Goal: Information Seeking & Learning: Learn about a topic

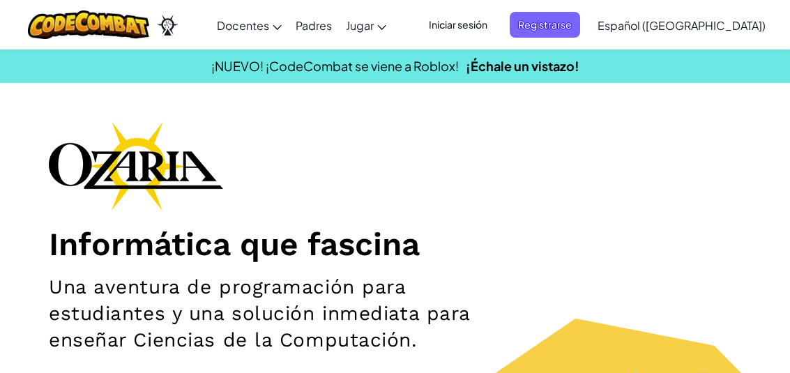
click at [510, 48] on div "Cambia la navigación Docentes Crear Cuenta Gratis Soluciones para Escuelas y Di…" at bounding box center [395, 25] width 797 height 50
click at [496, 31] on span "Iniciar sesión" at bounding box center [458, 25] width 75 height 26
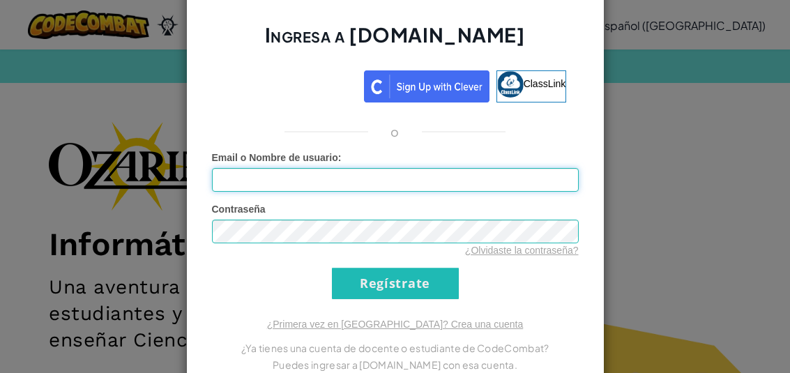
click at [539, 182] on input "Email o Nombre de usuario :" at bounding box center [395, 180] width 367 height 24
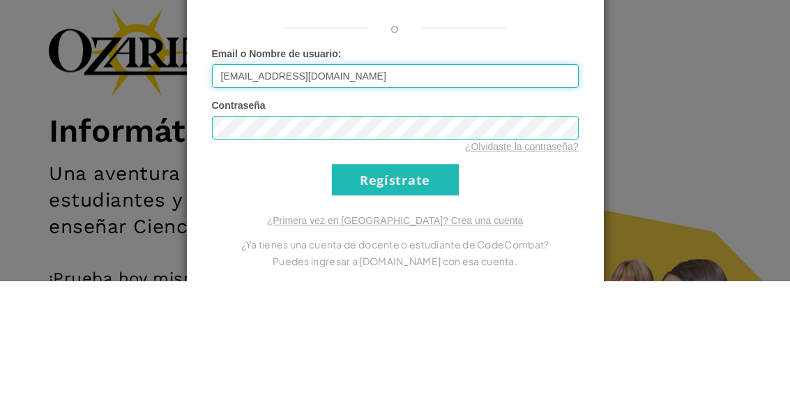
type input "al07182689@tecmilenio.mx"
click at [395, 278] on input "Regístrate" at bounding box center [395, 293] width 127 height 31
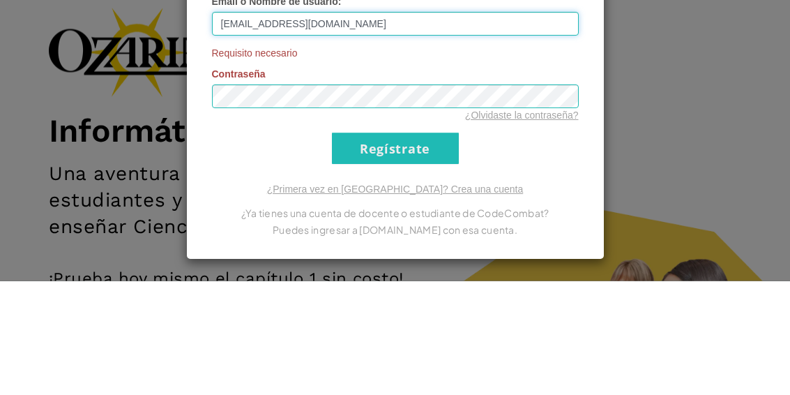
scroll to position [42, 0]
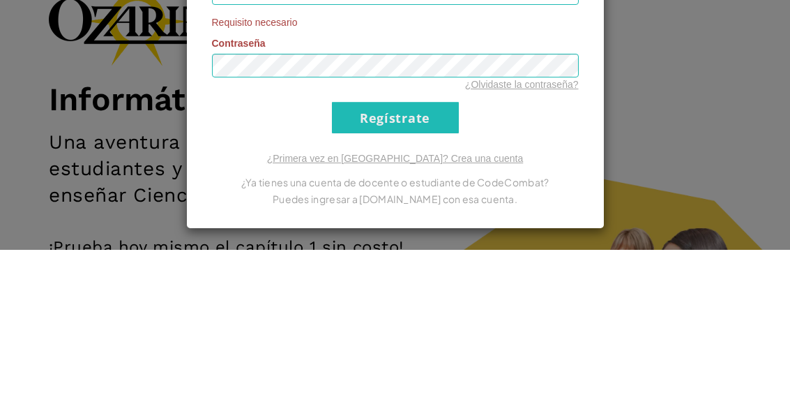
click at [582, 35] on div "Ingresa a Ozaria.com ClassLink o Email o Nombre de usuario : al07182689@tecmile…" at bounding box center [395, 155] width 419 height 437
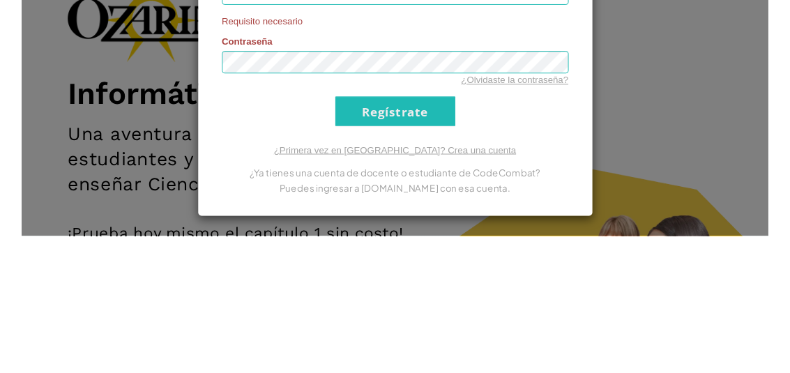
scroll to position [145, 0]
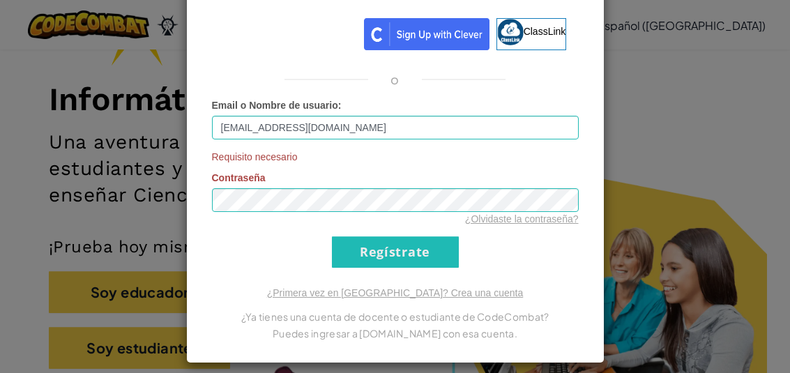
click at [430, 243] on input "Regístrate" at bounding box center [395, 251] width 127 height 31
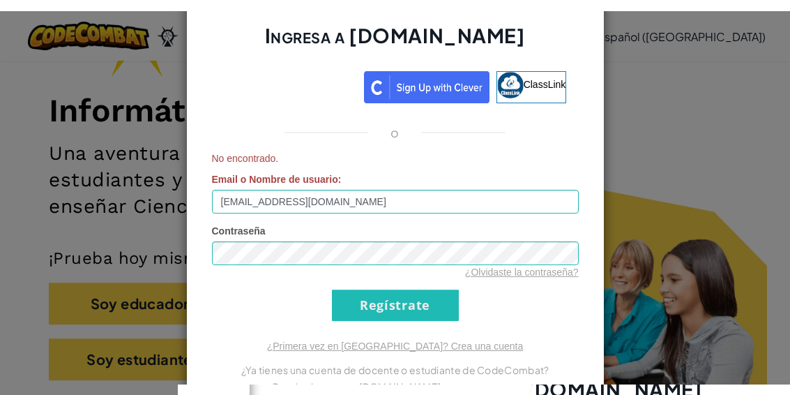
scroll to position [0, 0]
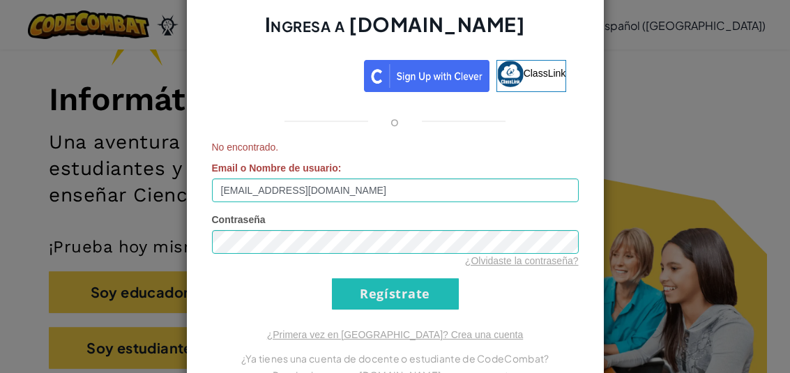
click at [94, 253] on div "Ingresa a Ozaria.com ClassLink o No encontrado. Email o Nombre de usuario : al0…" at bounding box center [395, 186] width 790 height 373
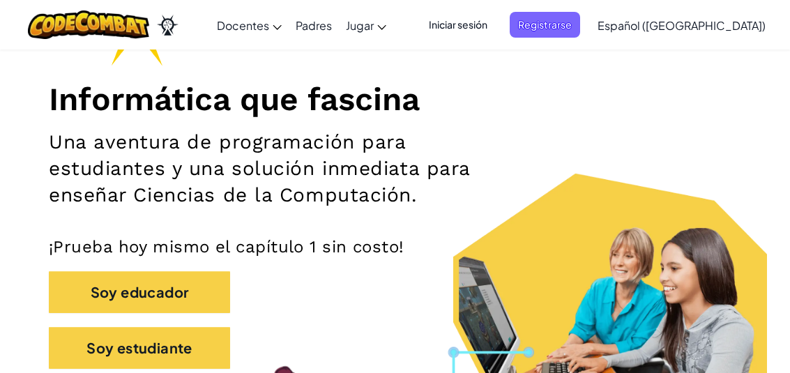
click at [119, 347] on button "Soy estudiante" at bounding box center [139, 348] width 181 height 42
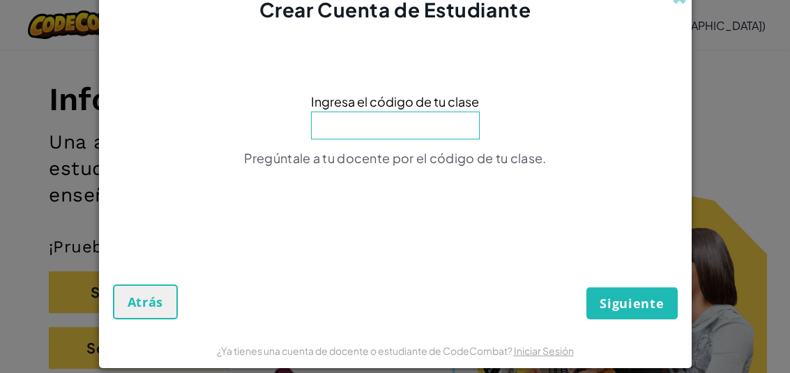
click at [440, 130] on input at bounding box center [395, 126] width 169 height 28
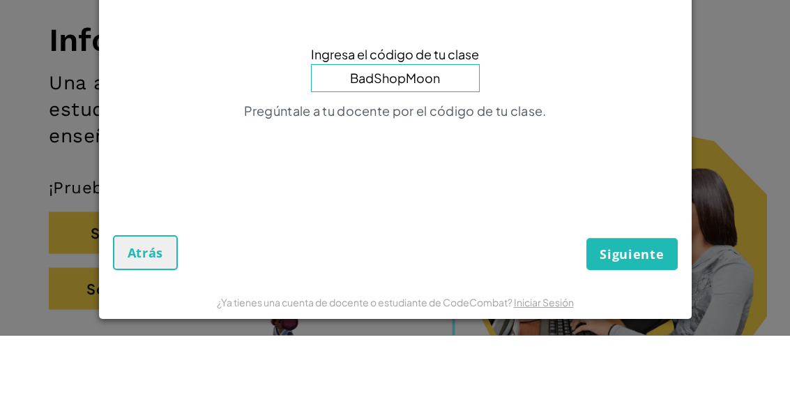
type input "BadShopMoon"
click at [636, 60] on div "Ingresa el código de tu clase BadShopMoon Pregúntale a tu docente por el código…" at bounding box center [395, 145] width 565 height 191
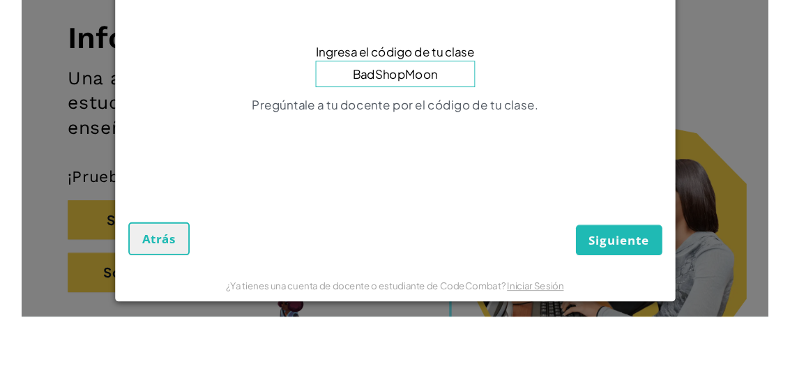
scroll to position [205, 0]
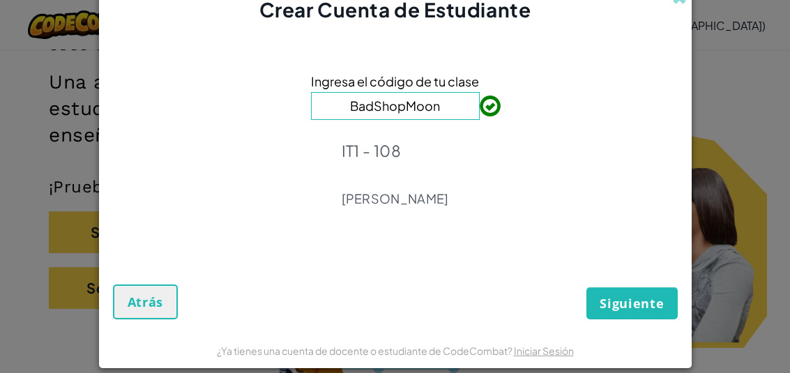
click at [641, 302] on span "Siguiente" at bounding box center [632, 303] width 64 height 17
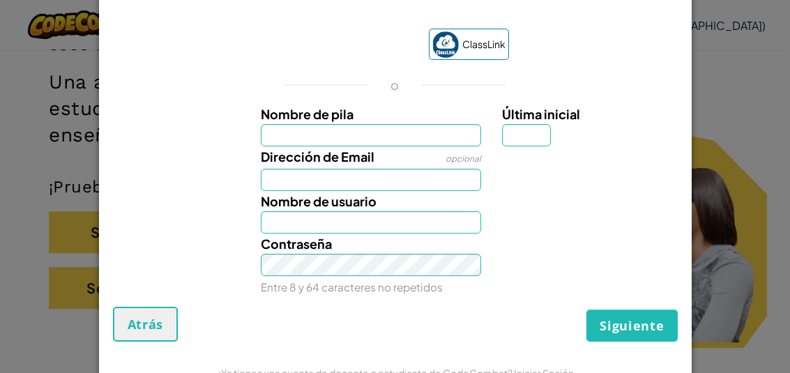
click at [463, 134] on input "Nombre de pila" at bounding box center [371, 135] width 220 height 22
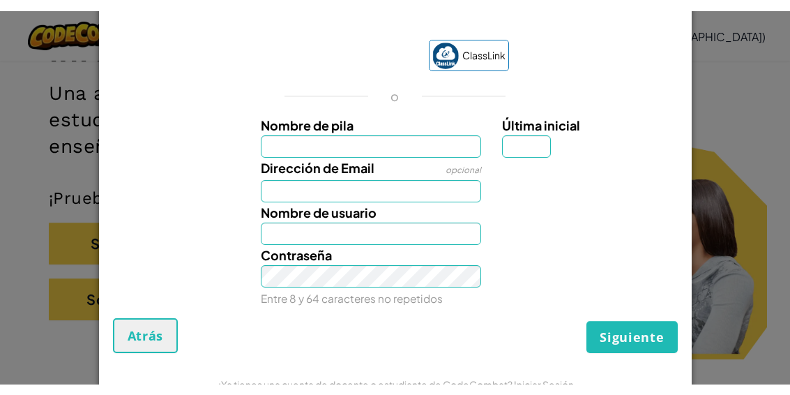
scroll to position [204, 0]
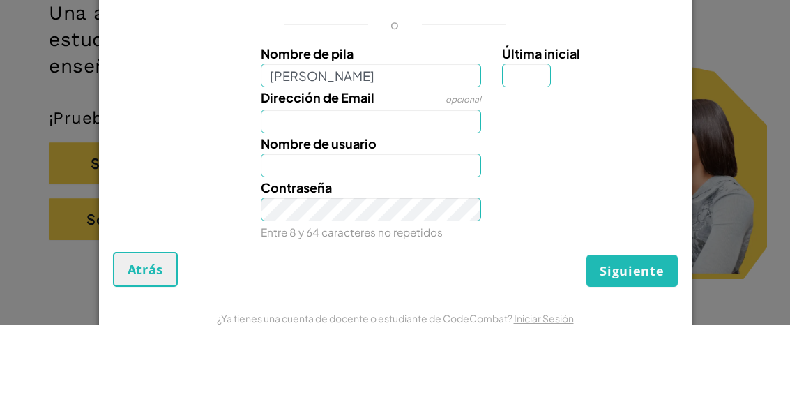
type input "Sebastian"
click at [533, 133] on input "Última inicial" at bounding box center [526, 145] width 49 height 24
type input "Sebastian"
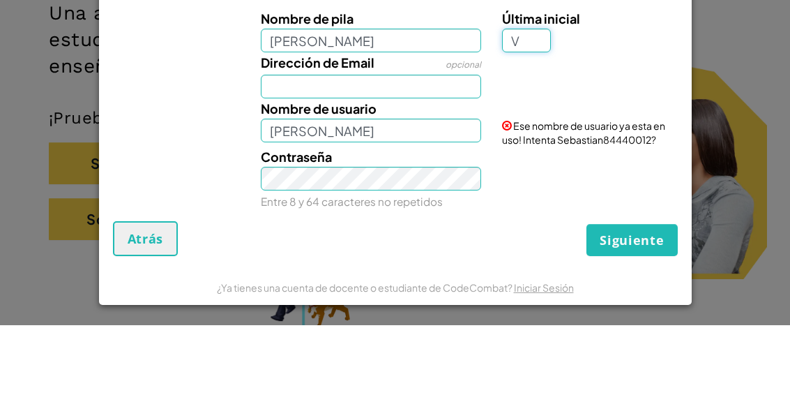
type input "V"
click at [464, 144] on input "Dirección de Email" at bounding box center [371, 156] width 220 height 24
type input "SebastianV"
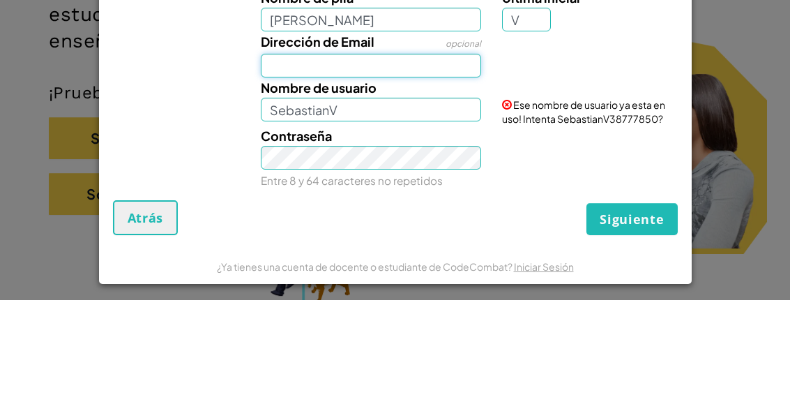
scroll to position [30, 0]
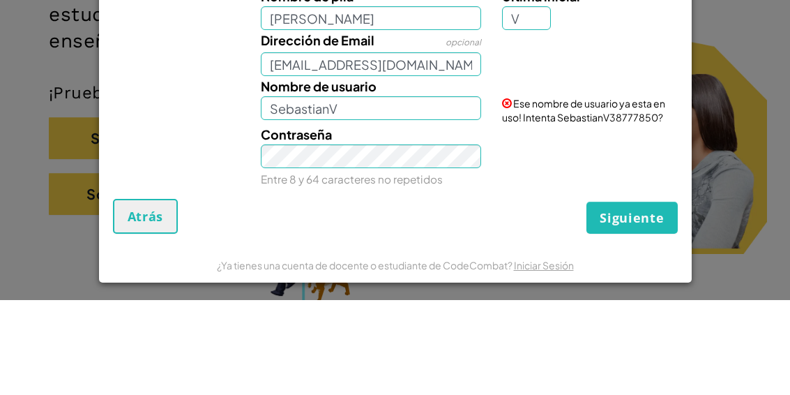
click at [633, 125] on div "Dirección de Email opcional al07182689@tecmilenio.ms" at bounding box center [395, 148] width 579 height 46
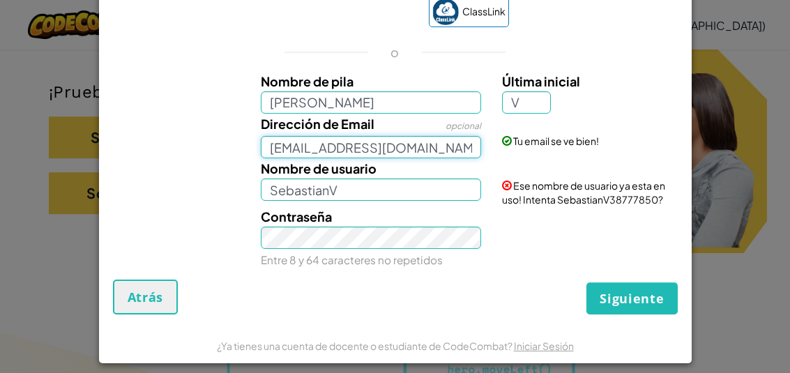
click at [460, 148] on input "al07182689@tecmilenio.ms" at bounding box center [371, 147] width 220 height 22
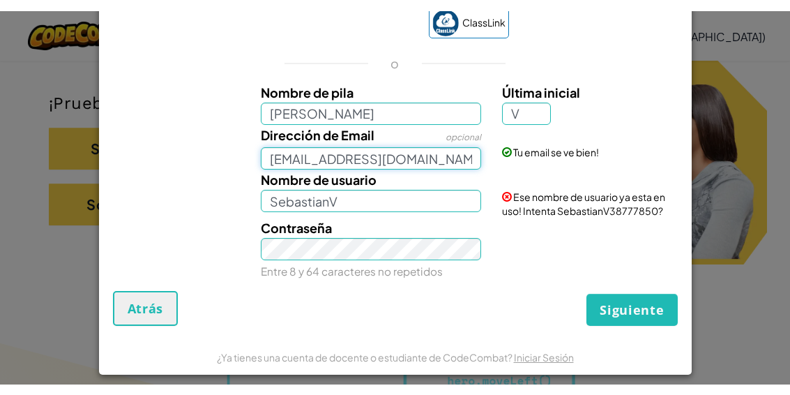
scroll to position [299, 0]
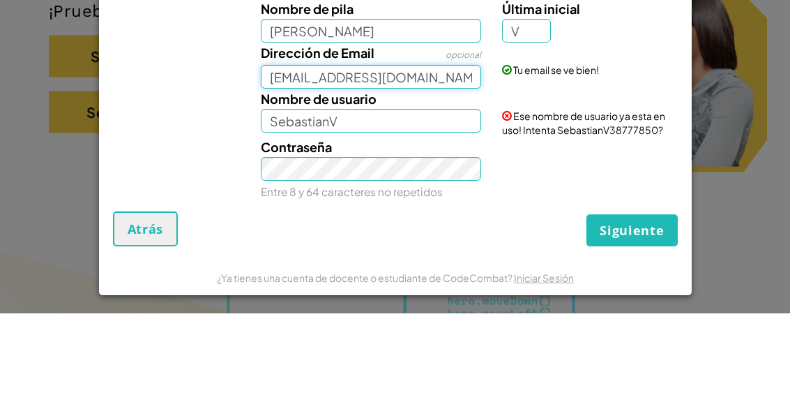
type input "al07182689@tecmilenio.mx"
click at [626, 125] on div "Dirección de Email opcional al07182689@tecmilenio.mx Tu email se ve bien!" at bounding box center [395, 148] width 579 height 46
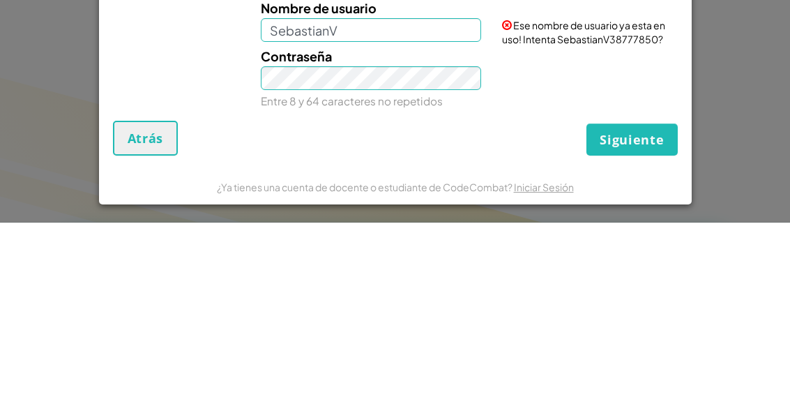
click at [657, 219] on div "Contraseña Entre 8 y 64 caracteres no repetidos" at bounding box center [395, 251] width 579 height 65
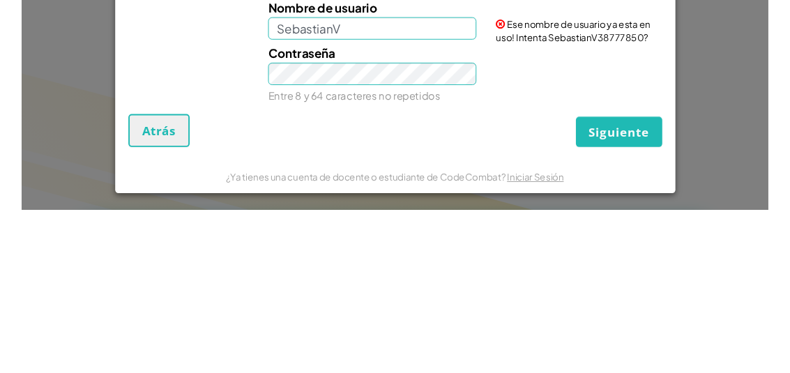
scroll to position [555, 0]
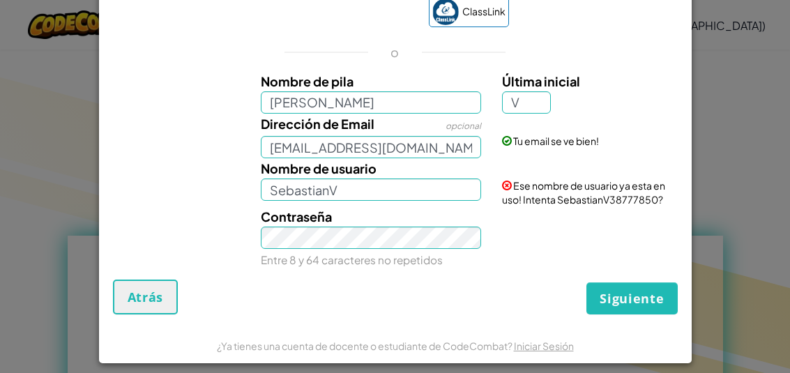
click at [643, 296] on span "Siguiente" at bounding box center [632, 298] width 64 height 17
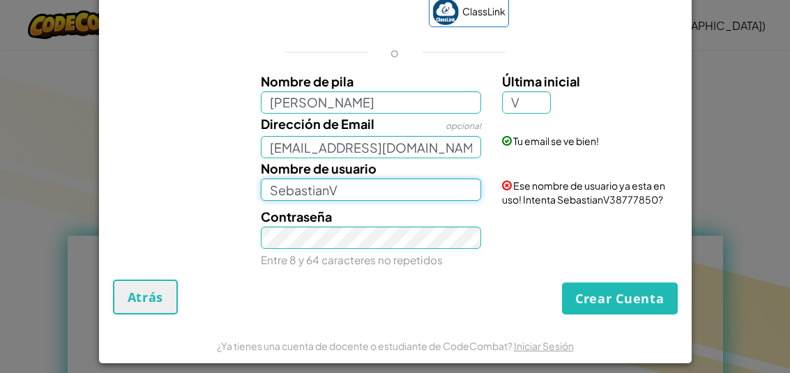
click at [453, 196] on input "SebastianV" at bounding box center [371, 190] width 220 height 22
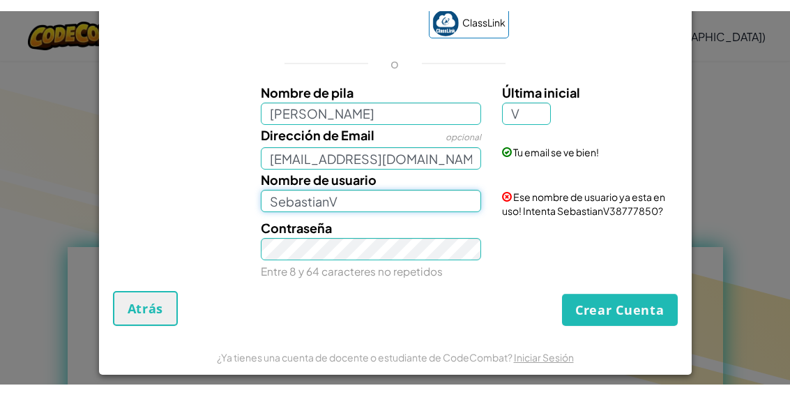
scroll to position [554, 0]
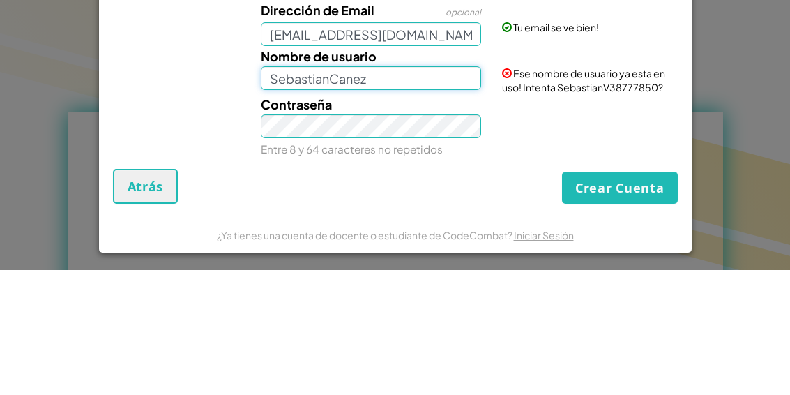
type input "SebastianCanez"
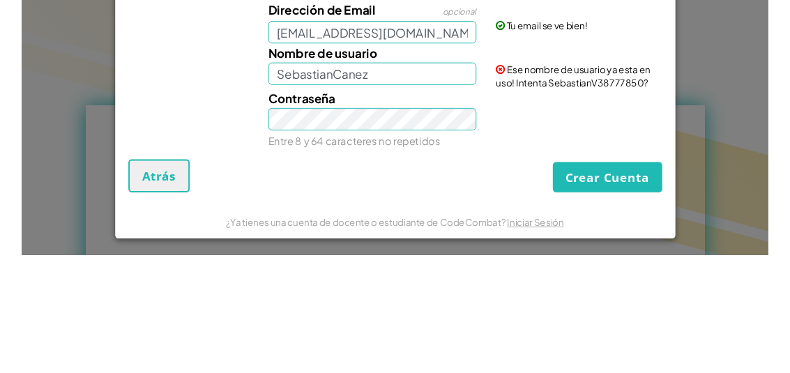
scroll to position [28, 0]
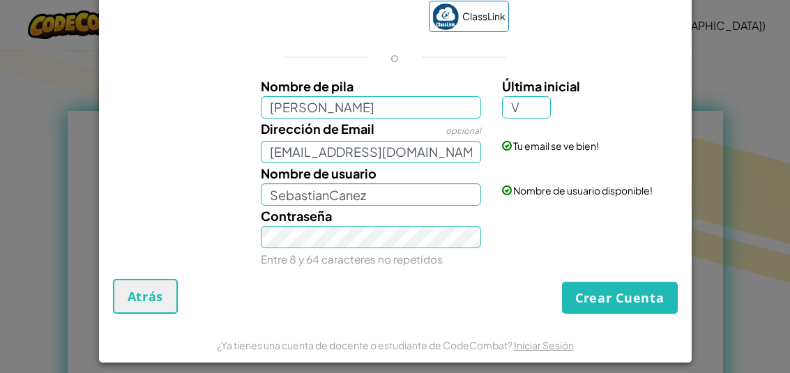
click at [633, 298] on button "Crear Cuenta" at bounding box center [620, 298] width 116 height 32
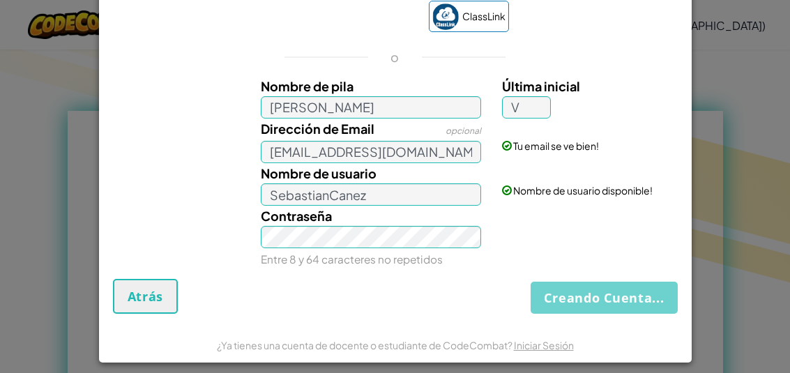
scroll to position [16, 0]
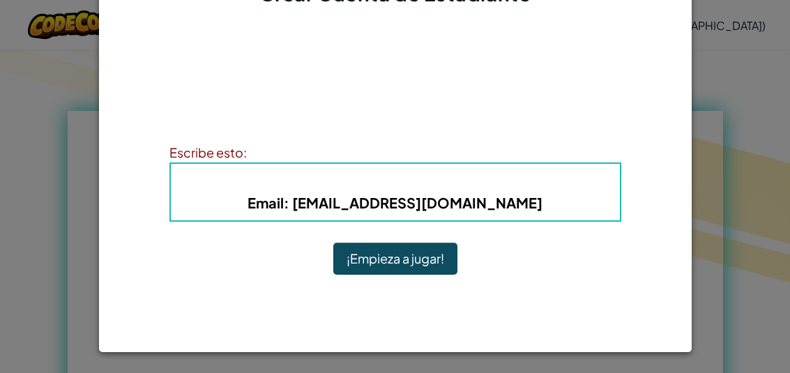
click at [423, 257] on button "¡Empieza a jugar!" at bounding box center [395, 259] width 124 height 32
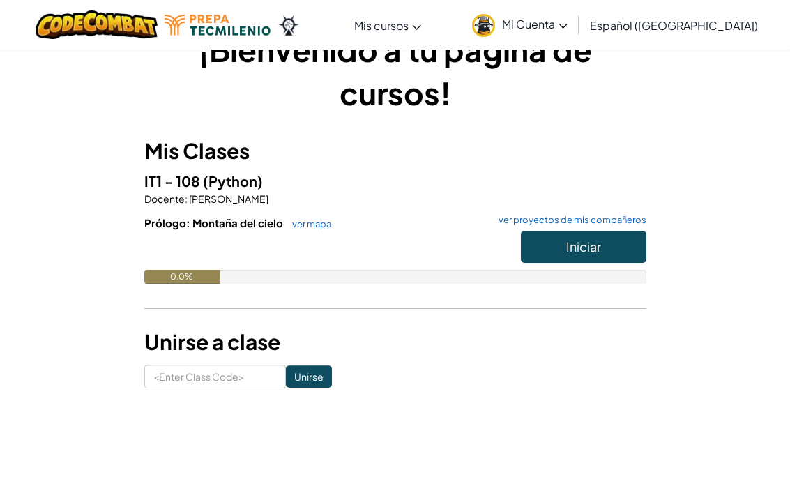
scroll to position [44, 0]
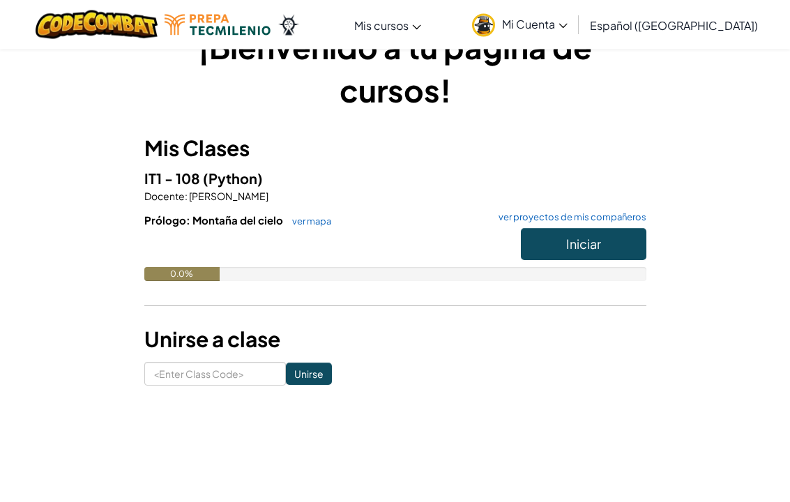
click at [616, 238] on button "Iniciar" at bounding box center [584, 245] width 126 height 32
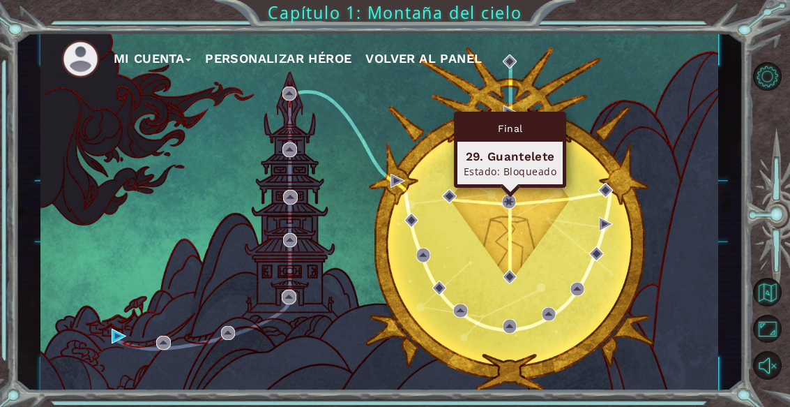
click at [779, 374] on button "Sonido encendido" at bounding box center [767, 365] width 29 height 29
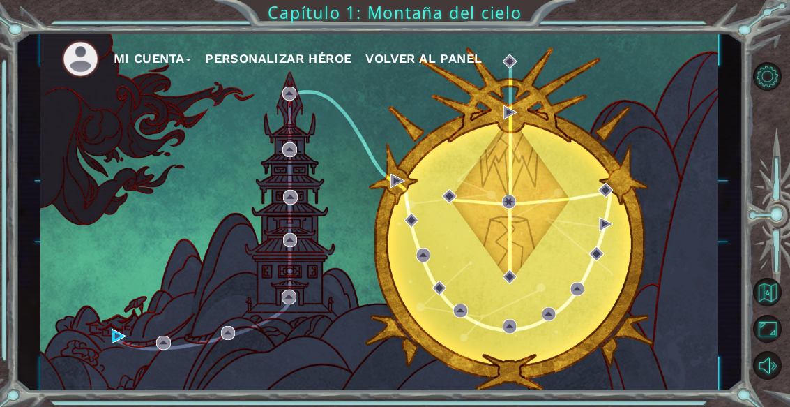
click at [306, 61] on button "Personalizar héroe" at bounding box center [278, 58] width 146 height 21
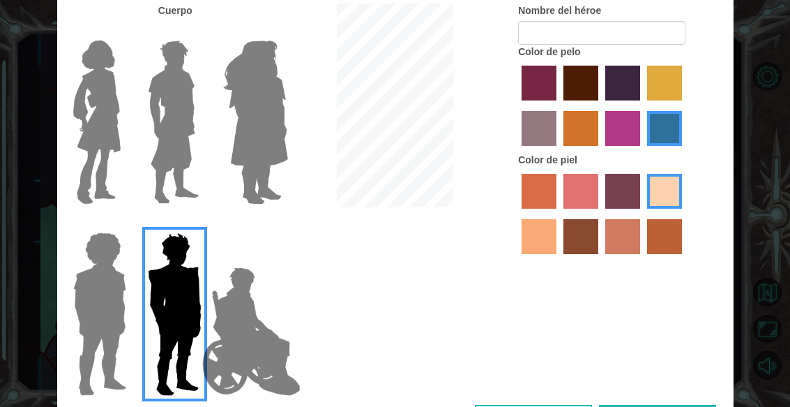
click at [599, 92] on label "maroon hair color" at bounding box center [581, 83] width 35 height 35
click at [559, 105] on input "maroon hair color" at bounding box center [559, 105] width 0 height 0
radio input "true"
click at [640, 100] on label "hot purple hair color" at bounding box center [623, 83] width 35 height 35
click at [601, 105] on input "hot purple hair color" at bounding box center [601, 105] width 0 height 0
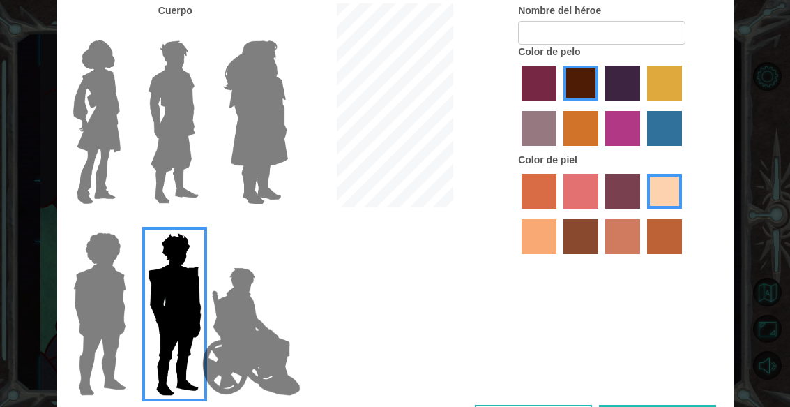
radio input "true"
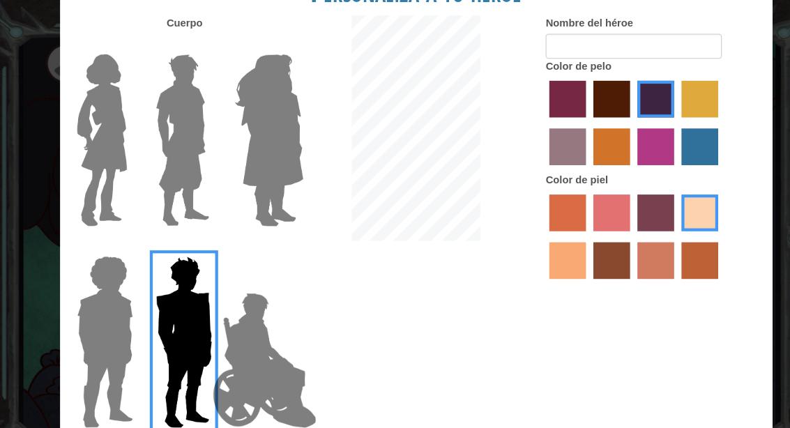
click at [483, 86] on div at bounding box center [395, 124] width 225 height 218
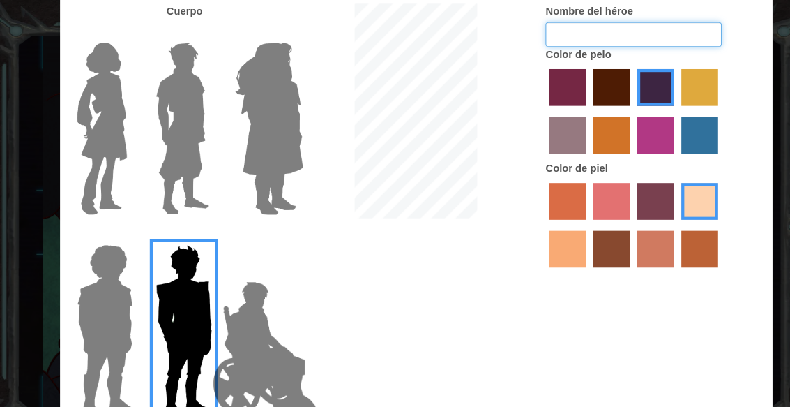
click at [624, 45] on input "Nombre del héroe" at bounding box center [601, 33] width 167 height 24
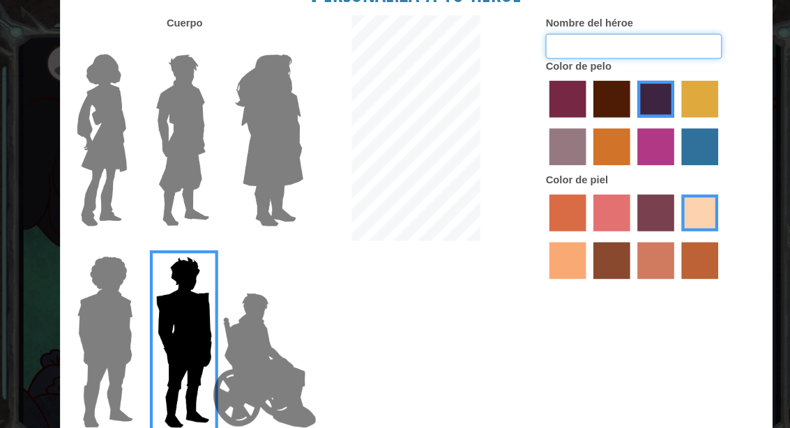
click at [633, 56] on input "Nombre del héroe" at bounding box center [601, 44] width 167 height 24
type input "Sebas"
click at [709, 81] on div "Color de pelo" at bounding box center [620, 110] width 204 height 108
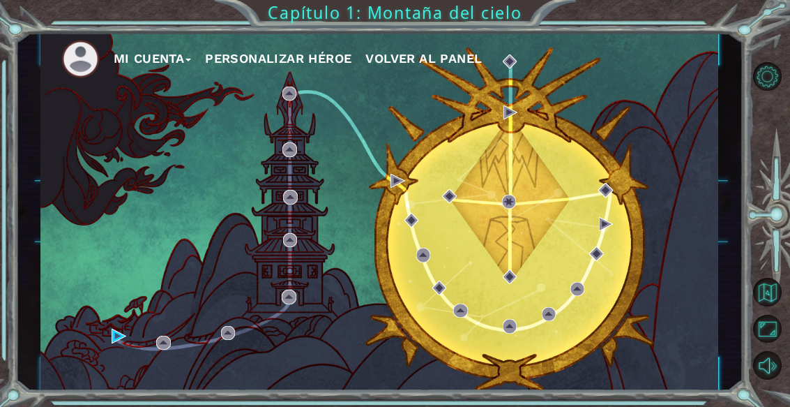
click at [154, 347] on div "Mi Cuenta Personalizar héroe Volver al panel" at bounding box center [379, 212] width 678 height 358
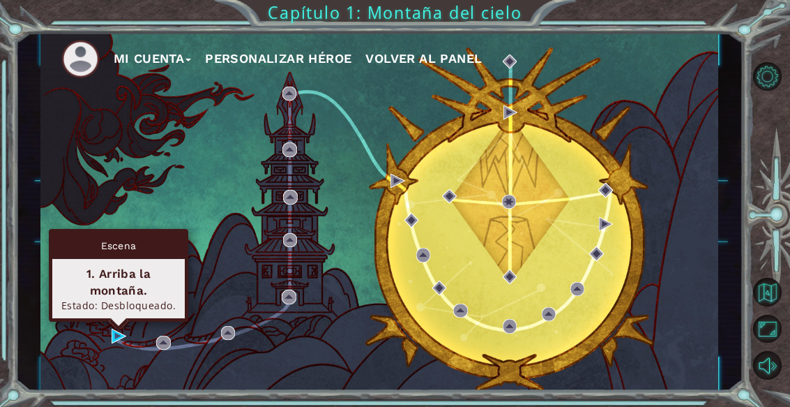
click at [88, 294] on div "1. Arriba la montaña." at bounding box center [119, 281] width 120 height 33
click at [116, 280] on div "1. Arriba la montaña." at bounding box center [119, 281] width 120 height 33
click at [114, 341] on img at bounding box center [119, 336] width 14 height 14
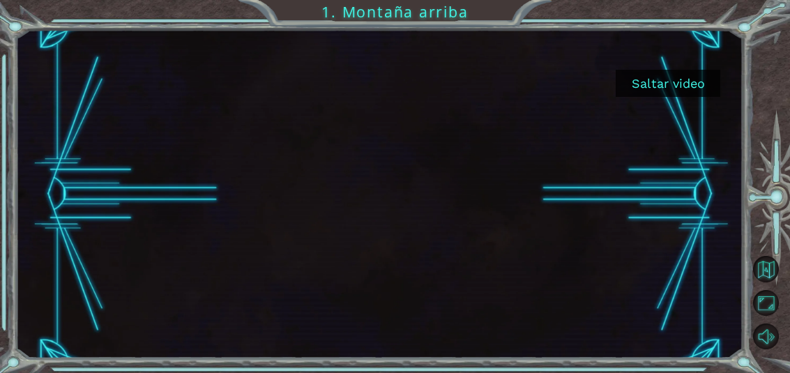
click at [675, 87] on button "Saltar video" at bounding box center [668, 83] width 105 height 27
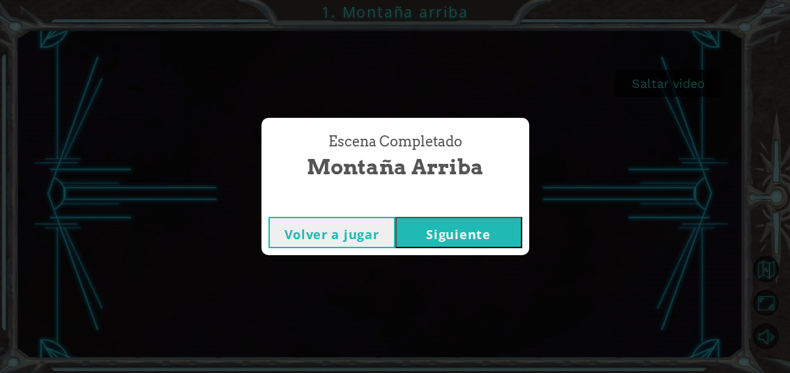
click at [481, 231] on button "Siguiente" at bounding box center [459, 232] width 127 height 31
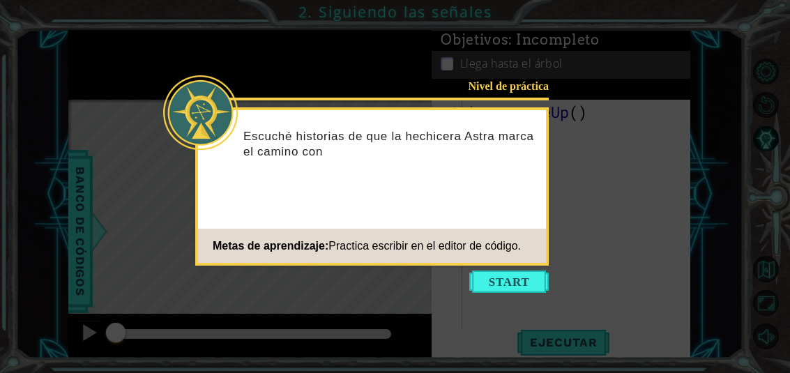
click at [512, 285] on button "Start" at bounding box center [509, 282] width 80 height 22
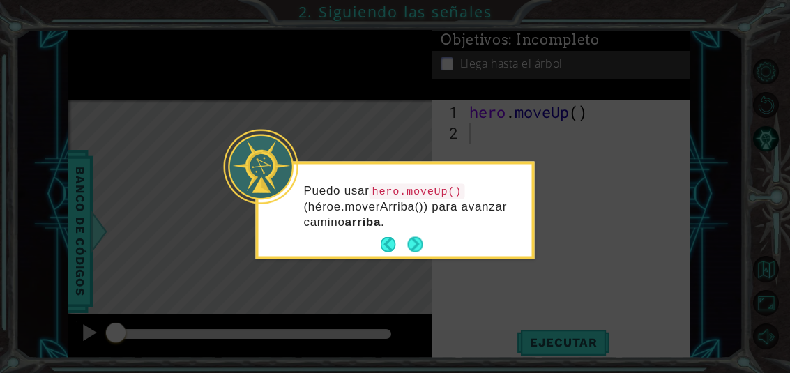
click at [415, 240] on button "Next" at bounding box center [415, 244] width 15 height 15
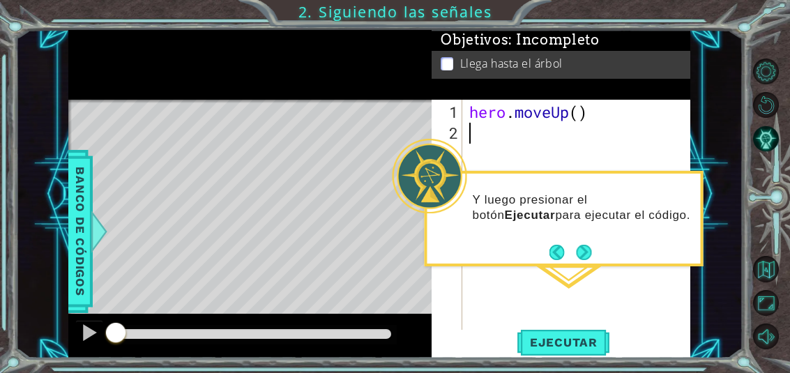
click at [588, 343] on span "Ejecutar" at bounding box center [564, 343] width 96 height 14
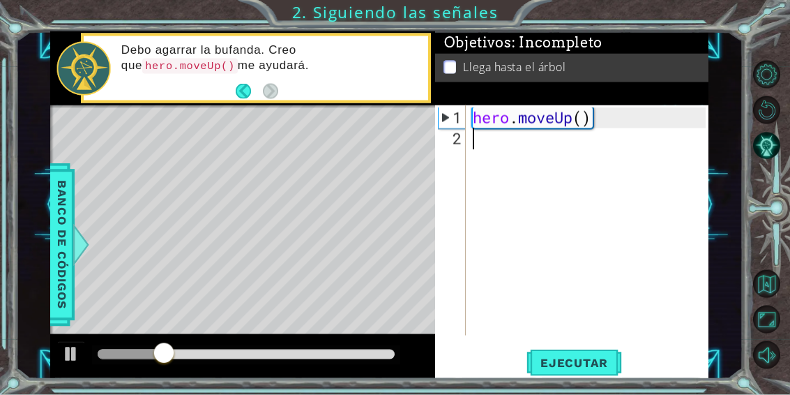
click at [733, 45] on div "1 ההההההההההההההההההההההההההההההההההההההההההההההההההההההההההההההההההההההההההההה…" at bounding box center [379, 204] width 727 height 347
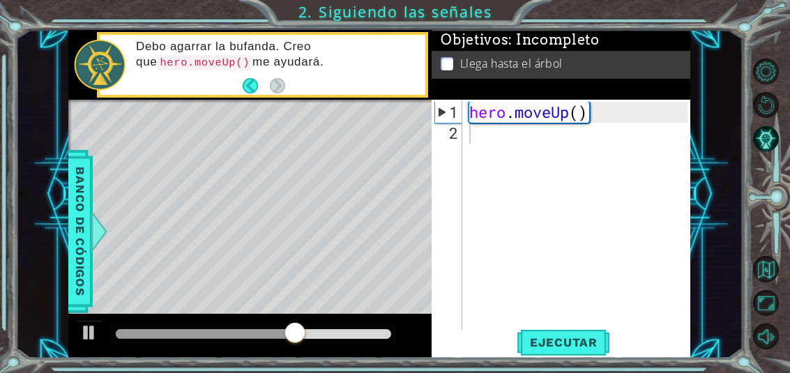
click at [585, 341] on span "Ejecutar" at bounding box center [564, 343] width 96 height 14
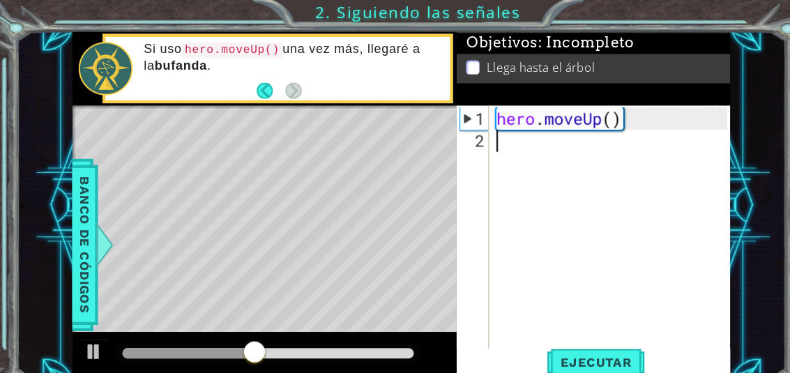
click at [566, 338] on span "Ejecutar" at bounding box center [564, 343] width 96 height 14
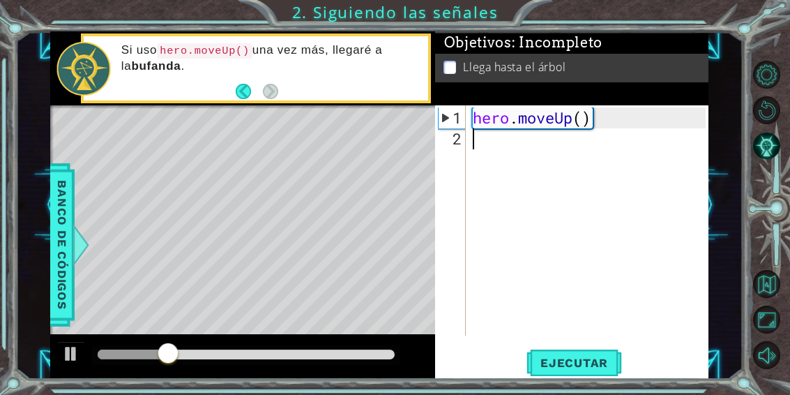
click at [717, 11] on div "1 ההההההההההההההההההההההההההההההההההההההההההההההההההההההההההההההההההההההההההההה…" at bounding box center [395, 197] width 790 height 395
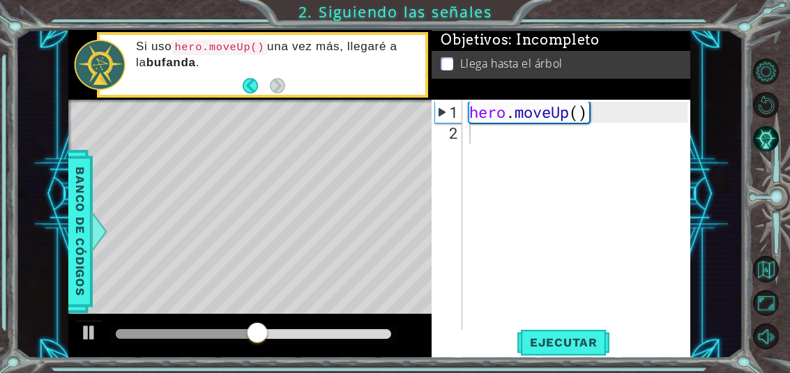
click at [584, 340] on span "Ejecutar" at bounding box center [564, 343] width 96 height 14
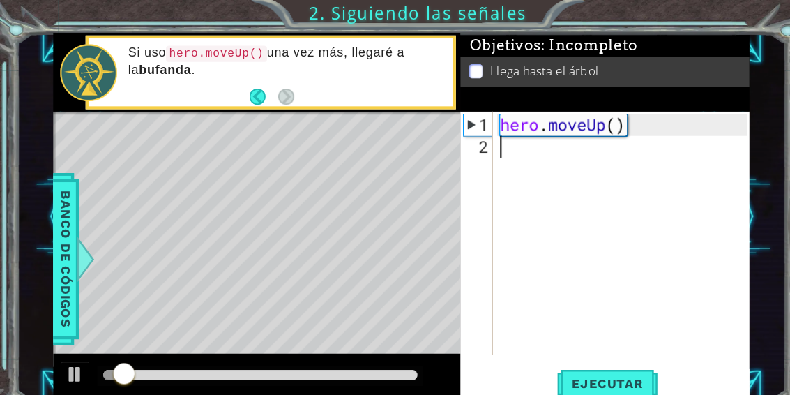
click at [607, 22] on div "1 ההההההההההההההההההההההההההההההההההההההההההההההההההההההההההההההההההההההההההההה…" at bounding box center [395, 197] width 790 height 395
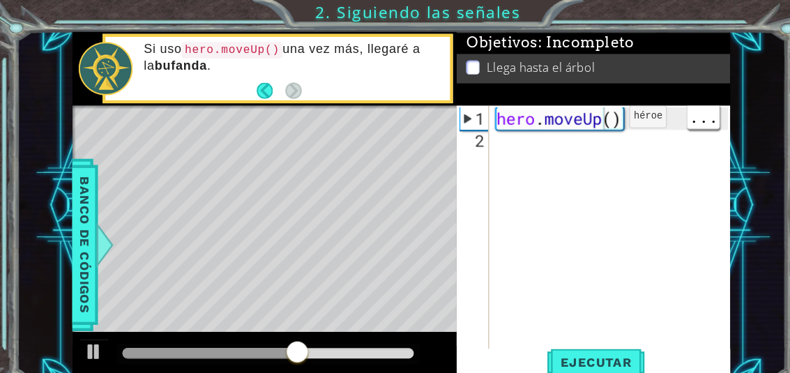
click at [576, 338] on span "Ejecutar" at bounding box center [564, 343] width 96 height 14
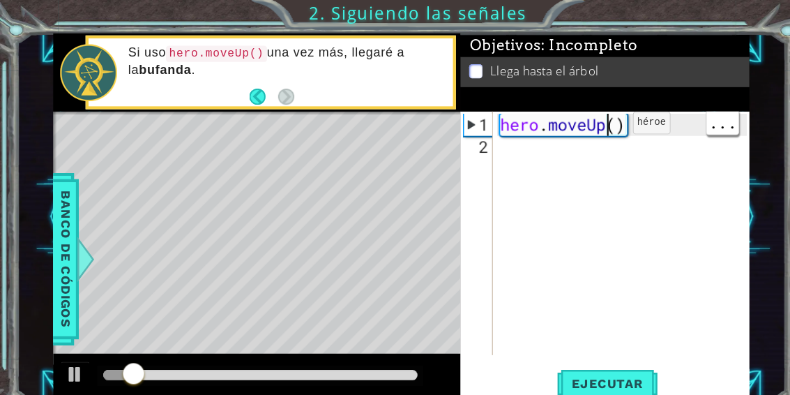
click at [589, 20] on div "1 ההההההההההההההההההההההההההההההההההההההההההההההההההההההההההההההההההההההההההההה…" at bounding box center [395, 197] width 790 height 395
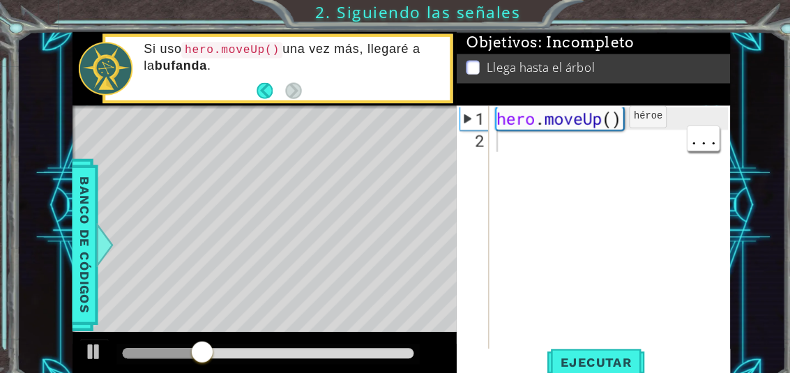
click at [488, 137] on div "hero . moveUp ( )" at bounding box center [581, 238] width 228 height 272
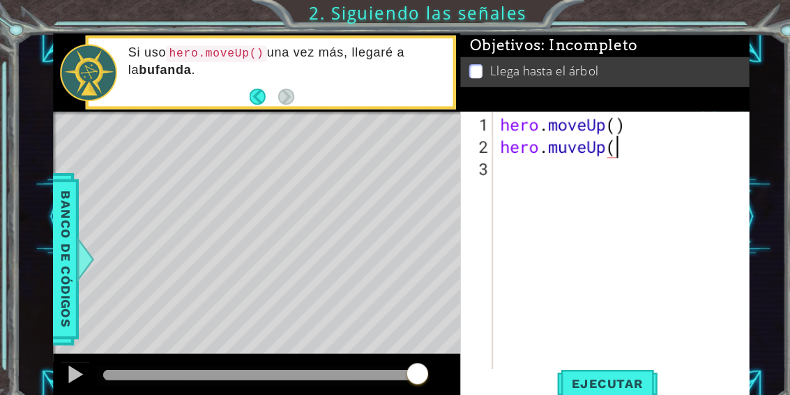
scroll to position [24, 135]
click at [659, 17] on div "1 ההההההההההההההההההההההההההההההההההההההההההההההההההההההההההההההההההההההההההההה…" at bounding box center [395, 197] width 790 height 395
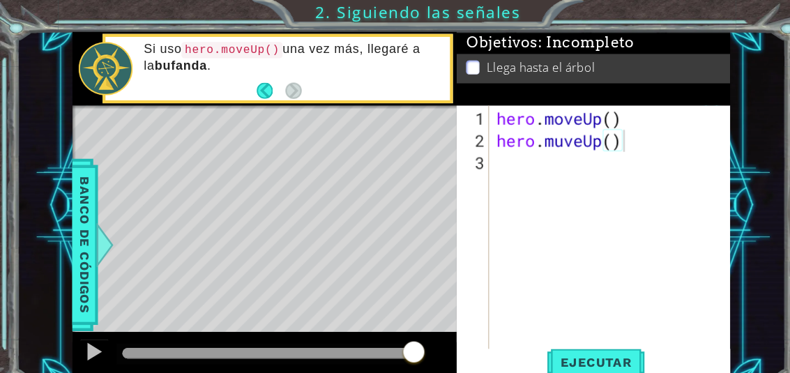
click at [568, 347] on span "Ejecutar" at bounding box center [564, 343] width 96 height 14
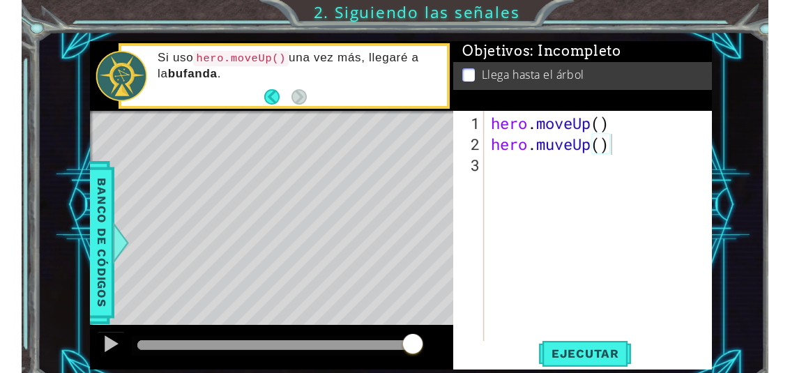
scroll to position [24, 76]
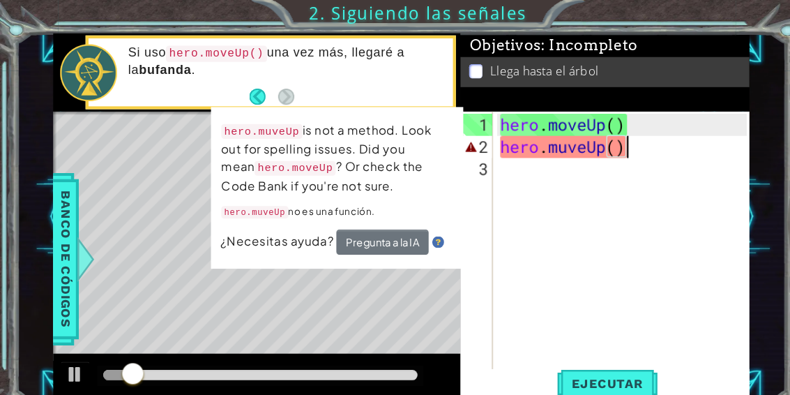
click at [16, 73] on div "1 ההההההההההההההההההההההההההההההההההההההההההההההההההההההההההההההההההההההההההההה…" at bounding box center [379, 204] width 727 height 347
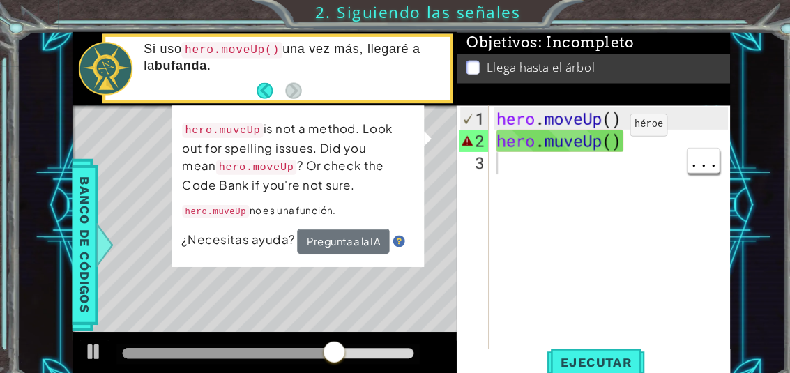
click at [571, 147] on div "hero . moveUp ( ) hero . muveUp ( )" at bounding box center [581, 248] width 228 height 293
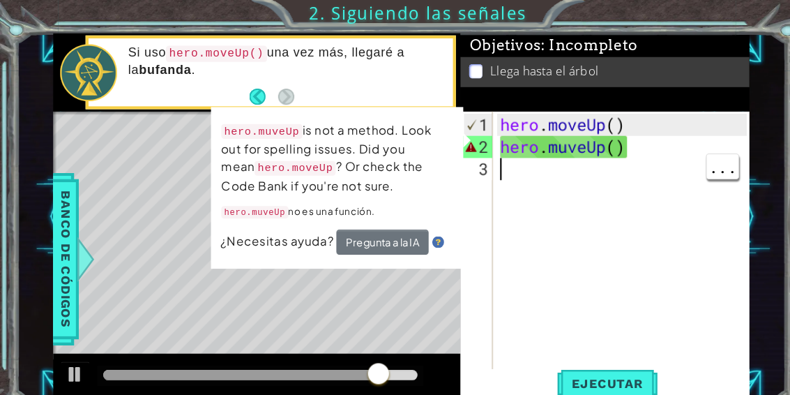
click at [728, 46] on div "1 ההההההההההההההההההההההההההההההההההההההההההההההההההההההההההההההההההההההההההההה…" at bounding box center [379, 204] width 727 height 347
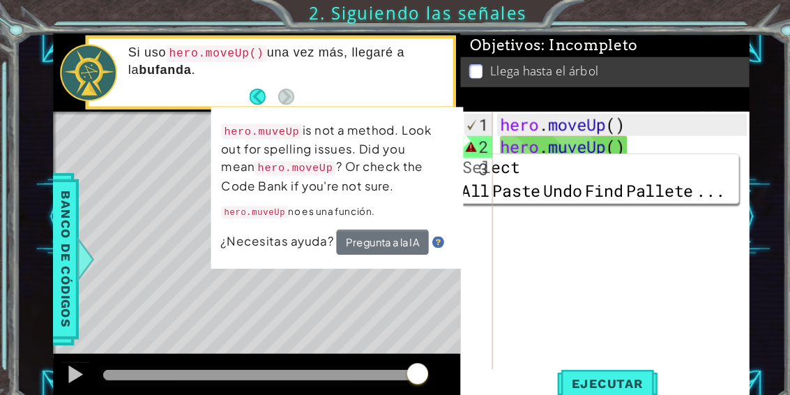
click at [695, 68] on li "Llega hasta el árbol" at bounding box center [574, 67] width 260 height 16
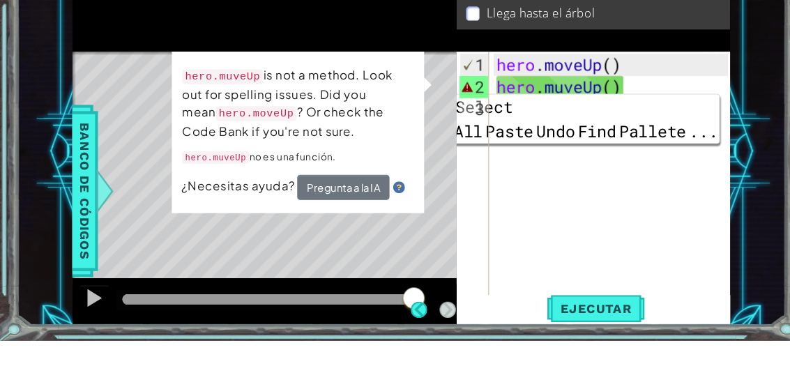
scroll to position [32, 0]
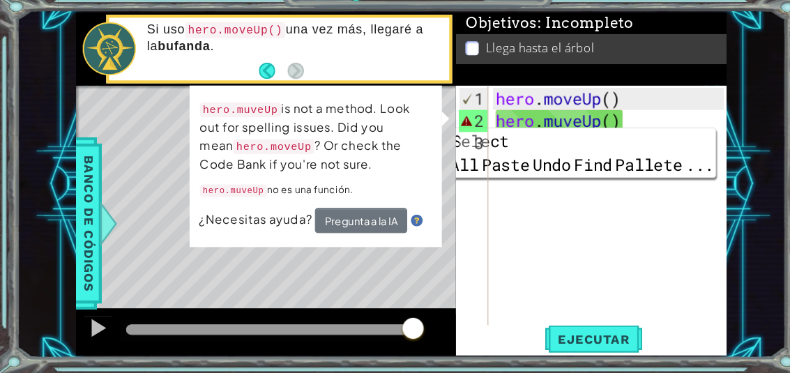
click at [418, 119] on div "hero.muveUp is not a method. Look out for spelling issues. Did you mean hero.mo…" at bounding box center [298, 177] width 239 height 153
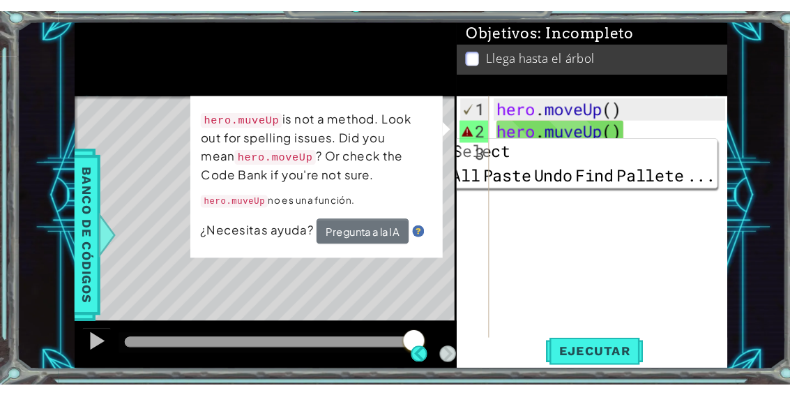
scroll to position [0, 0]
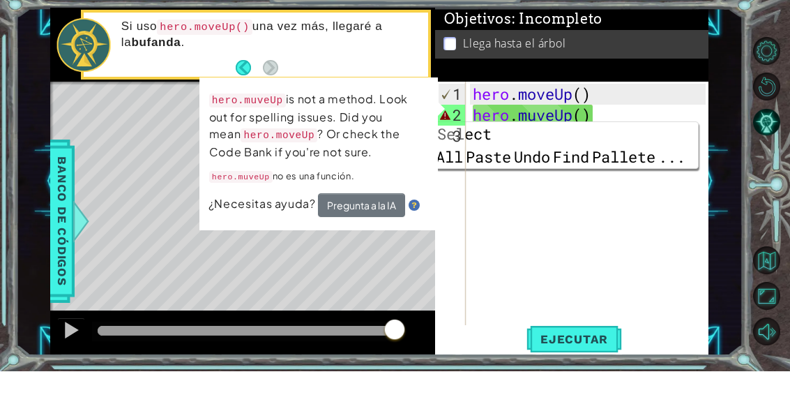
click at [746, 47] on div "1 ההההההההההההההההההההההההההההההההההההההההההההההההההההההההההההההההההההההההההההה…" at bounding box center [395, 197] width 790 height 395
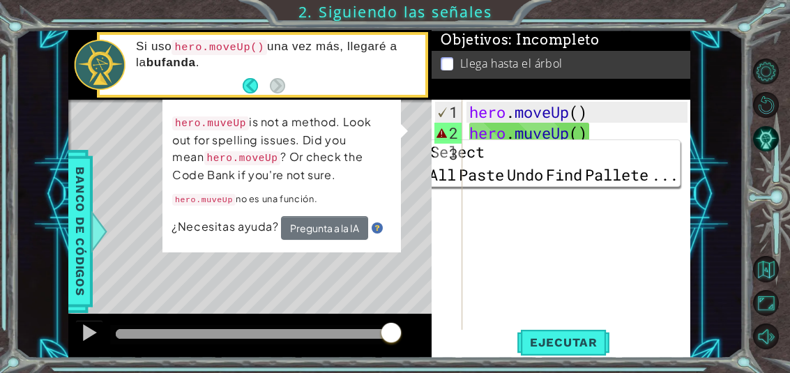
click at [779, 103] on button "Reiniciar nivel" at bounding box center [766, 105] width 26 height 26
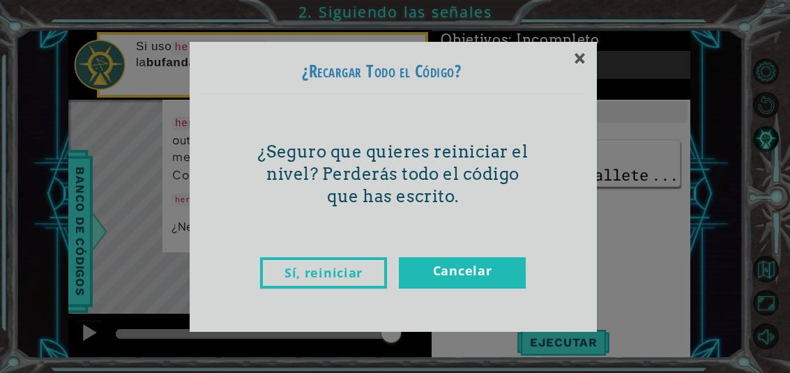
click at [292, 271] on link "Sí, reiniciar" at bounding box center [323, 272] width 127 height 31
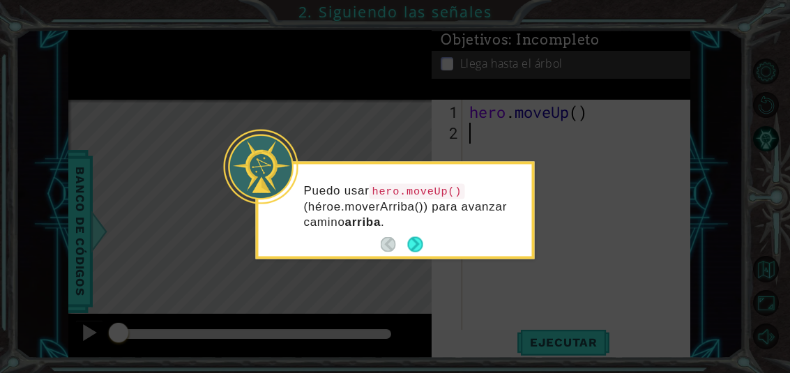
click at [409, 253] on button "Next" at bounding box center [414, 244] width 15 height 15
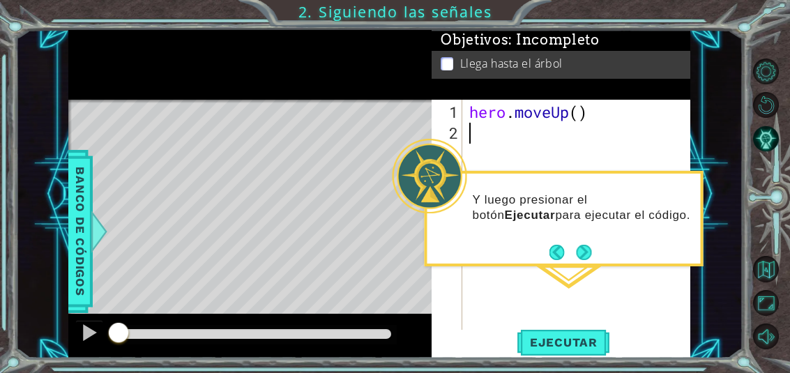
click at [578, 251] on button "Next" at bounding box center [584, 252] width 15 height 15
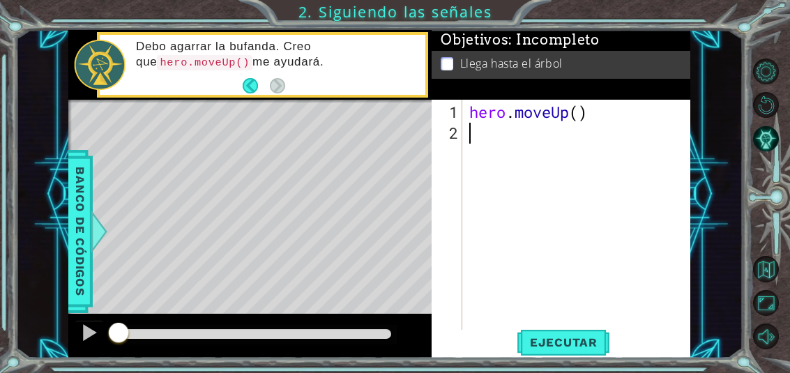
click at [590, 341] on span "Ejecutar" at bounding box center [564, 343] width 96 height 14
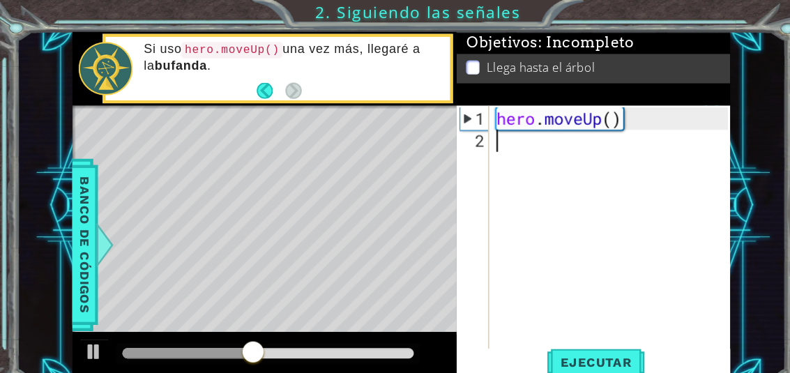
click at [578, 342] on span "Ejecutar" at bounding box center [564, 343] width 96 height 14
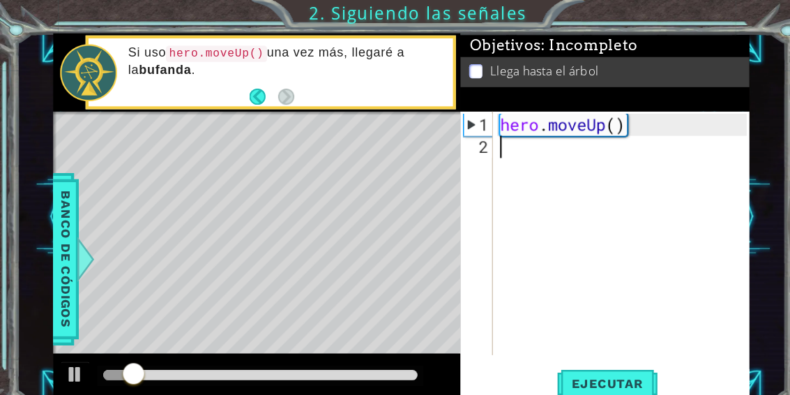
click at [656, 12] on div "1 ההההההההההההההההההההההההההההההההההההההההההההההההההההההההההההההההההההההההההההה…" at bounding box center [395, 197] width 790 height 395
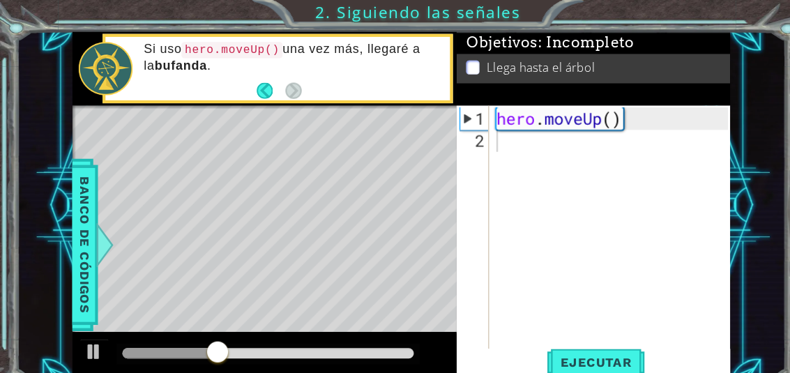
click at [437, 117] on div "1" at bounding box center [448, 112] width 27 height 21
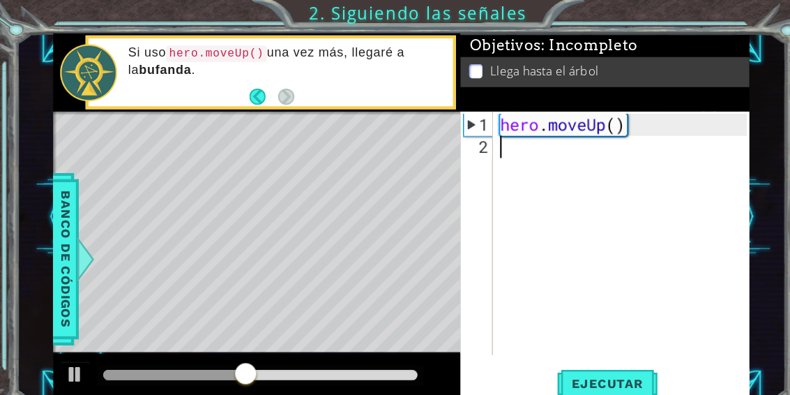
click at [676, 33] on div "Objetivos : Incompleto" at bounding box center [571, 42] width 273 height 22
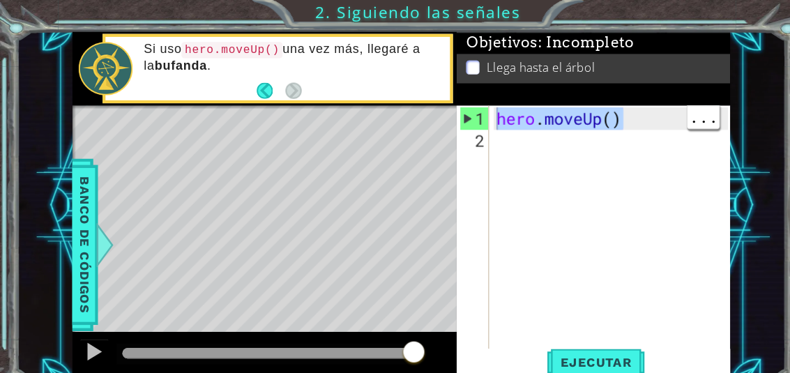
click at [575, 342] on span "Ejecutar" at bounding box center [564, 343] width 96 height 14
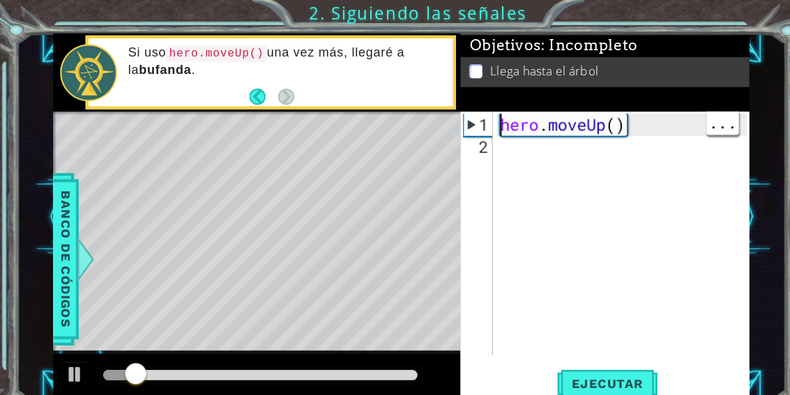
click at [617, 17] on div "1 ההההההההההההההההההההההההההההההההההההההההההההההההההההההההההההההההההההההההההההה…" at bounding box center [395, 197] width 790 height 395
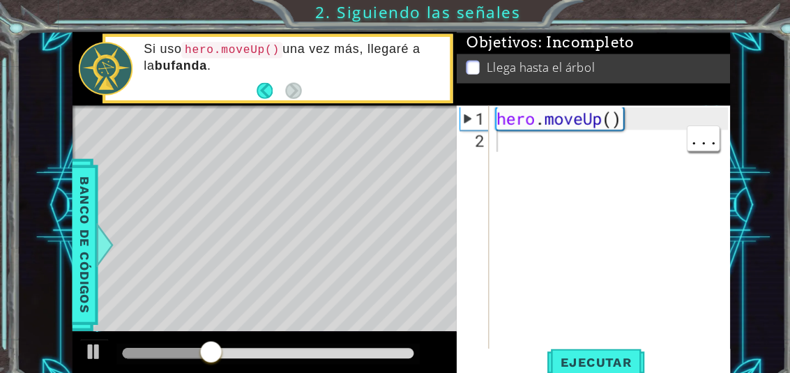
click at [483, 133] on div "hero . moveUp ( )" at bounding box center [581, 238] width 228 height 272
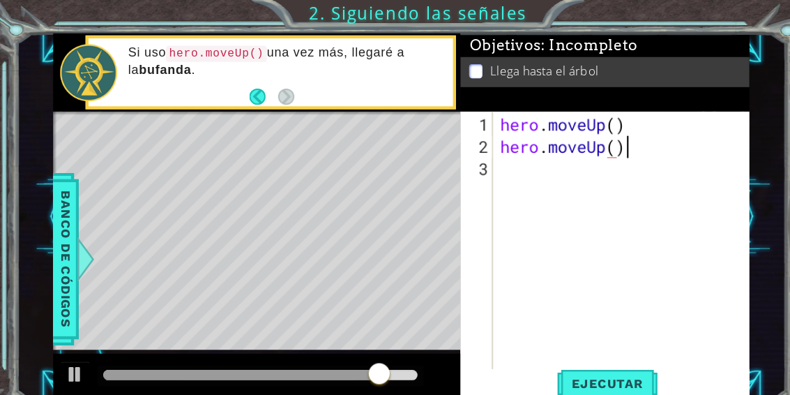
scroll to position [24, 135]
click at [686, 27] on div "1 ההההההההההההההההההההההההההההההההההההההההההההההההההההההההההההההההההההההההההההה…" at bounding box center [395, 197] width 790 height 395
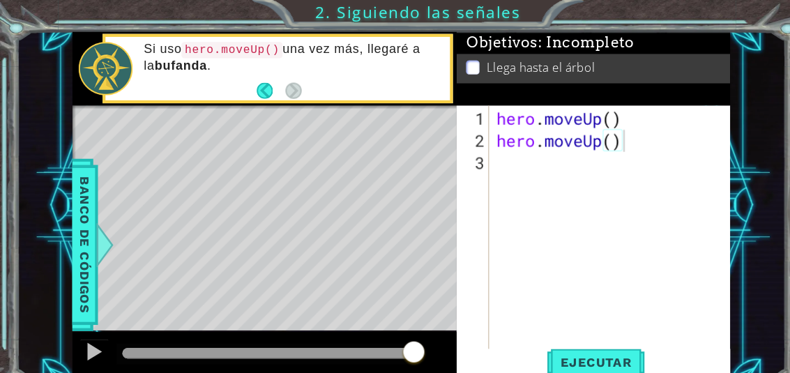
click at [578, 331] on button "Ejecutar" at bounding box center [564, 343] width 96 height 26
type textarea "abcde fg"
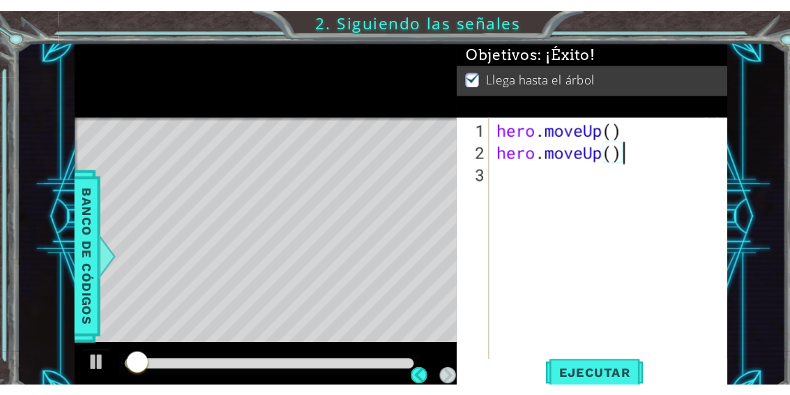
scroll to position [24, 76]
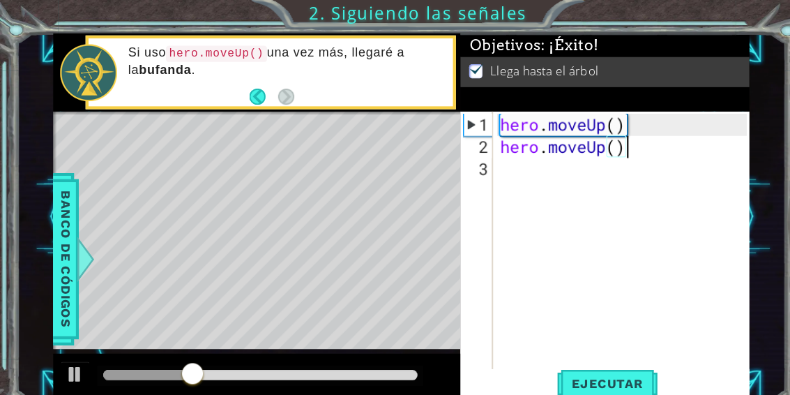
click at [629, 17] on div "1 ההההההההההההההההההההההההההההההההההההההההההההההההההההההההההההההההההההההההההההה…" at bounding box center [395, 197] width 790 height 395
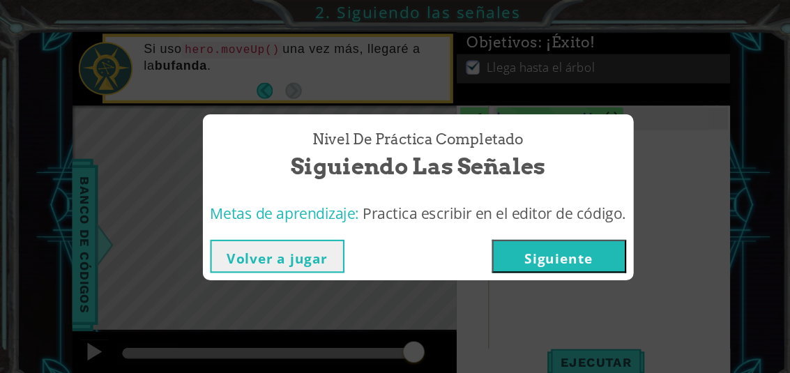
click at [572, 239] on button "Siguiente" at bounding box center [528, 242] width 127 height 31
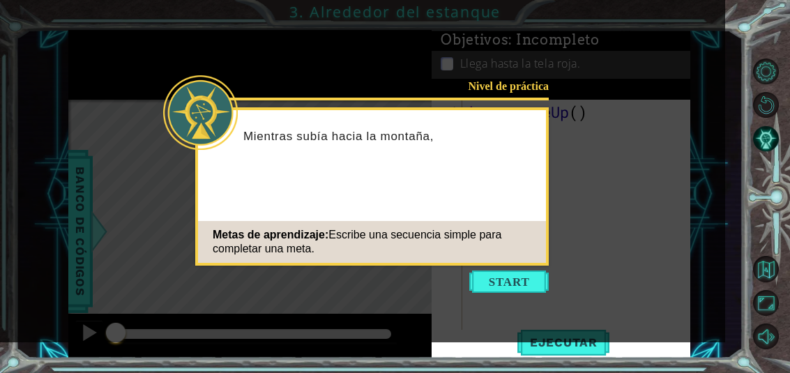
click at [615, 262] on icon at bounding box center [362, 171] width 725 height 343
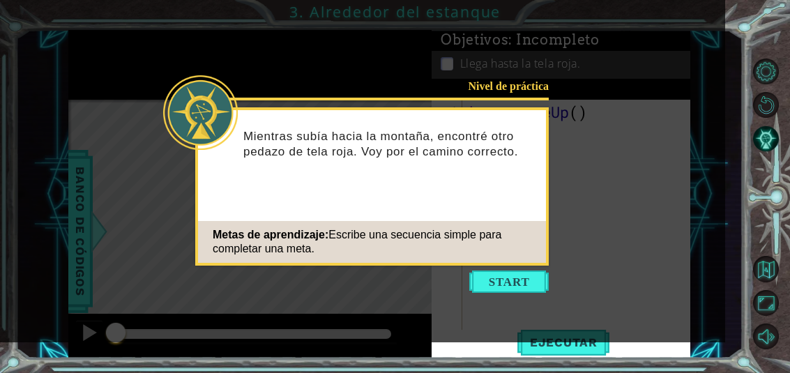
click at [536, 290] on button "Start" at bounding box center [509, 282] width 80 height 22
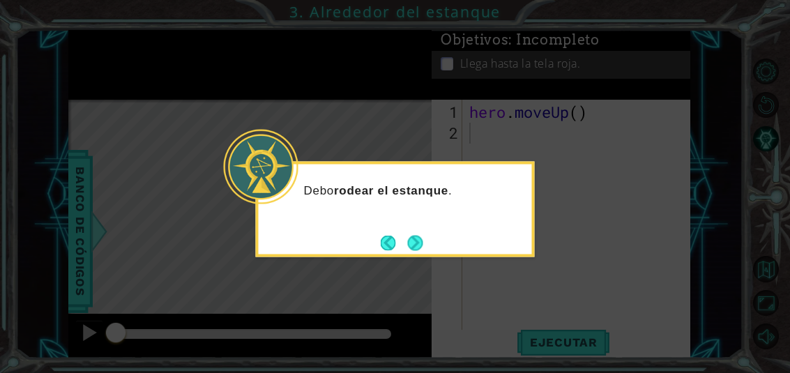
click at [408, 246] on button "Next" at bounding box center [415, 242] width 15 height 15
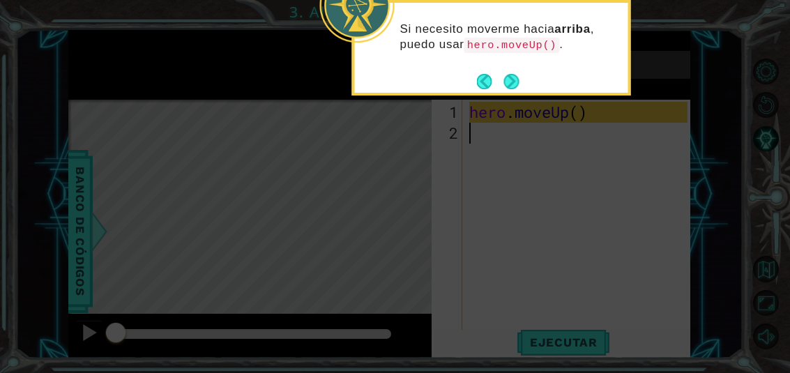
click at [513, 82] on button "Next" at bounding box center [511, 81] width 15 height 15
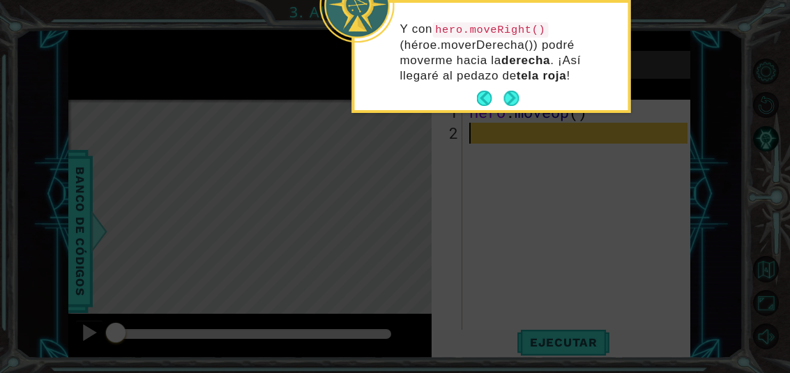
click at [516, 100] on button "Next" at bounding box center [511, 98] width 15 height 15
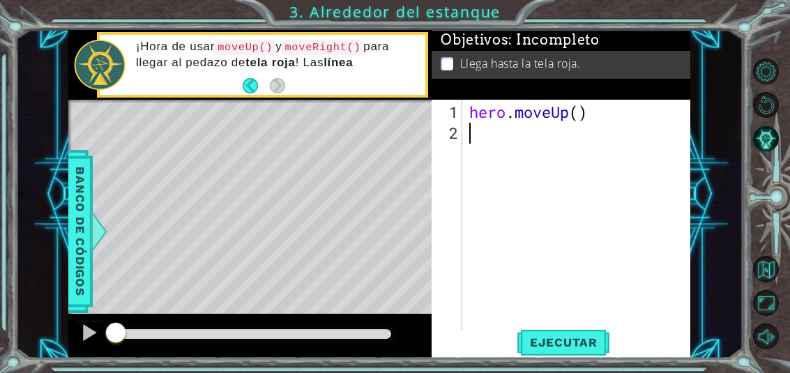
click at [566, 349] on span "Ejecutar" at bounding box center [564, 343] width 96 height 14
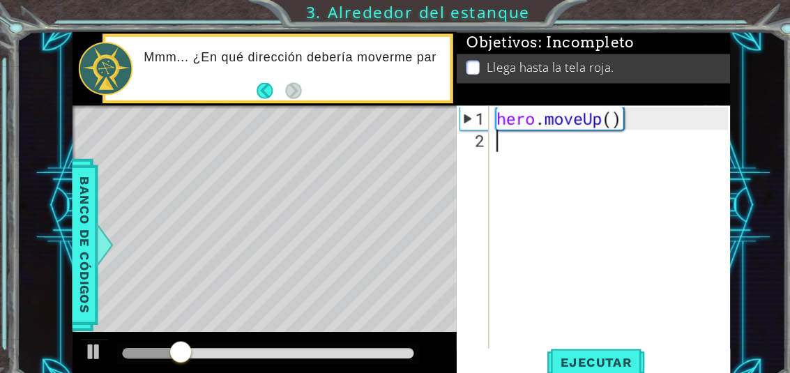
click at [571, 336] on span "Ejecutar" at bounding box center [564, 343] width 96 height 14
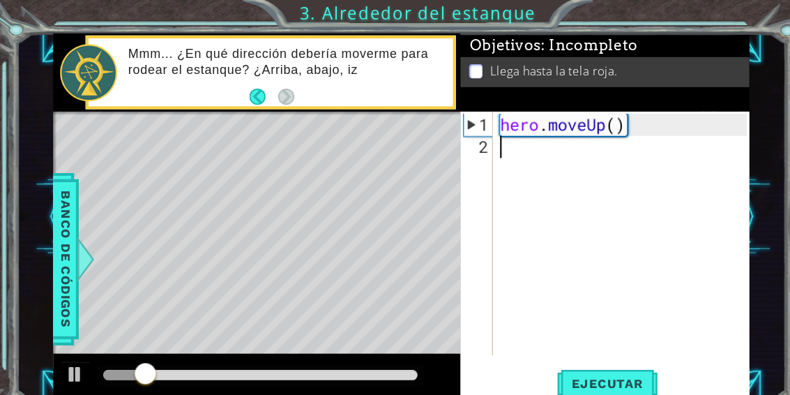
click at [609, 24] on div "1 ההההההההההההההההההההההההההההההההההההההההההההההההההההההההההההההההההההההההההההה…" at bounding box center [395, 197] width 790 height 395
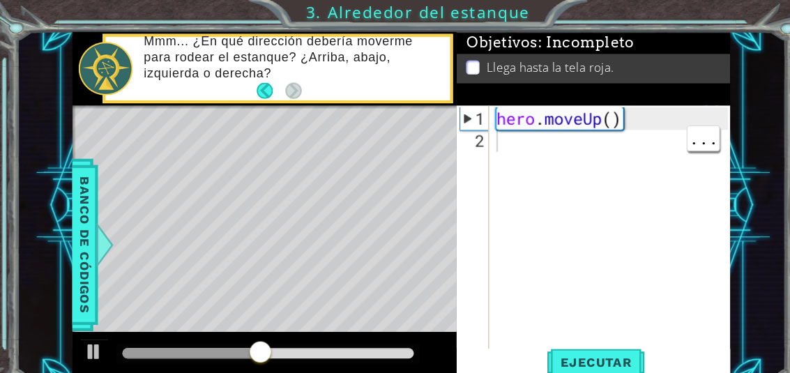
click at [539, 137] on div "hero . moveUp ( )" at bounding box center [581, 238] width 228 height 272
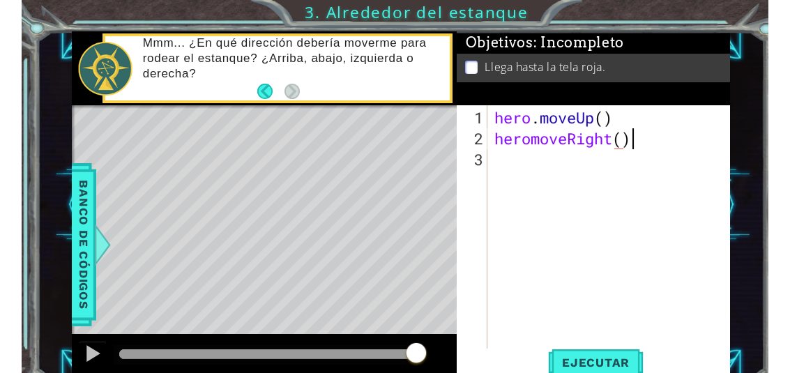
scroll to position [24, 153]
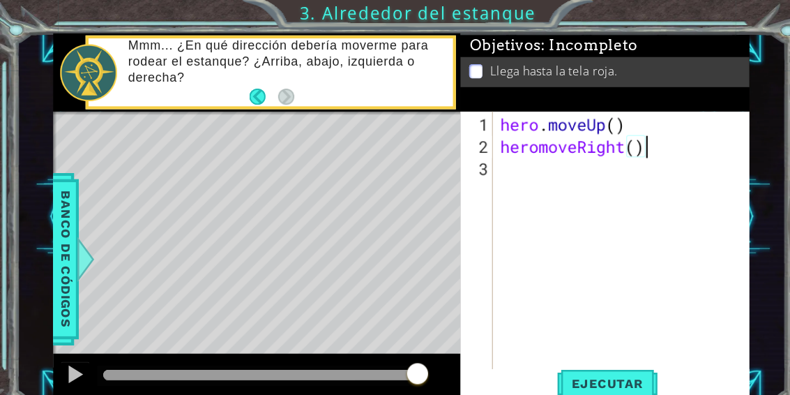
click at [620, 11] on div "1 ההההההההההההההההההההההההההההההההההההההההההההההההההההההההההההההההההההההההההההה…" at bounding box center [395, 197] width 790 height 395
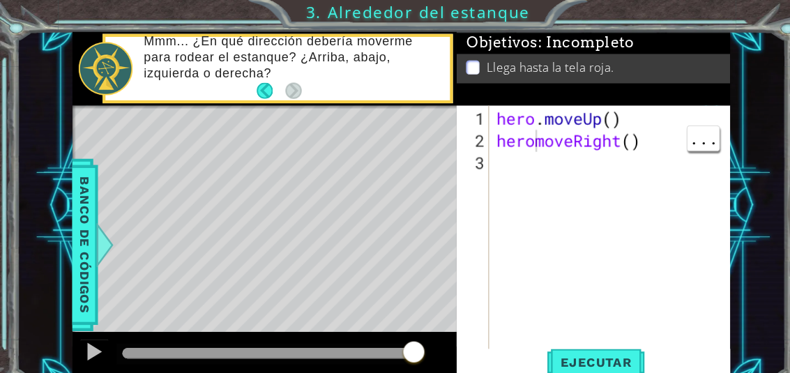
click at [508, 132] on div "hero . moveUp ( ) heromoveRight ( )" at bounding box center [581, 248] width 228 height 293
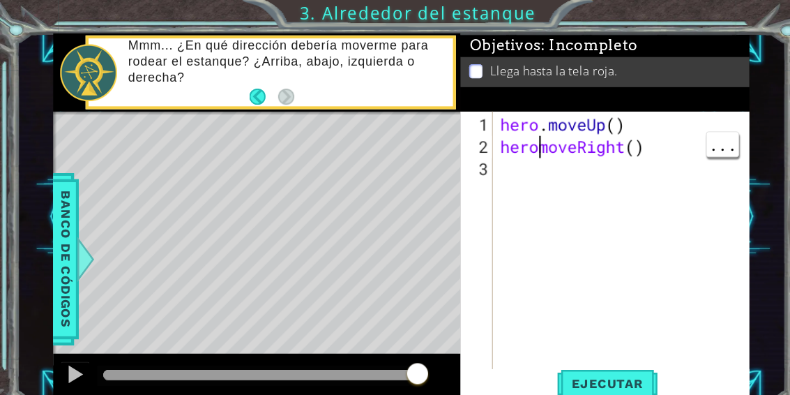
scroll to position [24, 33]
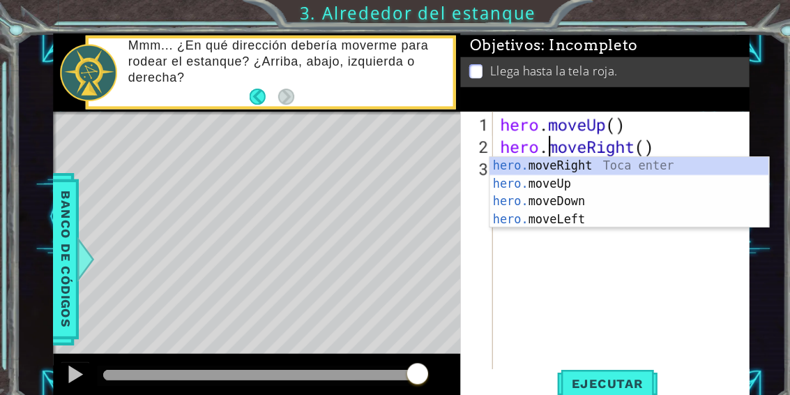
click at [649, 13] on div "1 ההההההההההההההההההההההההההההההההההההההההההההההההההההההההההההההההההההההההההההה…" at bounding box center [395, 197] width 790 height 395
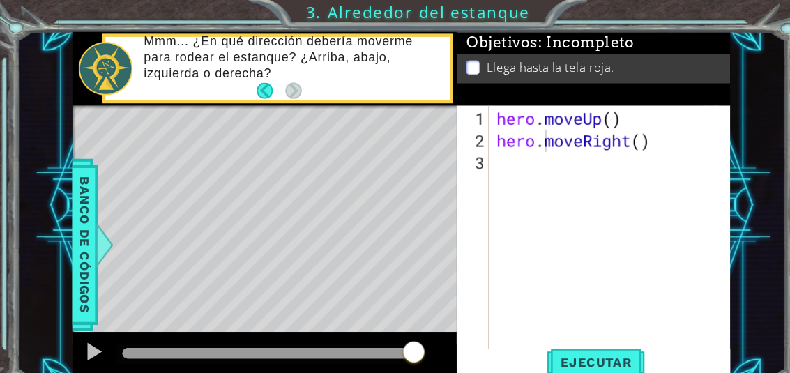
click at [583, 339] on span "Ejecutar" at bounding box center [564, 343] width 96 height 14
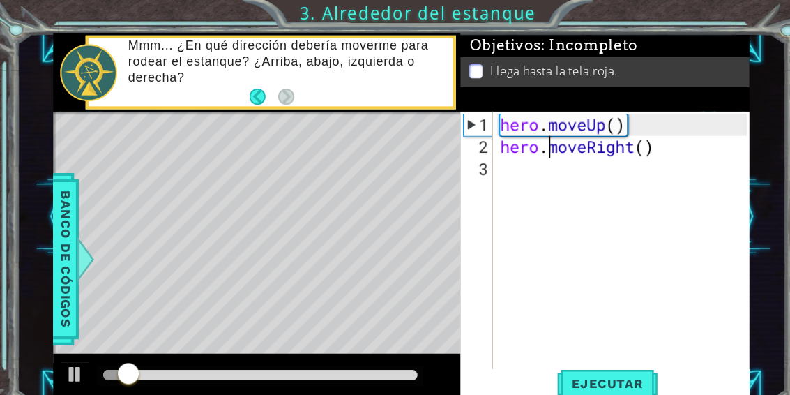
click at [598, 23] on div "1 ההההההההההההההההההההההההההההההההההההההההההההההההההההההההההההההההההההההההההההה…" at bounding box center [395, 197] width 790 height 395
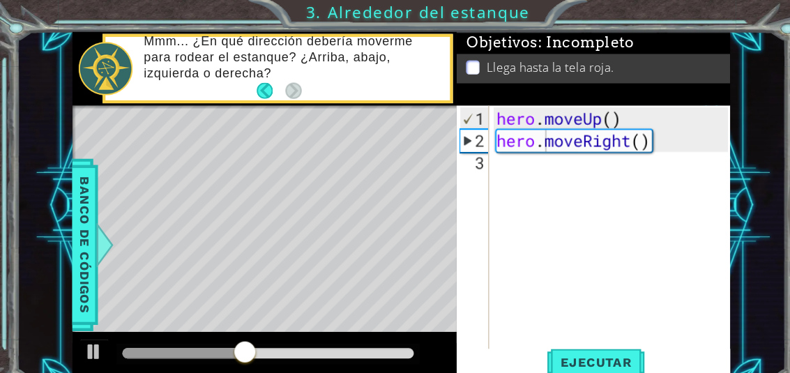
click at [446, 115] on div "1" at bounding box center [448, 112] width 27 height 21
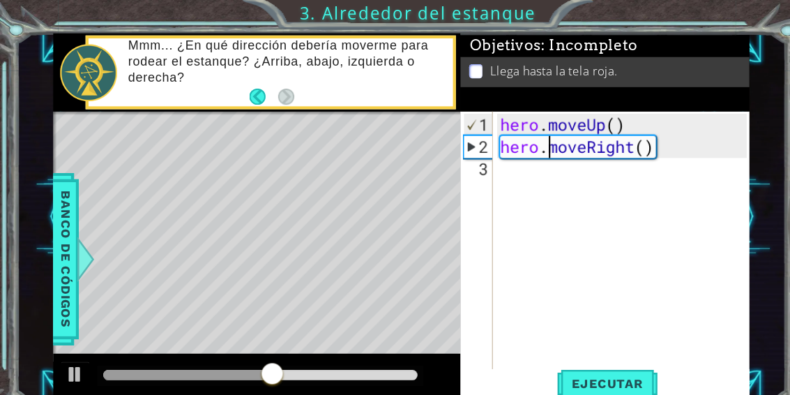
click at [653, 39] on div "Objetivos : Incompleto" at bounding box center [571, 42] width 273 height 22
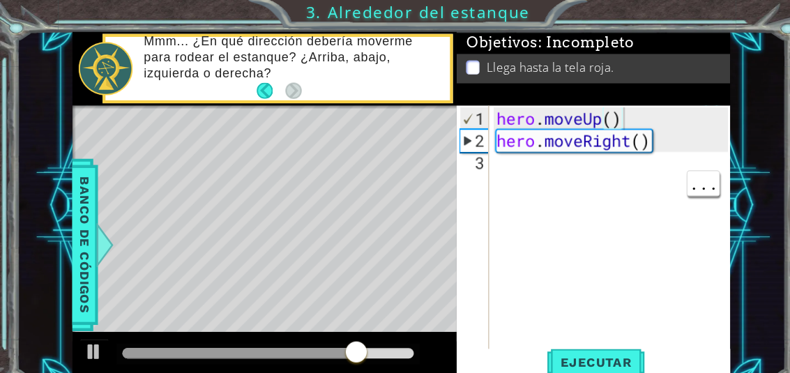
click at [441, 112] on div "1" at bounding box center [448, 112] width 27 height 21
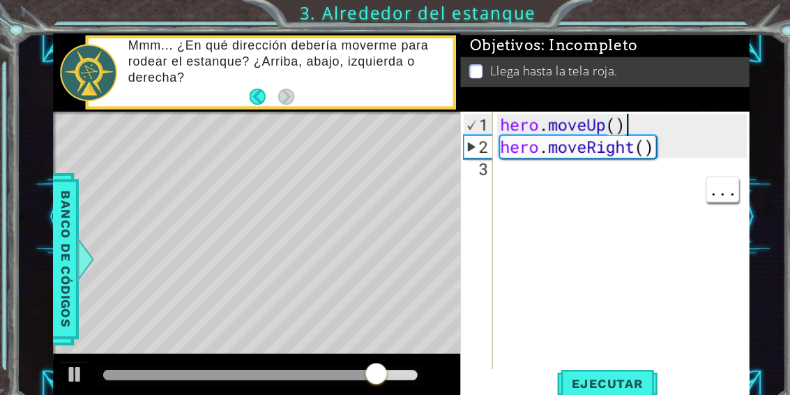
click at [614, 13] on div "1 ההההההההההההההההההההההההההההההההההההההההההההההההההההההההההההההההההההההההההההה…" at bounding box center [395, 197] width 790 height 395
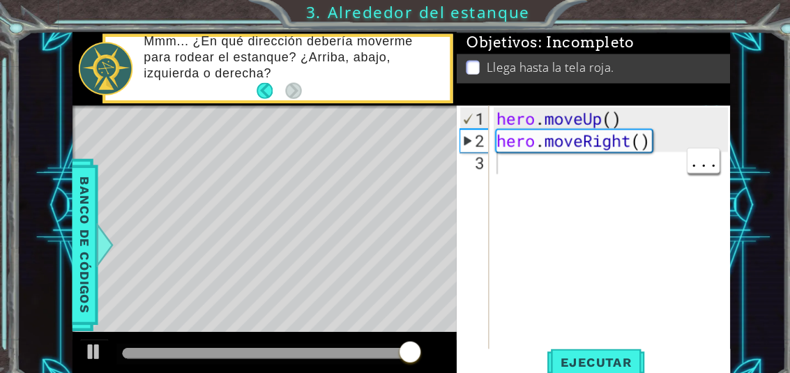
click at [535, 156] on div "hero . moveUp ( ) hero . moveRight ( )" at bounding box center [581, 248] width 228 height 293
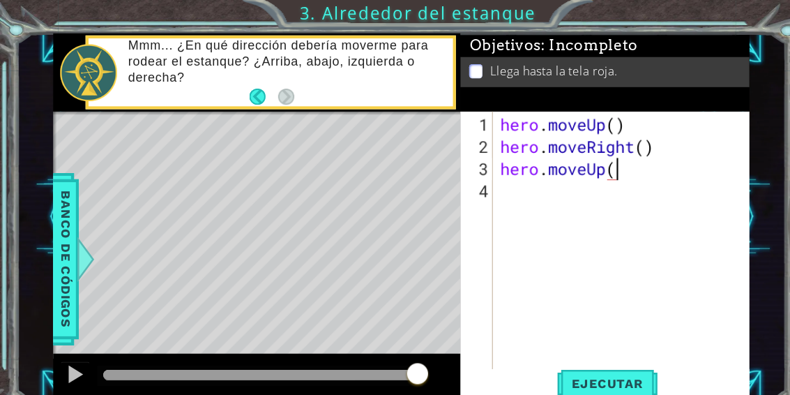
scroll to position [24, 135]
click at [614, 1] on div "1 ההההההההההההההההההההההההההההההההההההההההההההההההההההההההההההההההההההההההההההה…" at bounding box center [395, 197] width 790 height 395
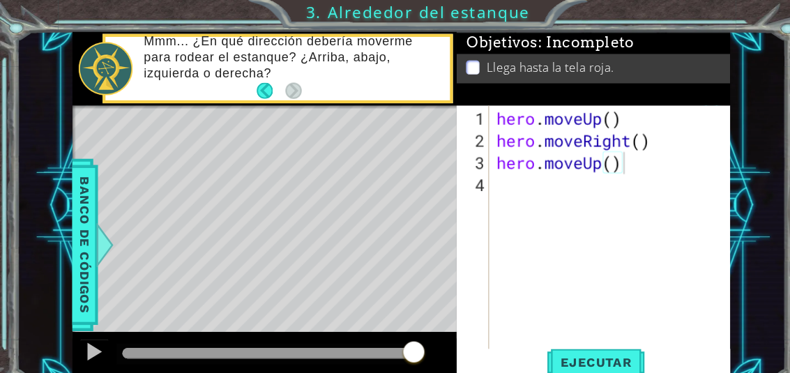
click at [578, 338] on span "Ejecutar" at bounding box center [564, 343] width 96 height 14
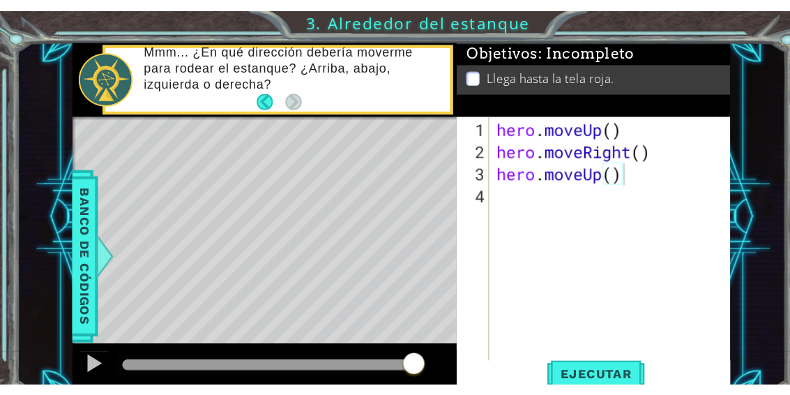
scroll to position [24, 76]
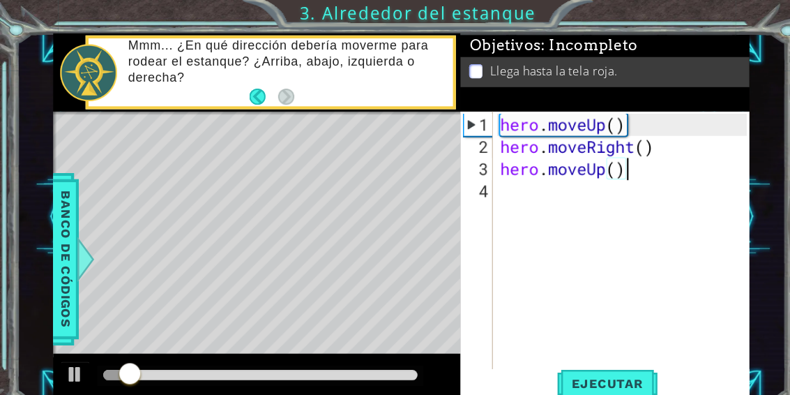
click at [608, 13] on div "1 ההההההההההההההההההההההההההההההההההההההההההההההההההההההההההההההההההההההההההההה…" at bounding box center [395, 197] width 790 height 395
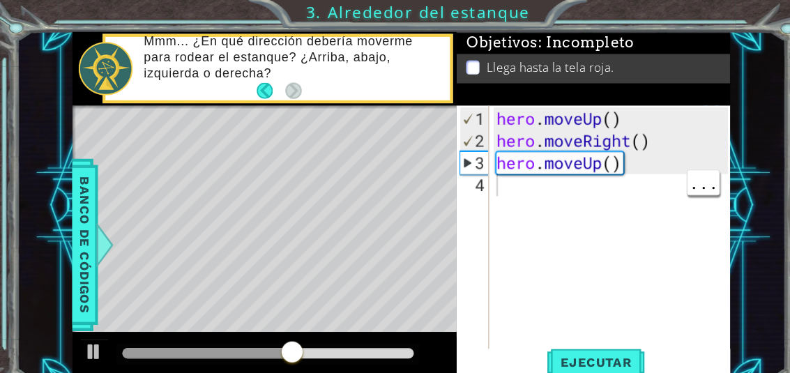
click at [541, 179] on div "hero . moveUp ( ) hero . moveRight ( ) hero . moveUp ( )" at bounding box center [581, 248] width 228 height 293
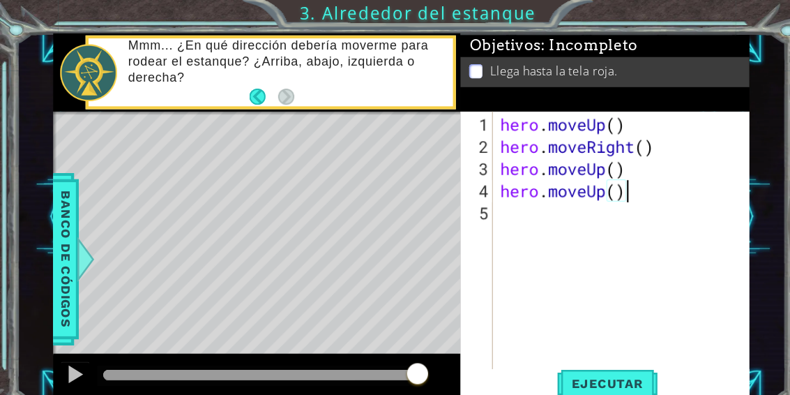
scroll to position [24, 80]
click at [611, 7] on div "1 ההההההההההההההההההההההההההההההההההההההההההההההההההההההההההההההההההההההההההההה…" at bounding box center [395, 197] width 790 height 395
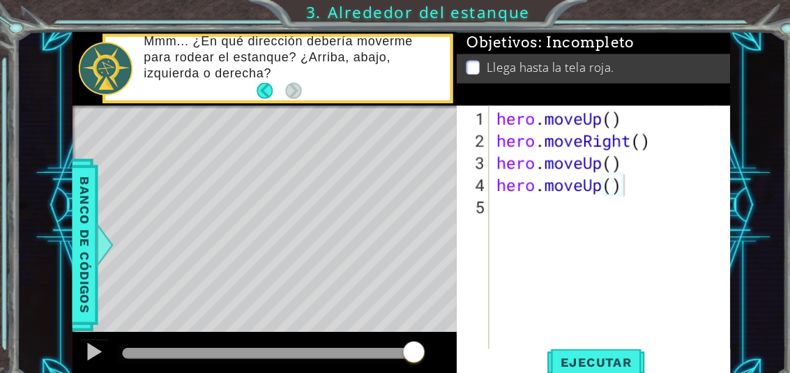
click at [578, 334] on button "Ejecutar" at bounding box center [564, 343] width 96 height 26
type textarea "abcde fg"
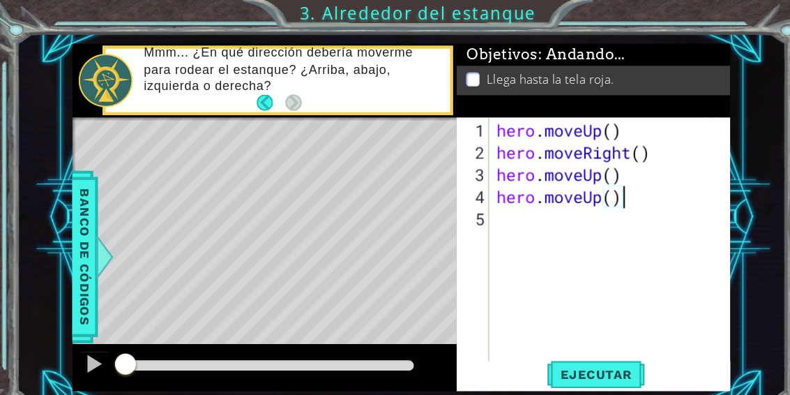
scroll to position [24, 76]
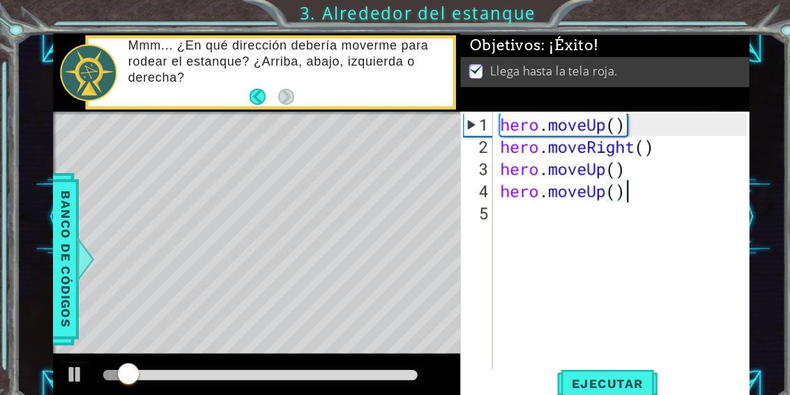
click at [624, 14] on div "1 ההההההההההההההההההההההההההההההההההההההההההההההההההההההההההההההההההההההההההההה…" at bounding box center [395, 197] width 790 height 395
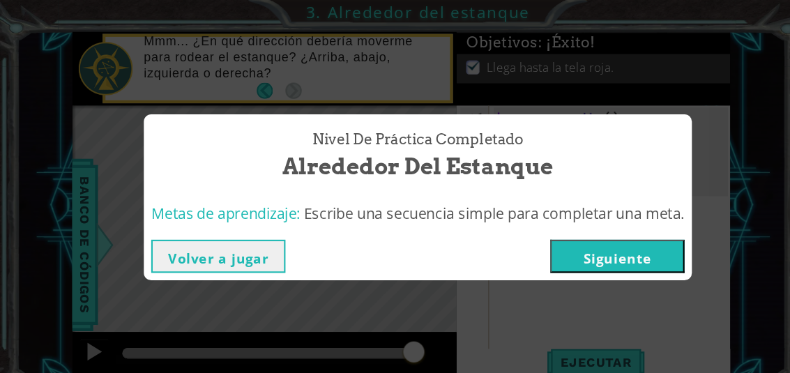
click at [616, 247] on button "Siguiente" at bounding box center [583, 242] width 127 height 31
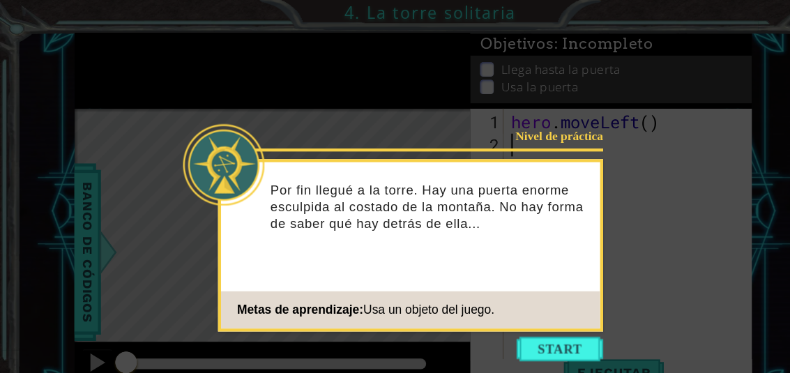
click at [520, 316] on button "Start" at bounding box center [514, 321] width 80 height 22
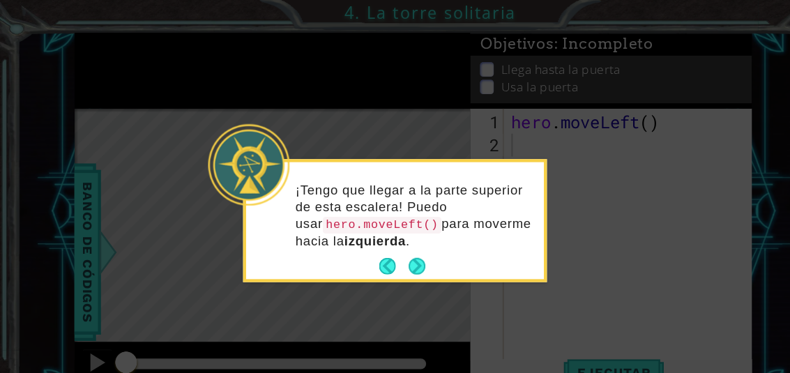
click at [384, 242] on button "Next" at bounding box center [382, 244] width 15 height 15
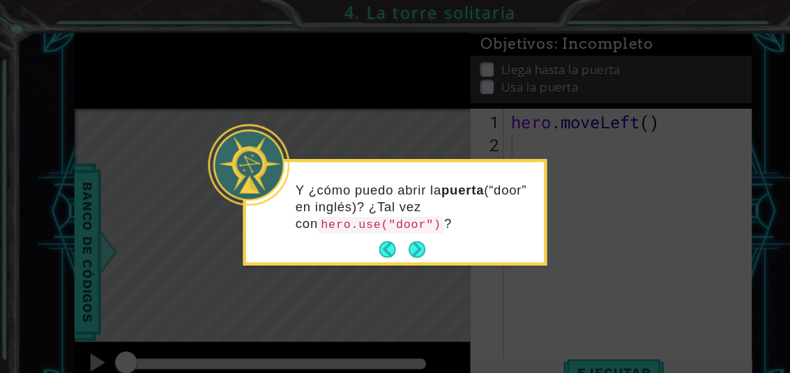
click at [386, 225] on button "Next" at bounding box center [382, 229] width 15 height 15
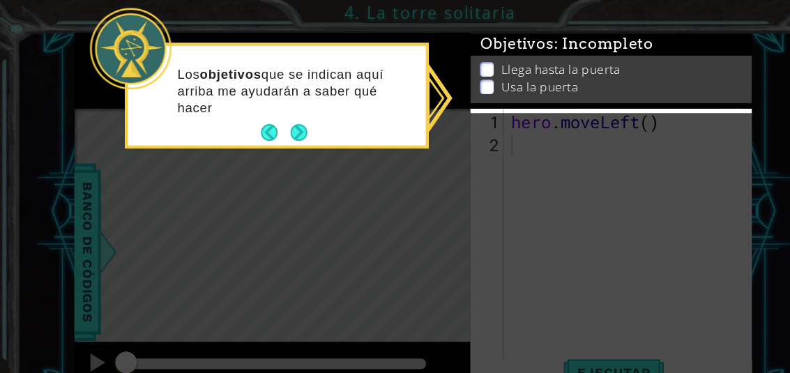
click at [600, 245] on icon at bounding box center [362, 171] width 725 height 343
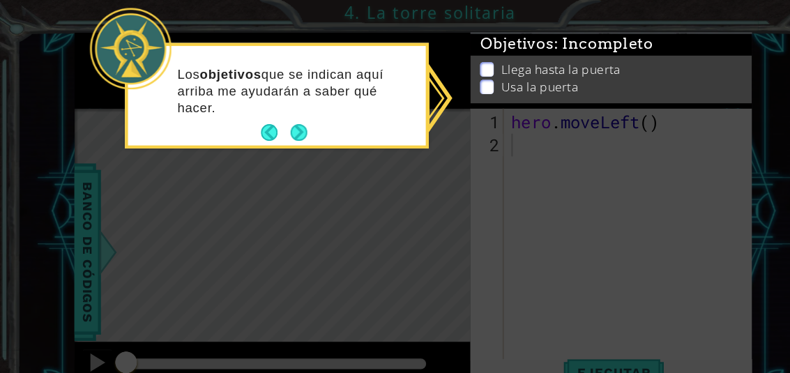
click at [593, 241] on icon at bounding box center [362, 171] width 725 height 343
click at [273, 121] on button "Next" at bounding box center [273, 121] width 15 height 15
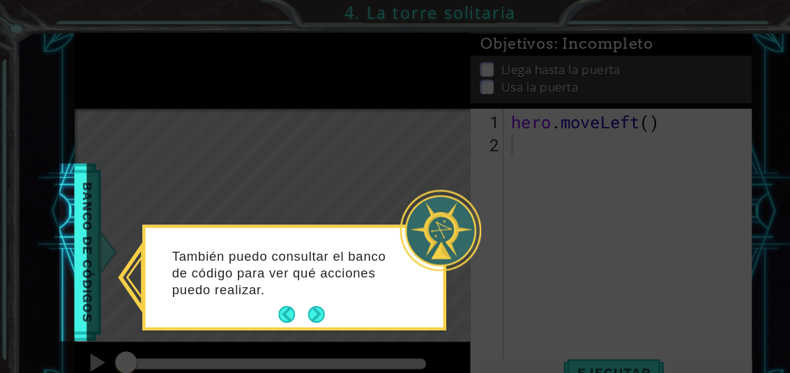
click at [298, 292] on button "Next" at bounding box center [290, 288] width 15 height 15
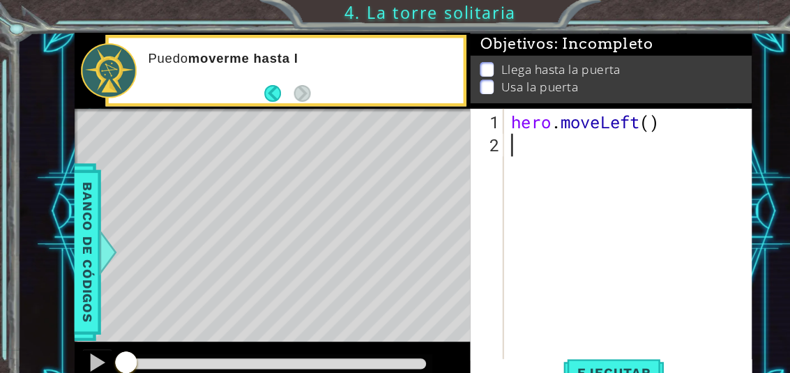
click at [74, 249] on span "Banco de códigos" at bounding box center [80, 232] width 22 height 144
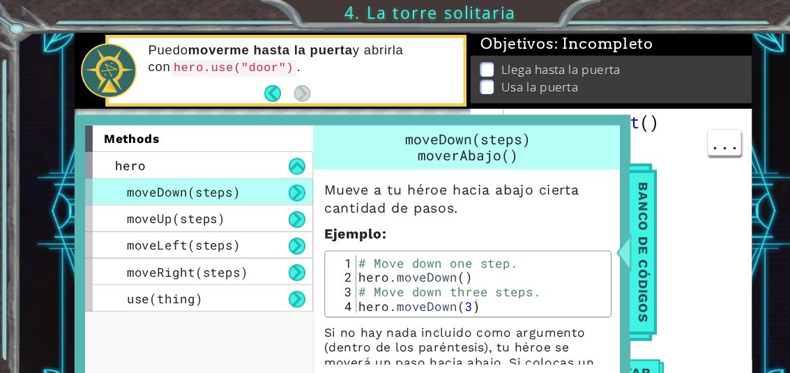
click at [596, 232] on span "Banco de códigos" at bounding box center [591, 232] width 22 height 144
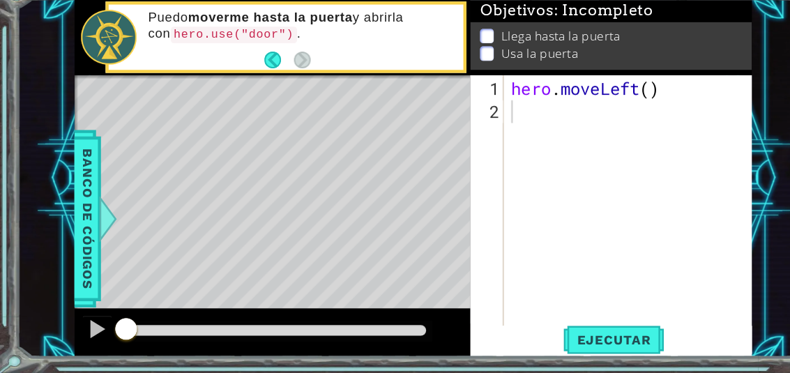
click at [572, 336] on span "Ejecutar" at bounding box center [564, 343] width 96 height 14
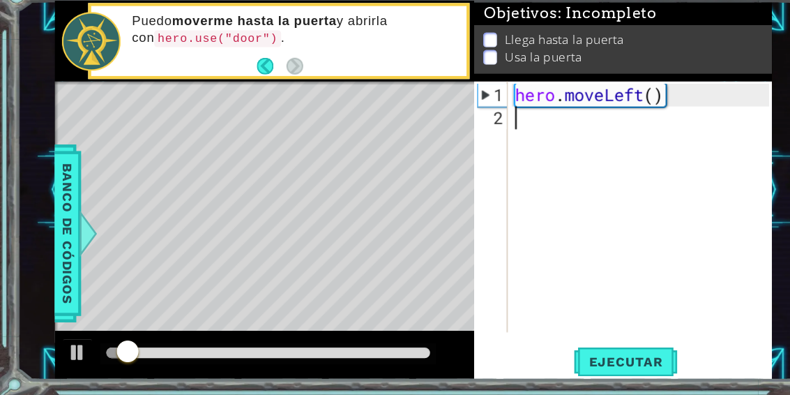
click at [662, 31] on div "Objetivos : Incompleto" at bounding box center [571, 42] width 273 height 22
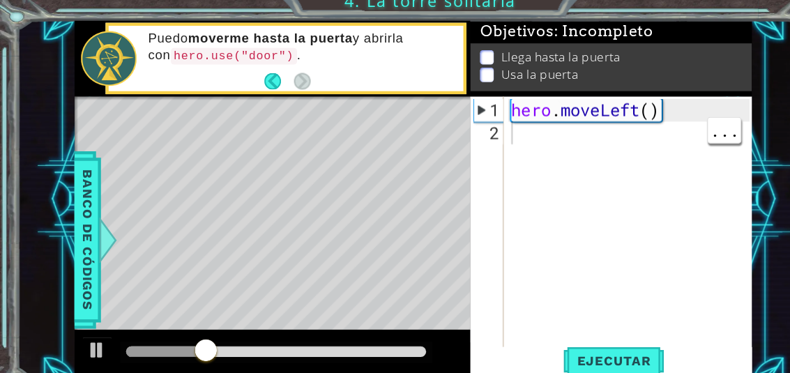
click at [490, 122] on div "hero . moveLeft ( )" at bounding box center [581, 238] width 228 height 272
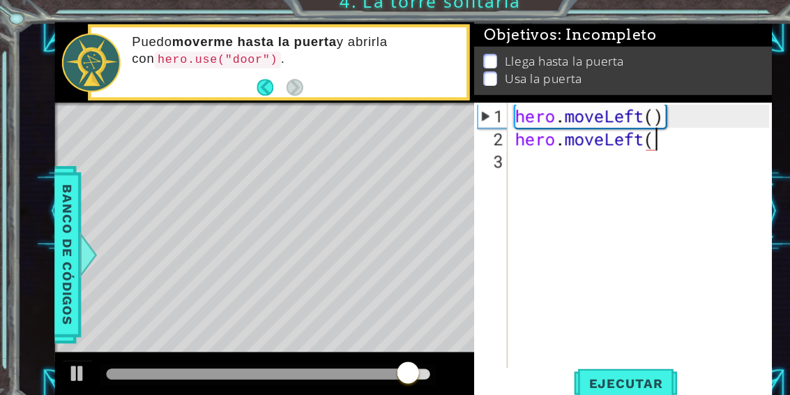
scroll to position [24, 153]
click at [571, 36] on span ": Incompleto" at bounding box center [557, 44] width 91 height 17
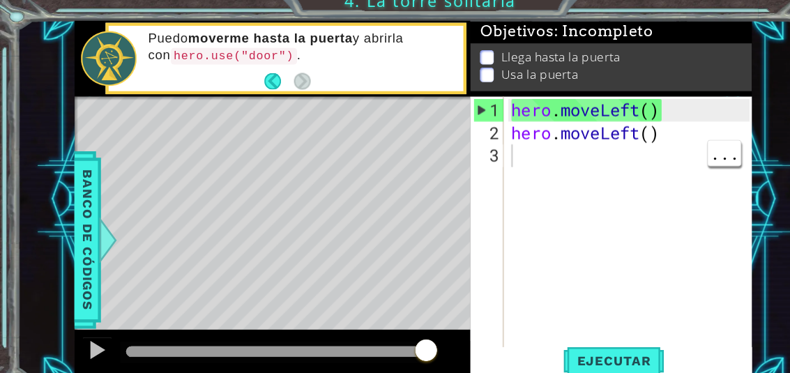
click at [462, 144] on div "3" at bounding box center [449, 154] width 28 height 21
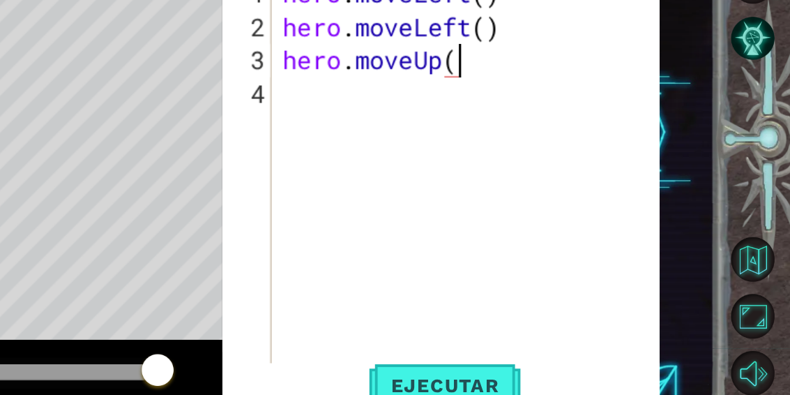
scroll to position [24, 80]
click at [418, 31] on div "1 ההההההההההההההההההההההההההההההההההההההההההההההההההההההההההההההההההההההההההההה…" at bounding box center [379, 204] width 727 height 347
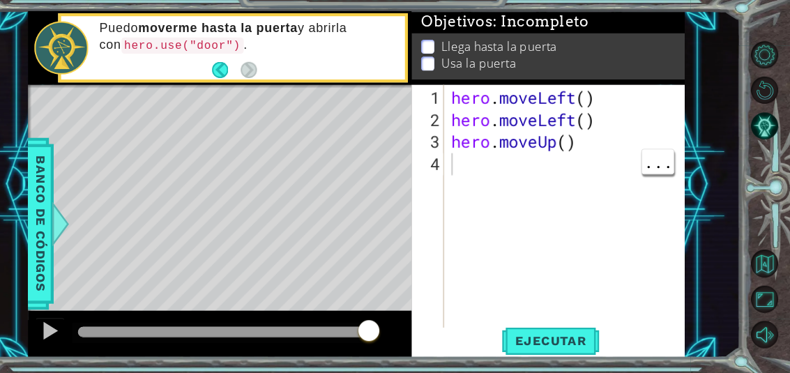
click at [467, 152] on div "hero . moveLeft ( ) hero . moveLeft ( ) hero . moveUp ( )" at bounding box center [581, 248] width 228 height 293
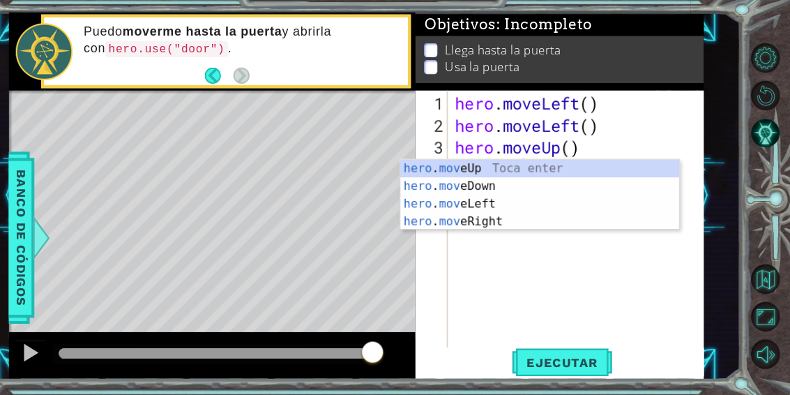
scroll to position [24, 76]
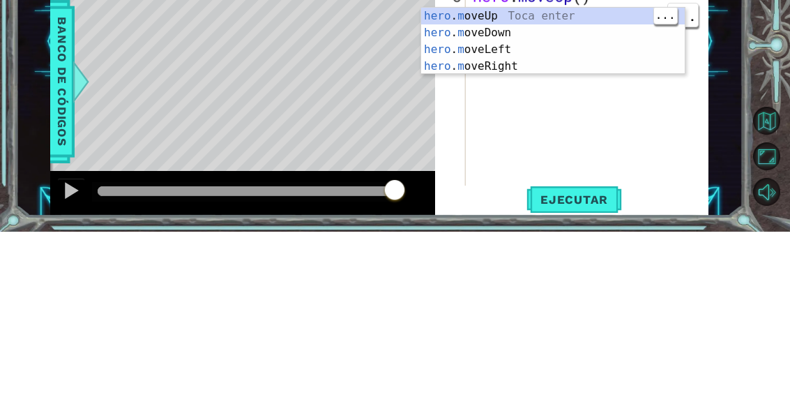
click at [559, 171] on div "hero . m oveUp Toca enter hero . m oveDown Toca enter hero . m oveLeft Toca ent…" at bounding box center [553, 221] width 264 height 100
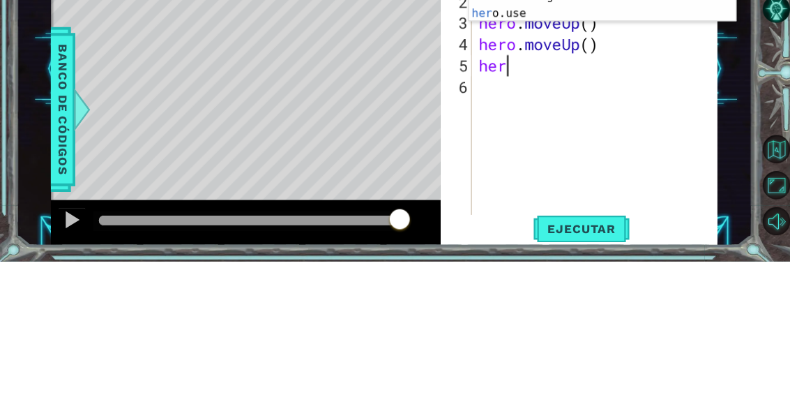
scroll to position [24, 61]
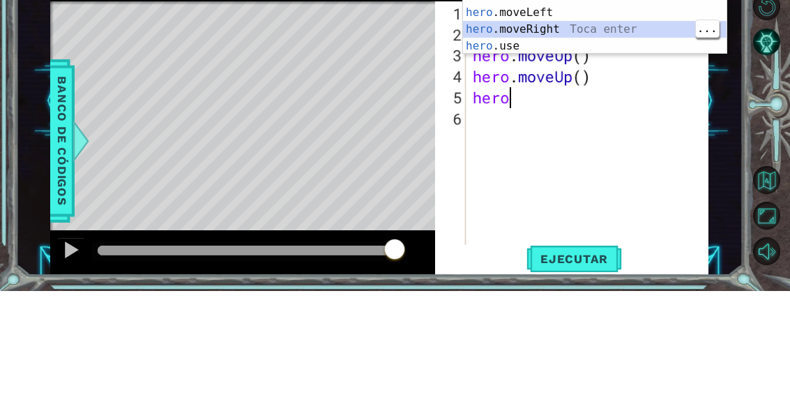
click at [565, 75] on div "hero .moveUp Toca enter hero .moveDown Toca enter hero .moveLeft Toca enter her…" at bounding box center [595, 133] width 264 height 117
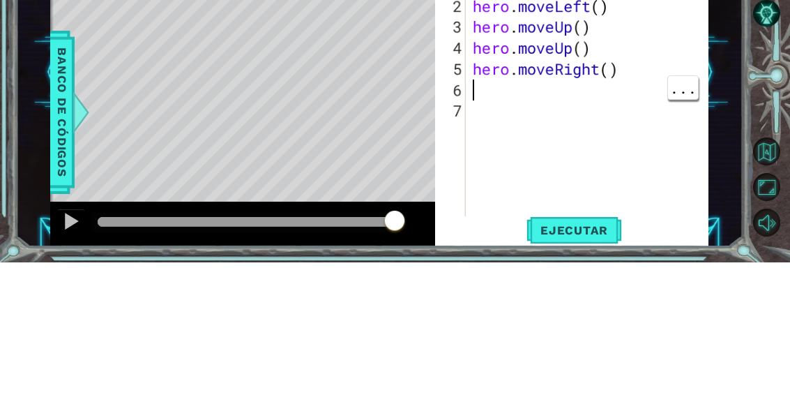
click at [506, 107] on div "hero . moveLeft ( ) hero . moveLeft ( ) hero . moveUp ( ) hero . moveUp ( ) her…" at bounding box center [591, 253] width 243 height 293
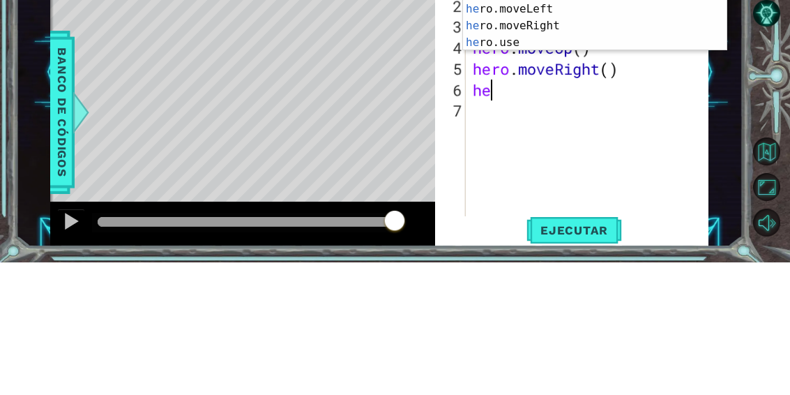
scroll to position [24, 43]
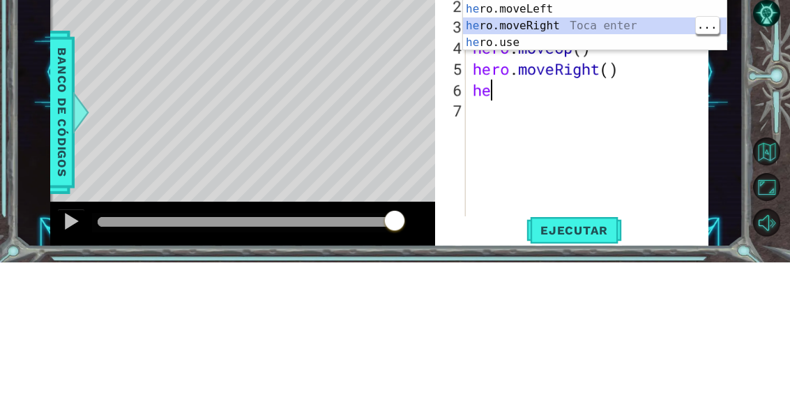
click at [567, 100] on div "he ro.moveUp Toca enter he ro.moveDown Toca enter he ro.moveLeft Toca enter he …" at bounding box center [595, 158] width 264 height 117
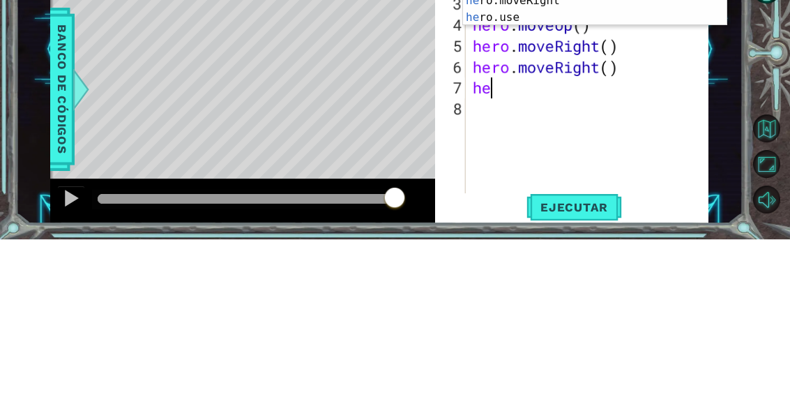
scroll to position [24, 61]
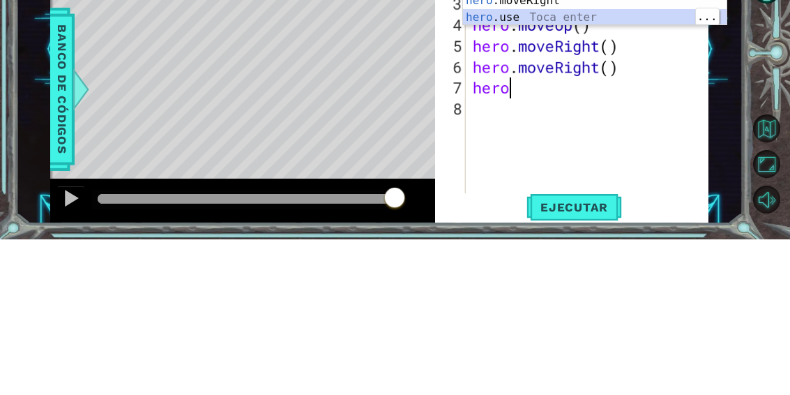
click at [555, 98] on div "hero .moveUp Toca enter hero .moveDown Toca enter hero .moveLeft Toca enter her…" at bounding box center [595, 156] width 264 height 117
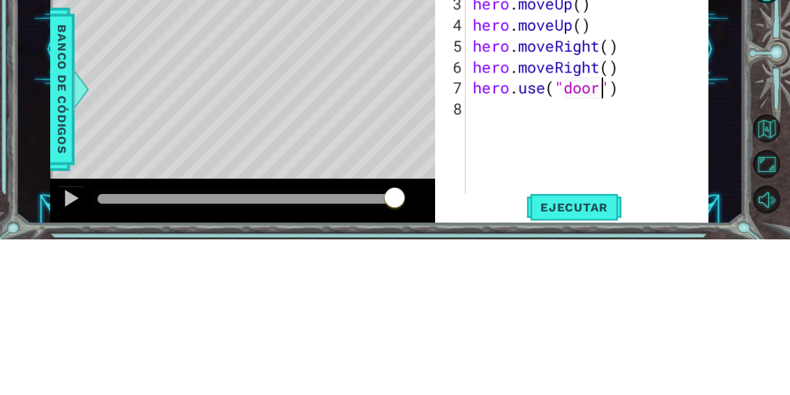
click at [736, 68] on div "1 ההההההההההההההההההההההההההההההההההההההההההההההההההההההההההההההההההההההההההההה…" at bounding box center [379, 204] width 727 height 347
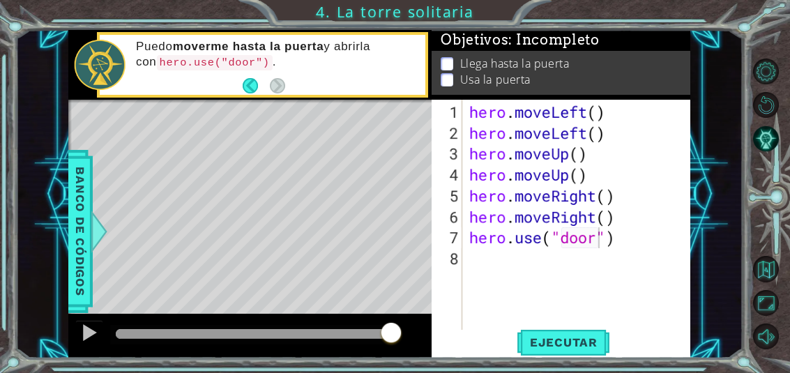
click at [578, 340] on span "Ejecutar" at bounding box center [564, 343] width 96 height 14
type textarea "abcde fg"
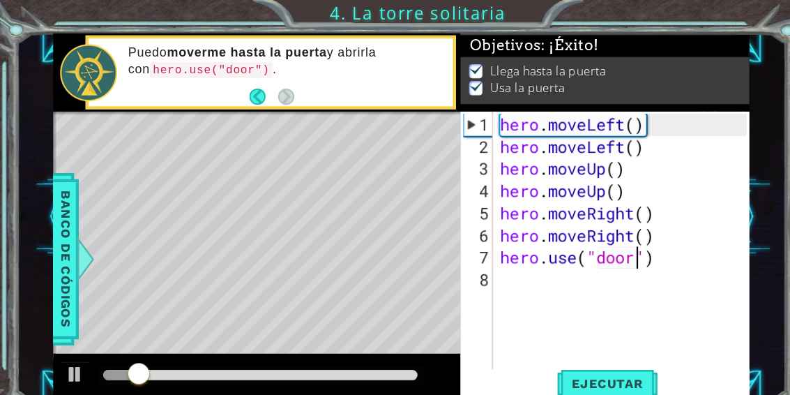
click at [721, 8] on div "1 ההההההההההההההההההההההההההההההההההההההההההההההההההההההההההההההההההההההההההההה…" at bounding box center [395, 197] width 790 height 395
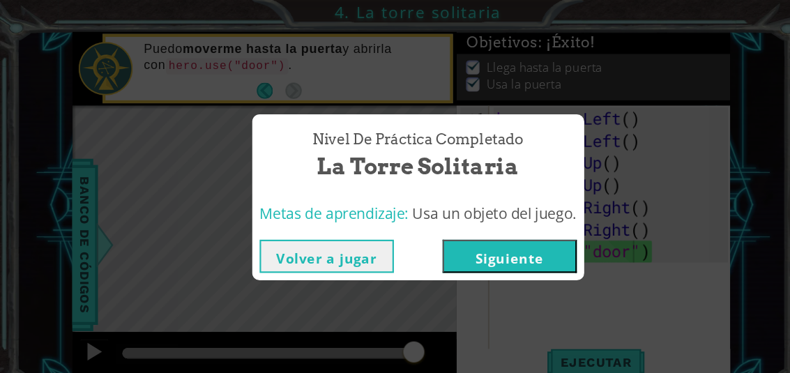
click at [521, 236] on button "Siguiente" at bounding box center [482, 242] width 127 height 31
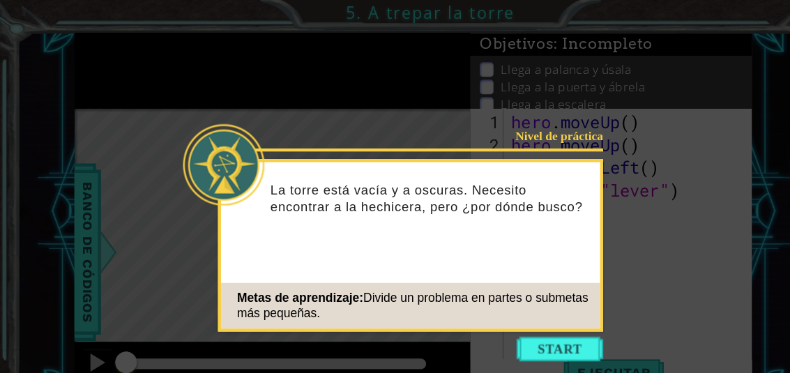
click at [518, 319] on button "Start" at bounding box center [514, 321] width 80 height 22
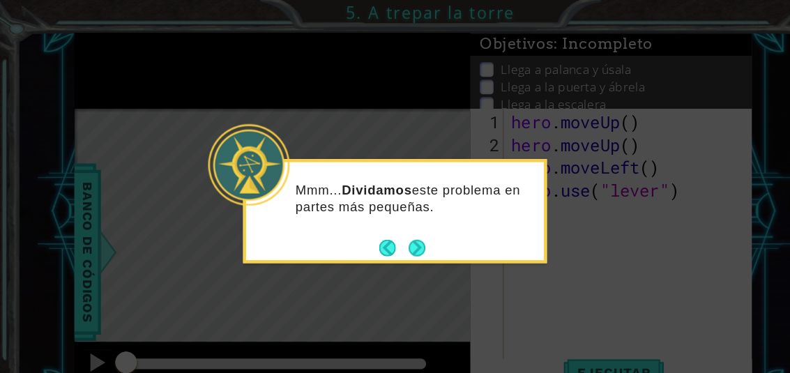
click at [377, 227] on button "Next" at bounding box center [382, 227] width 15 height 15
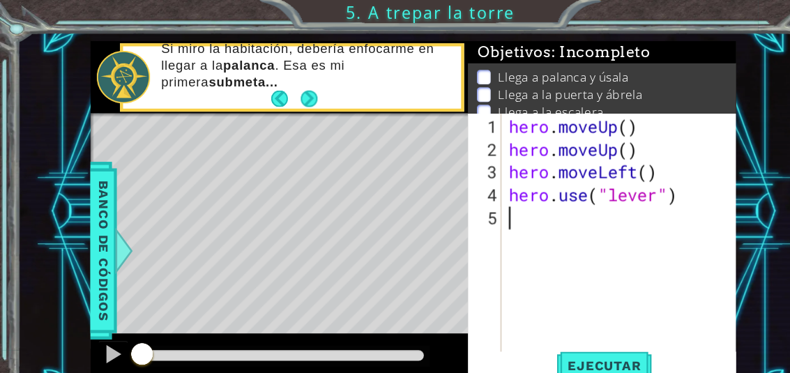
click at [571, 331] on span "Ejecutar" at bounding box center [555, 336] width 96 height 14
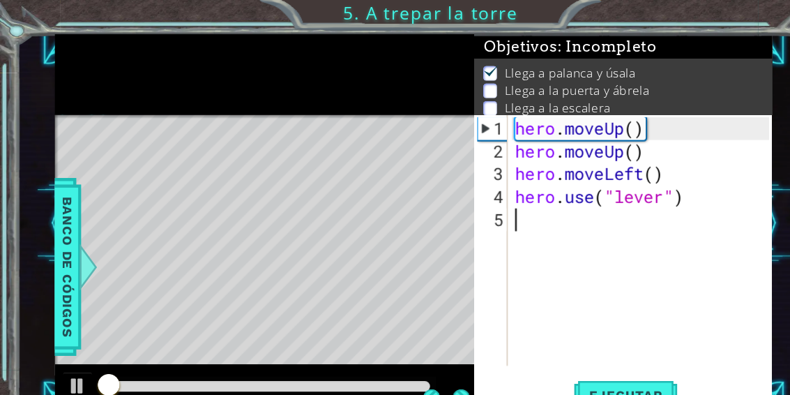
scroll to position [4, 0]
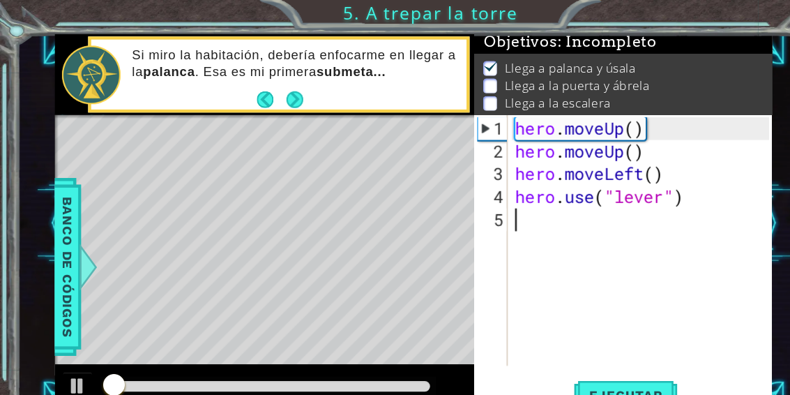
click at [606, 17] on div "1 ההההההההההההההההההההההההההההההההההההההההההההההההההההההההההההההההההההההההההההה…" at bounding box center [395, 197] width 790 height 395
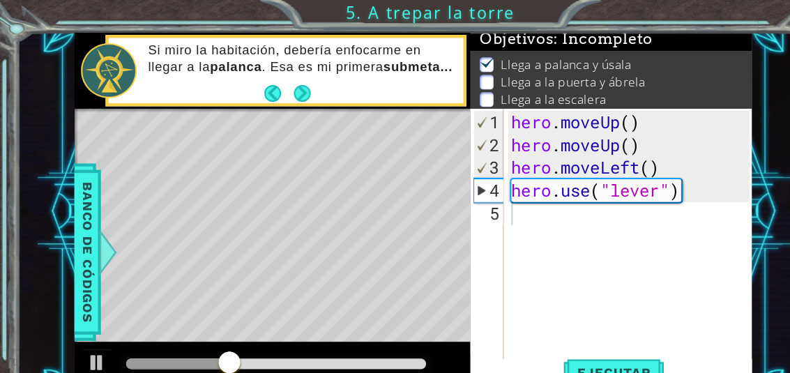
click at [82, 336] on div at bounding box center [89, 333] width 18 height 18
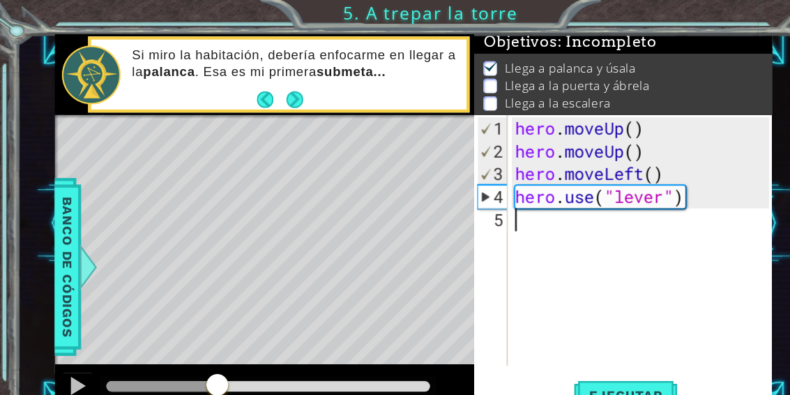
click at [578, 20] on div "1 ההההההההההההההההההההההההההההההההההההההההההההההההההההההההההההההההההההההההההההה…" at bounding box center [395, 197] width 790 height 395
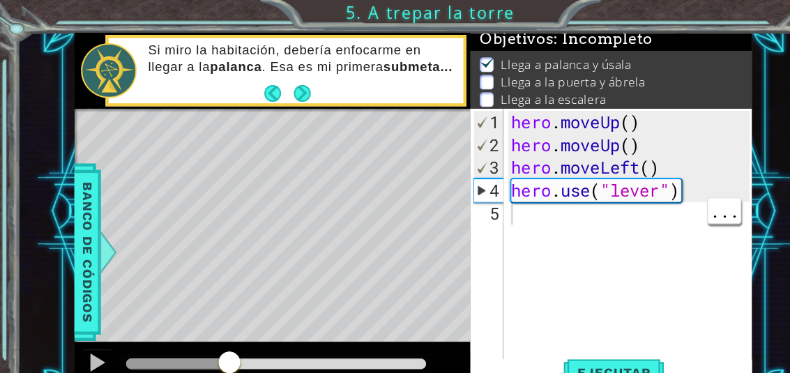
click at [490, 200] on div "hero . moveUp ( ) hero . moveUp ( ) hero . moveLeft ( ) hero . use ( "lever" )" at bounding box center [581, 238] width 228 height 272
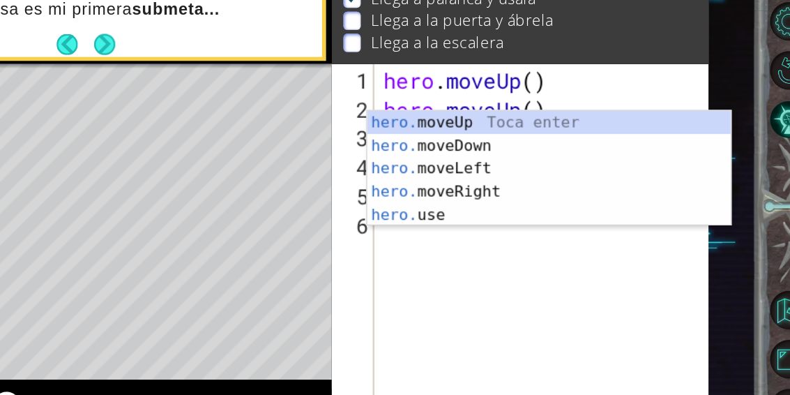
scroll to position [9, 0]
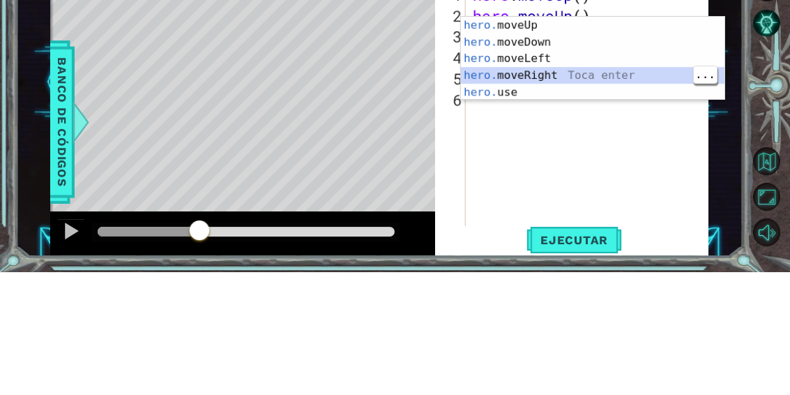
click at [625, 140] on div "hero. moveUp Toca enter hero. moveDown Toca enter hero. moveLeft Toca enter her…" at bounding box center [593, 198] width 264 height 117
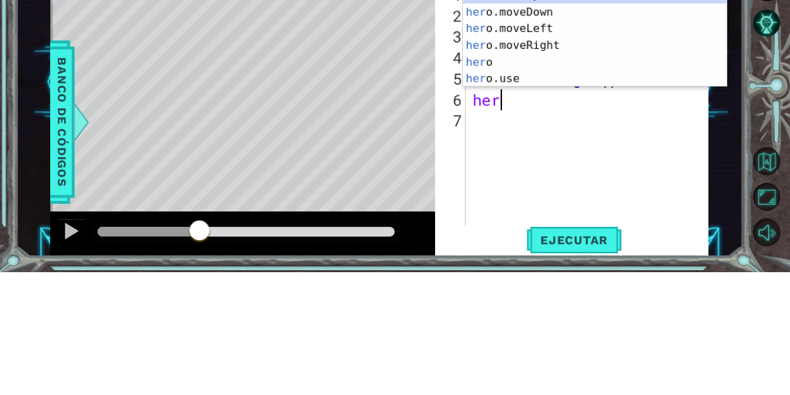
scroll to position [24, 61]
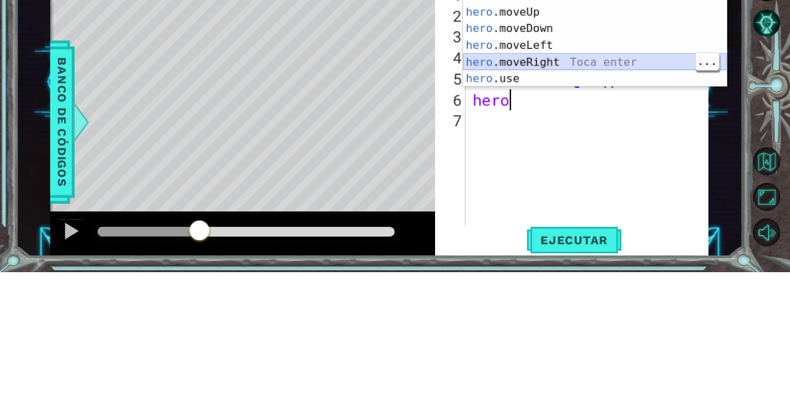
click at [619, 110] on div "hero Toca enter hero .moveUp Toca enter hero .moveDown Toca enter hero .moveLef…" at bounding box center [595, 177] width 264 height 134
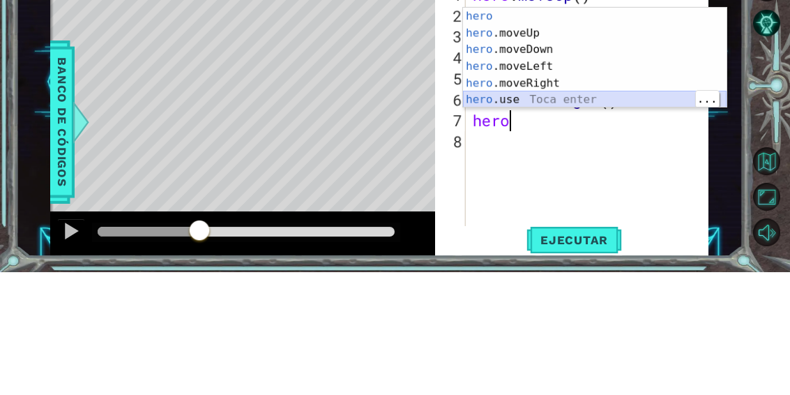
click at [582, 130] on div "hero Toca enter hero .moveUp Toca enter hero .moveDown Toca enter hero .moveLef…" at bounding box center [595, 197] width 264 height 134
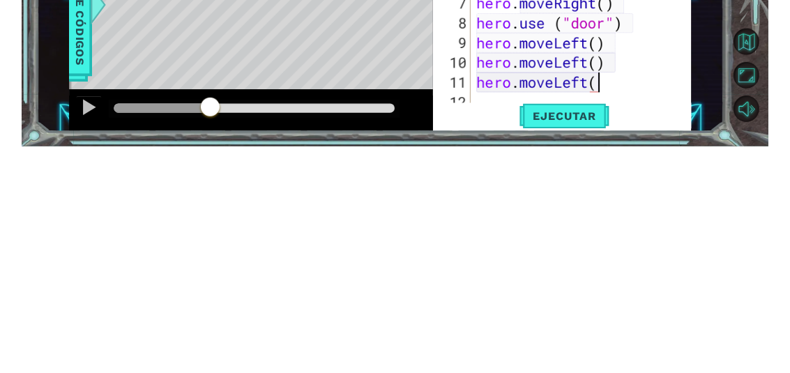
scroll to position [24, 144]
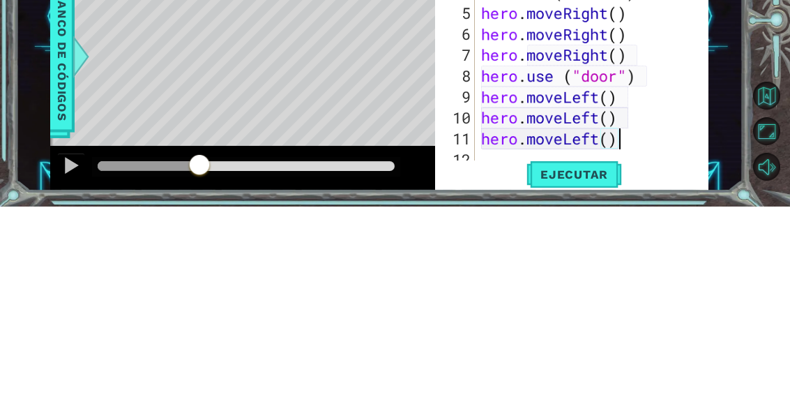
click at [765, 163] on div at bounding box center [773, 214] width 36 height 103
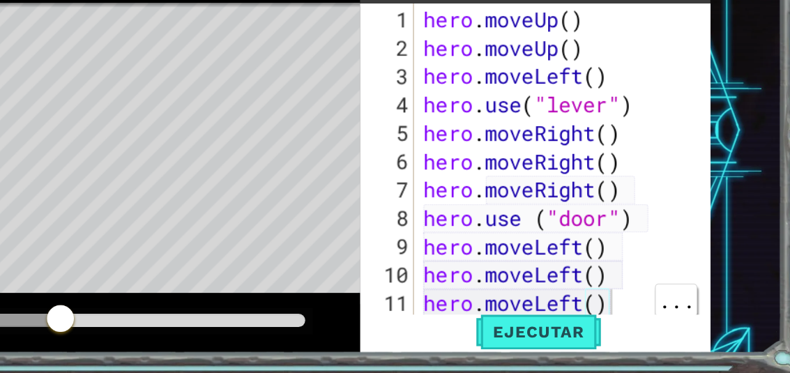
click at [476, 223] on div "hero . moveUp ( ) hero . moveUp ( ) hero . moveLeft ( ) hero . use ( "lever" ) …" at bounding box center [585, 248] width 219 height 293
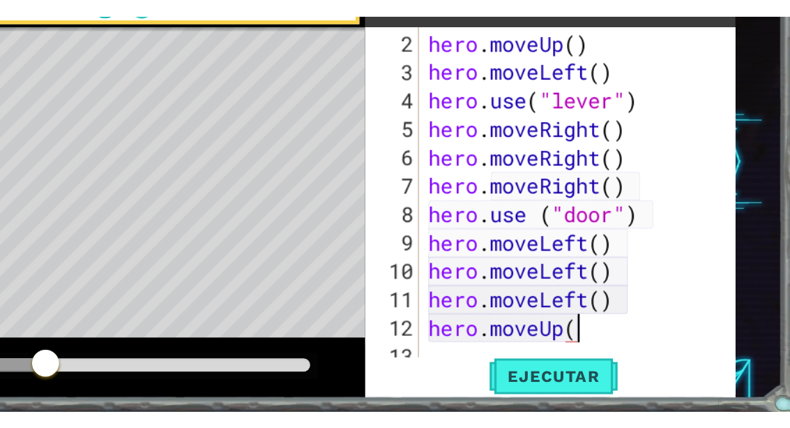
scroll to position [24, 144]
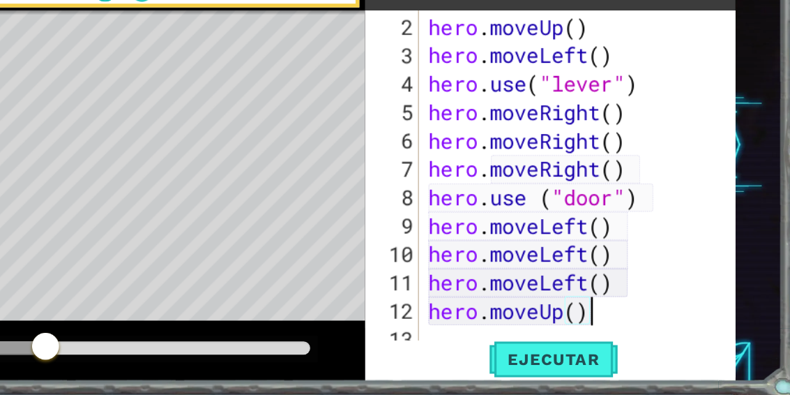
click at [550, 33] on div "1 ההההההההההההההההההההההההההההההההההההההההההההההההההההההההההההההההההההההההההההה…" at bounding box center [379, 204] width 727 height 347
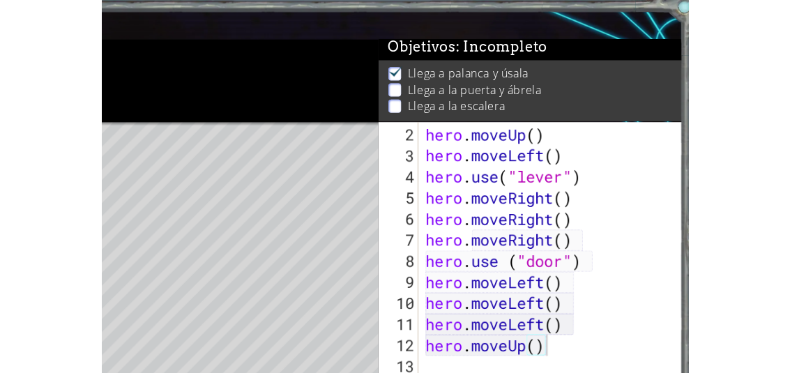
scroll to position [21, 0]
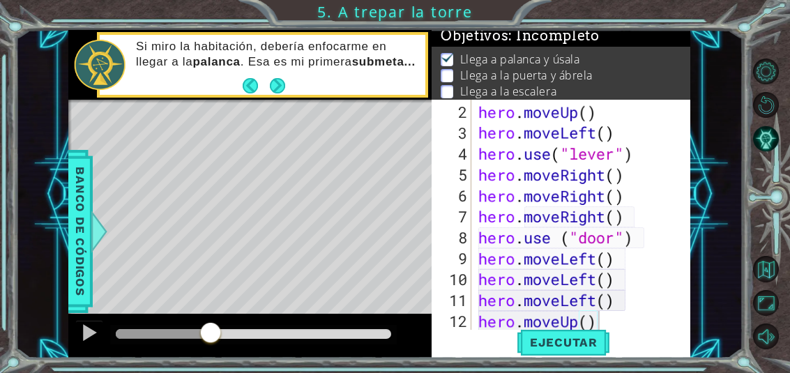
click at [587, 345] on span "Ejecutar" at bounding box center [564, 343] width 96 height 14
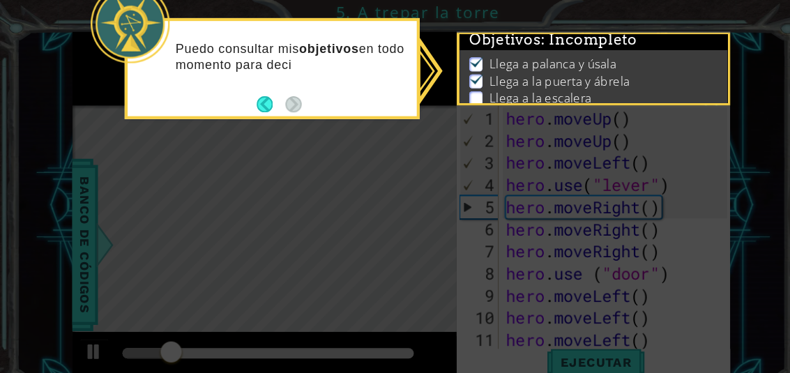
scroll to position [0, 0]
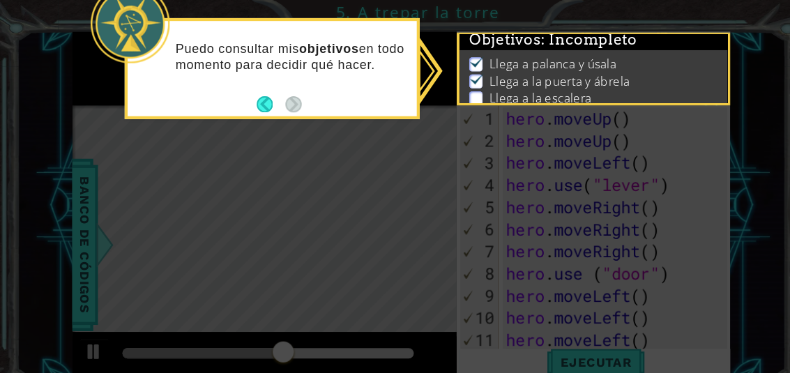
click at [723, 123] on icon at bounding box center [373, 176] width 747 height 353
click at [250, 99] on button "Back" at bounding box center [256, 98] width 27 height 15
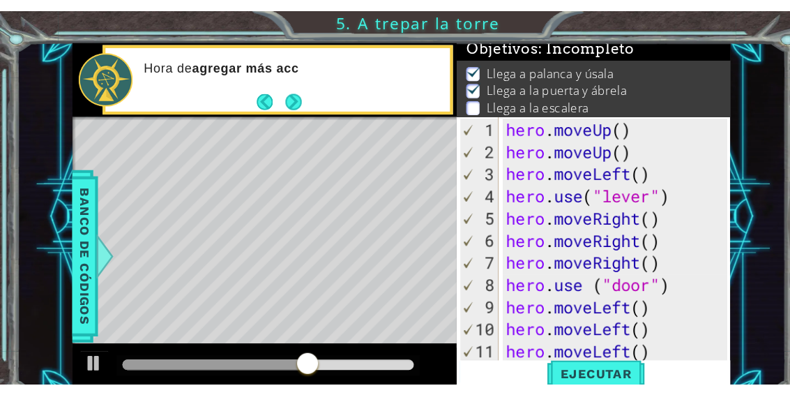
scroll to position [21, 0]
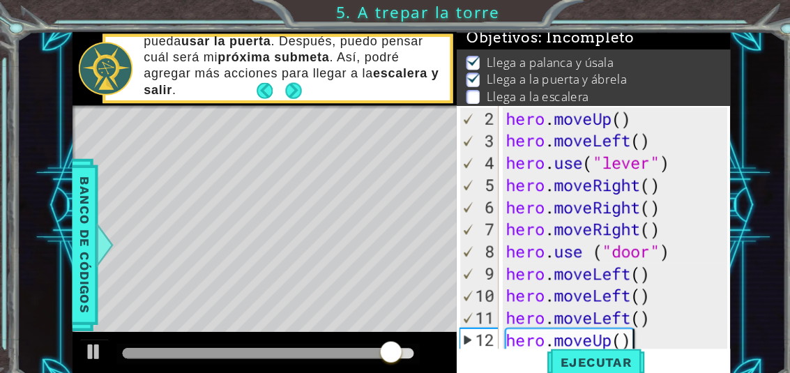
click at [580, 340] on span "Ejecutar" at bounding box center [564, 343] width 96 height 14
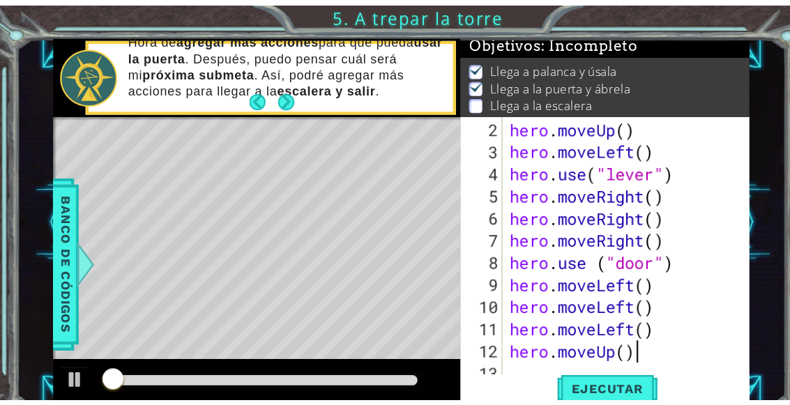
scroll to position [6, 0]
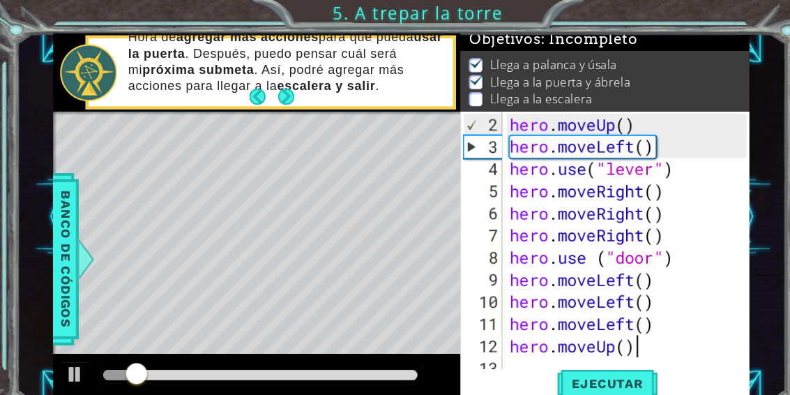
click at [707, 31] on div "Objetivos : Incompleto" at bounding box center [571, 37] width 273 height 22
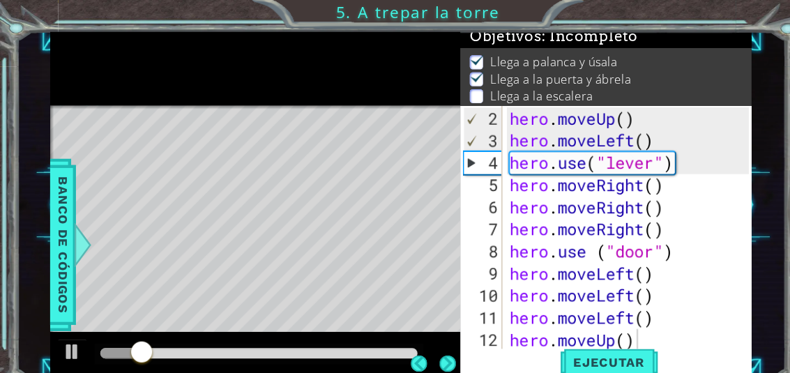
click at [714, 13] on div "1 ההההההההההההההההההההההההההההההההההההההההההההההההההההההההההההההההההההההההההההה…" at bounding box center [395, 186] width 790 height 373
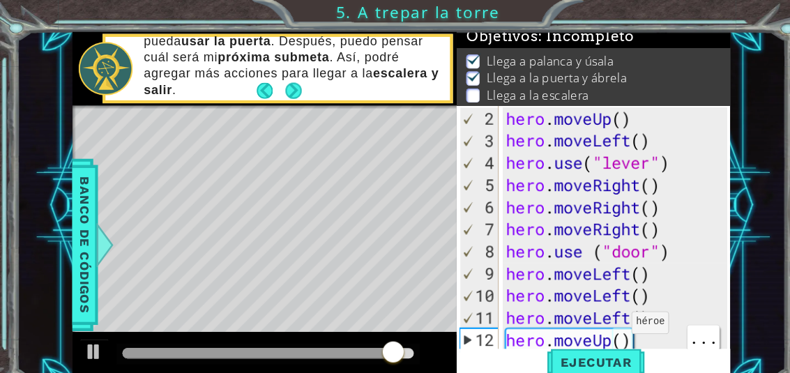
click at [675, 322] on div at bounding box center [681, 215] width 14 height 272
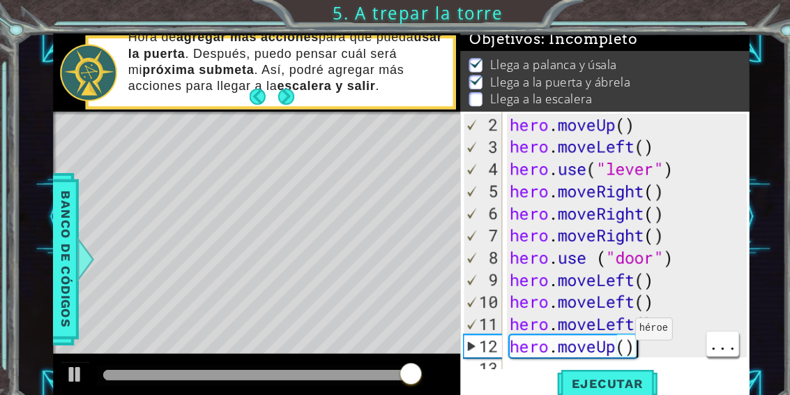
click at [707, 62] on div "Llega a palanca y úsala Llega a la puerta y ábrela Llega a la escalera" at bounding box center [571, 78] width 273 height 61
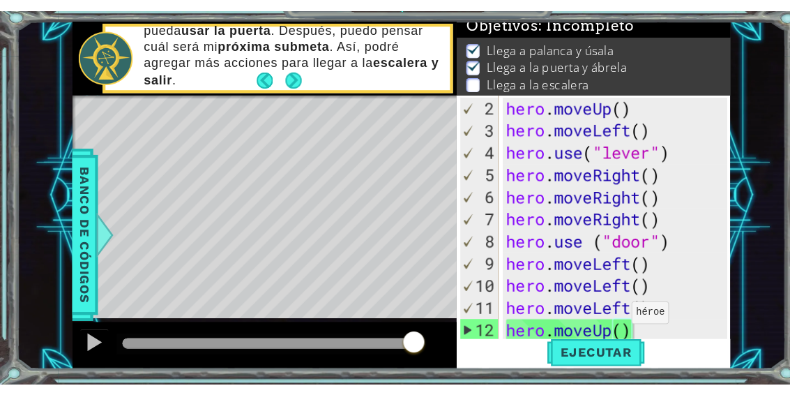
scroll to position [21, 0]
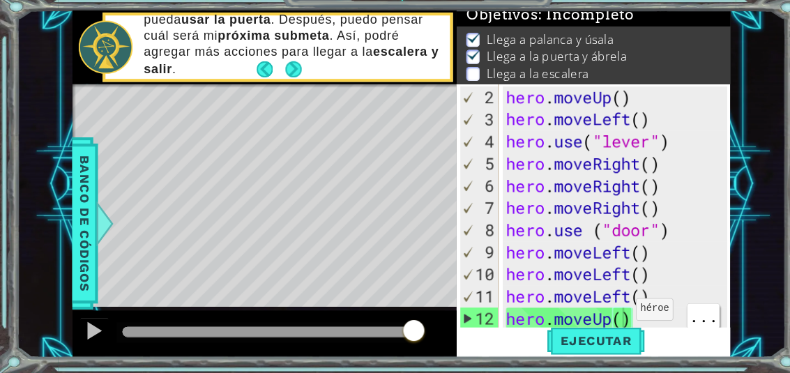
click at [589, 298] on div "hero . moveUp ( ) hero . moveLeft ( ) hero . use ( "lever" ) hero . moveRight (…" at bounding box center [585, 248] width 219 height 293
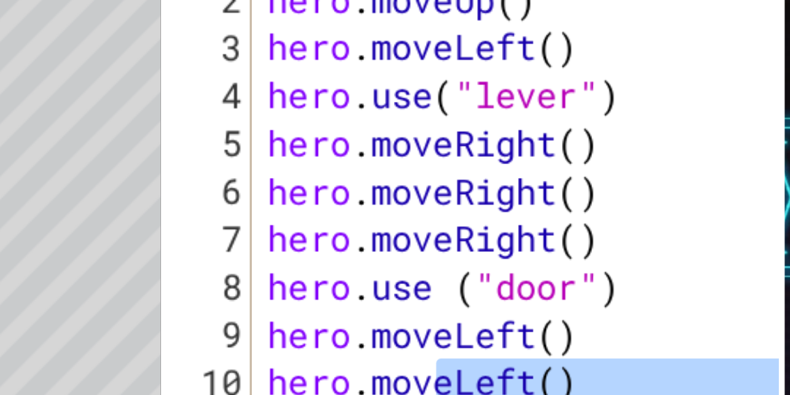
scroll to position [47, 0]
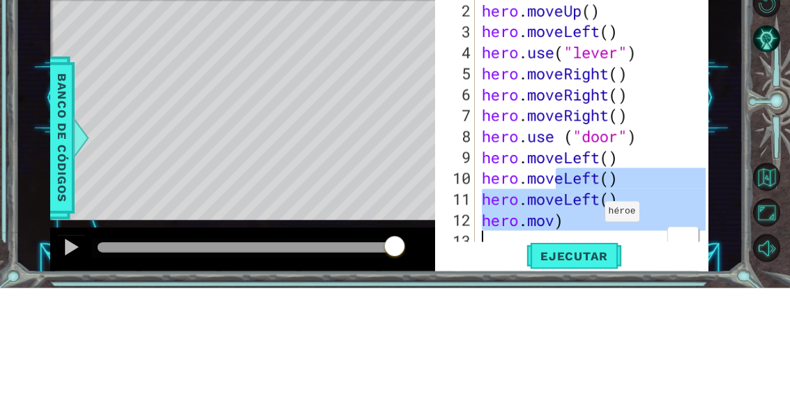
click at [741, 52] on div "1 ההההההההההההההההההההההההההההההההההההההההההההההההההההההההההההההההההההההההההההה…" at bounding box center [379, 204] width 727 height 347
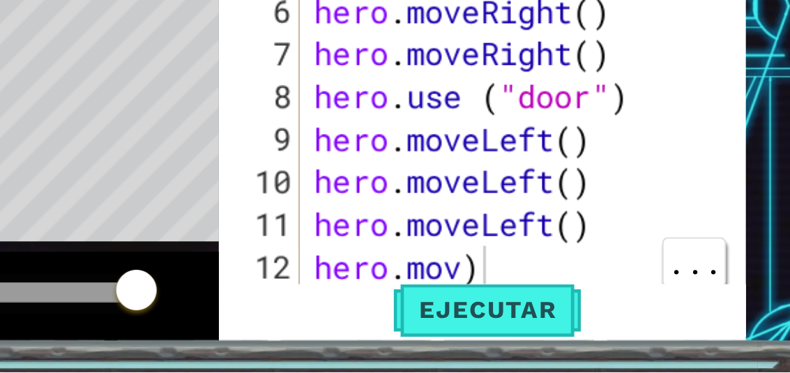
click at [476, 133] on div "hero . moveUp ( ) hero . moveLeft ( ) hero . use ( "lever" ) hero . moveRight (…" at bounding box center [585, 248] width 219 height 293
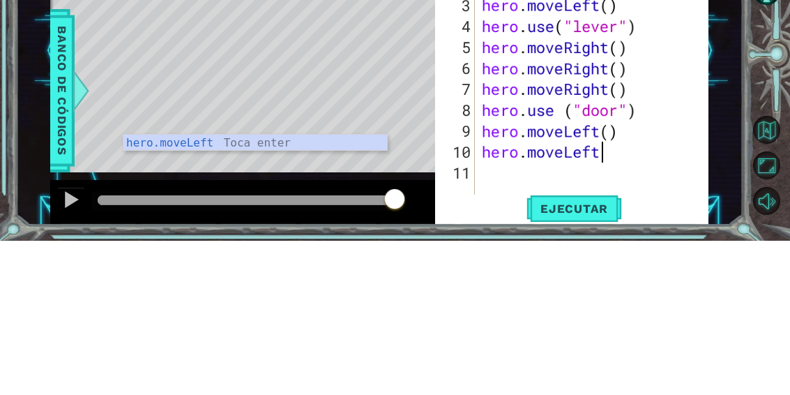
click at [739, 45] on div "1 ההההההההההההההההההההההההההההההההההההההההההההההההההההההההההההההההההההההההההההה…" at bounding box center [379, 204] width 727 height 347
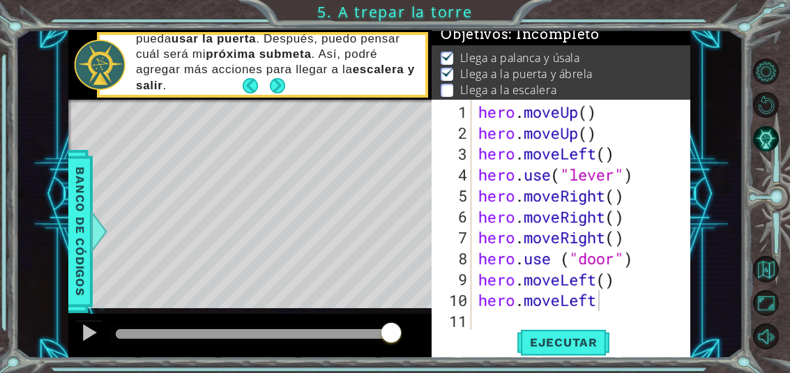
click at [592, 343] on span "Ejecutar" at bounding box center [564, 343] width 96 height 14
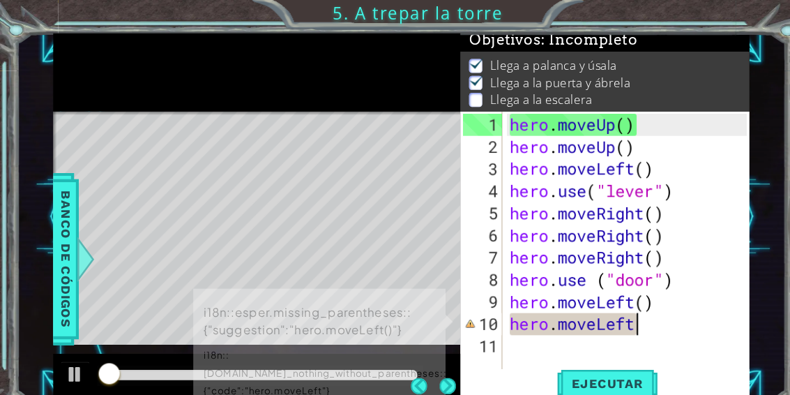
scroll to position [4, 0]
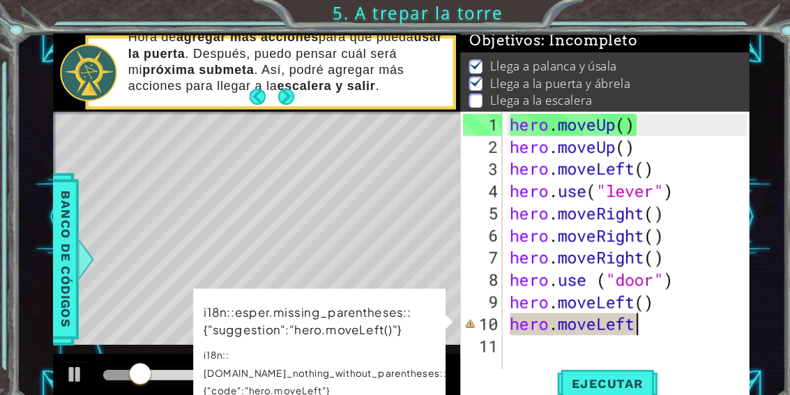
click at [722, 69] on div "1 ההההההההההההההההההההההההההההההההההההההההההההההההההההההההההההההההההההההההההההה…" at bounding box center [379, 204] width 727 height 347
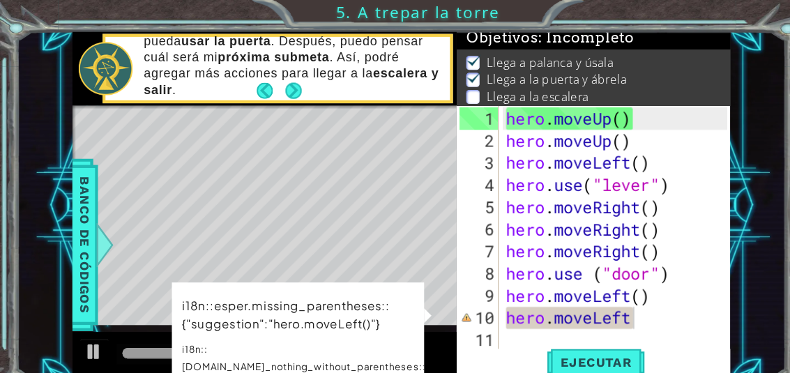
click at [579, 341] on span "Ejecutar" at bounding box center [564, 343] width 96 height 14
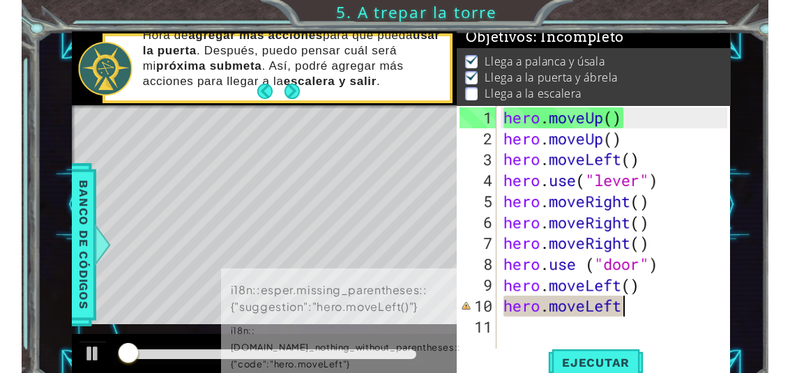
scroll to position [6, 0]
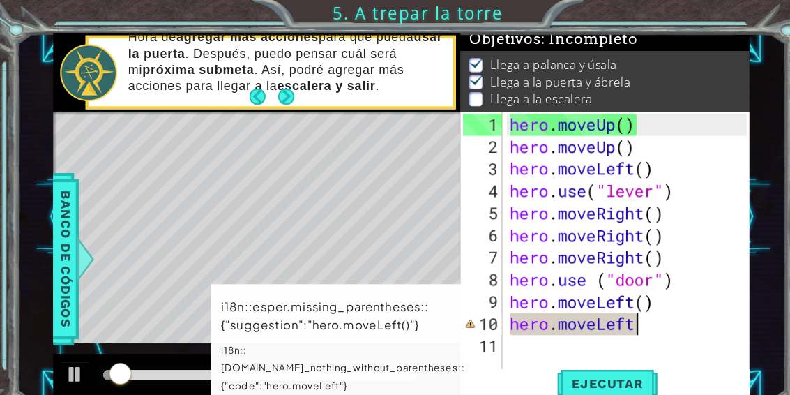
click at [735, 36] on div "1 ההההההההההההההההההההההההההההההההההההההההההההההההההההההההההההההההההההההההההההה…" at bounding box center [379, 204] width 727 height 347
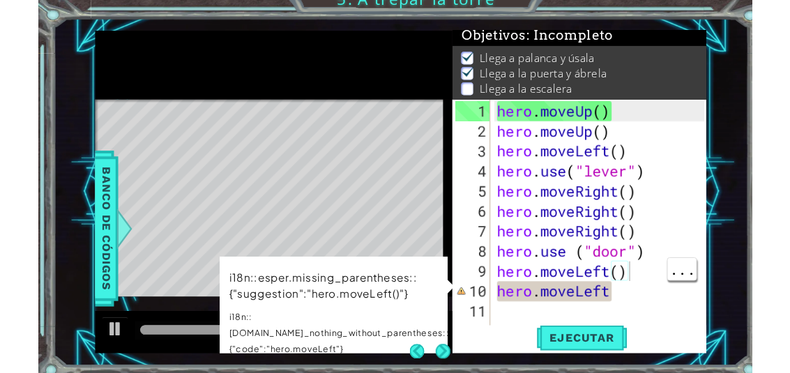
scroll to position [15, 0]
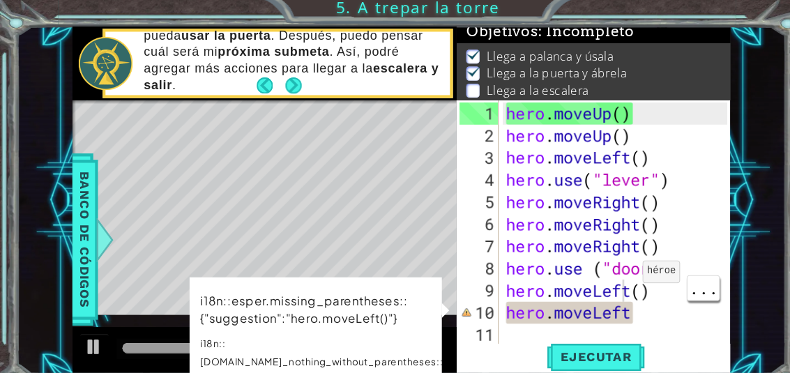
click at [590, 266] on div "hero . moveUp ( ) hero . moveUp ( ) hero . moveLeft ( ) hero . use ( "lever" ) …" at bounding box center [585, 248] width 219 height 293
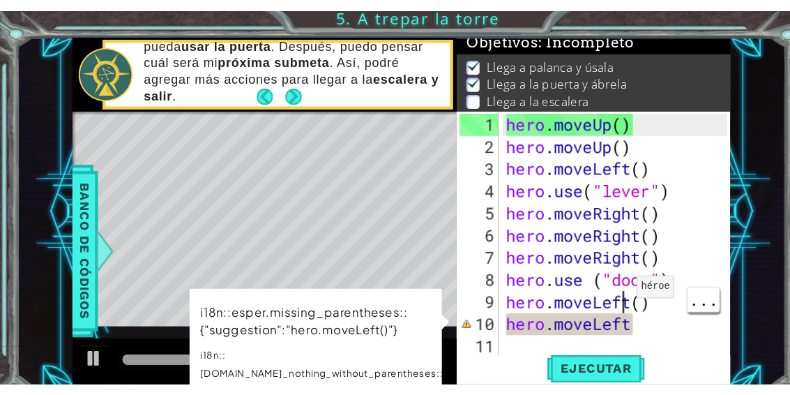
scroll to position [0, 0]
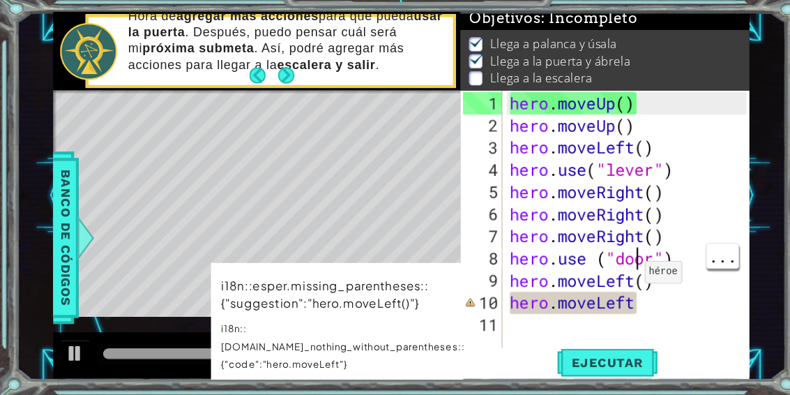
click at [598, 262] on div "hero . moveUp ( ) hero . moveUp ( ) hero . moveLeft ( ) hero . use ( "lever" ) …" at bounding box center [592, 253] width 227 height 293
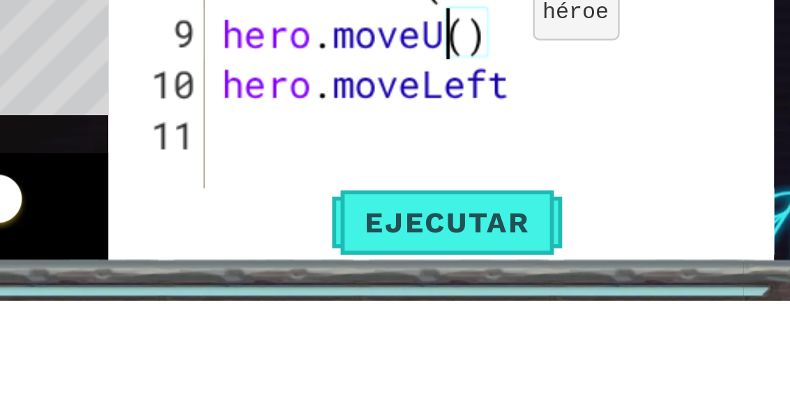
scroll to position [24, 43]
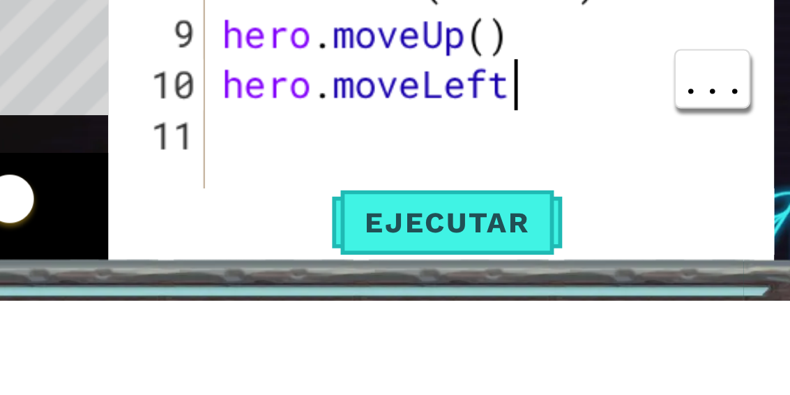
click at [479, 107] on div "hero . moveUp ( ) hero . moveUp ( ) hero . moveLeft ( ) hero . use ( "lever" ) …" at bounding box center [596, 253] width 234 height 293
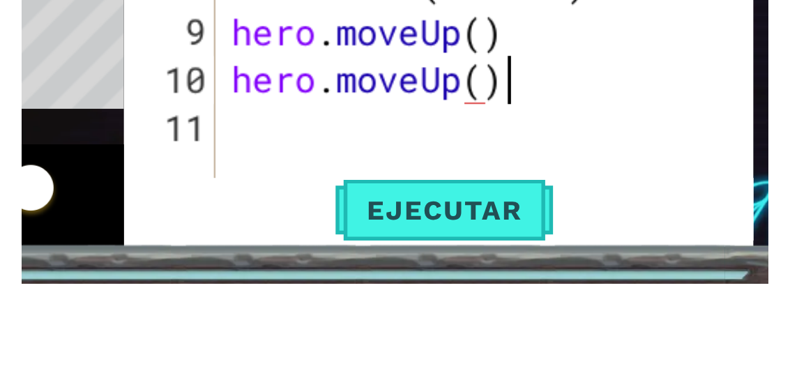
scroll to position [24, 61]
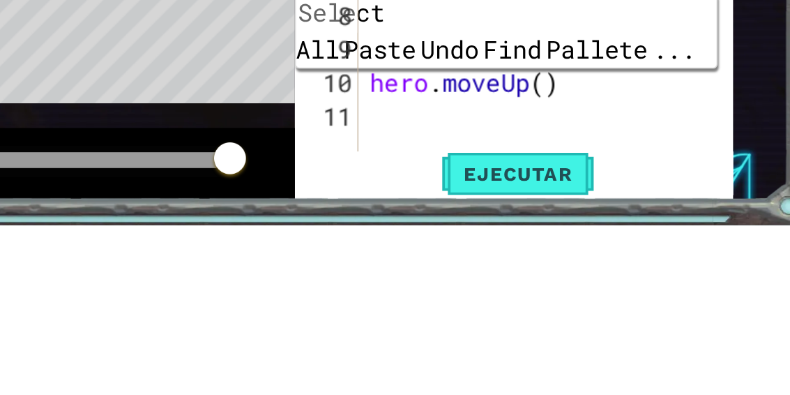
click at [480, 45] on div "1 ההההההההההההההההההההההההההההההההההההההההההההההההההההההההההההההההההההההההההההה…" at bounding box center [379, 204] width 727 height 347
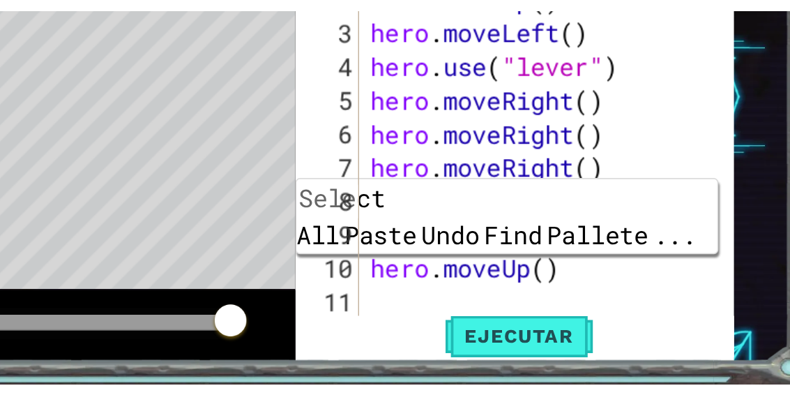
scroll to position [8, 0]
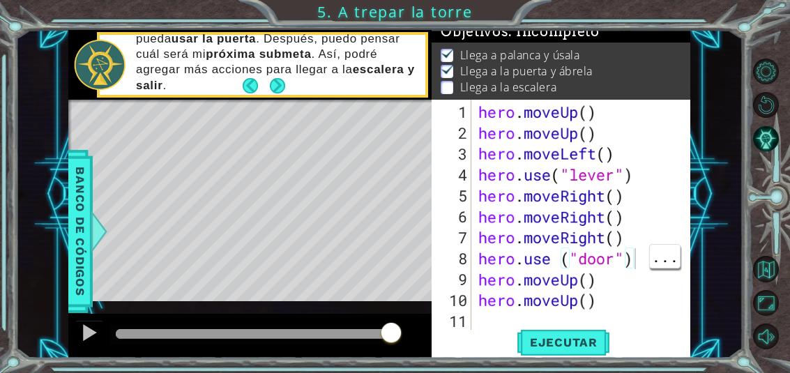
click at [552, 314] on div "hero . moveUp ( ) hero . moveUp ( ) hero . moveLeft ( ) hero . use ( "lever" ) …" at bounding box center [585, 248] width 219 height 293
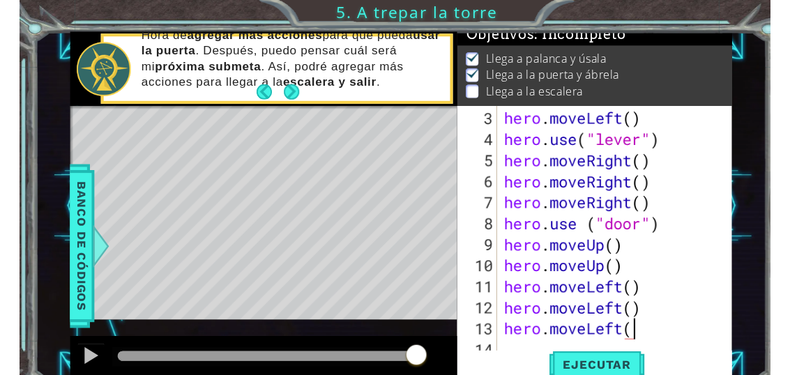
scroll to position [24, 80]
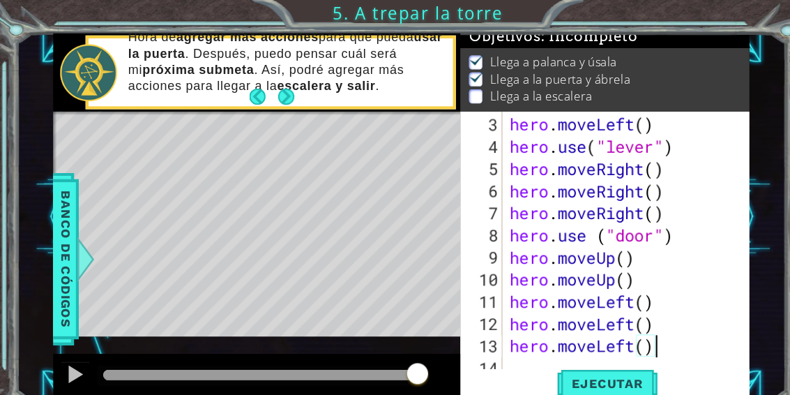
click at [728, 22] on div "1 ההההההההההההההההההההההההההההההההההההההההההההההההההההההההההההההההההההההההההההה…" at bounding box center [395, 197] width 790 height 395
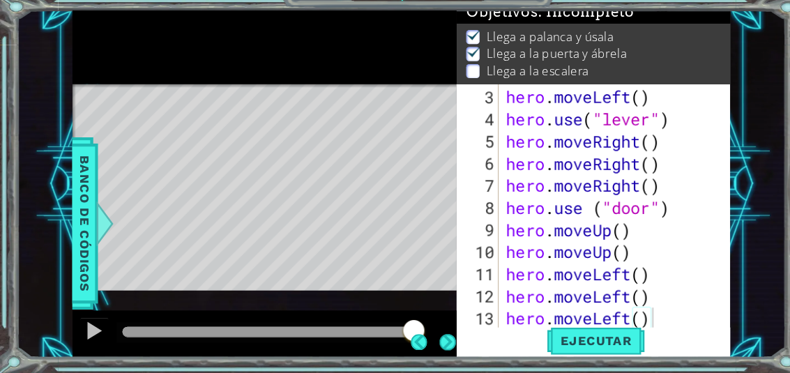
scroll to position [0, 0]
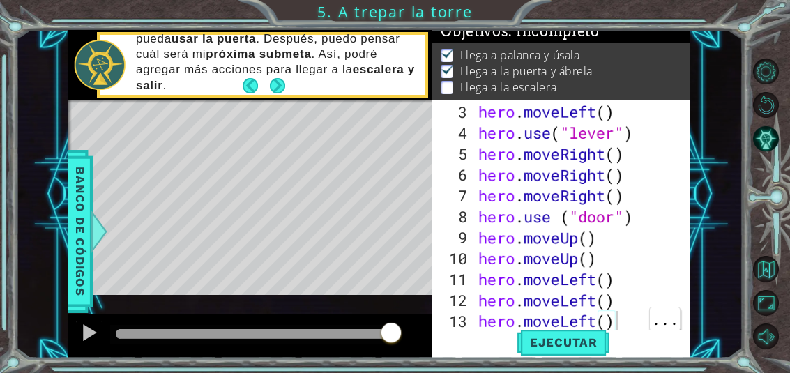
click at [625, 323] on div "hero . moveLeft ( ) hero . use ( "lever" ) hero . moveRight ( ) hero . moveRigh…" at bounding box center [585, 248] width 219 height 293
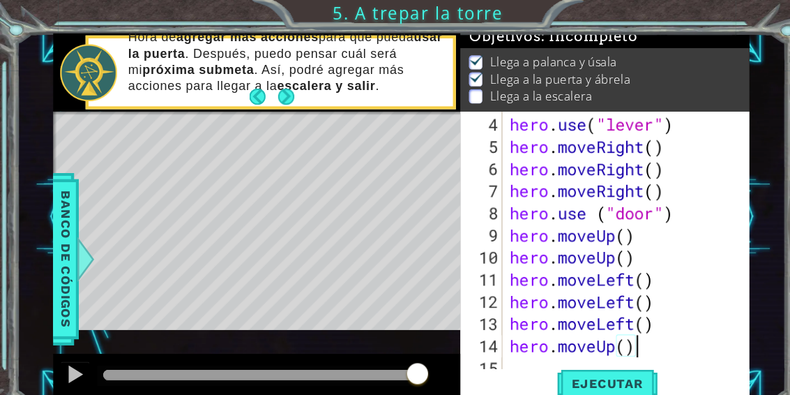
scroll to position [24, 144]
click at [743, 23] on div "1 ההההההההההההההההההההההההההההההההההההההההההההההההההההההההההההההההההההההההההההה…" at bounding box center [395, 197] width 790 height 395
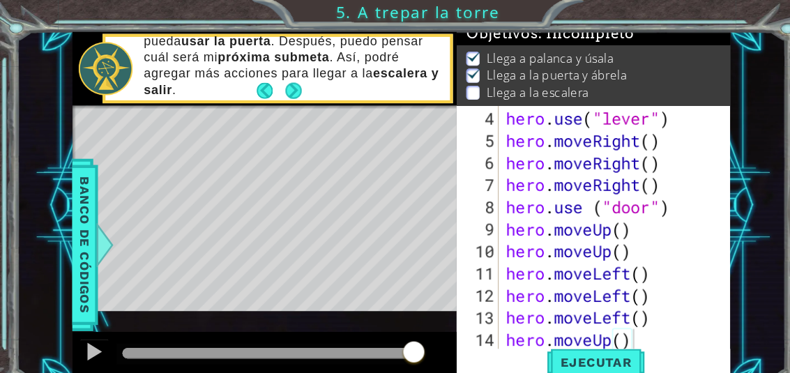
click at [582, 343] on span "Ejecutar" at bounding box center [564, 343] width 96 height 14
type textarea "abcde fg"
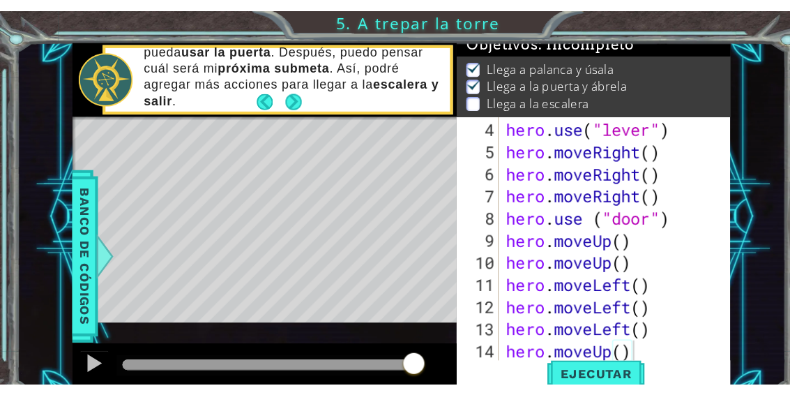
scroll to position [24, 76]
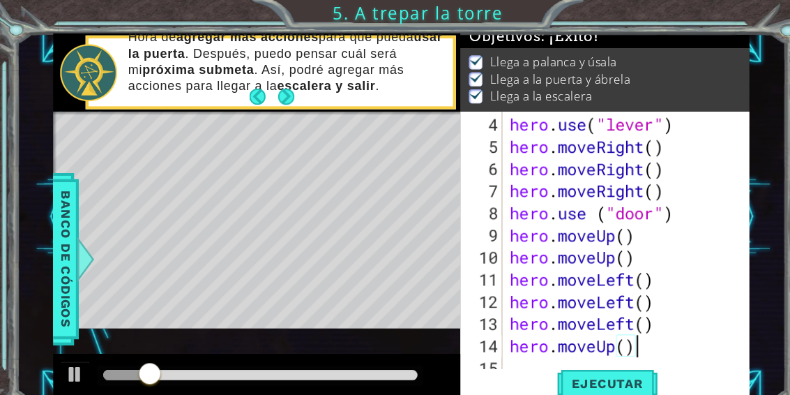
click at [695, 19] on div "1 ההההההההההההההההההההההההההההההההההההההההההההההההההההההההההההההההההההההההההההה…" at bounding box center [395, 197] width 790 height 395
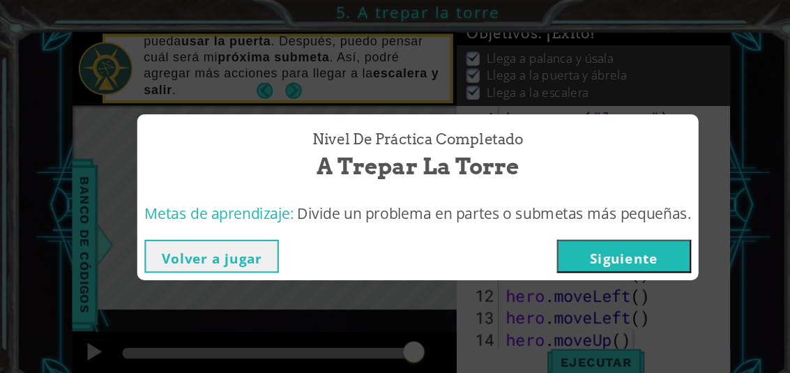
click at [633, 247] on button "Siguiente" at bounding box center [590, 242] width 127 height 31
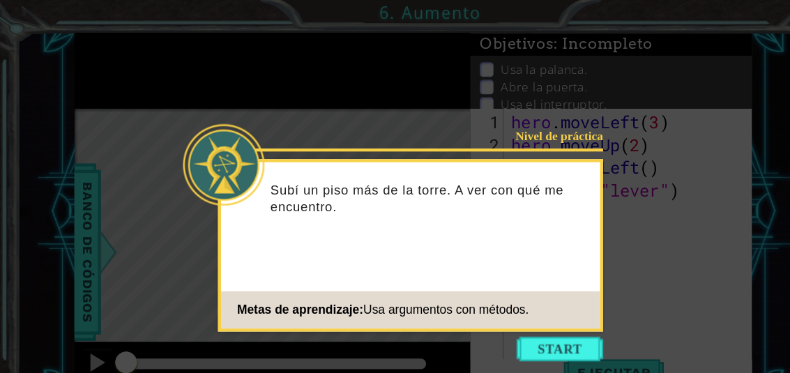
click at [521, 319] on button "Start" at bounding box center [514, 321] width 80 height 22
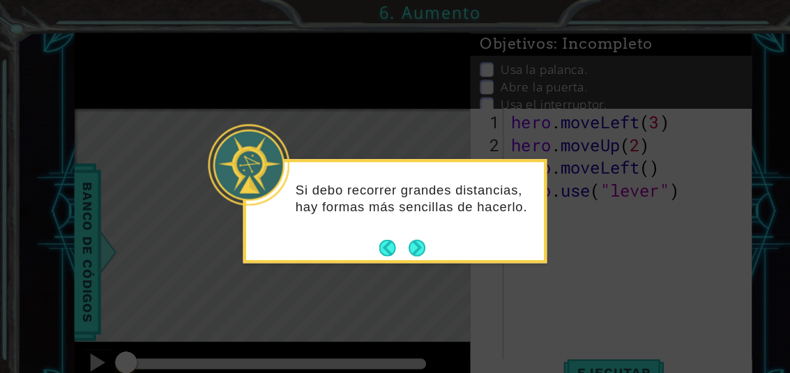
click at [386, 230] on button "Next" at bounding box center [382, 227] width 15 height 15
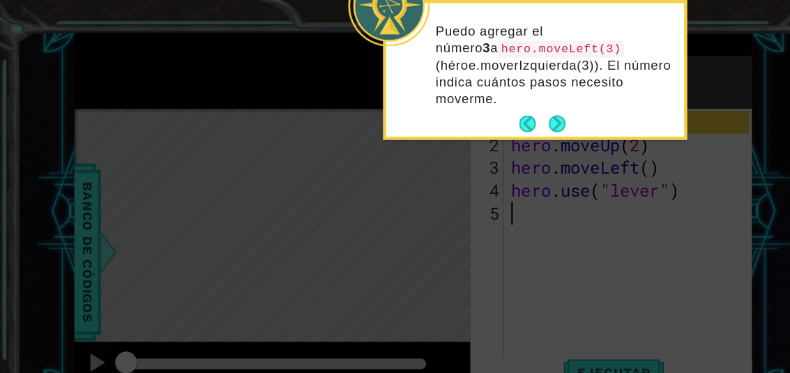
click at [513, 113] on button "Next" at bounding box center [511, 113] width 15 height 15
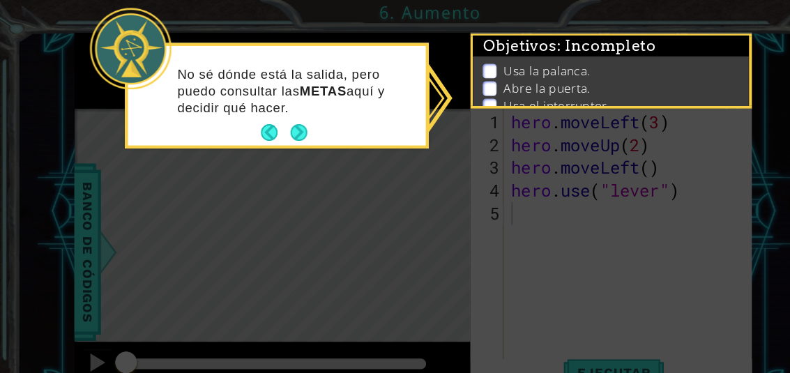
click at [271, 130] on button "Next" at bounding box center [274, 121] width 15 height 15
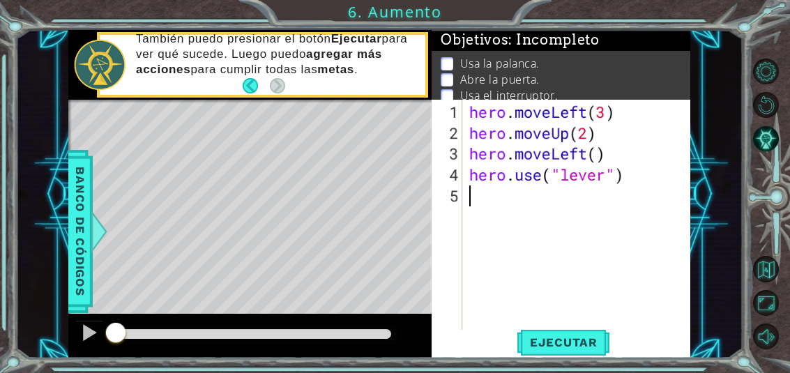
click at [585, 338] on span "Ejecutar" at bounding box center [564, 343] width 96 height 14
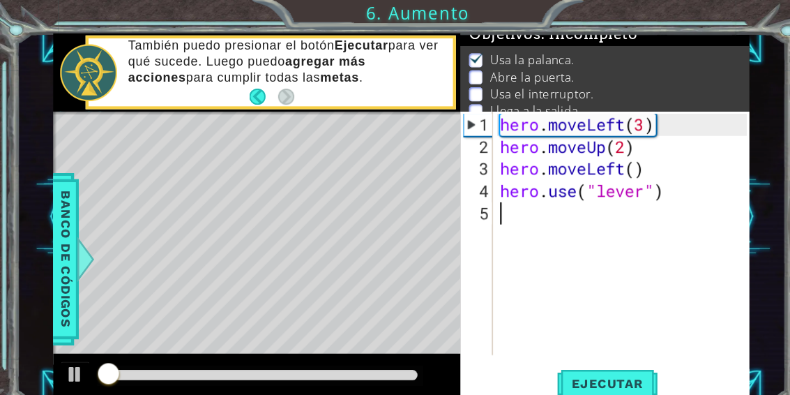
scroll to position [13, 0]
click at [735, 64] on div "1 ההההההההההההההההההההההההההההההההההההההההההההההההההההההההההההההההההההההההההההה…" at bounding box center [379, 204] width 727 height 347
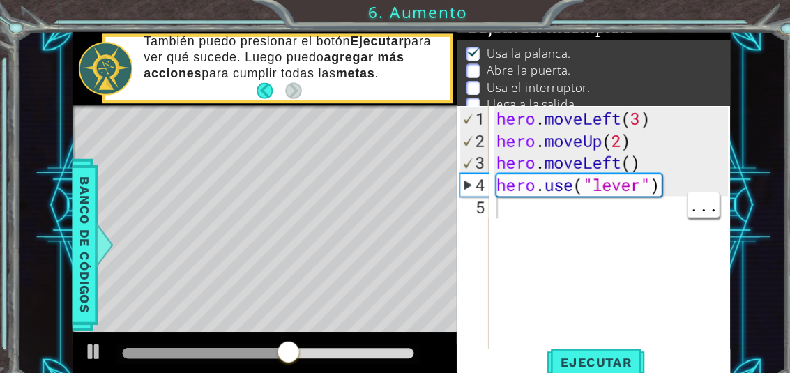
click at [493, 200] on div "hero . moveLeft ( 3 ) hero . moveUp ( 2 ) hero . moveLeft ( ) hero . use ( "lev…" at bounding box center [581, 238] width 228 height 272
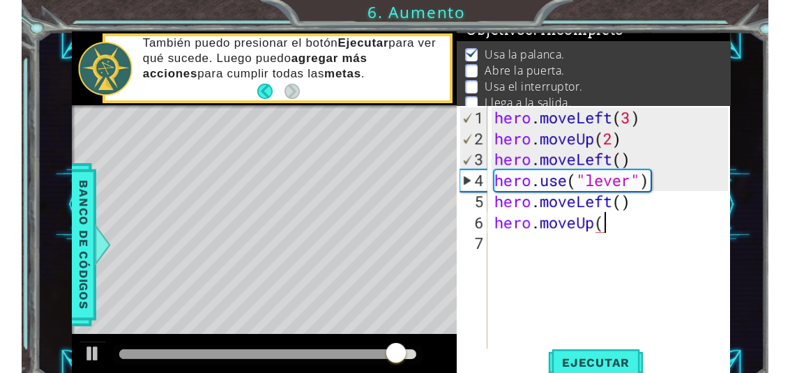
scroll to position [24, 144]
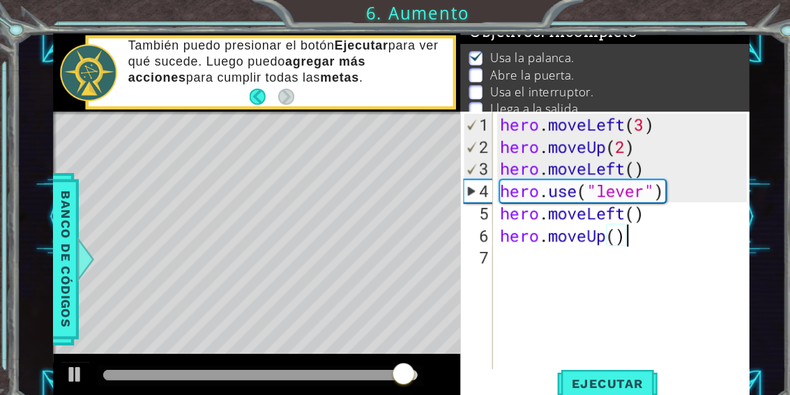
click at [736, 62] on div "1 ההההההההההההההההההההההההההההההההההההההההההההההההההההההההההההההההההההההההההההה…" at bounding box center [379, 204] width 727 height 347
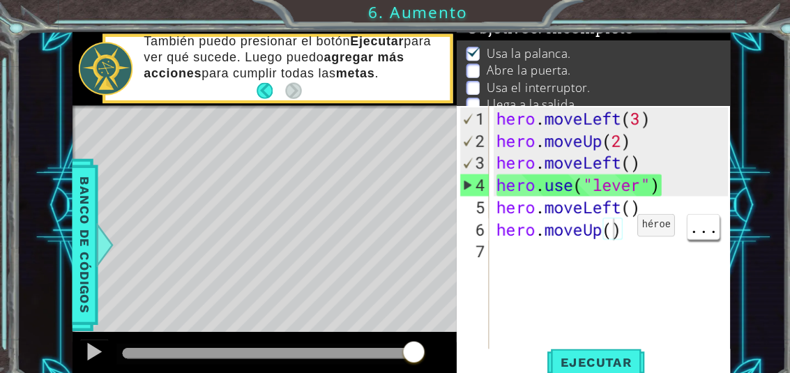
click at [580, 219] on div "hero . moveLeft ( 3 ) hero . moveUp ( 2 ) hero . moveLeft ( ) hero . use ( "lev…" at bounding box center [581, 248] width 228 height 293
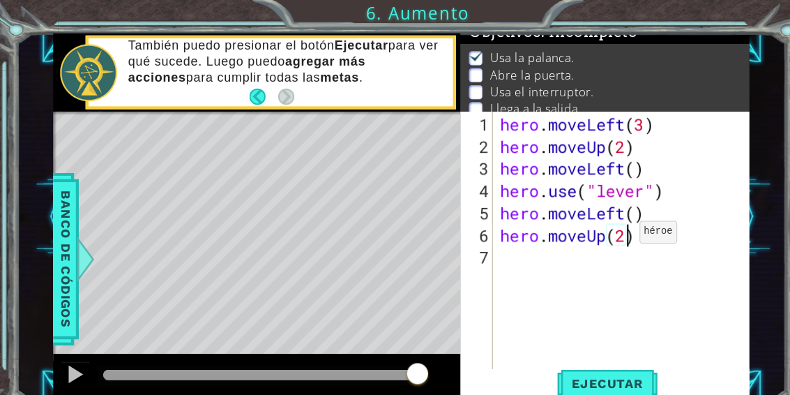
scroll to position [24, 33]
click at [693, 16] on div "1 ההההההההההההההההההההההההההההההההההההההההההההההההההההההההההההההההההההההההההההה…" at bounding box center [395, 197] width 790 height 395
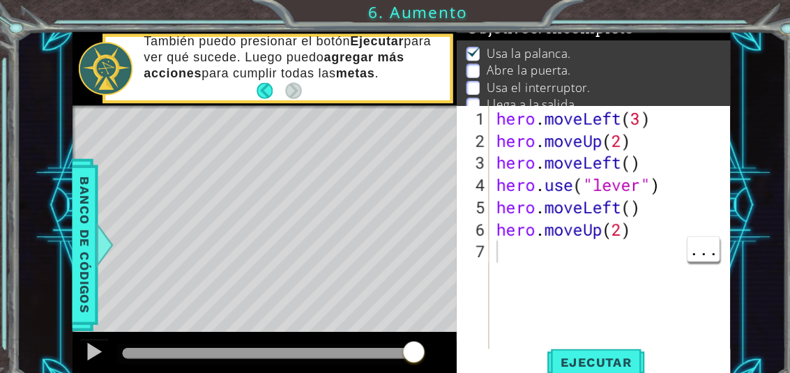
click at [476, 241] on div "hero . moveLeft ( 3 ) hero . moveUp ( 2 ) hero . moveLeft ( ) hero . use ( "lev…" at bounding box center [581, 248] width 228 height 293
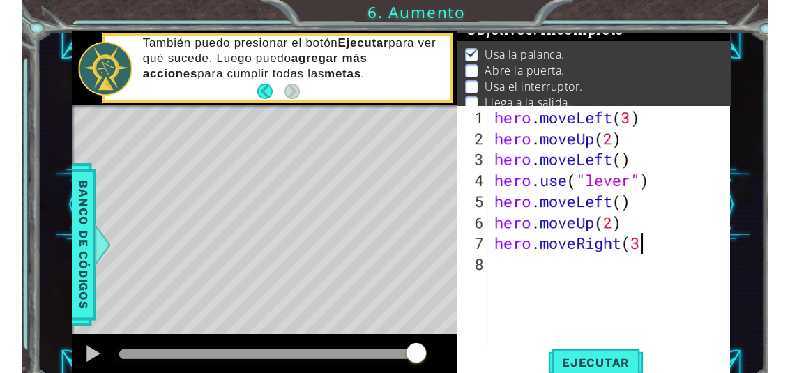
scroll to position [24, 172]
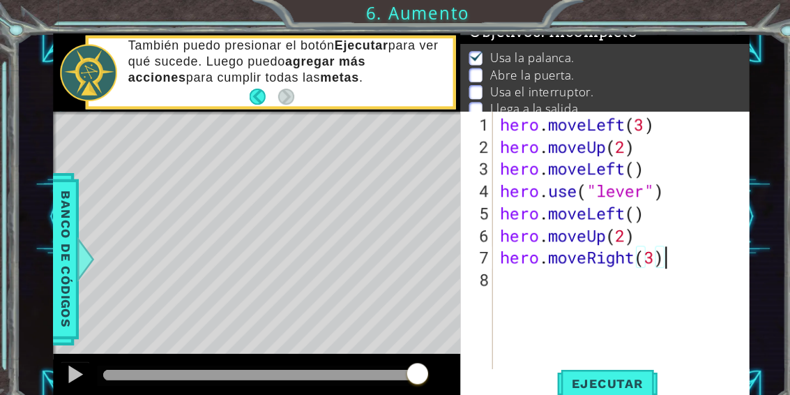
click at [737, 54] on div "1 ההההההההההההההההההההההההההההההההההההההההההההההההההההההההההההההההההההההההההההה…" at bounding box center [379, 204] width 727 height 347
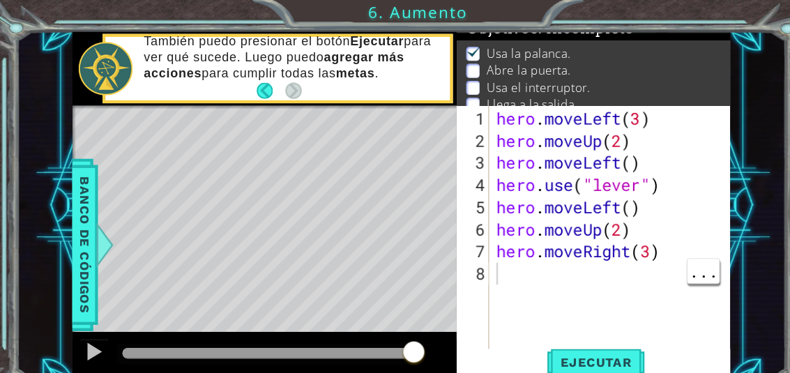
click at [470, 257] on div "hero . moveLeft ( 3 ) hero . moveUp ( 2 ) hero . moveLeft ( ) hero . use ( "lev…" at bounding box center [581, 248] width 228 height 293
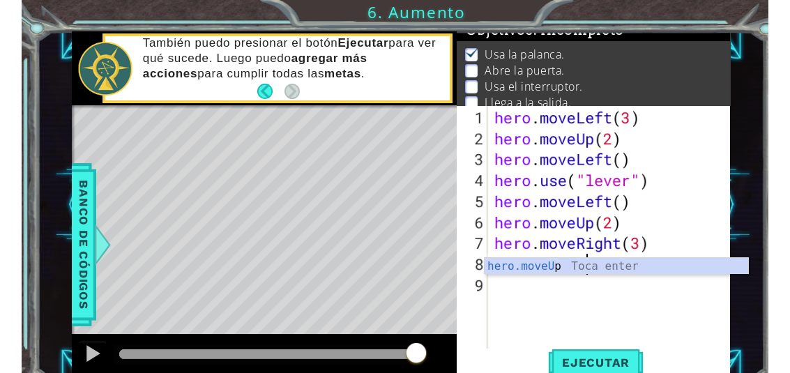
scroll to position [24, 116]
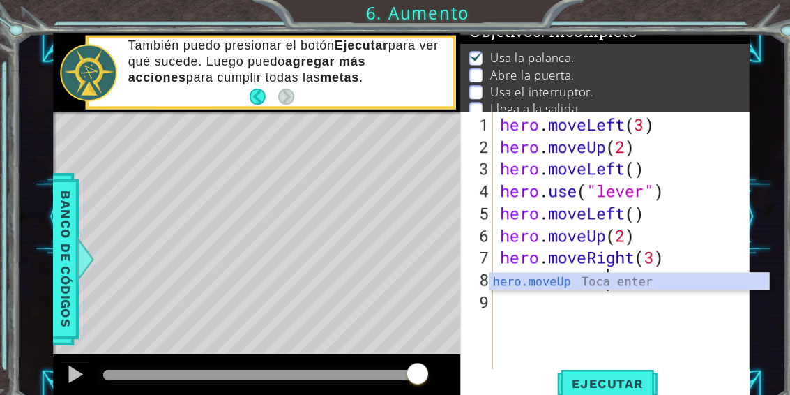
click at [707, 63] on div "Usa [PERSON_NAME]. Abre la puerta. Usa el interruptor. Llega a la salida." at bounding box center [571, 79] width 273 height 77
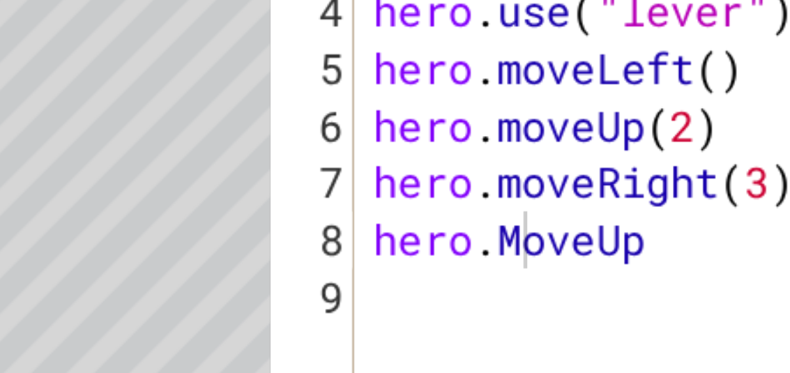
click at [467, 102] on div "hero . moveLeft ( 3 ) hero . moveUp ( 2 ) hero . moveLeft ( ) hero . use ( "lev…" at bounding box center [581, 248] width 228 height 293
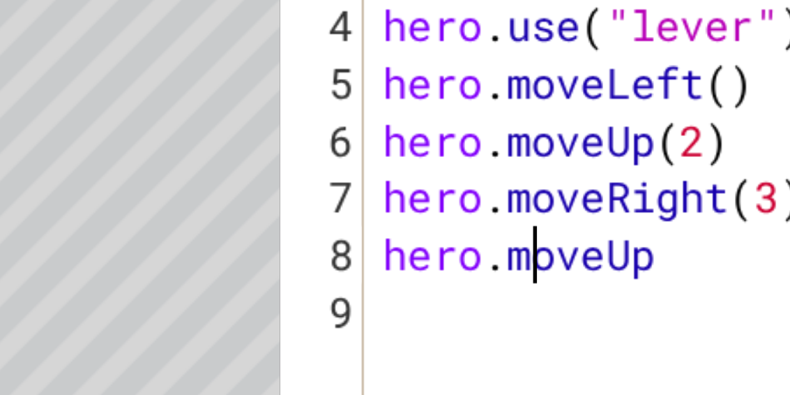
scroll to position [24, 33]
click at [86, 105] on div "Level Map" at bounding box center [372, 310] width 645 height 411
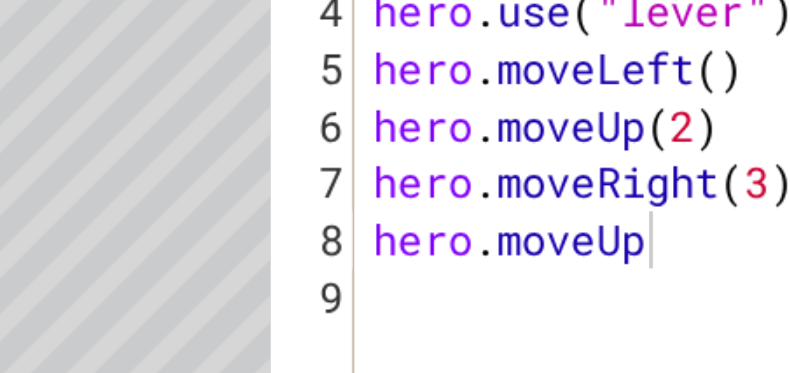
click at [467, 102] on div "hero . moveLeft ( 3 ) hero . moveUp ( 2 ) hero . moveLeft ( ) hero . use ( "lev…" at bounding box center [581, 248] width 228 height 293
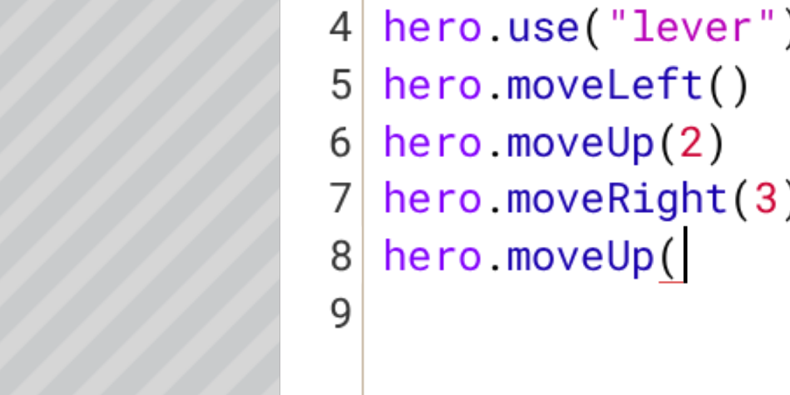
scroll to position [24, 43]
click at [50, 105] on div "Level Map" at bounding box center [372, 310] width 645 height 411
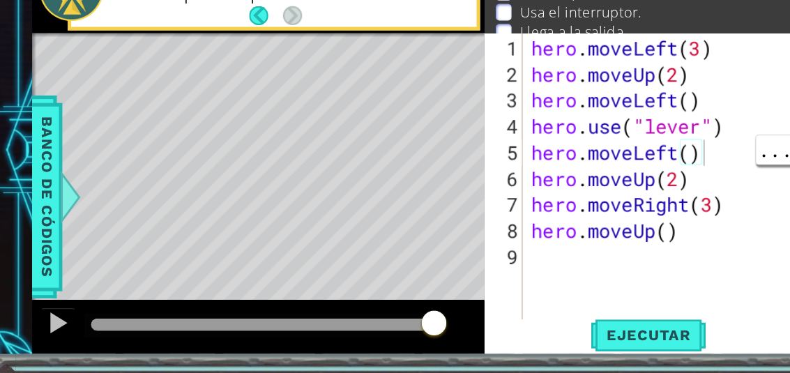
click at [568, 128] on div "hero . moveLeft ( 3 ) hero . moveUp ( 2 ) hero . moveLeft ( ) hero . use ( "lev…" at bounding box center [581, 248] width 228 height 293
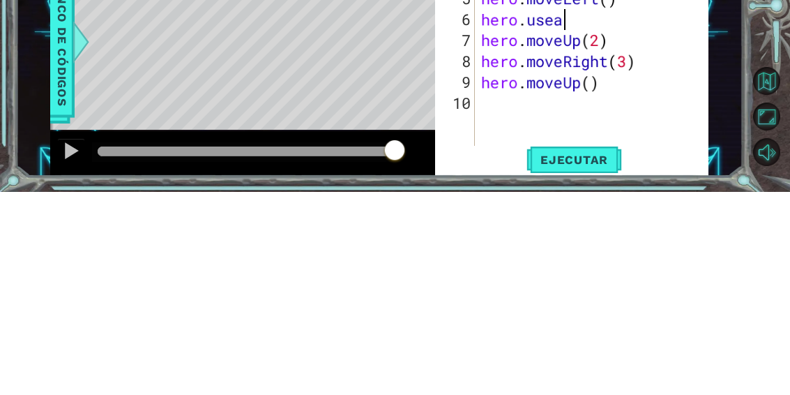
scroll to position [24, 76]
click at [63, 173] on span "Banco de códigos" at bounding box center [62, 245] width 22 height 144
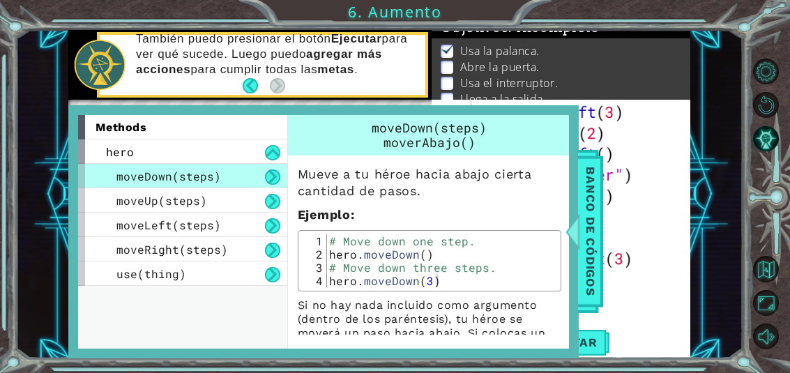
click at [126, 280] on span "use(thing)" at bounding box center [151, 273] width 70 height 15
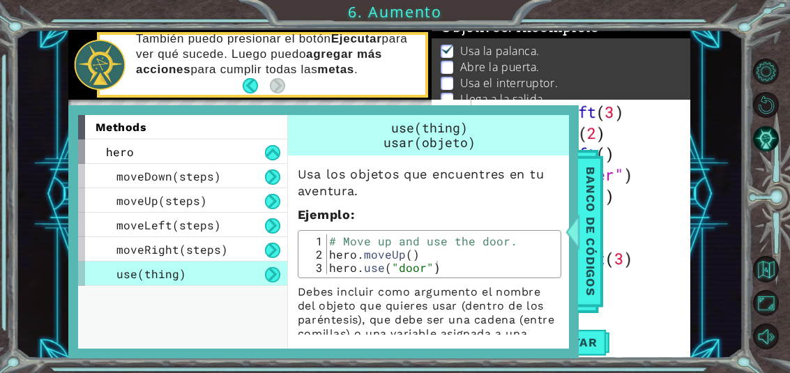
click at [716, 112] on div "1 ההההההההההההההההההההההההההההההההההההההההההההההההההההההההההההההההההההההההההההה…" at bounding box center [379, 194] width 727 height 329
click at [586, 257] on span "Banco de códigos" at bounding box center [591, 232] width 22 height 144
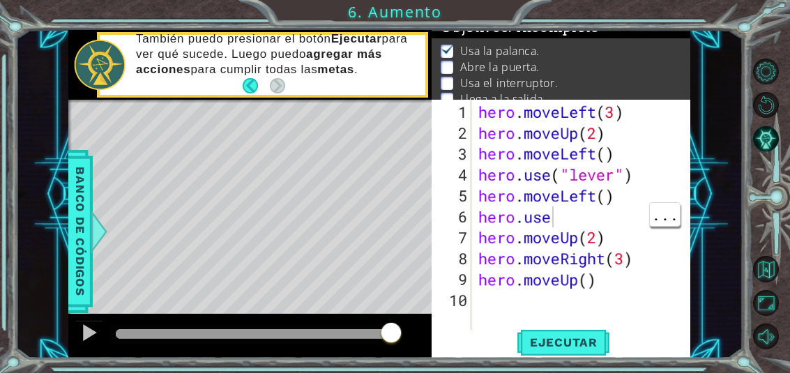
click at [555, 218] on div "hero . moveLeft ( 3 ) hero . moveUp ( 2 ) hero . moveLeft ( ) hero . use ( "lev…" at bounding box center [585, 248] width 219 height 293
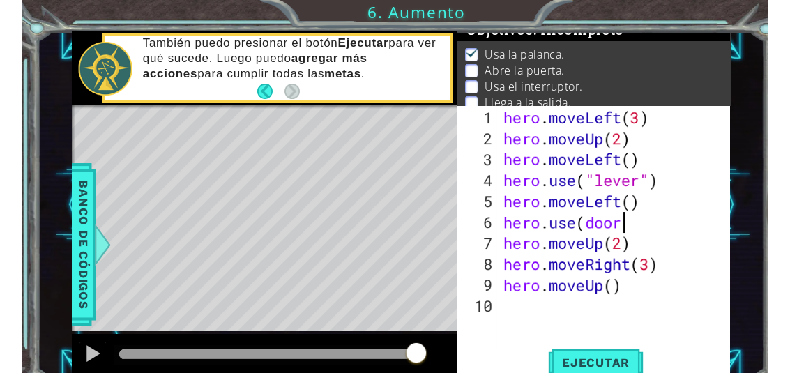
scroll to position [24, 80]
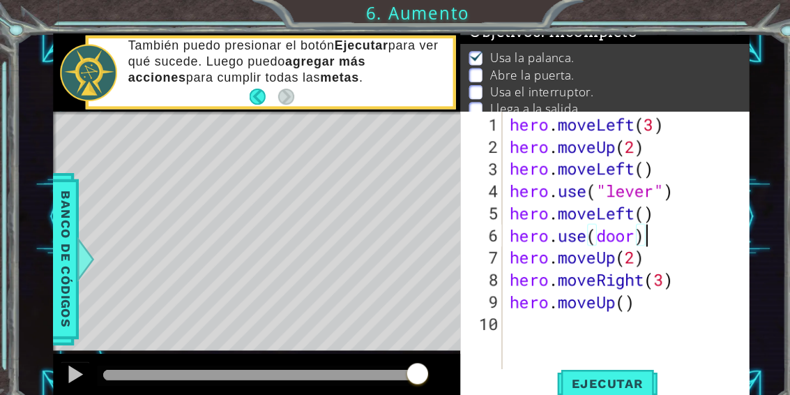
click at [730, 59] on div "1 ההההההההההההההההההההההההההההההההההההההההההההההההההההההההההההההההההההההההההההה…" at bounding box center [379, 204] width 727 height 347
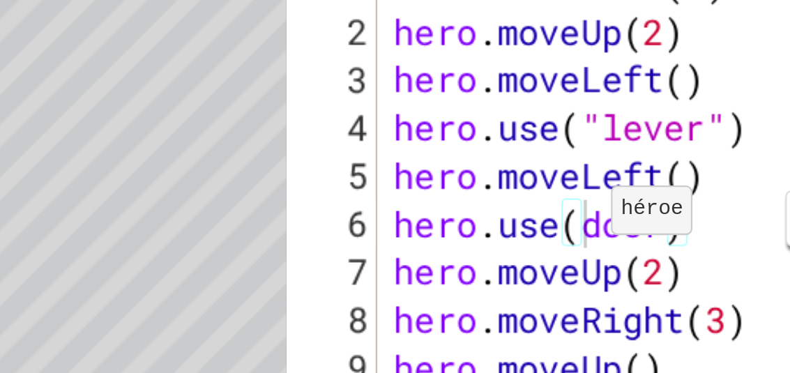
click at [476, 102] on div "hero . moveLeft ( 3 ) hero . moveUp ( 2 ) hero . moveLeft ( ) hero . use ( "lev…" at bounding box center [585, 248] width 219 height 293
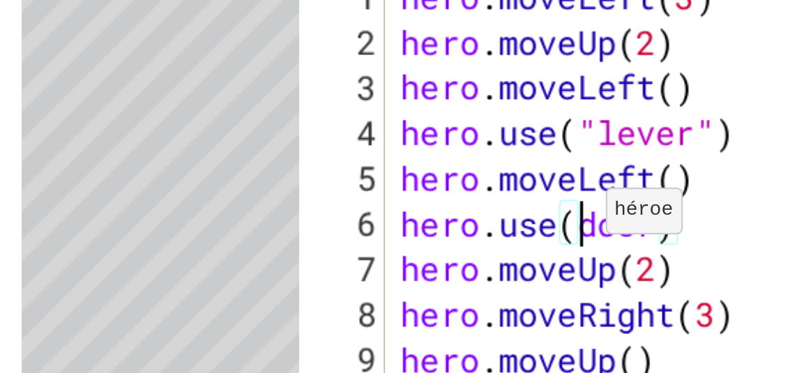
scroll to position [24, 33]
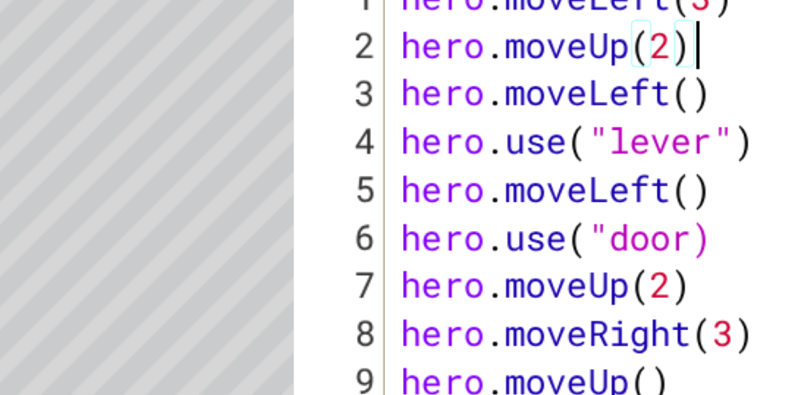
click at [91, 105] on div "Level Map" at bounding box center [372, 310] width 645 height 411
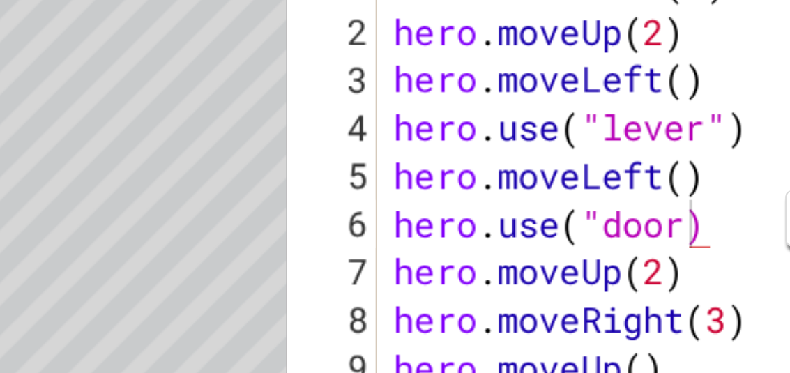
click at [476, 102] on div "hero . moveLeft ( 3 ) hero . moveUp ( 2 ) hero . moveLeft ( ) hero . use ( "lev…" at bounding box center [585, 248] width 219 height 293
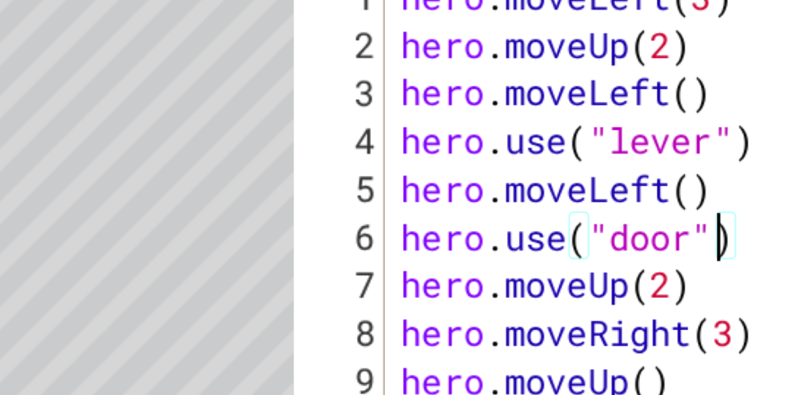
click at [50, 105] on div "Level Map" at bounding box center [372, 310] width 645 height 411
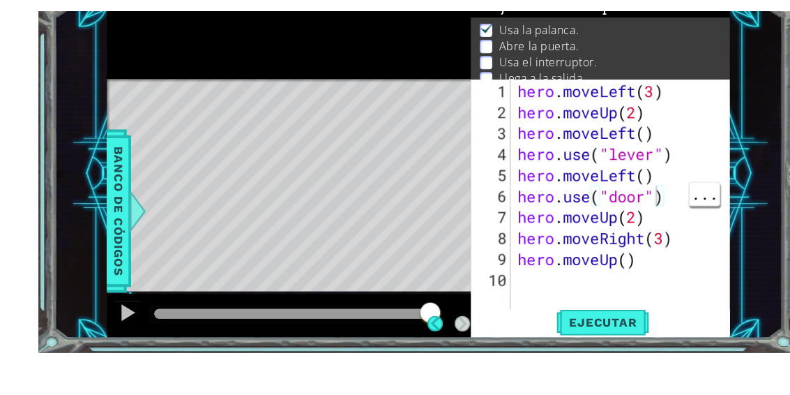
scroll to position [0, 0]
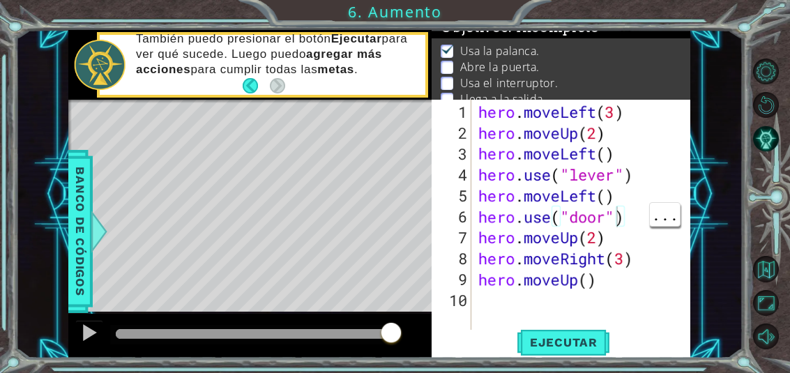
click at [569, 344] on span "Ejecutar" at bounding box center [564, 343] width 96 height 14
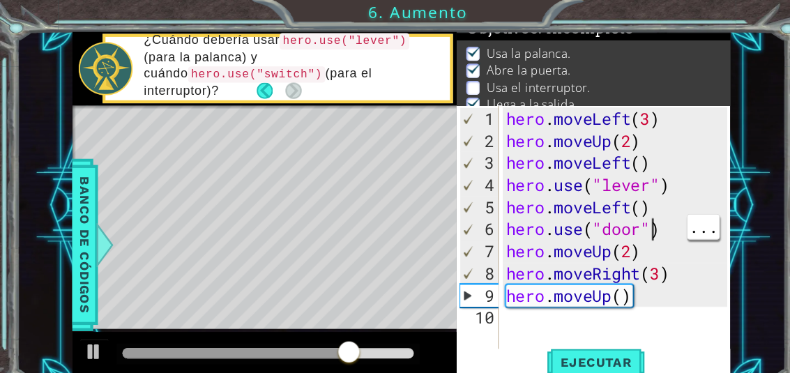
click at [87, 331] on div at bounding box center [89, 333] width 18 height 18
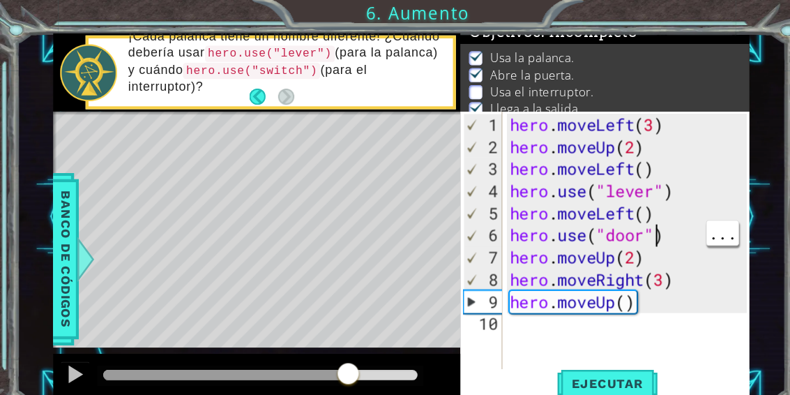
click at [709, 3] on div "1 ההההההההההההההההההההההההההההההההההההההההההההההההההההההההההההההההההההההההההההה…" at bounding box center [395, 197] width 790 height 395
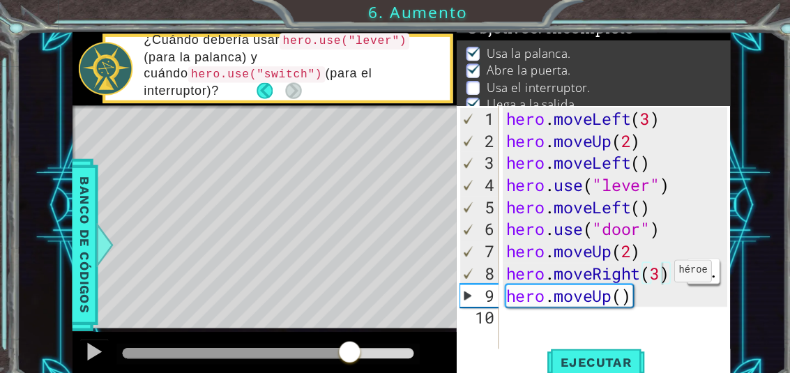
click at [626, 262] on div "hero . moveLeft ( 3 ) hero . moveUp ( 2 ) hero . moveLeft ( ) hero . use ( "lev…" at bounding box center [585, 248] width 219 height 293
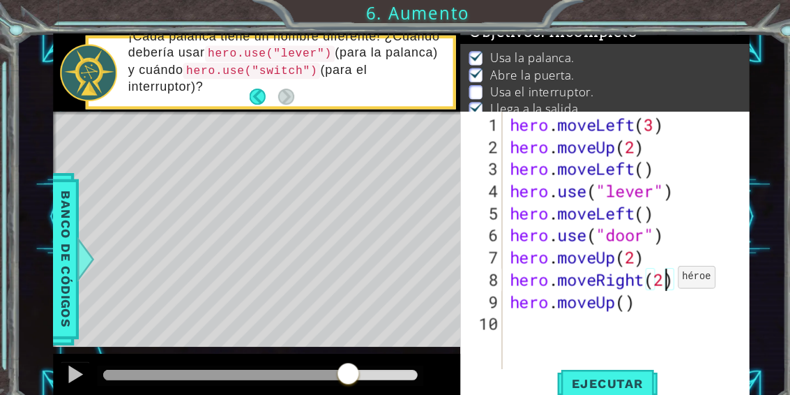
click at [707, 15] on div "1 ההההההההההההההההההההההההההההההההההההההההההההההההההההההההההההההההההההההההההההה…" at bounding box center [395, 197] width 790 height 395
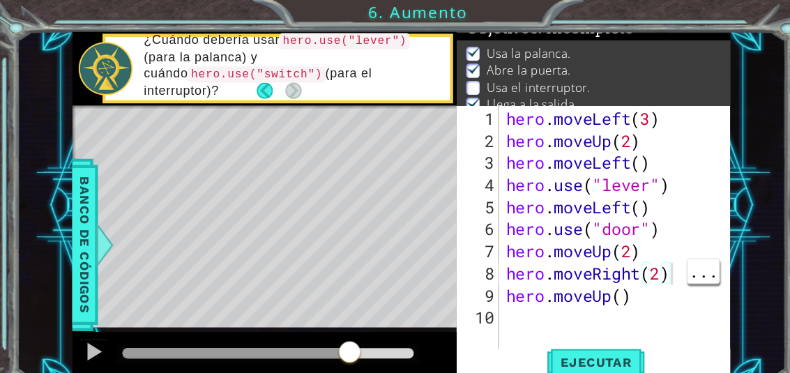
click at [641, 258] on div "hero . moveLeft ( 3 ) hero . moveUp ( 2 ) hero . moveLeft ( ) hero . use ( "lev…" at bounding box center [585, 248] width 219 height 293
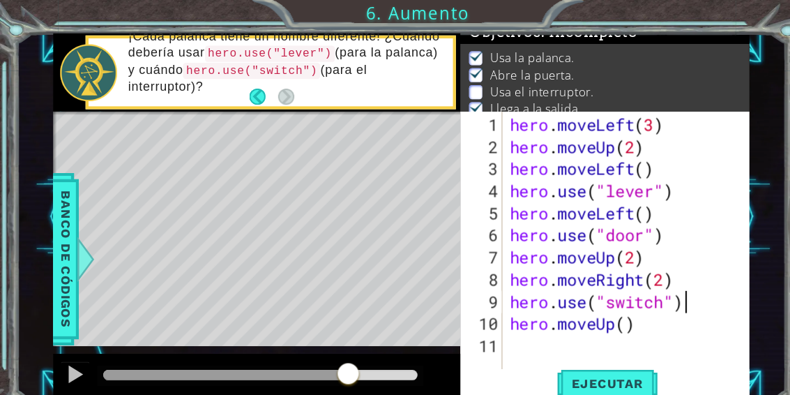
scroll to position [24, 107]
click at [730, 28] on div "1 ההההההההההההההההההההההההההההההההההההההההההההההההההההההההההההההההההההההההההההה…" at bounding box center [395, 197] width 790 height 395
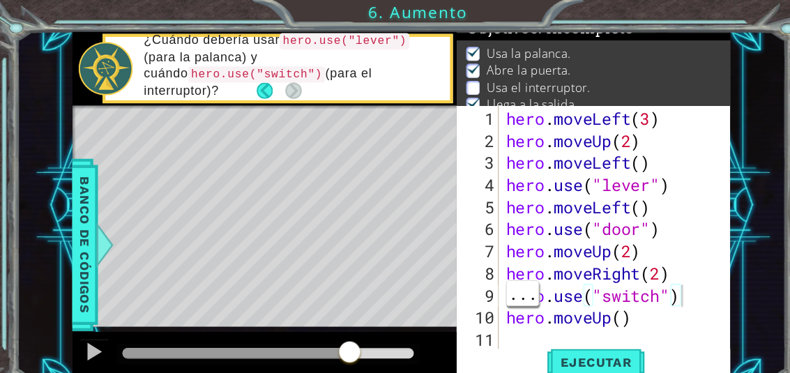
click at [653, 283] on div "hero . moveLeft ( 3 ) hero . moveUp ( 2 ) hero . moveLeft ( ) hero . use ( "lev…" at bounding box center [585, 248] width 219 height 293
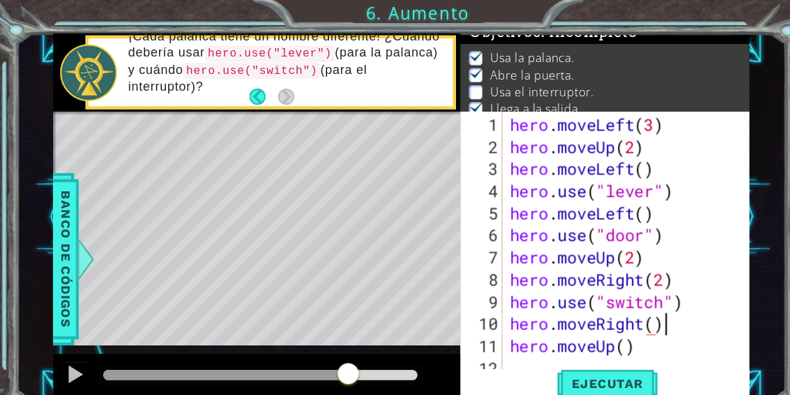
scroll to position [24, 172]
click at [718, 22] on div "1 ההההההההההההההההההההההההההההההההההההההההההההההההההההההההההההההההההההההההההההה…" at bounding box center [395, 197] width 790 height 395
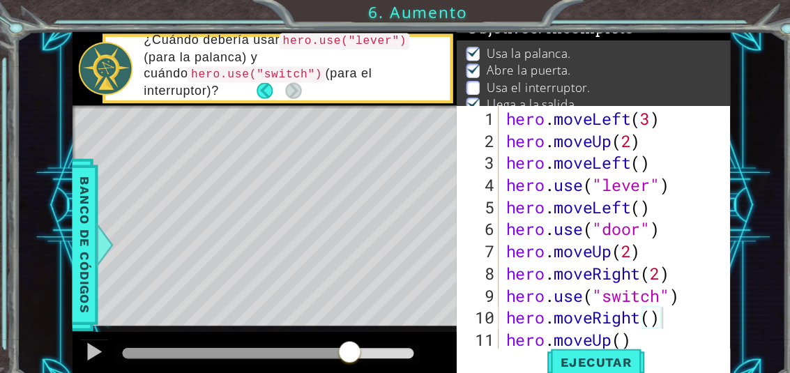
click at [588, 343] on span "Ejecutar" at bounding box center [564, 343] width 96 height 14
type textarea "abcde fg"
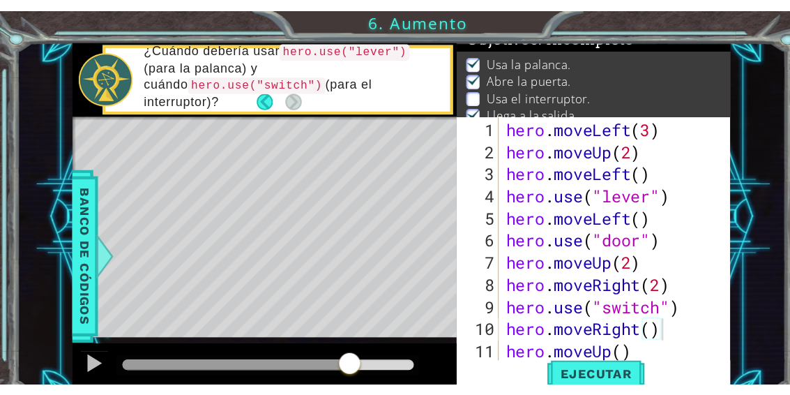
scroll to position [24, 76]
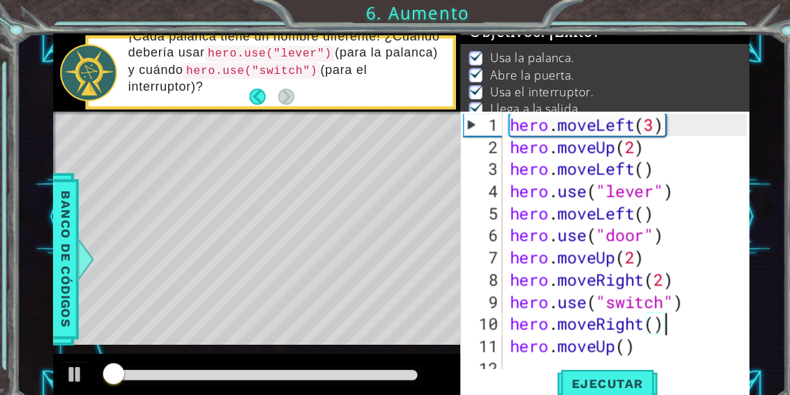
click at [716, 13] on div "1 ההההההההההההההההההההההההההההההההההההההההההההההההההההההההההההההההההההההההההההה…" at bounding box center [395, 197] width 790 height 395
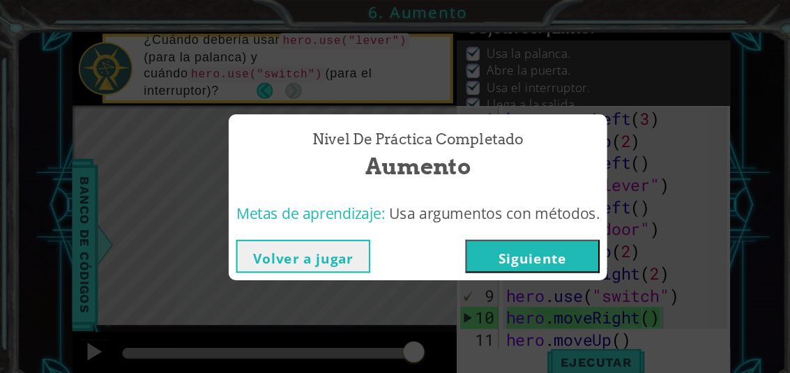
click at [518, 236] on button "Siguiente" at bounding box center [503, 242] width 127 height 31
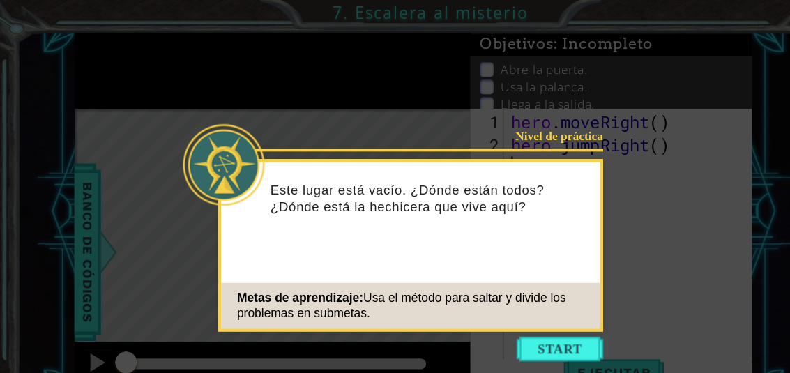
click at [534, 311] on button "Start" at bounding box center [514, 321] width 80 height 22
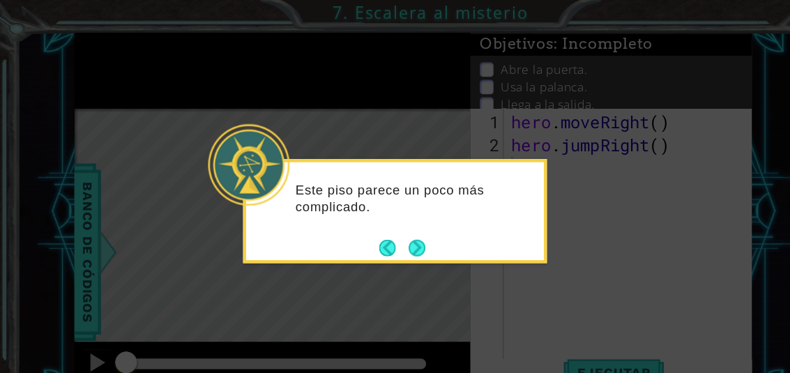
click at [385, 230] on button "Next" at bounding box center [382, 227] width 15 height 15
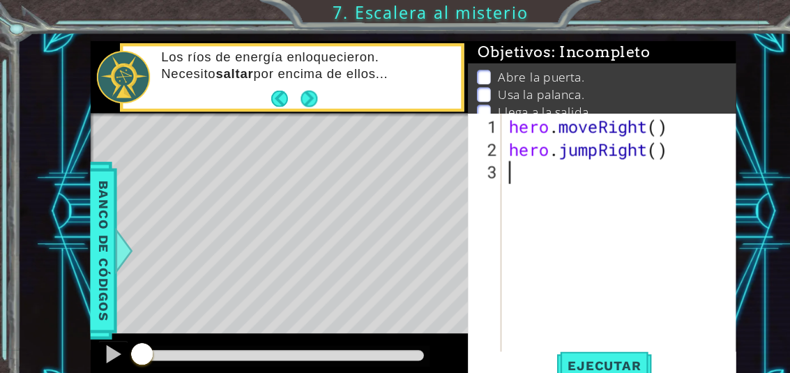
click at [571, 334] on span "Ejecutar" at bounding box center [555, 336] width 96 height 14
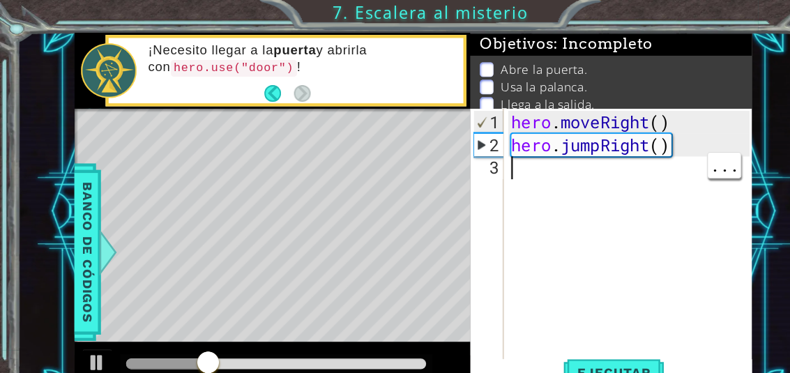
click at [489, 156] on div "hero . moveRight ( ) hero . jumpRight ( )" at bounding box center [581, 238] width 228 height 272
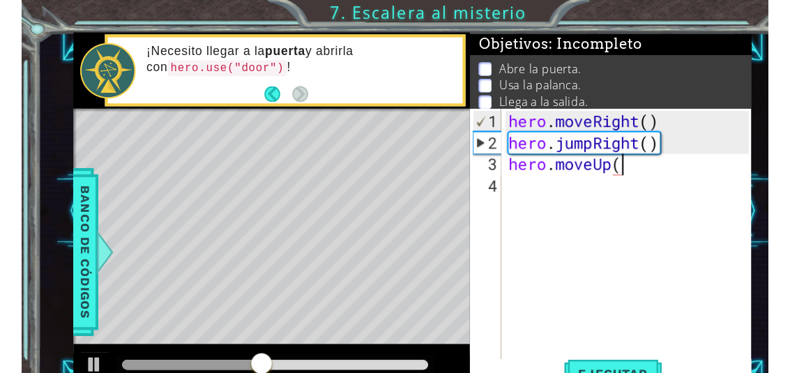
scroll to position [24, 135]
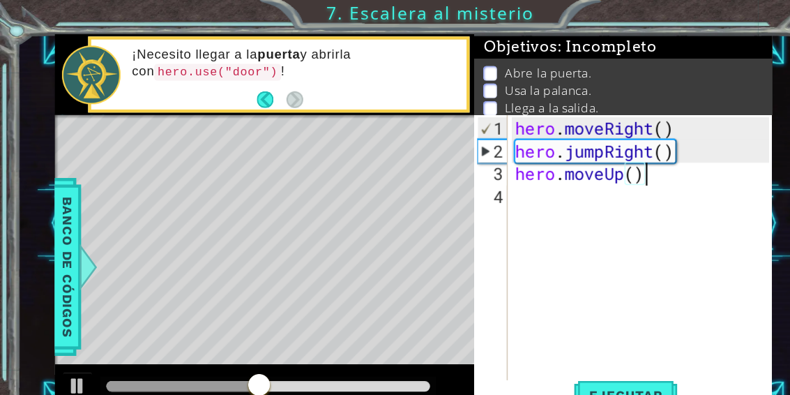
click at [673, 9] on div "1 ההההההההההההההההההההההההההההההההההההההההההההההההההההההההההההההההההההההההההההה…" at bounding box center [395, 197] width 790 height 395
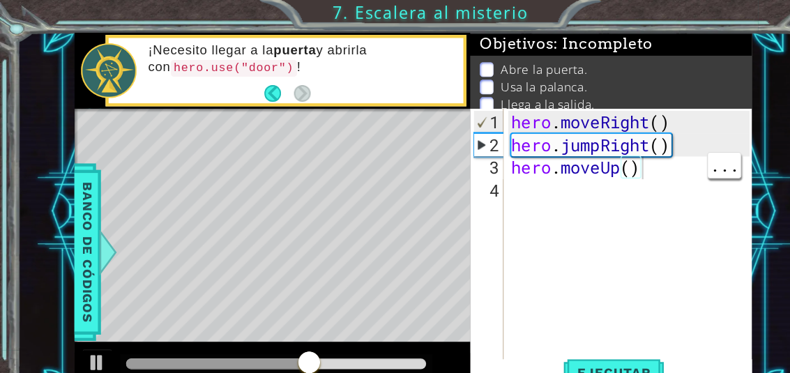
click at [606, 157] on div "hero . moveRight ( ) hero . jumpRight ( ) hero . moveUp ( )" at bounding box center [581, 248] width 228 height 293
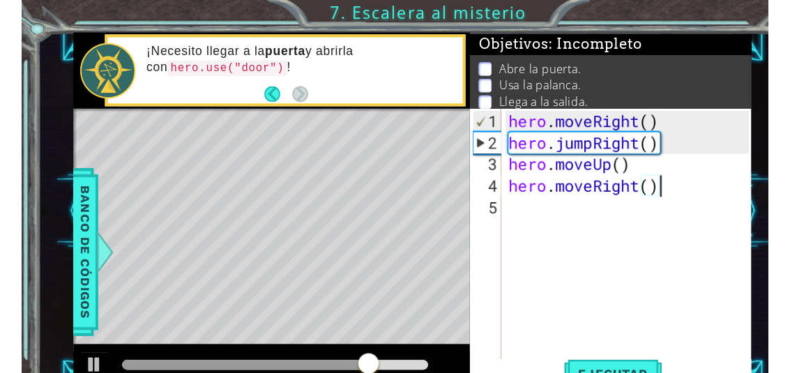
scroll to position [24, 172]
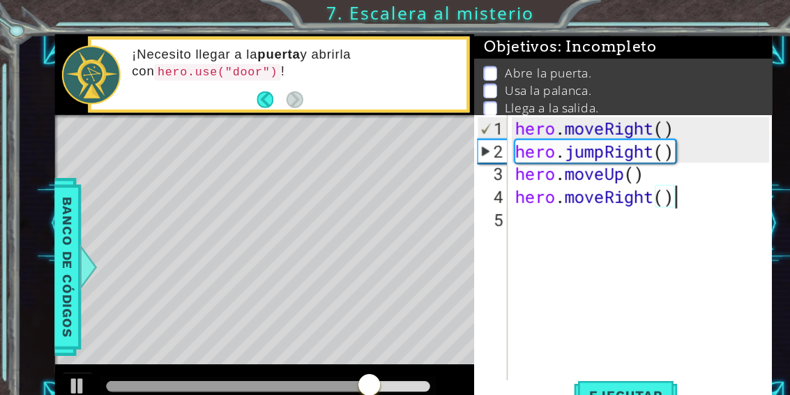
click at [661, 18] on div "1 ההההההההההההההההההההההההההההההההההההההההההההההההההההההההההההההההההההההההההההה…" at bounding box center [395, 197] width 790 height 395
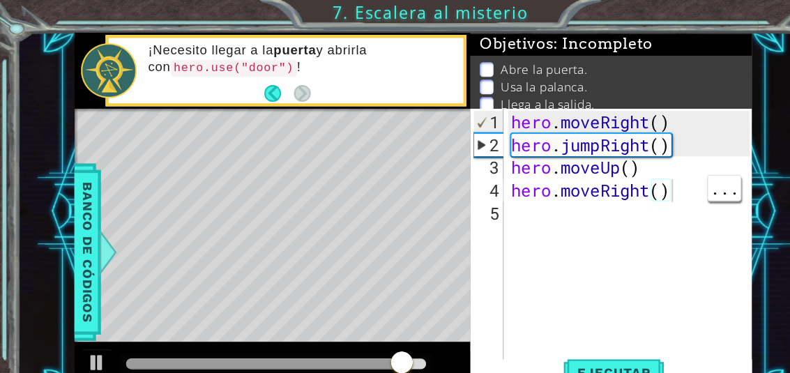
click at [621, 165] on div "hero . moveRight ( ) hero . jumpRight ( ) hero . moveUp ( ) hero . moveRight ( )" at bounding box center [581, 248] width 228 height 293
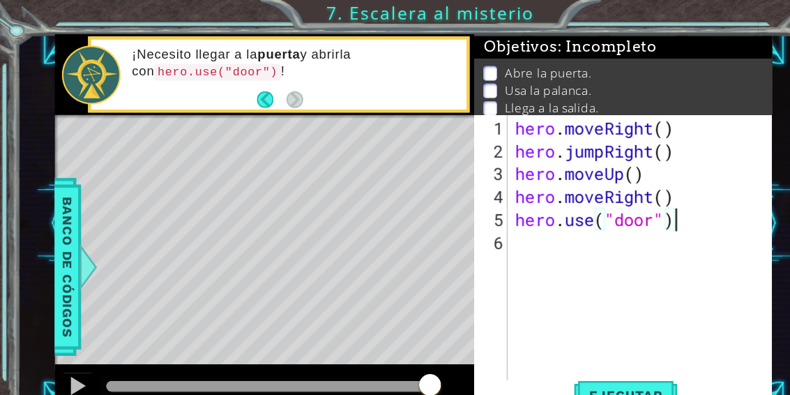
click at [688, 8] on div "1 ההההההההההההההההההההההההההההההההההההההההההההההההההההההההההההההההההההההההההההה…" at bounding box center [395, 197] width 790 height 395
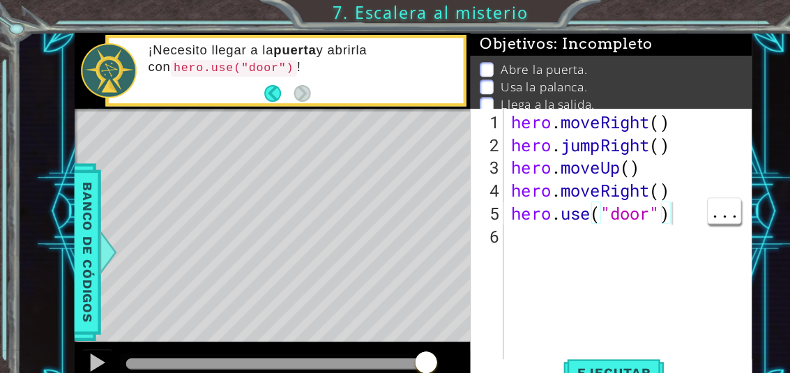
click at [626, 197] on div "hero . moveRight ( ) hero . jumpRight ( ) hero . moveUp ( ) hero . moveRight ( …" at bounding box center [581, 248] width 228 height 293
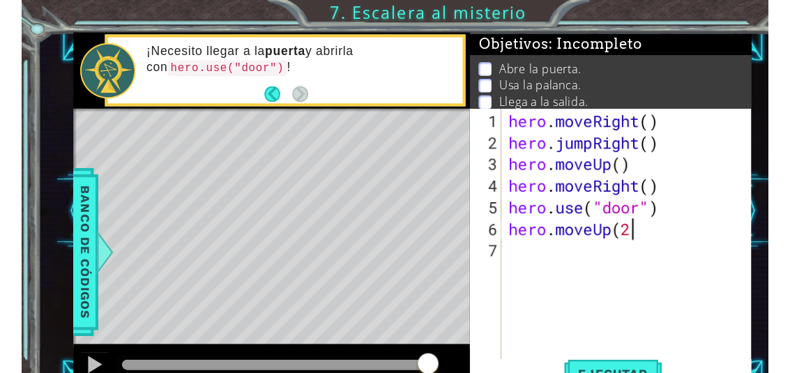
scroll to position [24, 153]
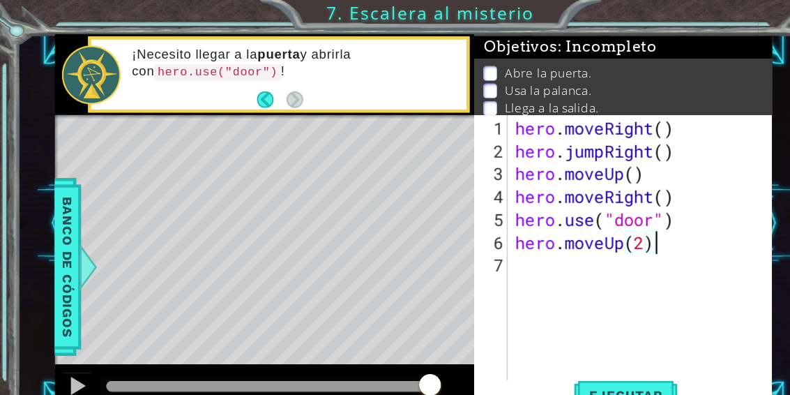
click at [675, 10] on div "1 ההההההההההההההההההההההההההההההההההההההההההההההההההההההההההההההההההההההההההההה…" at bounding box center [395, 197] width 790 height 395
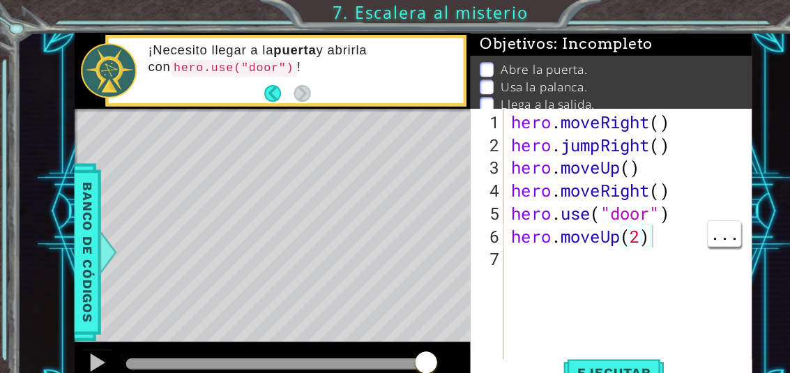
click at [608, 223] on div "hero . moveRight ( ) hero . jumpRight ( ) hero . moveUp ( ) hero . moveRight ( …" at bounding box center [581, 248] width 228 height 293
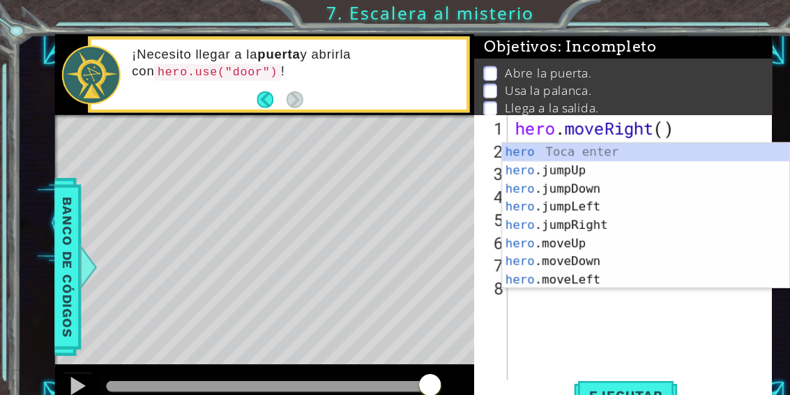
scroll to position [24, 70]
click at [673, 14] on div "1 ההההההההההההההההההההההההההההההההההההההההההההההההההההההההההההההההההההההההההההה…" at bounding box center [395, 197] width 790 height 395
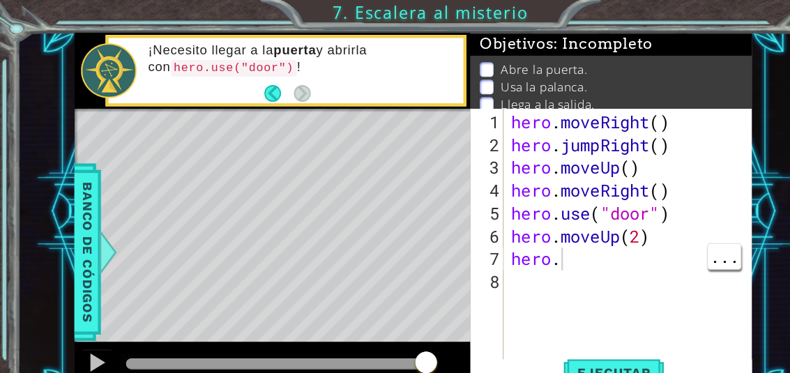
click at [532, 234] on div "hero . moveRight ( ) hero . jumpRight ( ) hero . moveUp ( ) hero . moveRight ( …" at bounding box center [581, 248] width 228 height 293
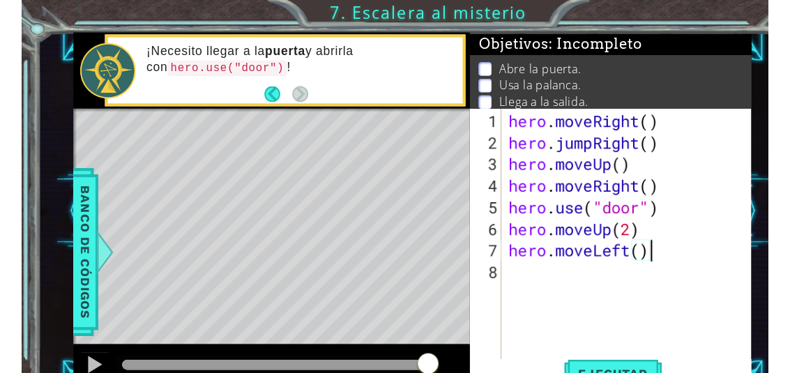
scroll to position [24, 116]
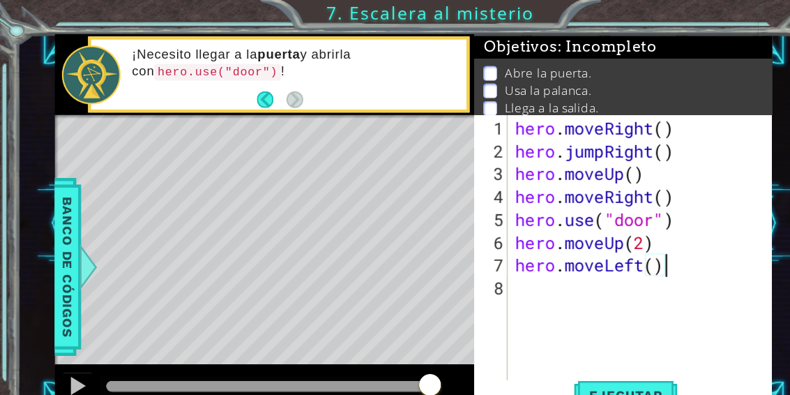
click at [673, 8] on div "1 ההההההההההההההההההההההההההההההההההההההההההההההההההההההההההההההההההההההההההההה…" at bounding box center [395, 197] width 790 height 395
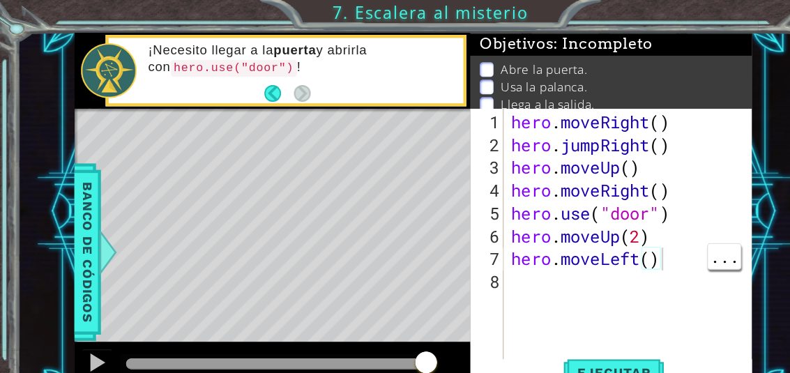
click at [623, 239] on div "hero . moveRight ( ) hero . jumpRight ( ) hero . moveUp ( ) hero . moveRight ( …" at bounding box center [581, 248] width 228 height 293
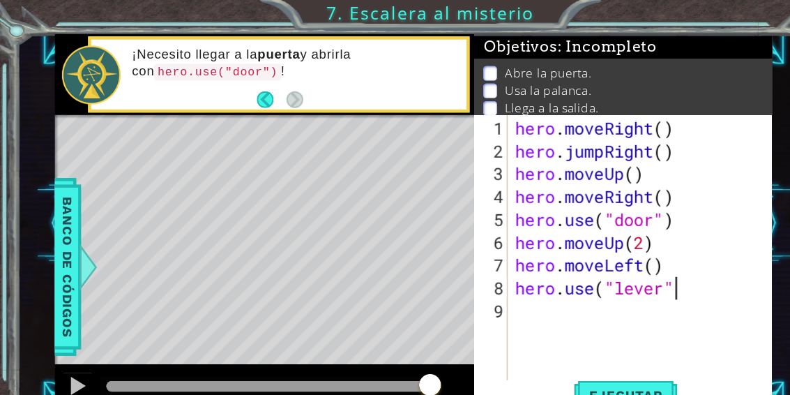
scroll to position [24, 70]
click at [674, 15] on div "1 ההההההההההההההההההההההההההההההההההההההההההההההההההההההההההההההההההההההההההההה…" at bounding box center [395, 197] width 790 height 395
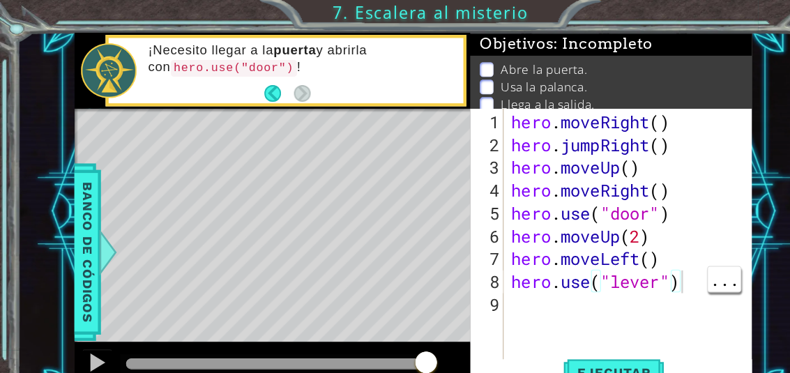
click at [630, 259] on div "hero . moveRight ( ) hero . jumpRight ( ) hero . moveUp ( ) hero . moveRight ( …" at bounding box center [581, 248] width 228 height 293
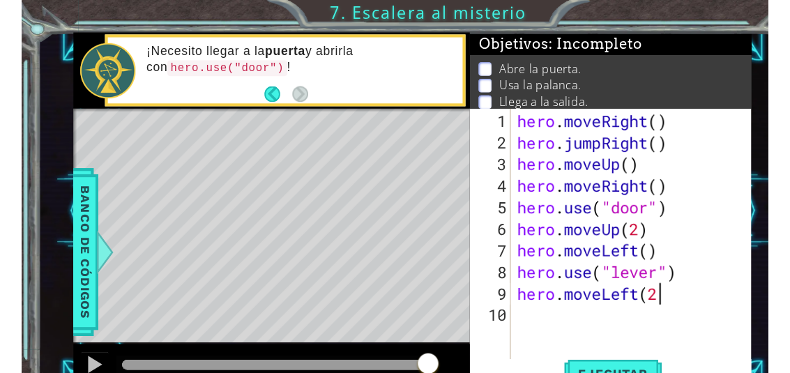
scroll to position [24, 172]
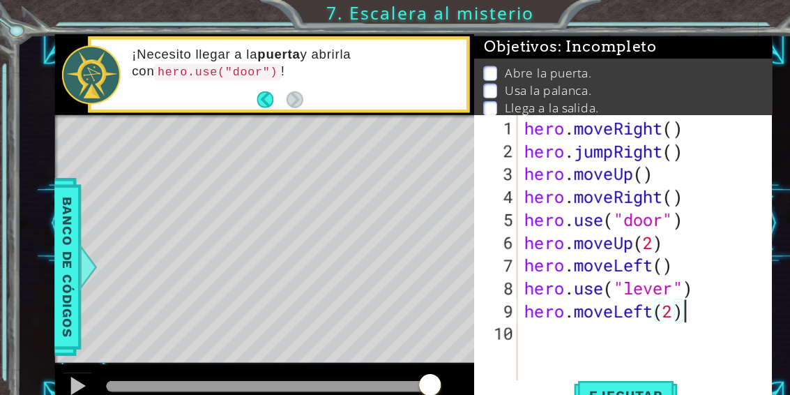
click at [677, 11] on div "1 ההההההההההההההההההההההההההההההההההההההההההההההההההההההההההההההההההההההההההההה…" at bounding box center [395, 197] width 790 height 395
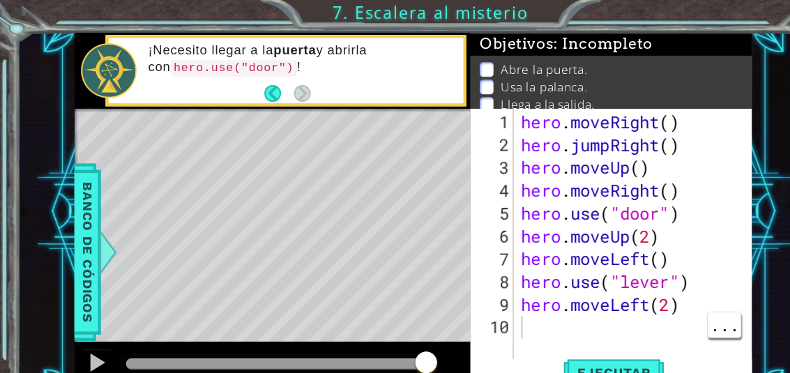
click at [492, 298] on div "hero . moveRight ( ) hero . jumpRight ( ) hero . moveUp ( ) hero . moveRight ( …" at bounding box center [585, 248] width 219 height 293
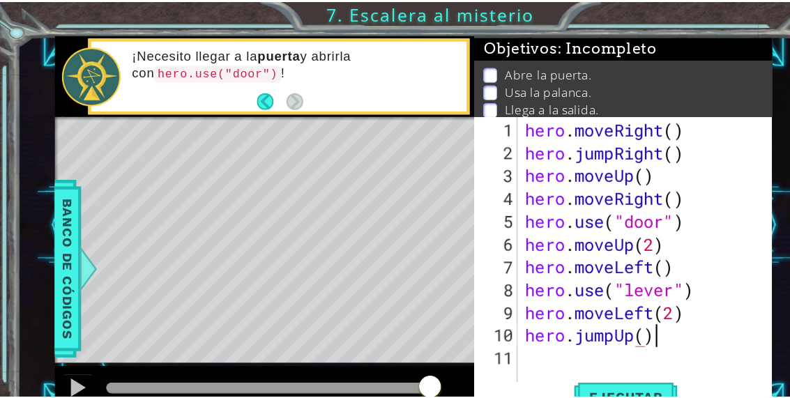
scroll to position [24, 43]
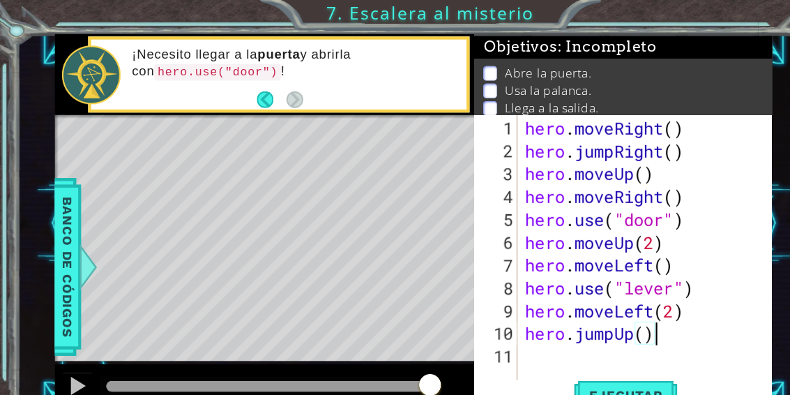
click at [658, 10] on div "1 ההההההההההההההההההההההההההההההההההההההההההההההההההההההההההההההההההההההההההההה…" at bounding box center [395, 197] width 790 height 395
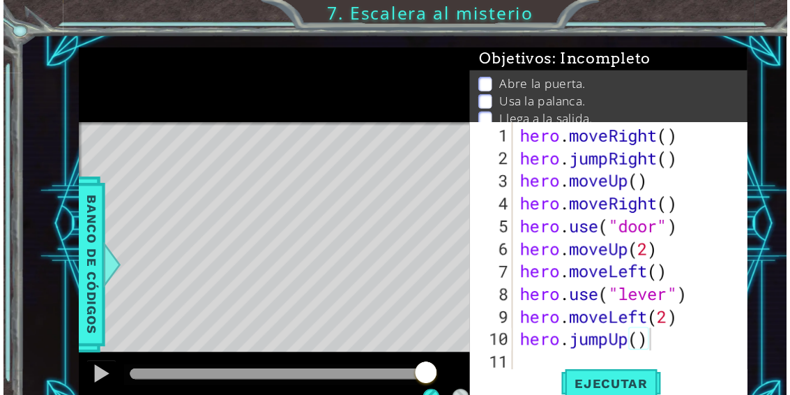
scroll to position [0, 0]
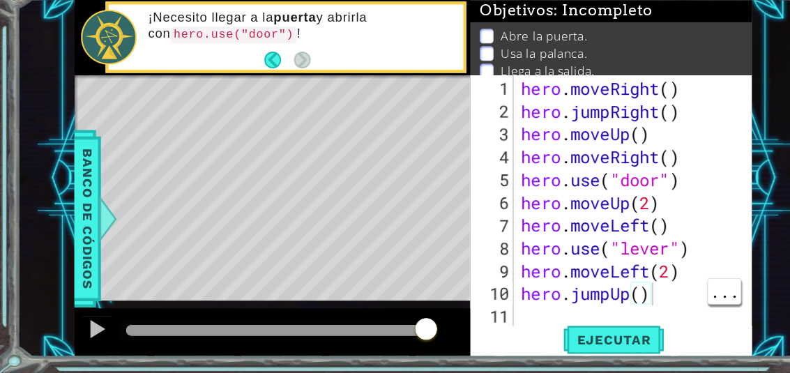
click at [614, 273] on div "hero . moveRight ( ) hero . jumpRight ( ) hero . moveUp ( ) hero . moveRight ( …" at bounding box center [585, 248] width 219 height 293
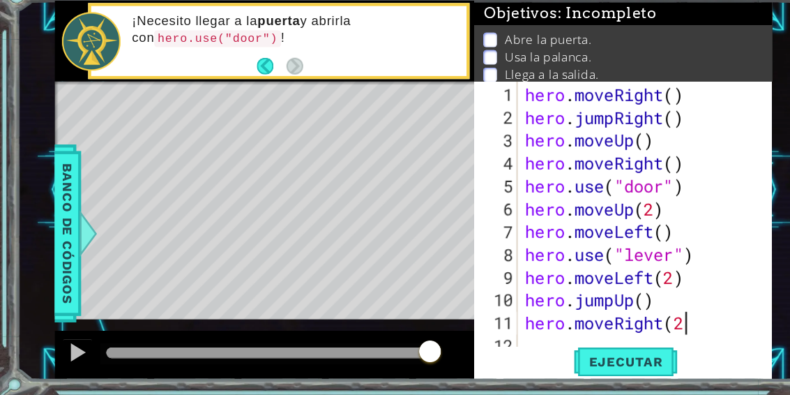
scroll to position [24, 181]
click at [708, 54] on div "Abre la puerta. Usa [PERSON_NAME]. Llega a la salida." at bounding box center [571, 84] width 273 height 61
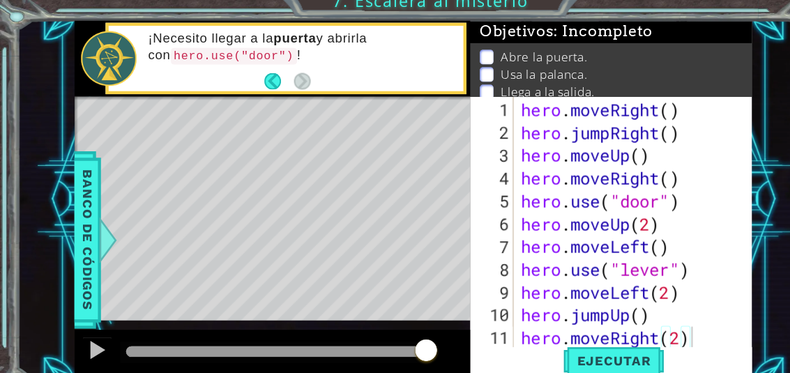
click at [582, 339] on button "Ejecutar" at bounding box center [564, 343] width 96 height 26
type textarea "abcde fg"
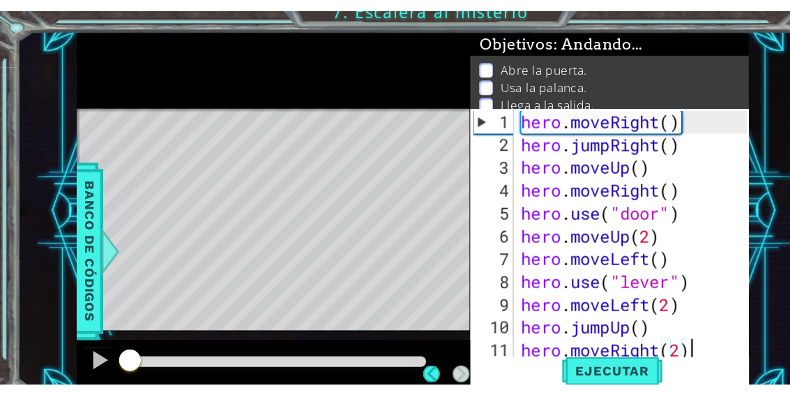
scroll to position [24, 76]
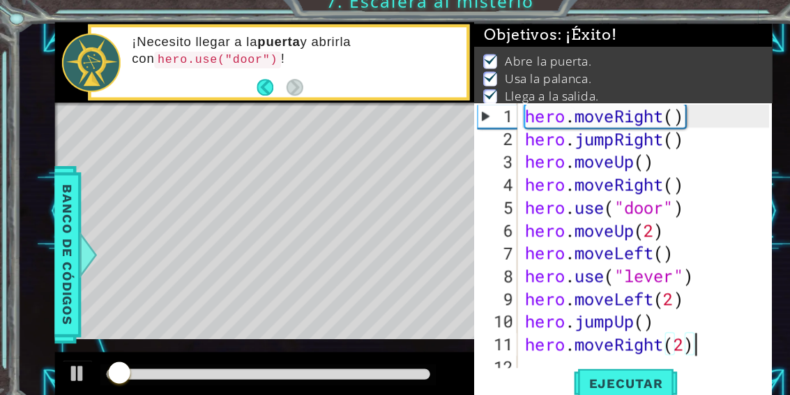
click at [719, 50] on div "1 ההההההההההההההההההההההההההההההההההההההההההההההההההההההההההההההההההההההההההההה…" at bounding box center [379, 204] width 727 height 347
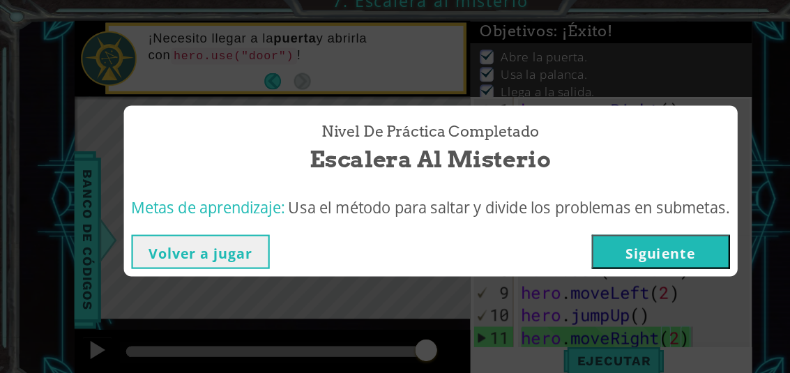
click at [626, 236] on button "Siguiente" at bounding box center [606, 242] width 127 height 31
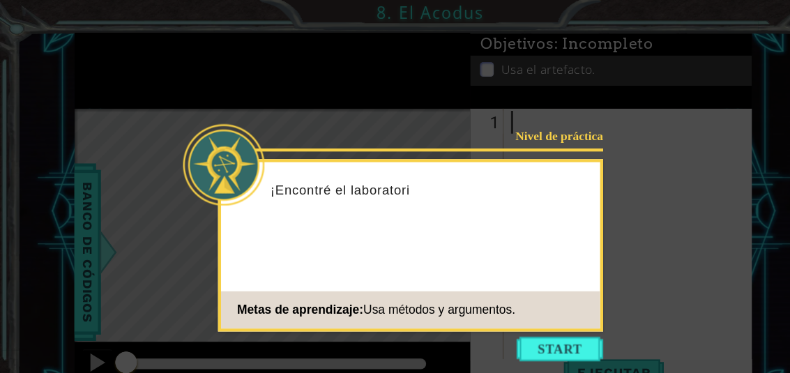
click at [520, 317] on button "Start" at bounding box center [514, 321] width 80 height 22
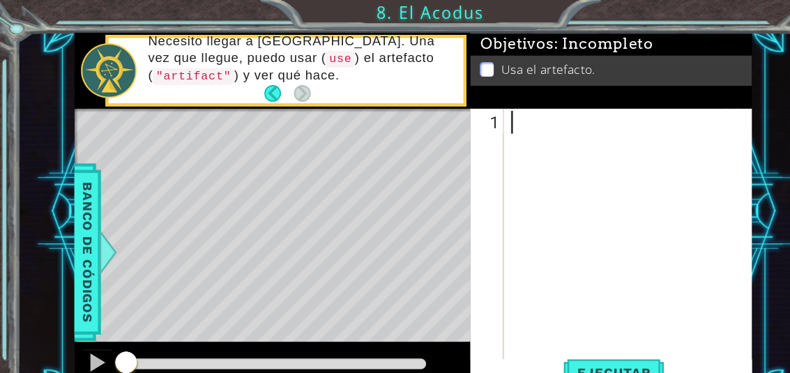
click at [246, 93] on button "Back" at bounding box center [256, 85] width 27 height 15
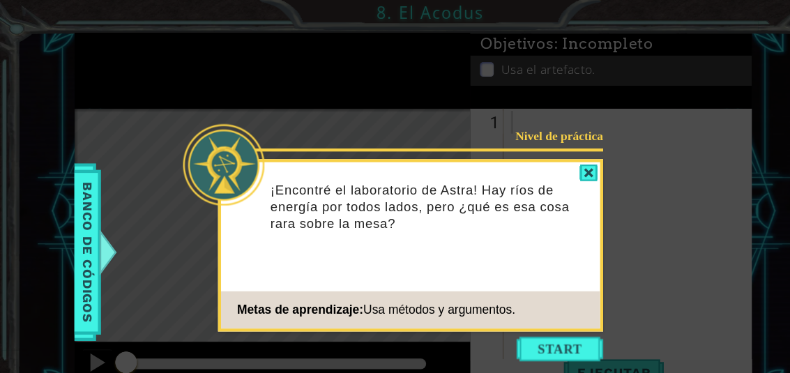
click at [527, 323] on button "Start" at bounding box center [514, 321] width 80 height 22
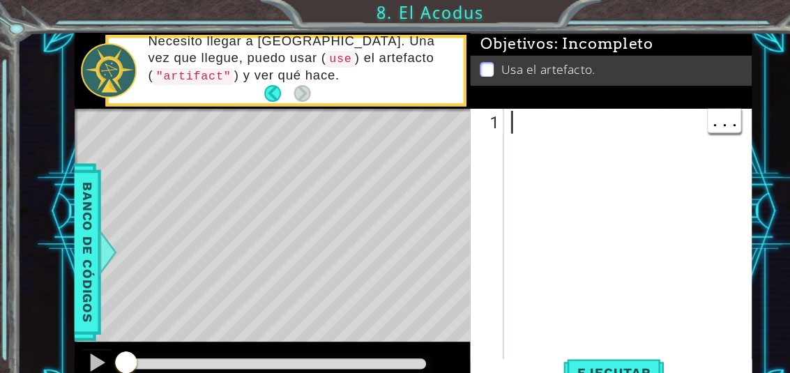
click at [490, 112] on div at bounding box center [581, 238] width 228 height 272
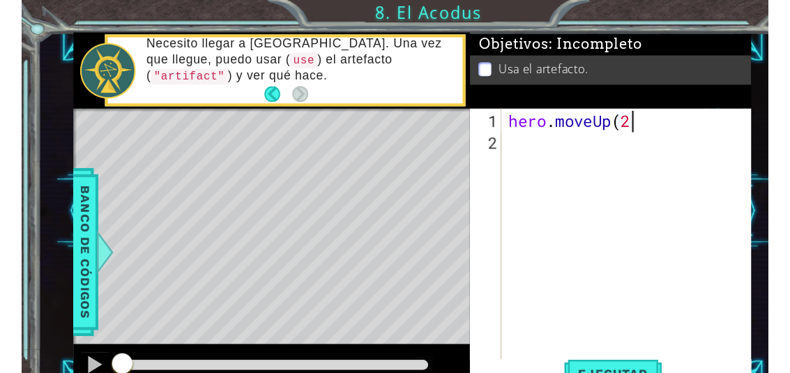
scroll to position [24, 144]
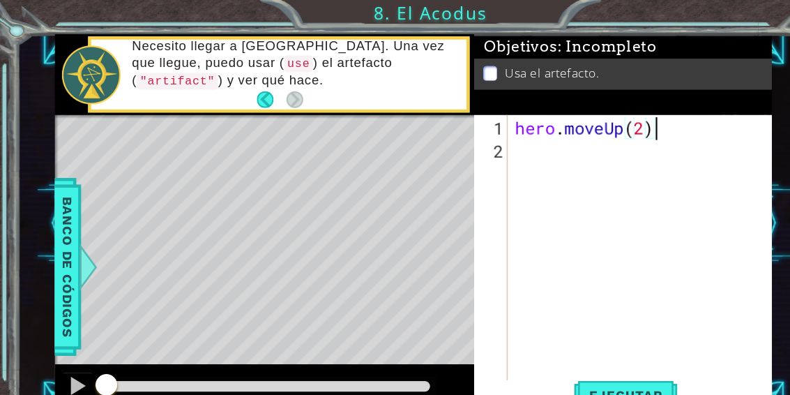
click at [658, 20] on div "1 ההההההההההההההההההההההההההההההההההההההההההההההההההההההההההההההההההההההההההההה…" at bounding box center [395, 197] width 790 height 395
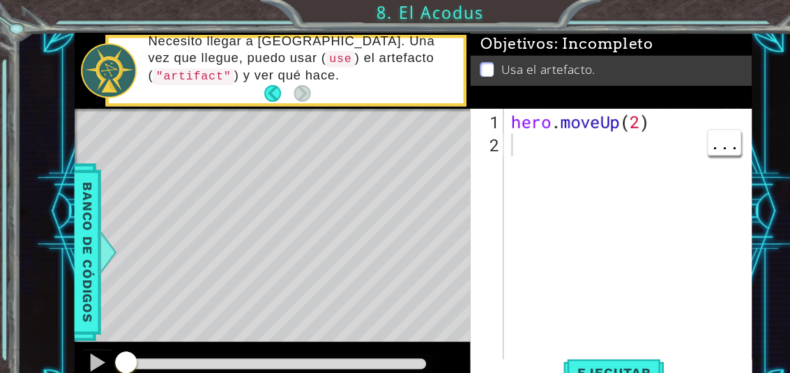
click at [504, 134] on div "hero . moveUp ( 2 )" at bounding box center [581, 248] width 228 height 293
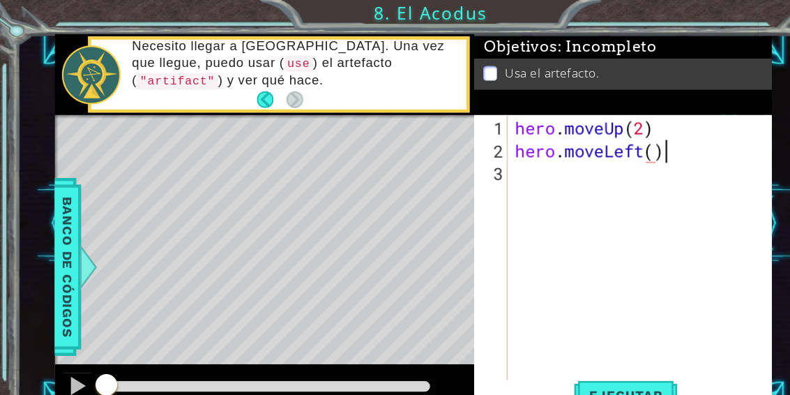
scroll to position [24, 153]
click at [670, 15] on div "1 ההההההההההההההההההההההההההההההההההההההההההההההההההההההההההההההההההההההההההההה…" at bounding box center [395, 197] width 790 height 395
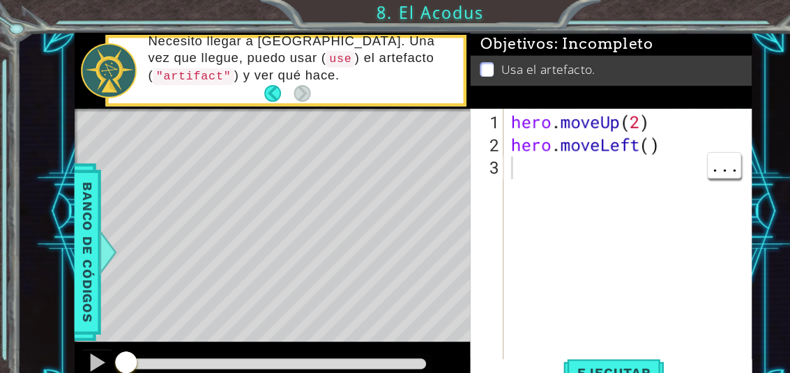
click at [503, 160] on div "hero . moveUp ( 2 ) hero . moveLeft ( )" at bounding box center [581, 248] width 228 height 293
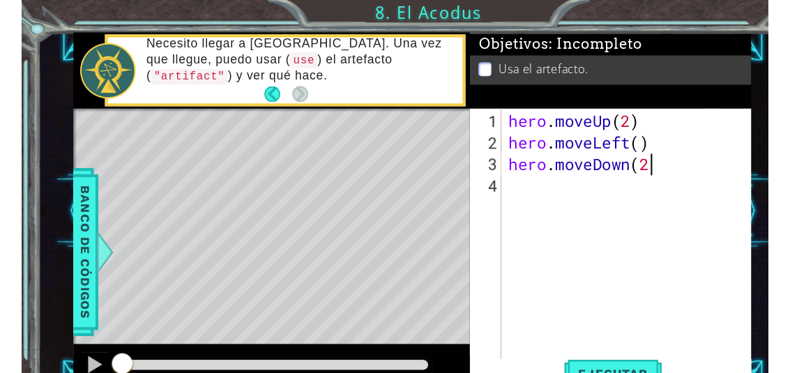
scroll to position [24, 163]
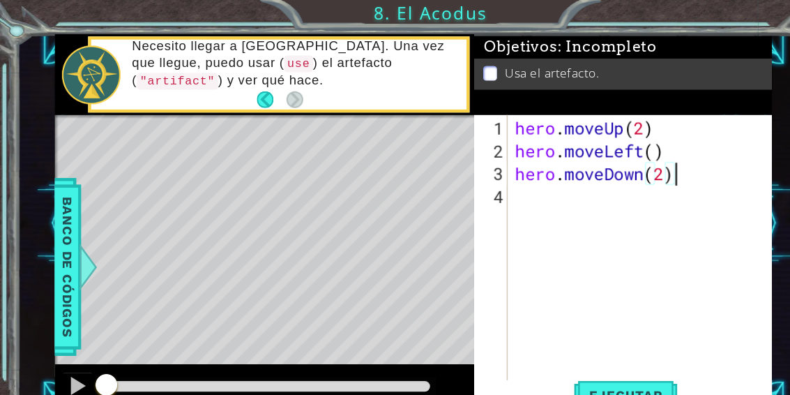
click at [656, 10] on div "1 ההההההההההההההההההההההההההההההההההההההההההההההההההההההההההההההההההההההההההההה…" at bounding box center [395, 197] width 790 height 395
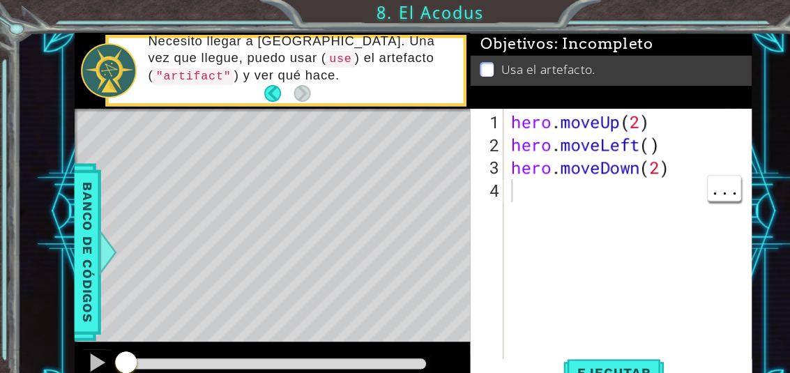
click at [492, 183] on div "hero . moveUp ( 2 ) hero . moveLeft ( ) hero . moveDown ( 2 )" at bounding box center [581, 248] width 228 height 293
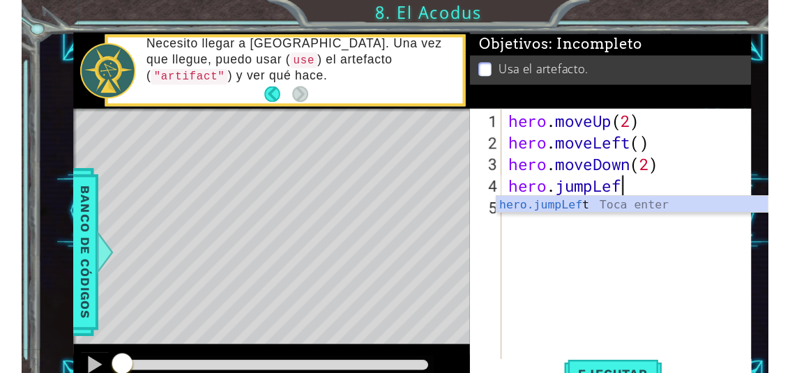
scroll to position [24, 98]
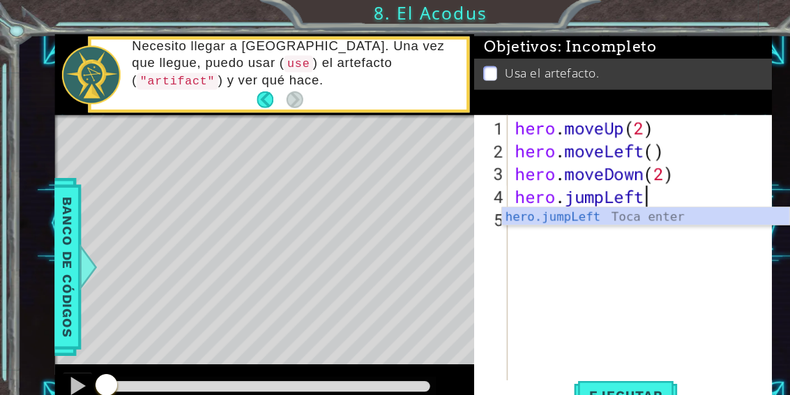
click at [661, 17] on div "1 ההההההההההההההההההההההההההההההההההההההההההההההההההההההההההההההההההההההההההההה…" at bounding box center [395, 197] width 790 height 395
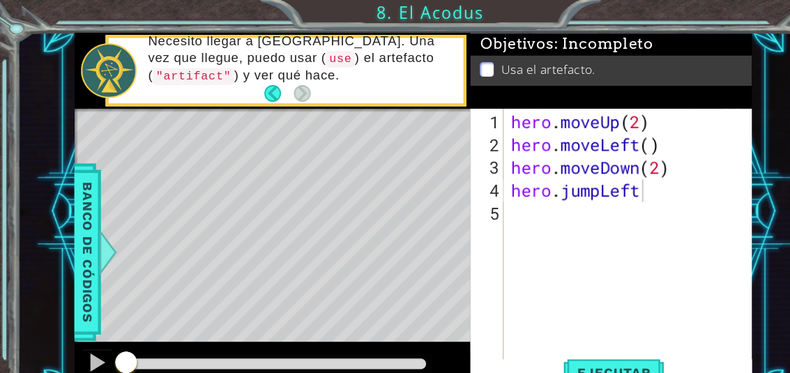
click at [585, 333] on button "Ejecutar" at bounding box center [564, 343] width 96 height 26
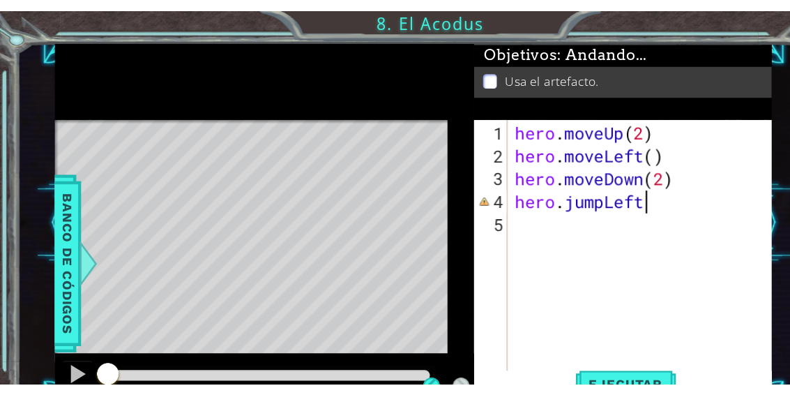
scroll to position [24, 76]
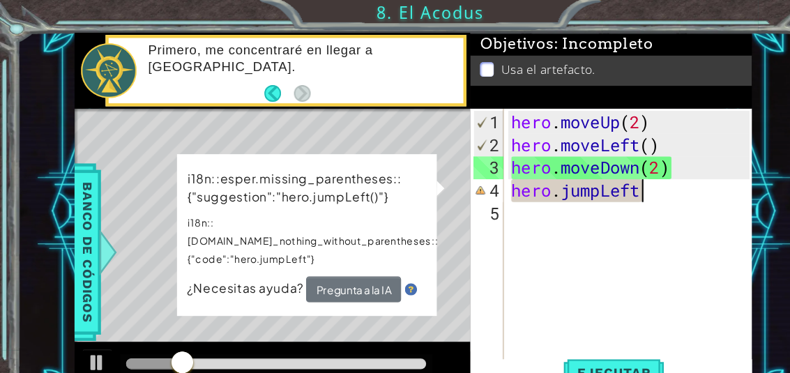
click at [656, 30] on div "Objetivos : Incompleto" at bounding box center [561, 40] width 259 height 21
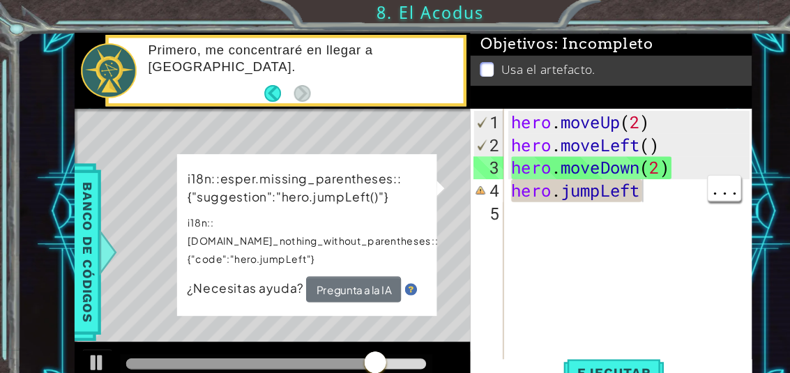
click at [599, 176] on div "hero . moveUp ( 2 ) hero . moveLeft ( ) hero . moveDown ( 2 ) hero . jumpLeft" at bounding box center [581, 248] width 228 height 293
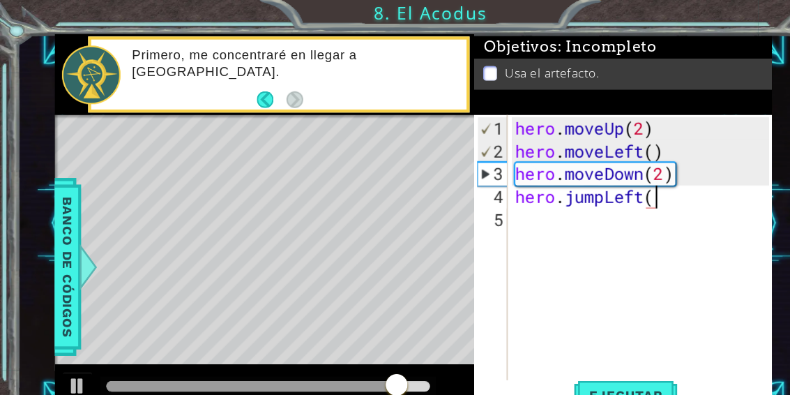
scroll to position [24, 43]
click at [665, 9] on div "1 ההההההההההההההההההההההההההההההההההההההההההההההההההההההההההההההההההההההההההההה…" at bounding box center [395, 197] width 790 height 395
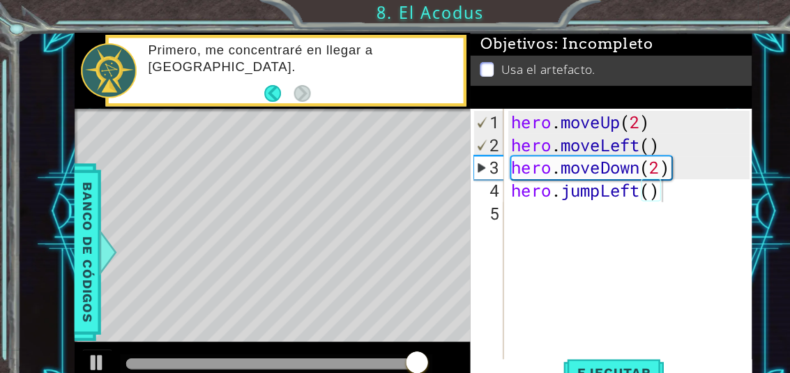
click at [583, 337] on span "Ejecutar" at bounding box center [564, 343] width 96 height 14
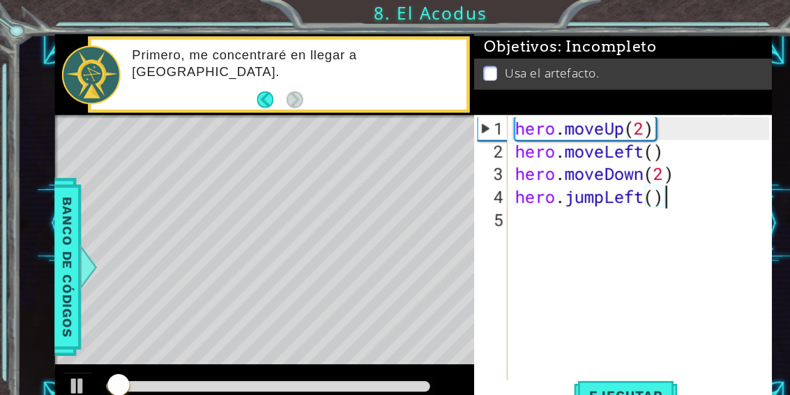
click at [675, 6] on div "1 ההההההההההההההההההההההההההההההההההההההההההההההההההההההההההההההההההההההההההההה…" at bounding box center [395, 197] width 790 height 395
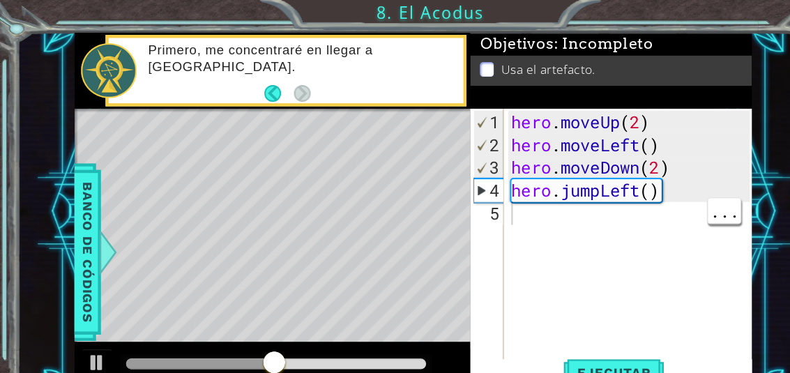
click at [506, 201] on div "hero . moveUp ( 2 ) hero . moveLeft ( ) hero . moveDown ( 2 ) hero . jumpLeft (…" at bounding box center [581, 248] width 228 height 293
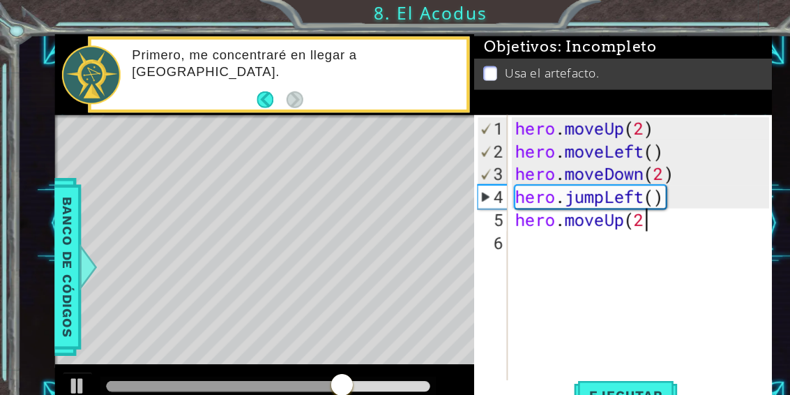
scroll to position [24, 144]
click at [663, 15] on div "1 ההההההההההההההההההההההההההההההההההההההההההההההההההההההההההההההההההההההההההההה…" at bounding box center [395, 197] width 790 height 395
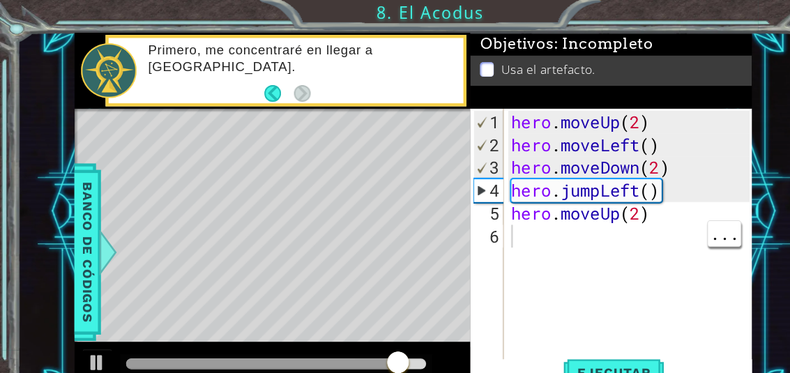
click at [504, 218] on div "hero . moveUp ( 2 ) hero . moveLeft ( ) hero . moveDown ( 2 ) hero . jumpLeft (…" at bounding box center [581, 248] width 228 height 293
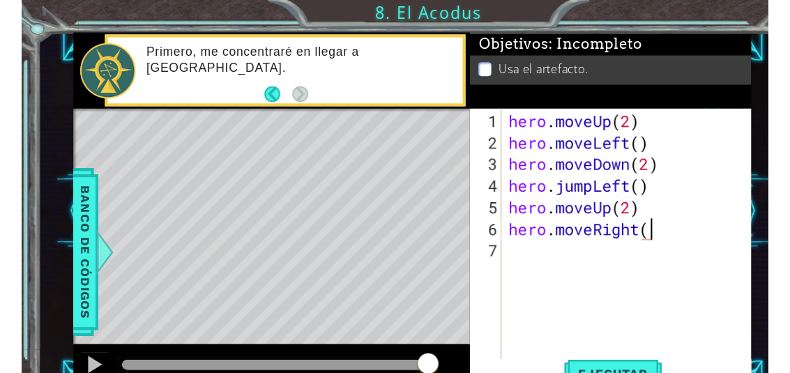
scroll to position [24, 163]
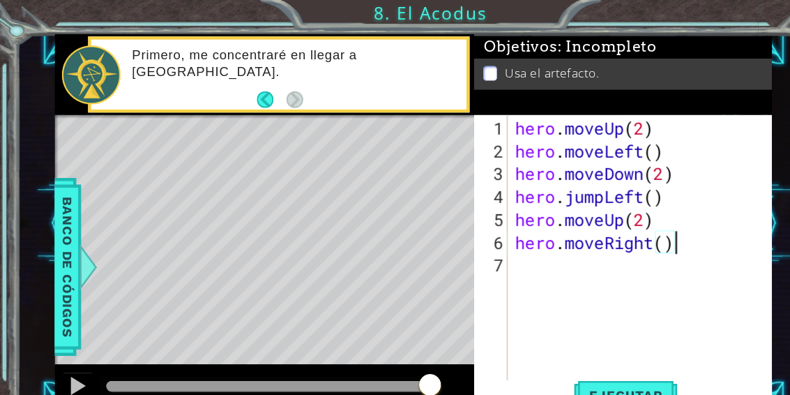
click at [675, 15] on div "1 ההההההההההההההההההההההההההההההההההההההההההההההההההההההההההההההההההההההההההההה…" at bounding box center [395, 197] width 790 height 395
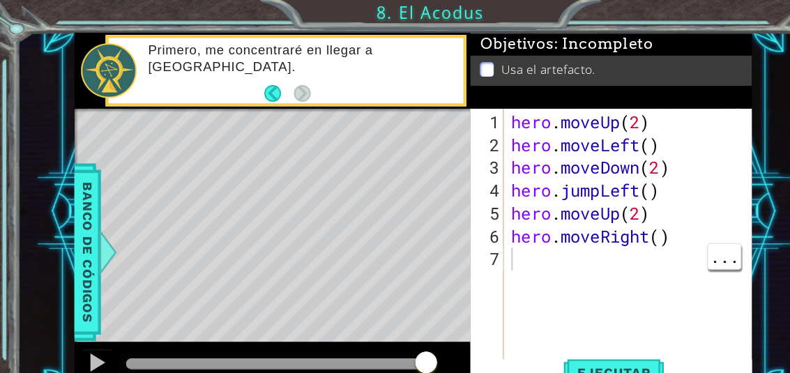
click at [482, 240] on div "hero . moveUp ( 2 ) hero . moveLeft ( ) hero . moveDown ( 2 ) hero . jumpLeft (…" at bounding box center [581, 248] width 228 height 293
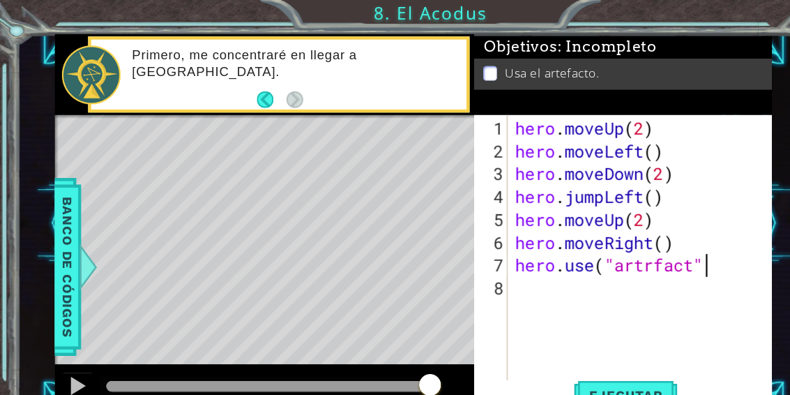
scroll to position [24, 200]
click at [671, 24] on div "1 ההההההההההההההההההההההההההההההההההההההההההההההההההההההההההההההההההההההההההההה…" at bounding box center [395, 197] width 790 height 395
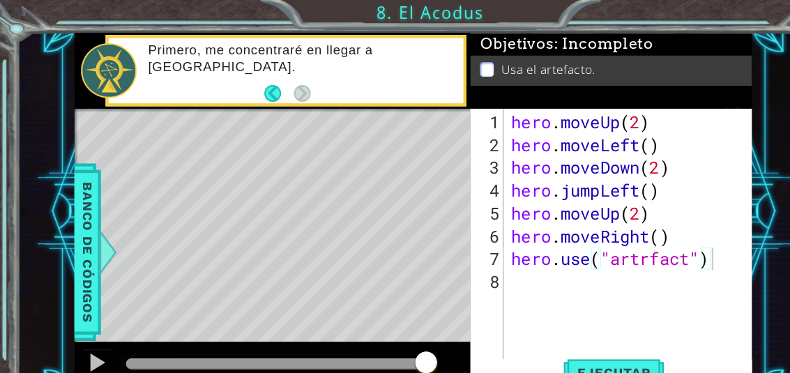
click at [585, 336] on span "Ejecutar" at bounding box center [564, 343] width 96 height 14
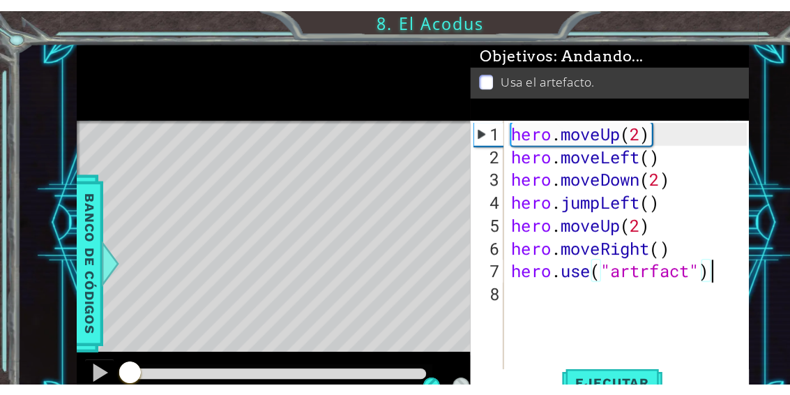
scroll to position [24, 76]
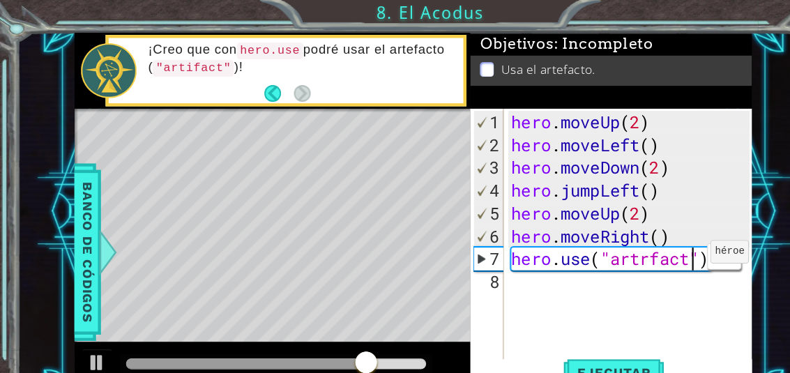
click at [633, 242] on div "hero . moveUp ( 2 ) hero . moveLeft ( ) hero . moveDown ( 2 ) hero . jumpLeft (…" at bounding box center [581, 248] width 228 height 293
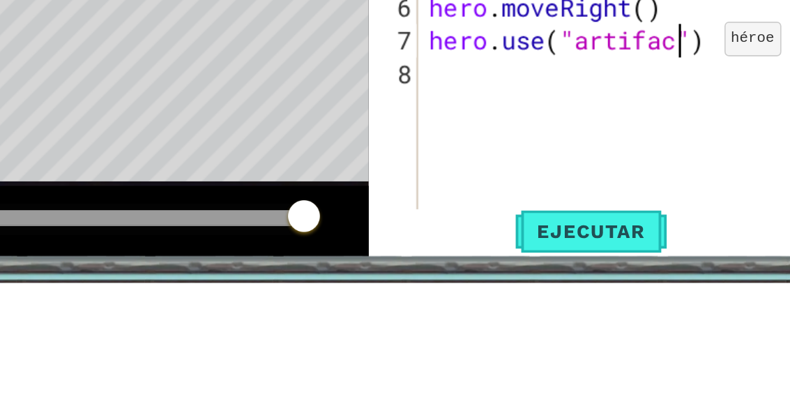
scroll to position [24, 89]
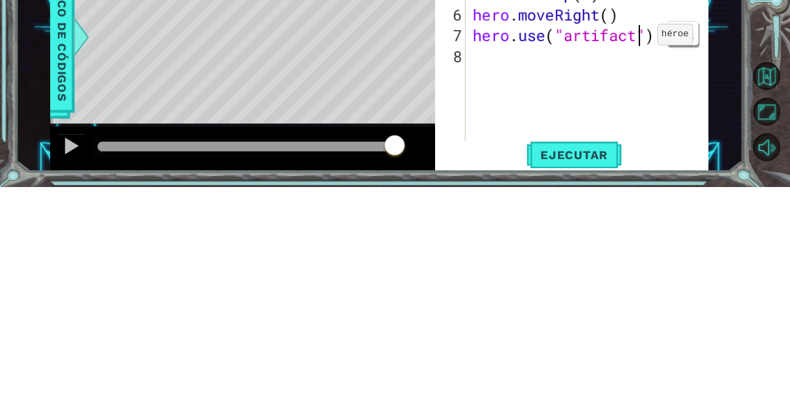
click at [753, 33] on div "1 ההההההההההההההההההההההההההההההההההההההההההההההההההההההההההההההההההההההההההההה…" at bounding box center [395, 197] width 790 height 395
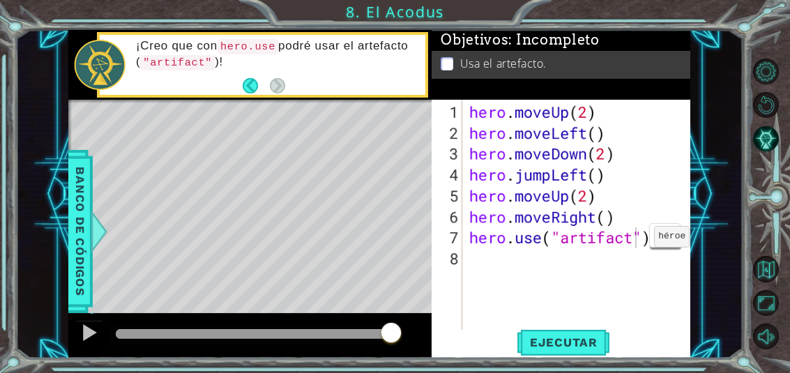
click at [584, 338] on span "Ejecutar" at bounding box center [564, 343] width 96 height 14
type textarea "abcde fg"
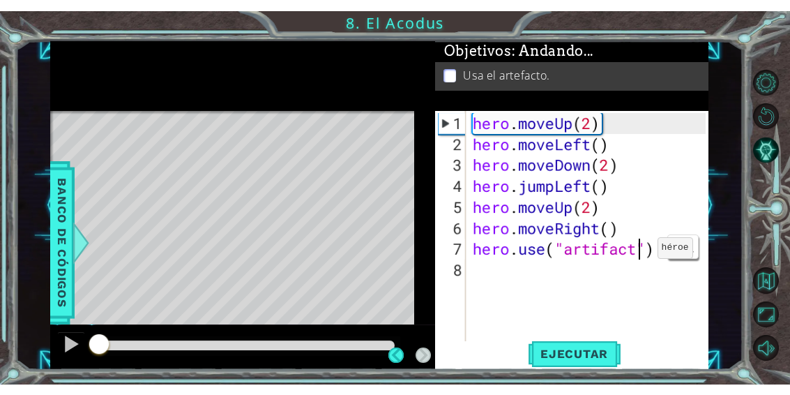
scroll to position [24, 76]
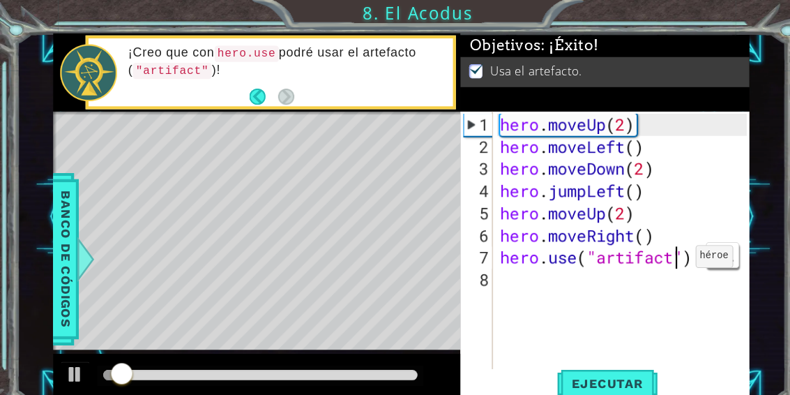
click at [721, 37] on div "1 ההההההההההההההההההההההההההההההההההההההההההההההההההההההההההההההההההההההההההההה…" at bounding box center [379, 204] width 727 height 347
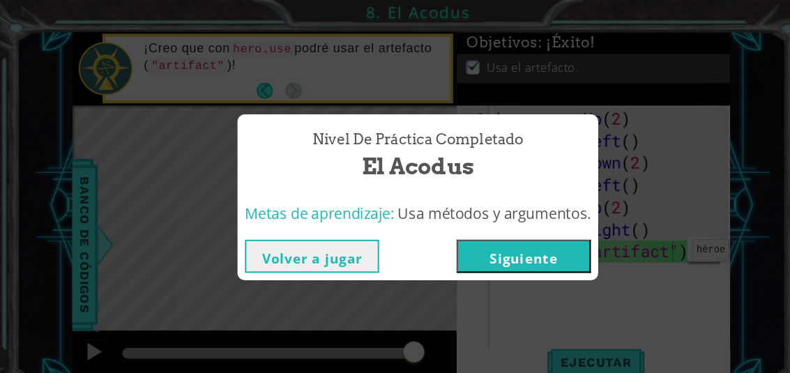
click at [495, 236] on button "Siguiente" at bounding box center [495, 242] width 127 height 31
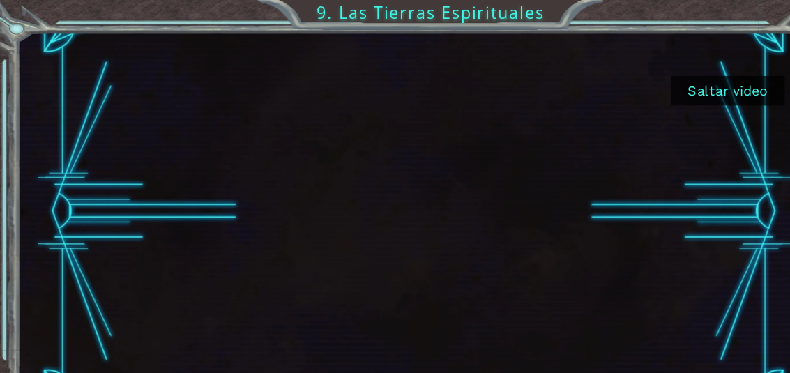
click at [672, 93] on button "Saltar video" at bounding box center [668, 83] width 105 height 27
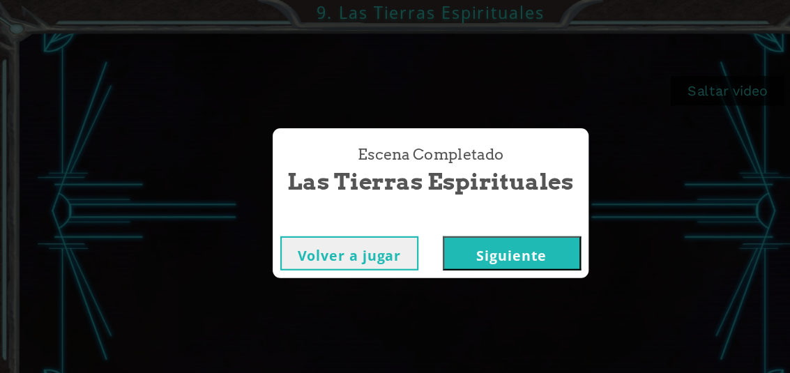
click at [493, 236] on button "Siguiente" at bounding box center [470, 232] width 127 height 31
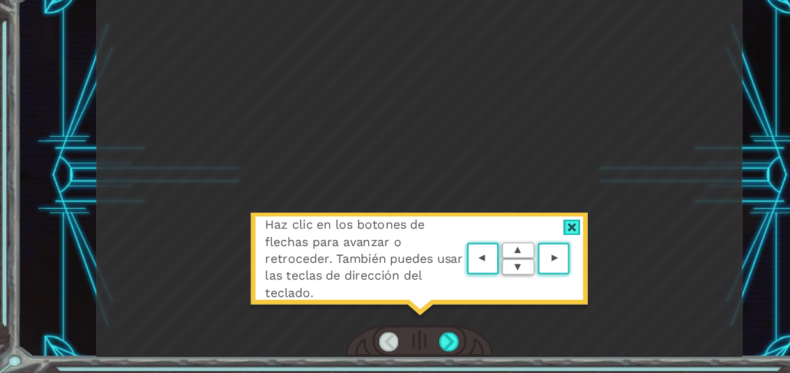
click at [524, 234] on div at bounding box center [518, 241] width 16 height 15
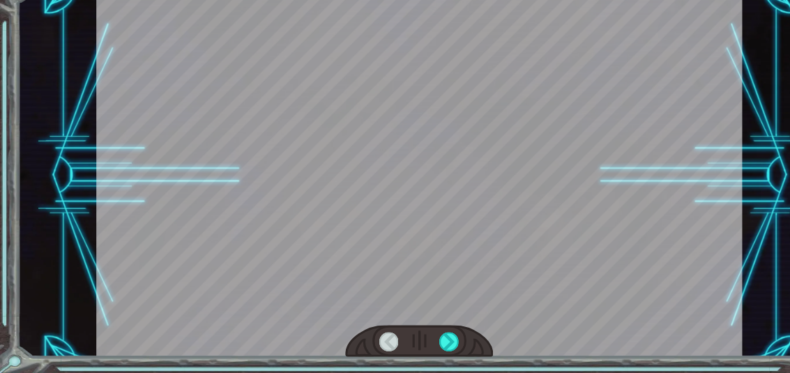
click at [409, 336] on div at bounding box center [406, 344] width 17 height 17
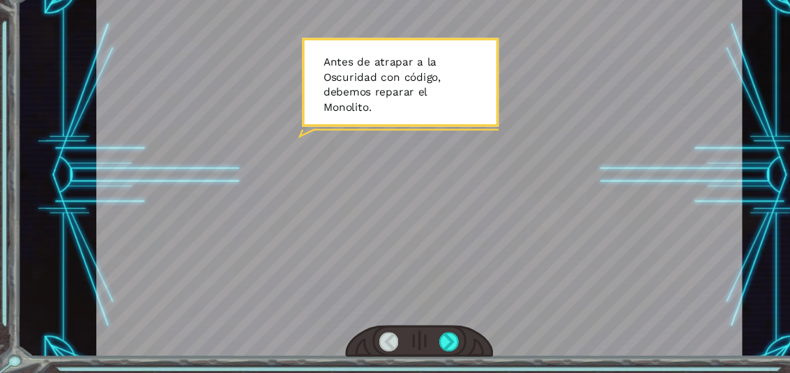
click at [415, 336] on div at bounding box center [406, 344] width 17 height 17
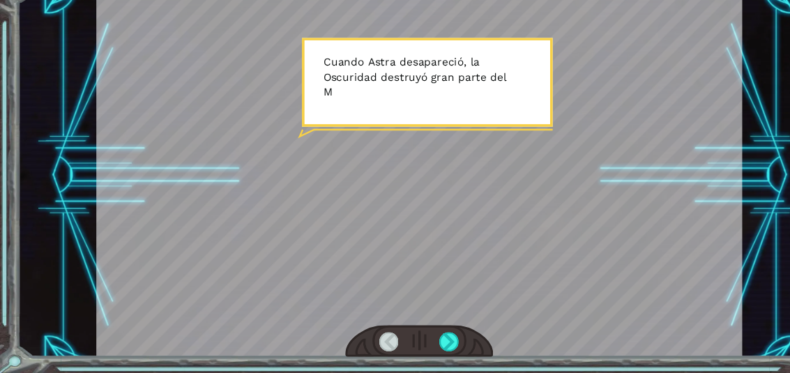
click at [415, 336] on div at bounding box center [406, 344] width 17 height 17
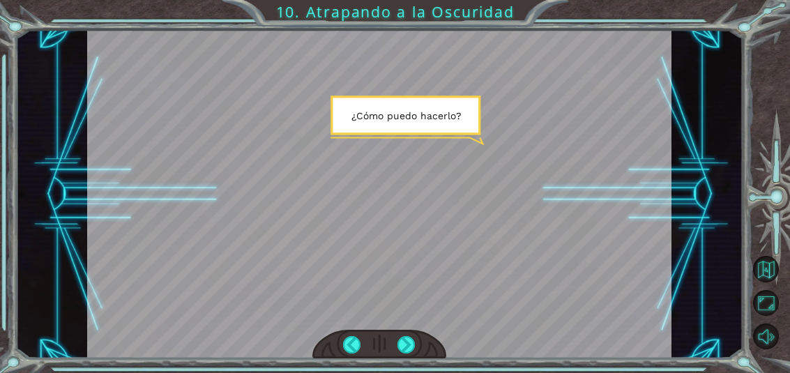
click at [409, 341] on div at bounding box center [406, 344] width 17 height 17
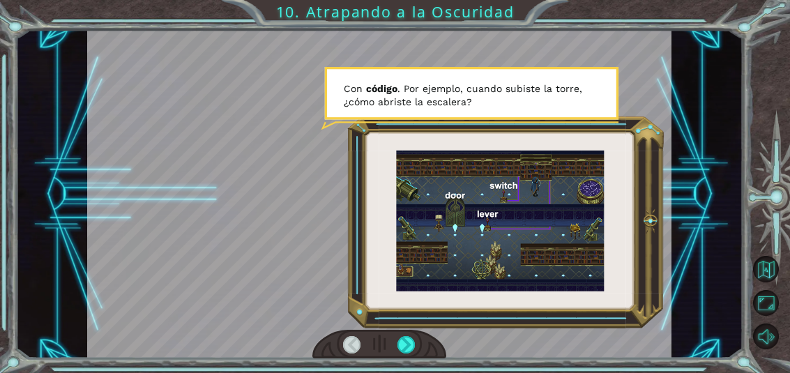
click at [406, 353] on div at bounding box center [406, 344] width 17 height 17
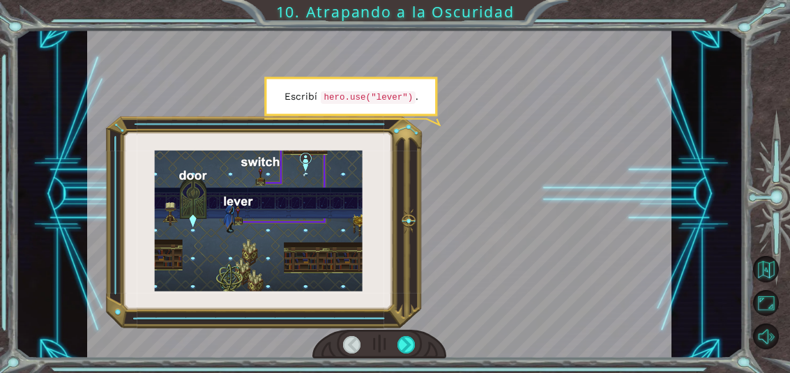
click at [411, 352] on div at bounding box center [406, 344] width 17 height 17
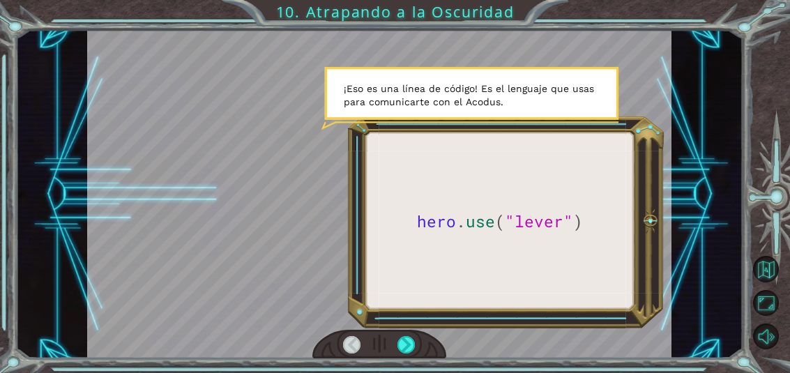
click at [414, 338] on div at bounding box center [406, 344] width 17 height 17
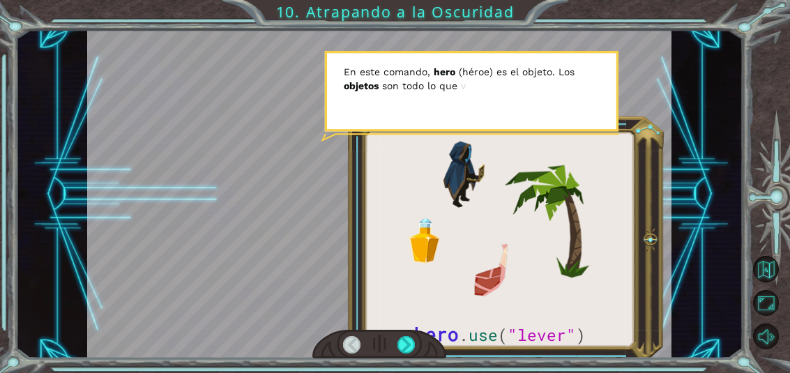
click at [415, 342] on div at bounding box center [406, 344] width 17 height 17
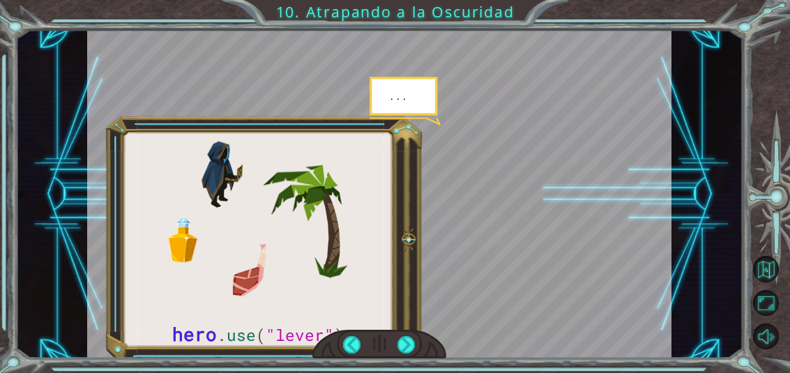
click at [414, 342] on div at bounding box center [406, 344] width 17 height 17
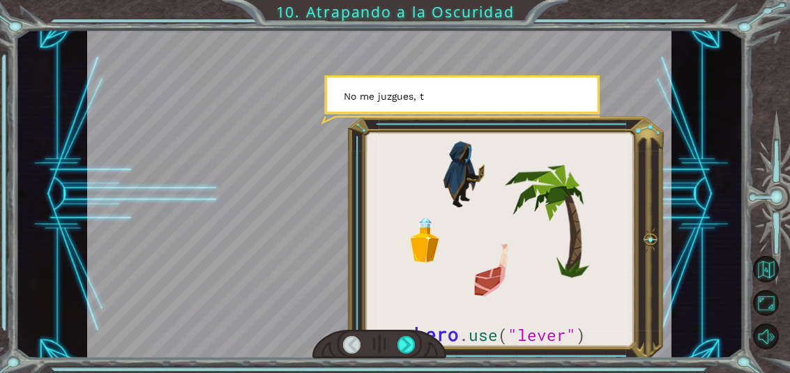
click at [415, 341] on div at bounding box center [406, 344] width 17 height 17
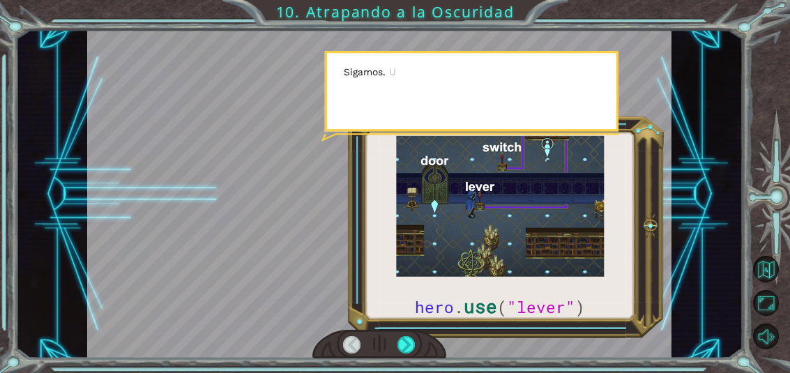
click at [414, 340] on div at bounding box center [406, 344] width 17 height 17
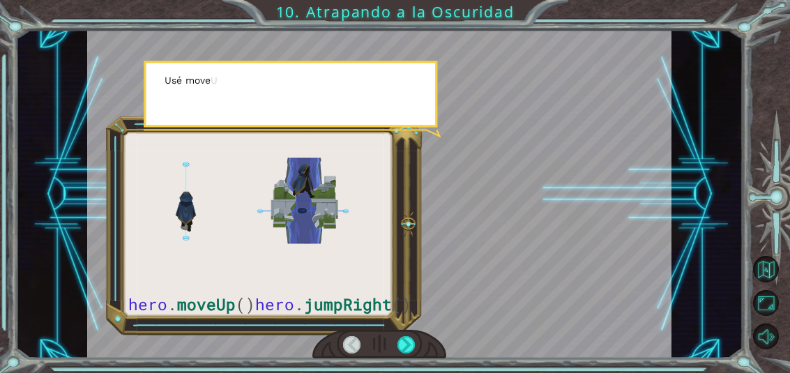
click at [412, 338] on div at bounding box center [406, 344] width 17 height 17
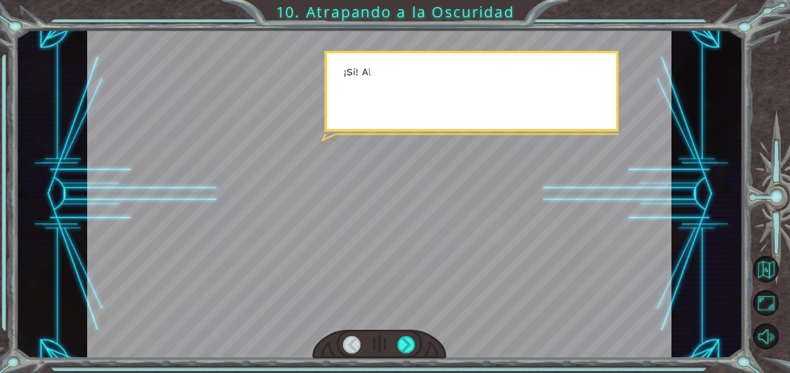
click at [414, 343] on div at bounding box center [406, 344] width 17 height 17
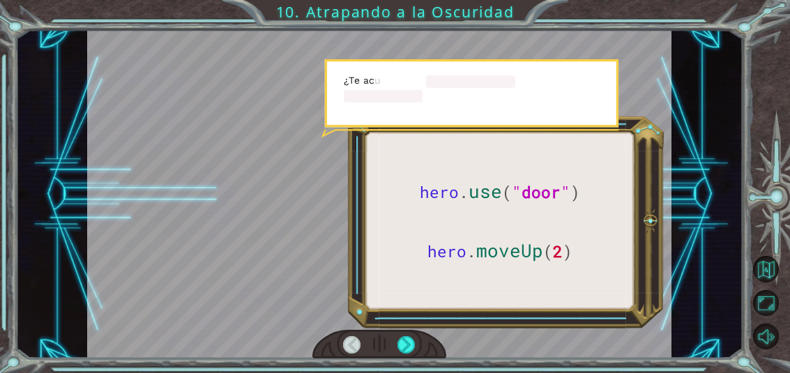
click at [415, 343] on div at bounding box center [406, 344] width 17 height 17
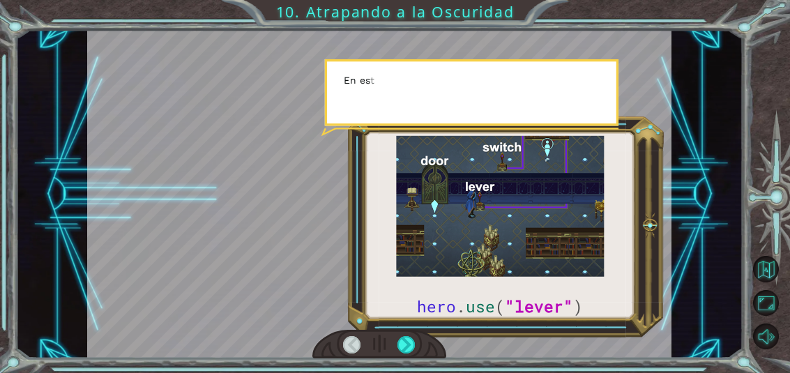
click at [413, 342] on div at bounding box center [406, 344] width 17 height 17
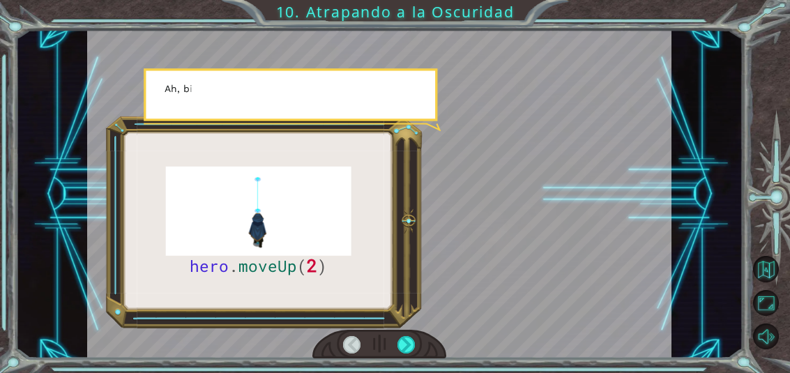
click at [413, 346] on div at bounding box center [406, 344] width 17 height 17
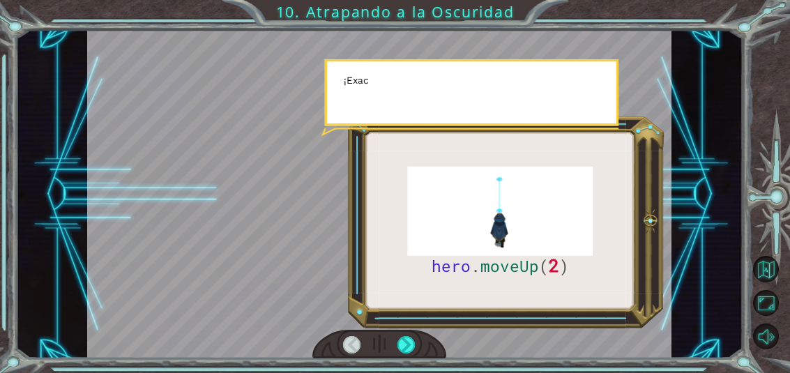
click at [412, 341] on div at bounding box center [406, 344] width 17 height 17
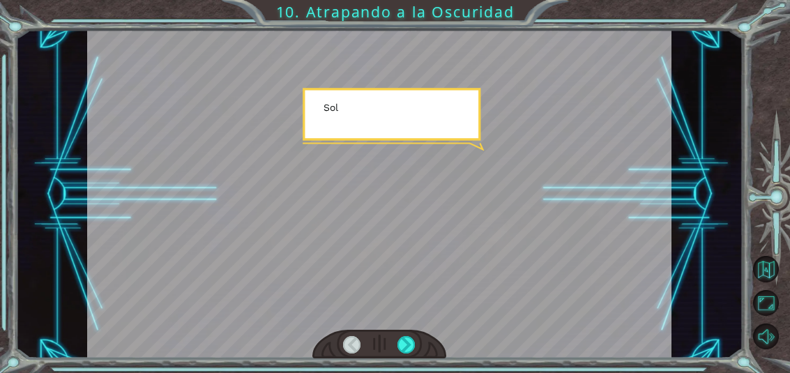
click at [419, 339] on div at bounding box center [380, 344] width 135 height 29
click at [415, 338] on div at bounding box center [406, 344] width 17 height 17
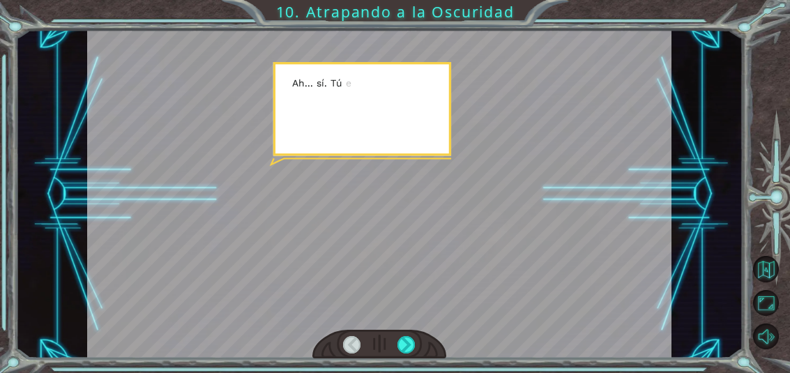
click at [416, 338] on div at bounding box center [380, 344] width 135 height 29
click at [413, 340] on div at bounding box center [406, 344] width 17 height 17
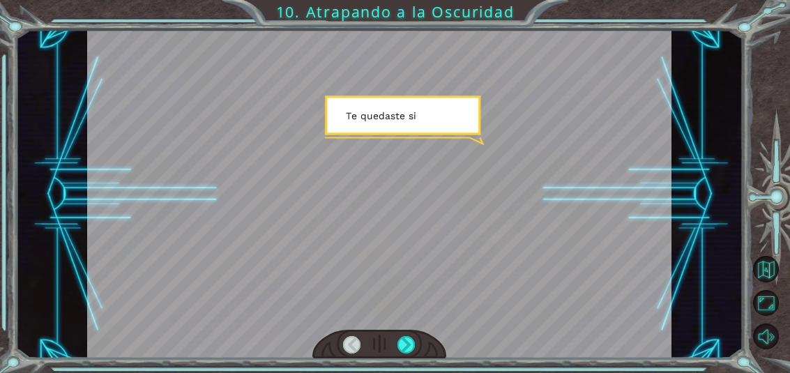
click at [414, 342] on div at bounding box center [406, 344] width 17 height 17
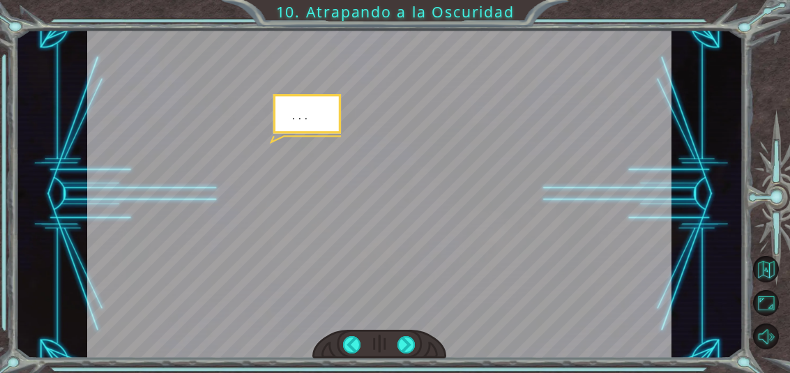
click at [412, 343] on div at bounding box center [406, 344] width 17 height 17
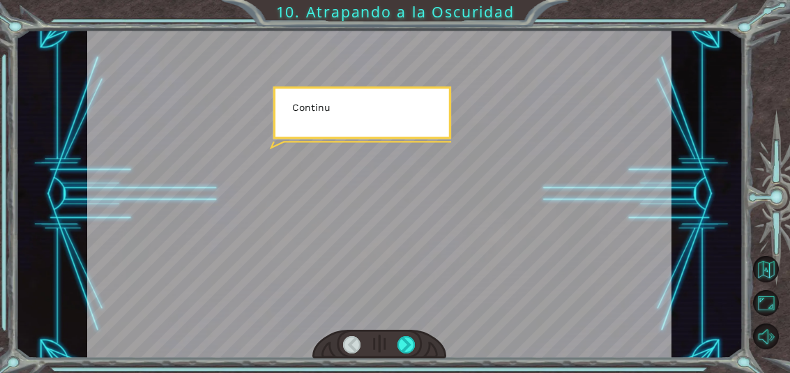
click at [412, 342] on div at bounding box center [406, 344] width 17 height 17
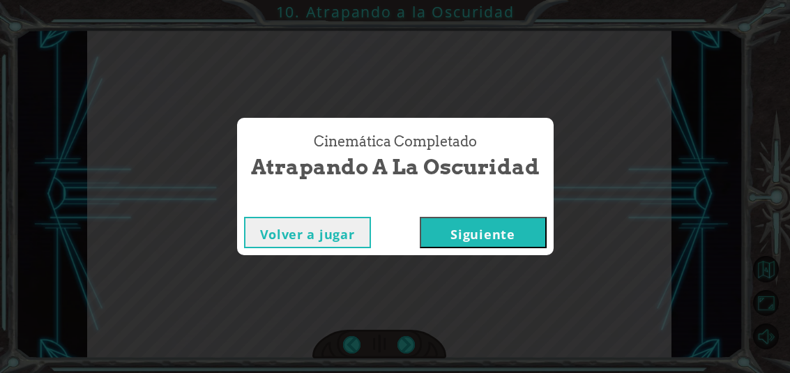
click at [472, 238] on button "Siguiente" at bounding box center [483, 232] width 127 height 31
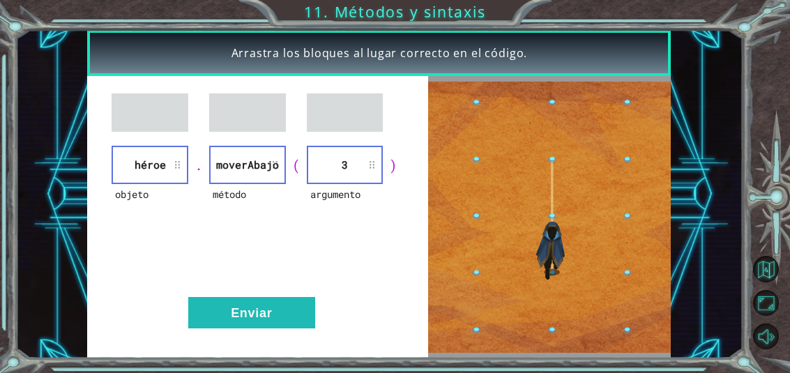
click at [269, 317] on button "Enviar" at bounding box center [251, 312] width 127 height 31
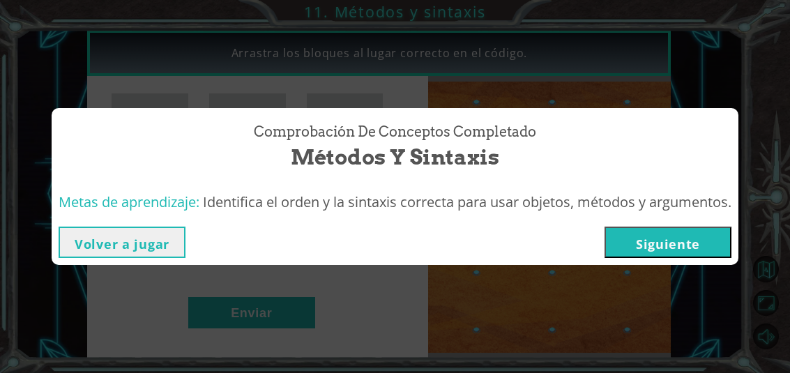
click at [698, 240] on button "Siguiente" at bounding box center [668, 242] width 127 height 31
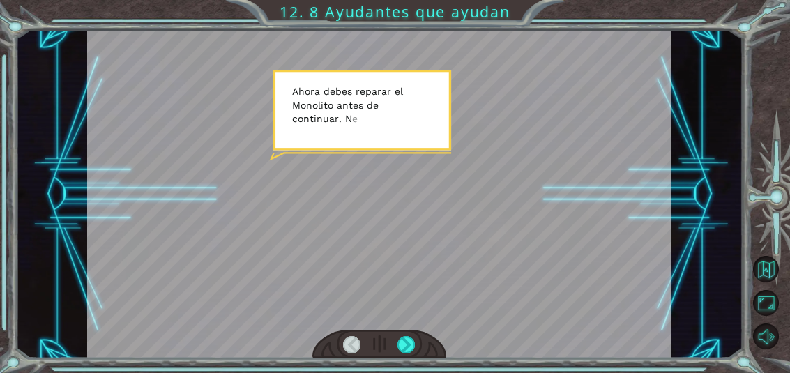
click at [398, 345] on div at bounding box center [406, 344] width 17 height 17
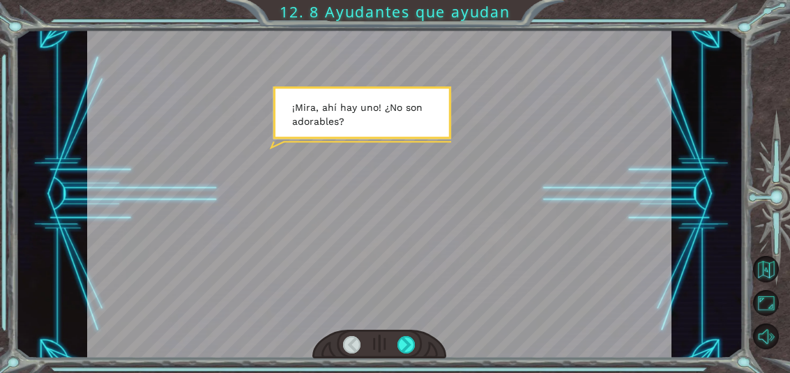
click at [408, 340] on div at bounding box center [406, 344] width 17 height 17
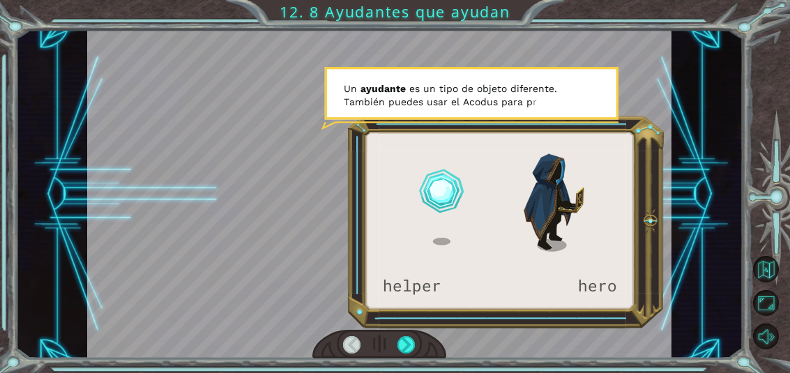
click at [411, 347] on div at bounding box center [406, 344] width 17 height 17
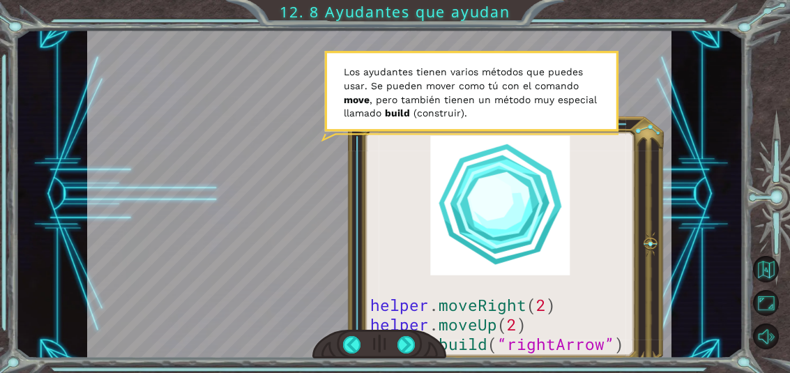
click at [434, 352] on div at bounding box center [380, 344] width 135 height 29
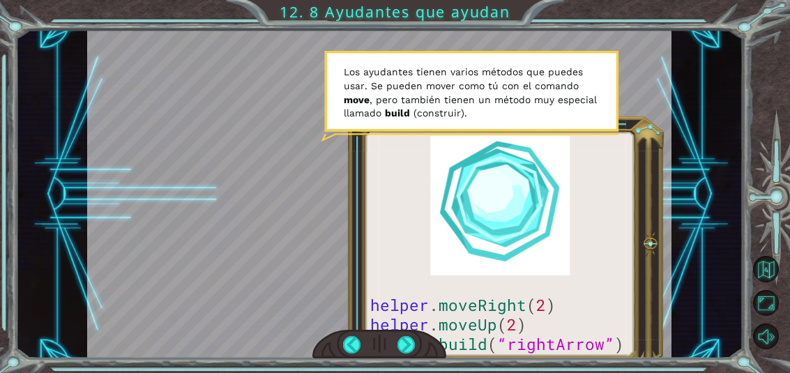
click at [415, 344] on div at bounding box center [406, 344] width 17 height 17
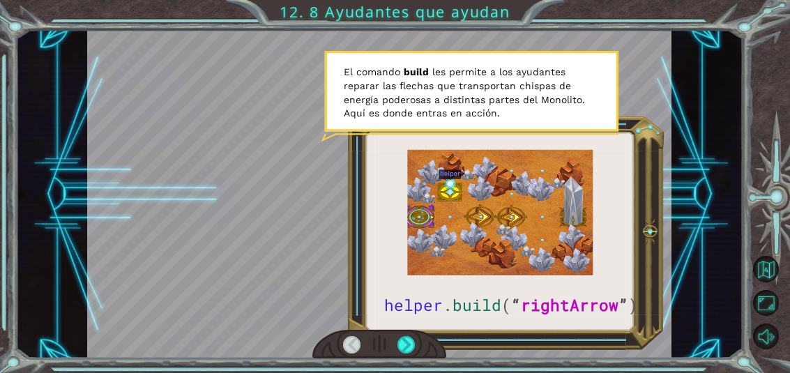
click at [407, 354] on div at bounding box center [406, 344] width 17 height 17
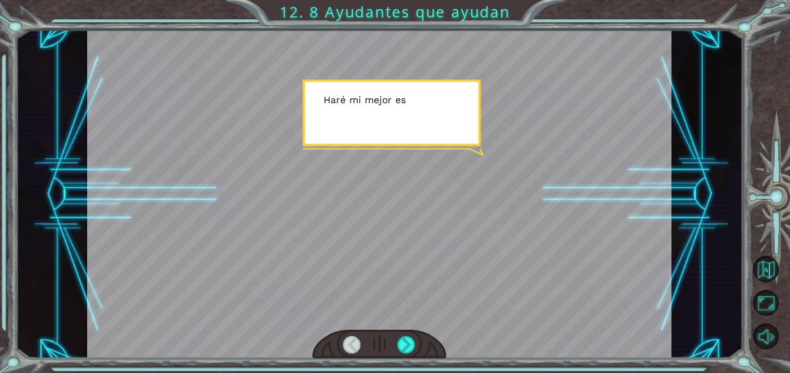
click at [412, 346] on div at bounding box center [406, 344] width 17 height 17
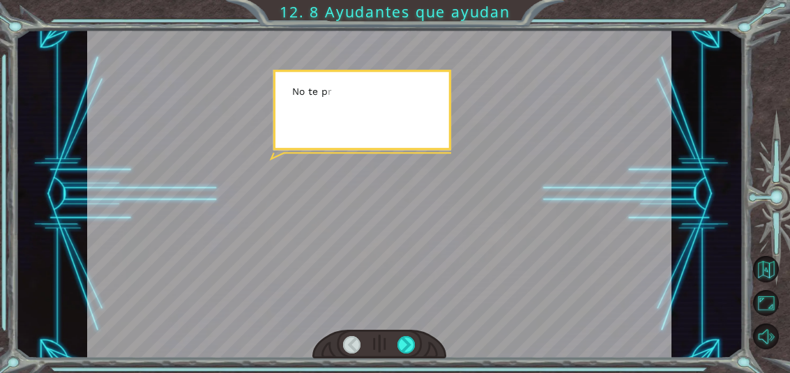
click at [413, 340] on div at bounding box center [406, 344] width 17 height 17
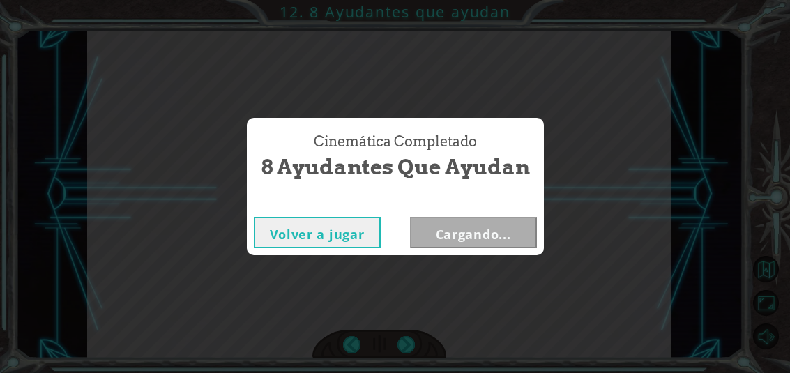
click at [411, 342] on div "Cinemática Completado 8 Ayudantes que ayudan Volver a jugar Cargando..." at bounding box center [395, 186] width 790 height 373
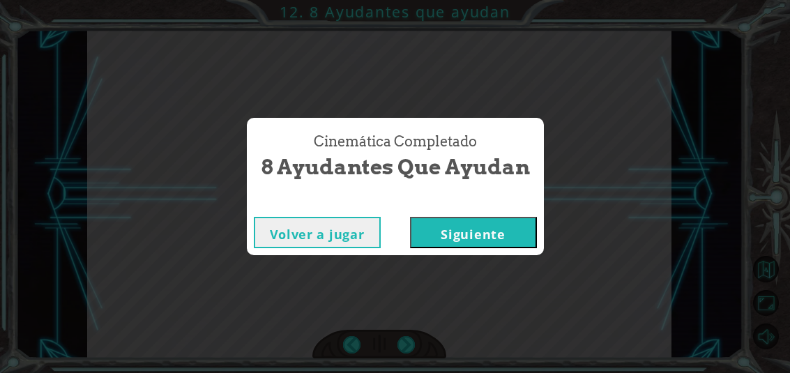
click at [467, 245] on button "Siguiente" at bounding box center [473, 232] width 127 height 31
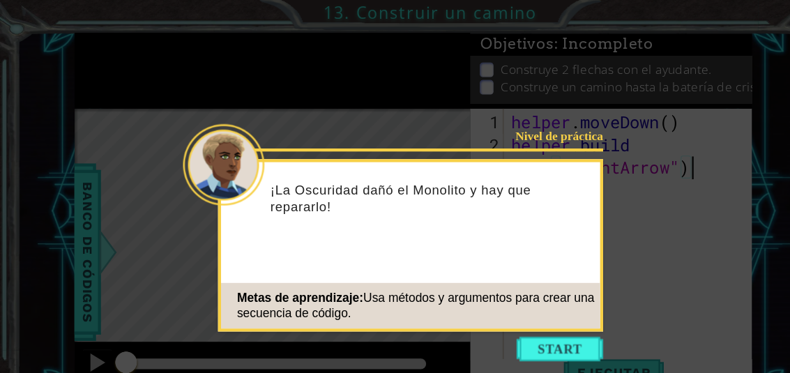
click at [523, 314] on button "Start" at bounding box center [514, 321] width 80 height 22
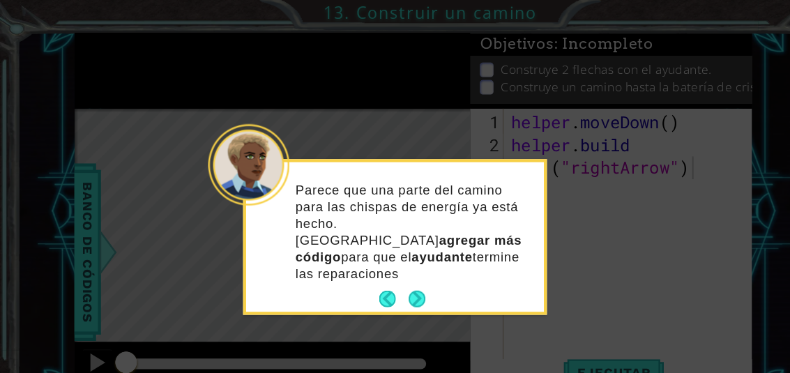
click at [386, 267] on button "Next" at bounding box center [382, 274] width 15 height 15
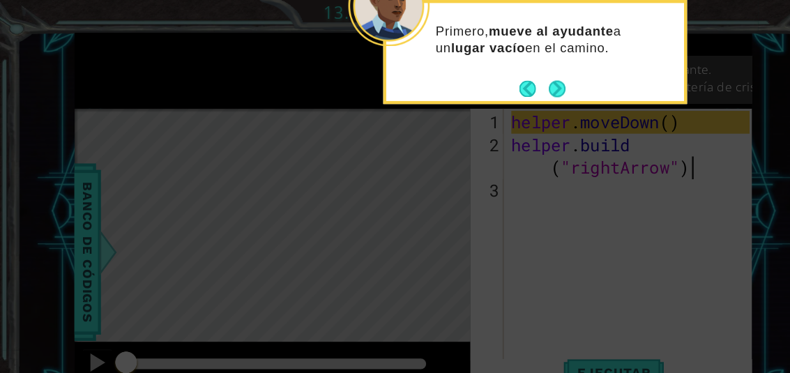
click at [498, 80] on button "Back" at bounding box center [490, 81] width 27 height 15
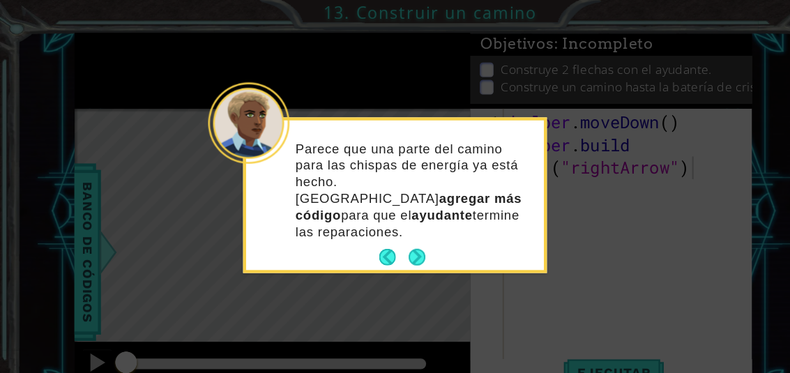
click at [622, 47] on icon at bounding box center [362, 171] width 725 height 343
click at [384, 229] on button "Next" at bounding box center [382, 236] width 15 height 15
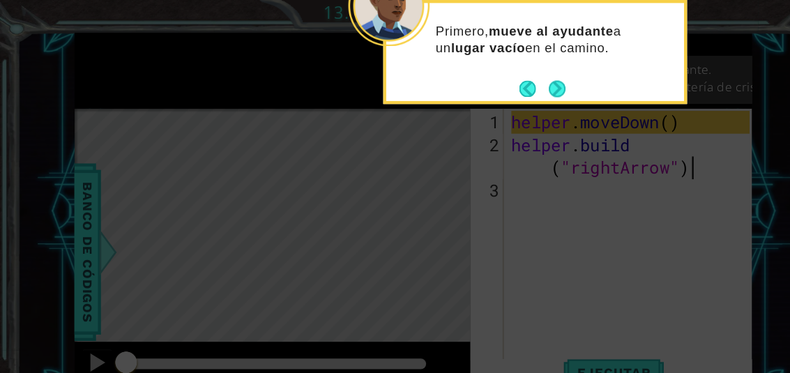
click at [511, 81] on button "Next" at bounding box center [511, 81] width 15 height 15
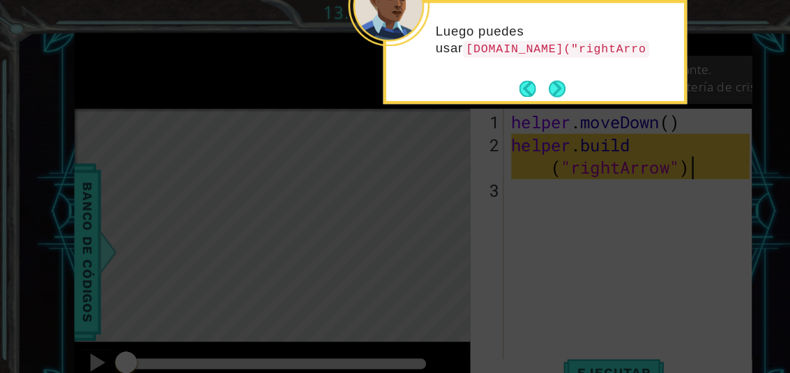
click at [509, 82] on button "Next" at bounding box center [511, 81] width 15 height 15
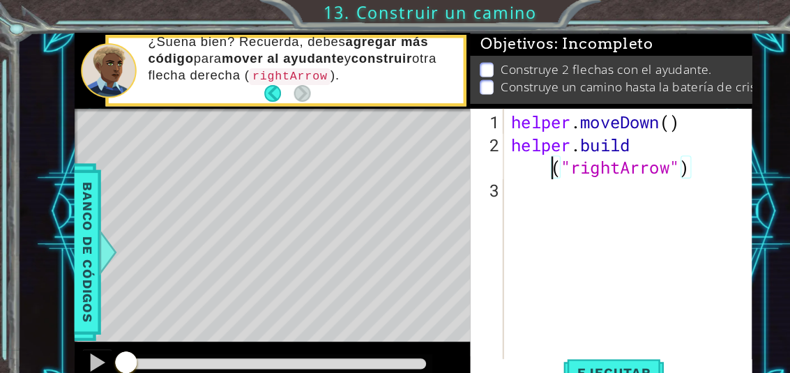
click at [581, 333] on button "Ejecutar" at bounding box center [564, 343] width 96 height 26
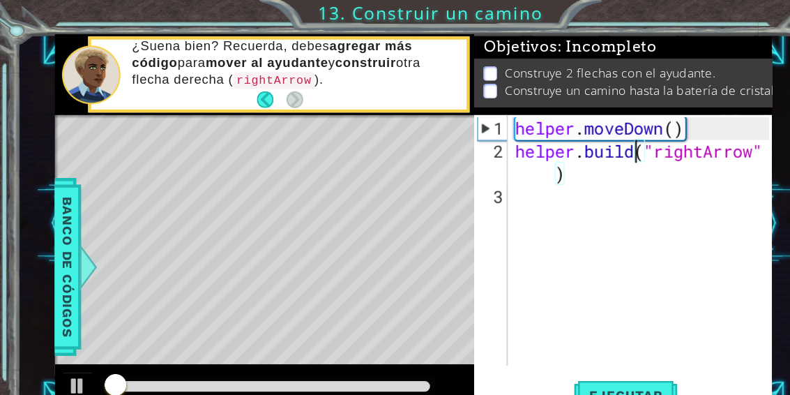
click at [665, 13] on div "1 ההההההההההההההההההההההההההההההההההההההההההההההההההההההההההההההההההההההההההההה…" at bounding box center [395, 197] width 790 height 395
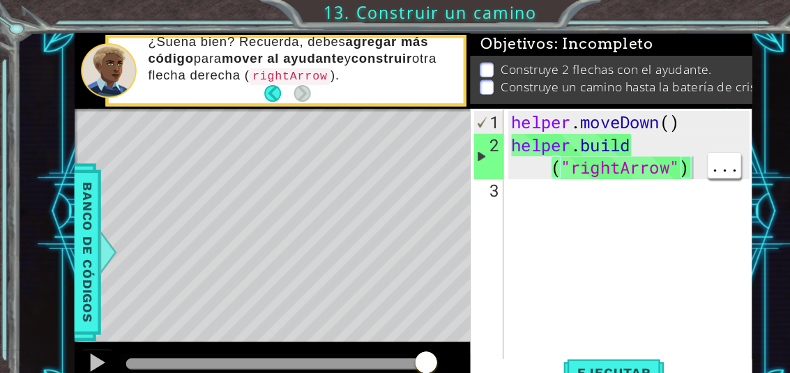
click at [640, 152] on div "helper . moveDown ( ) helper . build ( "rightArrow" )" at bounding box center [581, 238] width 228 height 272
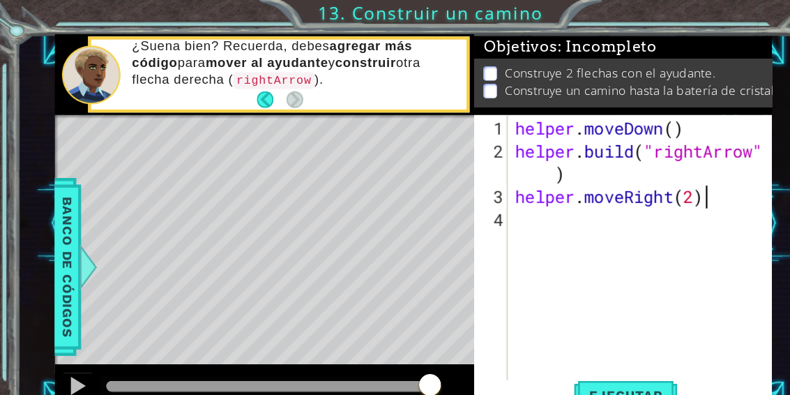
scroll to position [24, 116]
click at [686, 7] on div "1 ההההההההההההההההההההההההההההההההההההההההההההההההההההההההההההההההההההההההההההה…" at bounding box center [395, 197] width 790 height 395
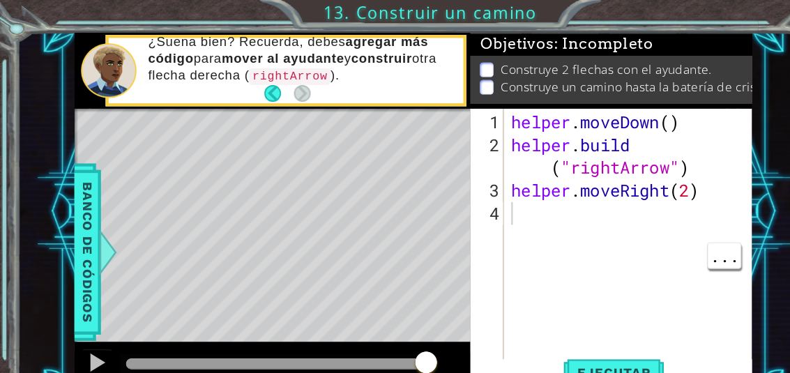
click at [590, 336] on span "Ejecutar" at bounding box center [564, 343] width 96 height 14
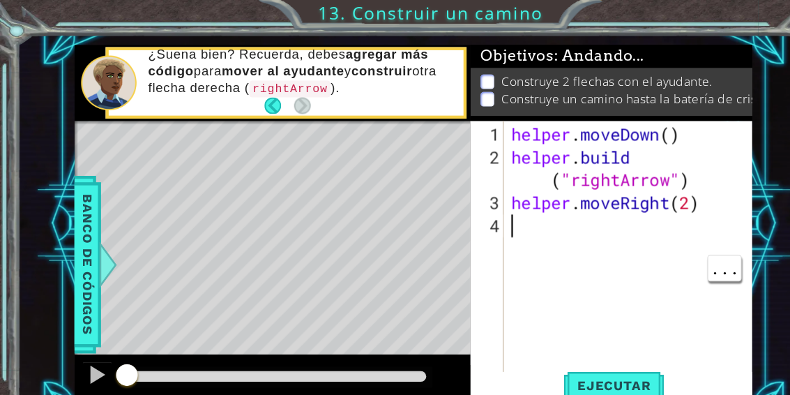
scroll to position [24, 76]
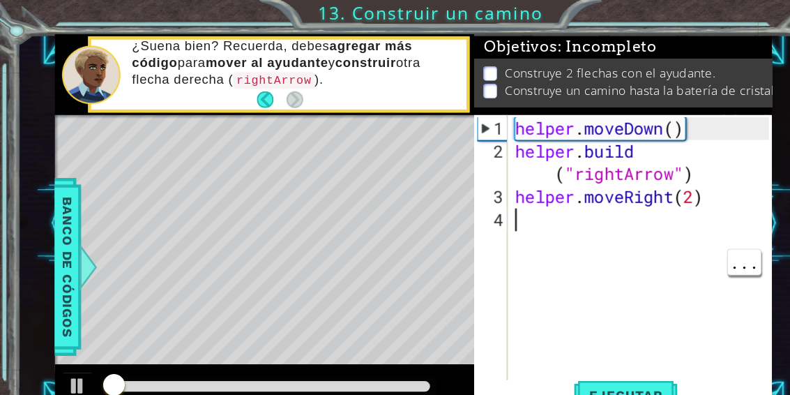
click at [670, 12] on div "1 ההההההההההההההההההההההההההההההההההההההההההההההההההההההההההההההההההההההההההההה…" at bounding box center [395, 197] width 790 height 395
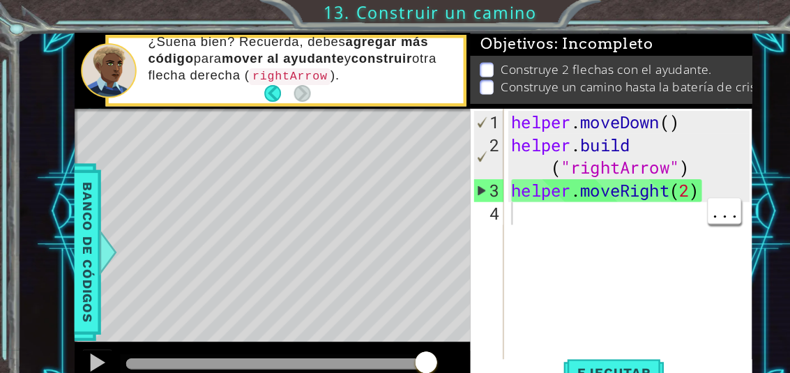
click at [495, 204] on div "helper . moveDown ( ) helper . build ( "rightArrow" ) helper . moveRight ( 2 )" at bounding box center [581, 248] width 228 height 293
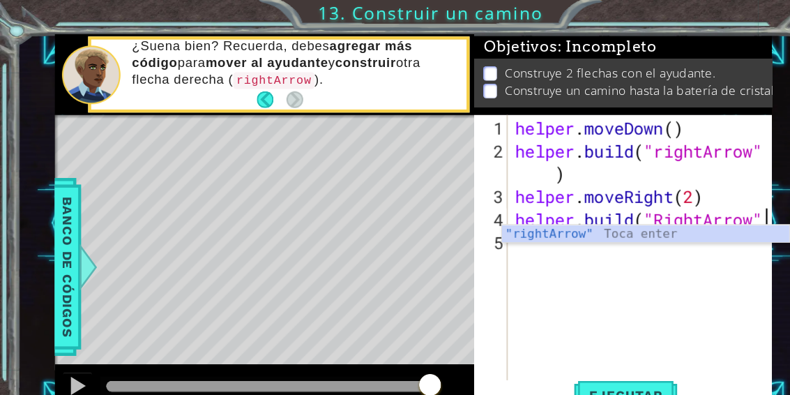
scroll to position [24, 255]
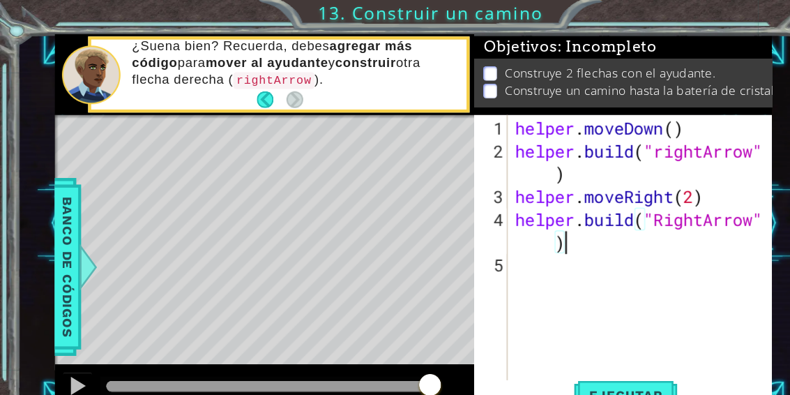
click at [672, 9] on div "1 ההההההההההההההההההההההההההההההההההההההההההההההההההההההההההההההההההההההההההההה…" at bounding box center [395, 197] width 790 height 395
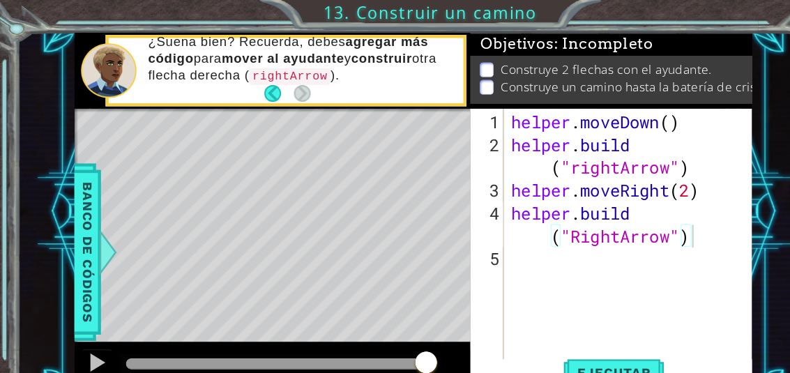
click at [575, 330] on button "Ejecutar" at bounding box center [564, 343] width 96 height 26
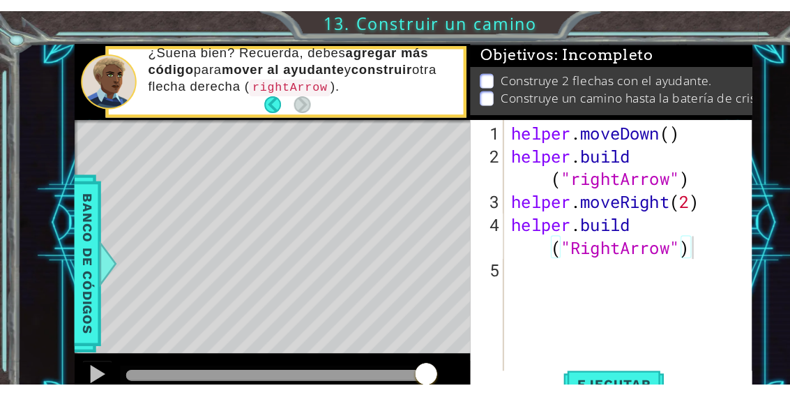
scroll to position [24, 76]
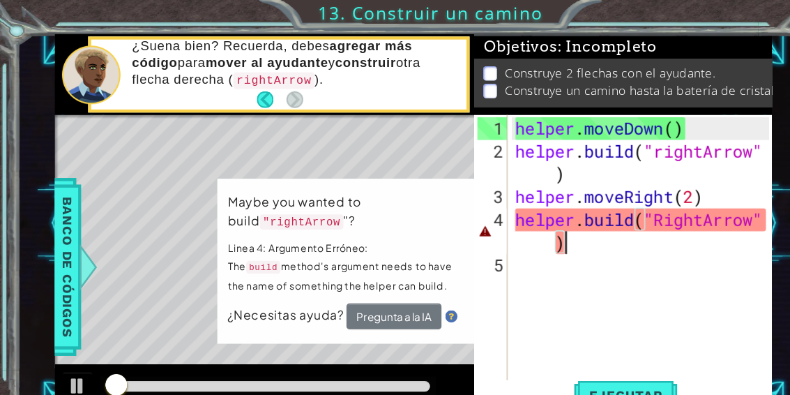
click at [678, 13] on div "1 ההההההההההההההההההההההההההההההההההההההההההההההההההההההההההההההההההההההההההההה…" at bounding box center [395, 197] width 790 height 395
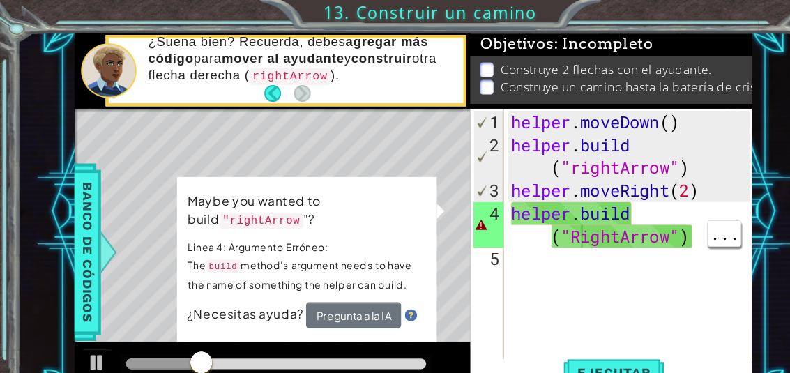
click at [535, 219] on div "helper . moveDown ( ) helper . build ( "rightArrow" ) helper . moveRight ( 2 ) …" at bounding box center [581, 248] width 228 height 293
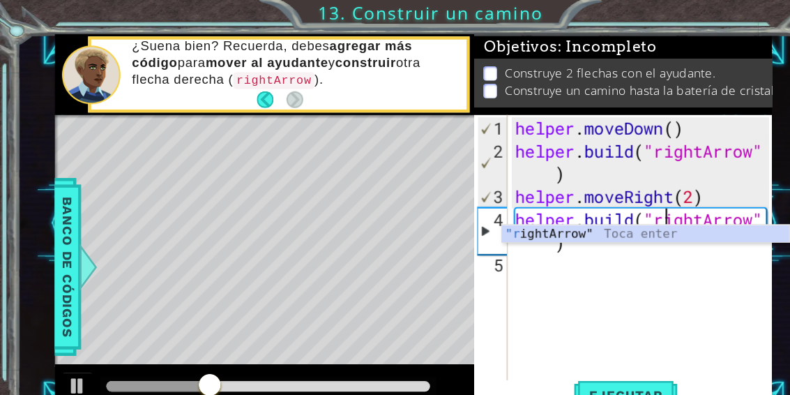
scroll to position [24, 33]
click at [659, 12] on div "1 ההההההההההההההההההההההההההההההההההההההההההההההההההההההההההההההההההההההההההההה…" at bounding box center [395, 197] width 790 height 395
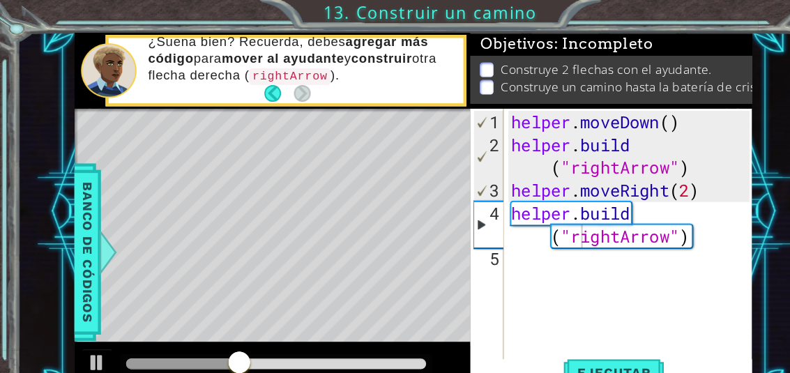
click at [596, 333] on button "Ejecutar" at bounding box center [564, 343] width 96 height 26
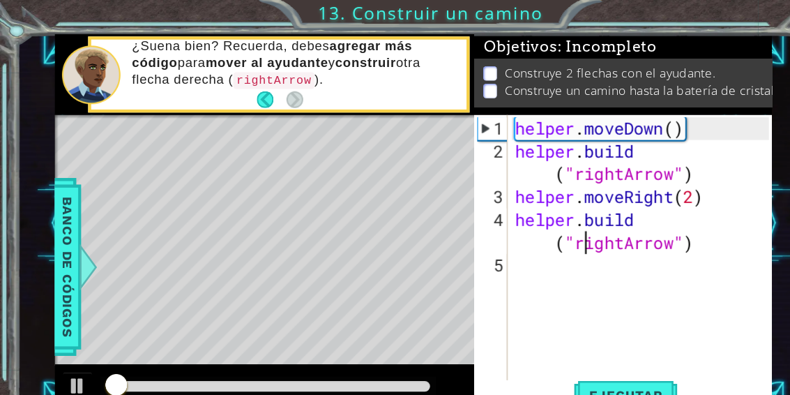
click at [663, 12] on div "1 ההההההההההההההההההההההההההההההההההההההההההההההההההההההההההההההההההההההההההההה…" at bounding box center [395, 197] width 790 height 395
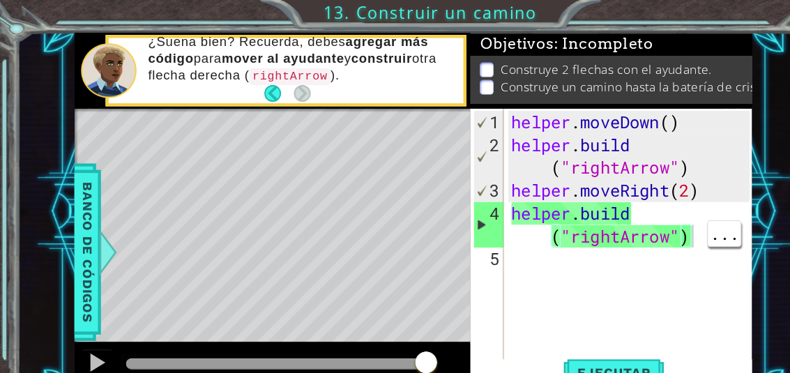
click at [635, 225] on div "helper . moveDown ( ) helper . build ( "rightArrow" ) helper . moveRight ( 2 ) …" at bounding box center [581, 248] width 228 height 293
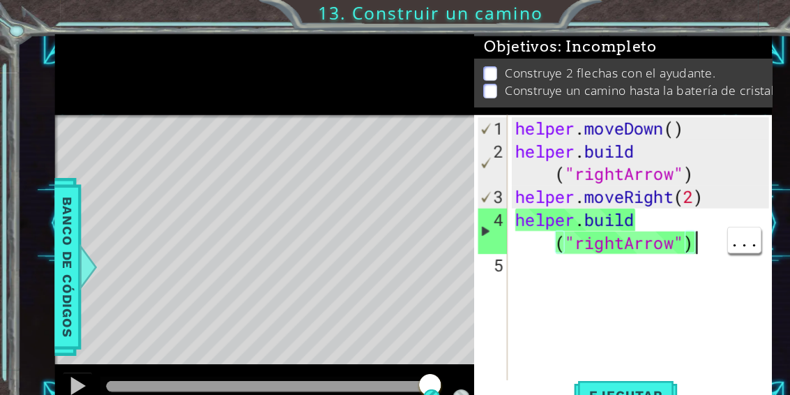
click at [635, 223] on div "helper . moveDown ( ) helper . build ( "rightArrow" ) helper . moveRight ( 2 ) …" at bounding box center [588, 253] width 236 height 293
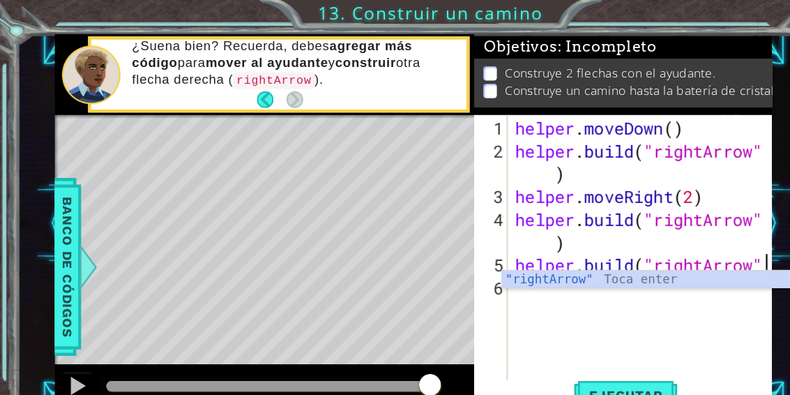
scroll to position [24, 135]
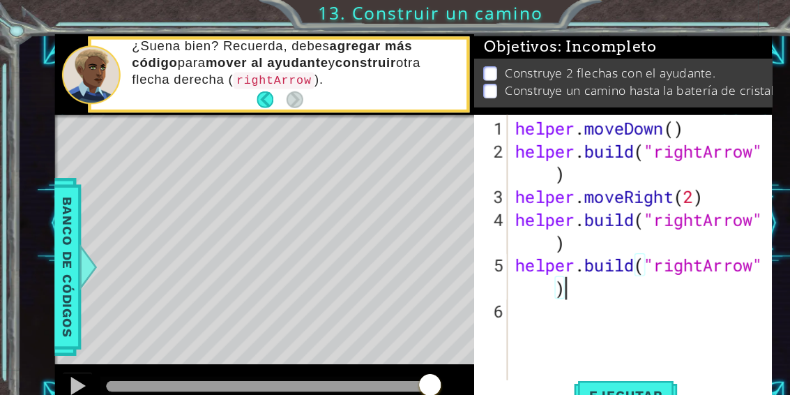
click at [676, 17] on div "1 ההההההההההההההההההההההההההההההההההההההההההההההההההההההההההההההההההההההההההההה…" at bounding box center [395, 197] width 790 height 395
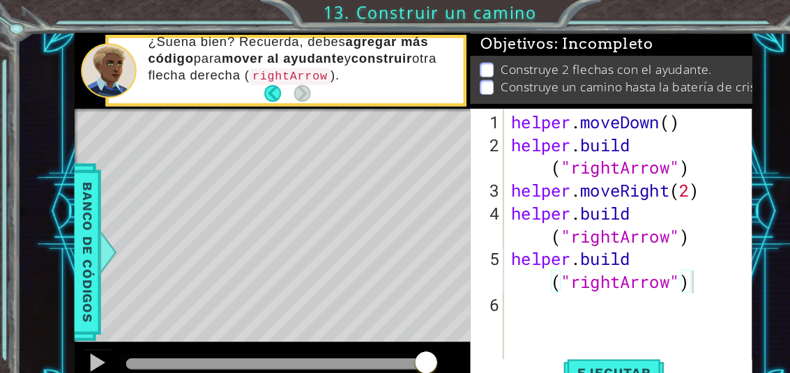
click at [580, 333] on button "Ejecutar" at bounding box center [564, 343] width 96 height 26
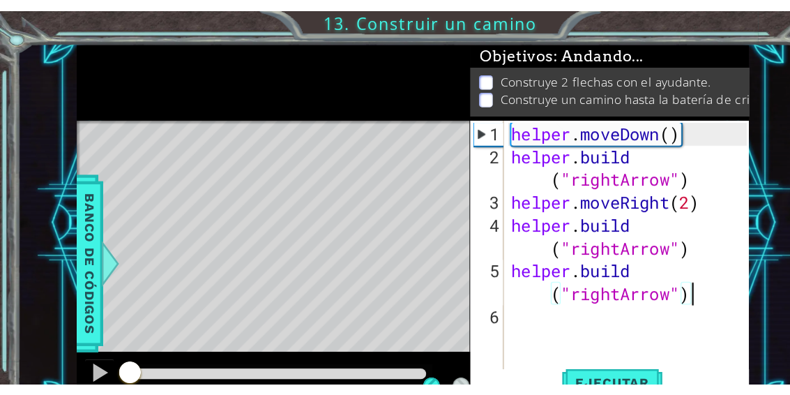
scroll to position [24, 76]
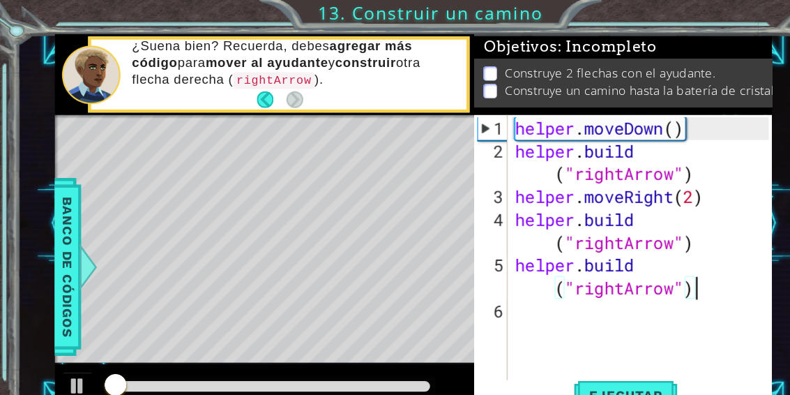
click at [666, 14] on div "1 ההההההההההההההההההההההההההההההההההההההההההההההההההההההההההההההההההההההההההההה…" at bounding box center [395, 197] width 790 height 395
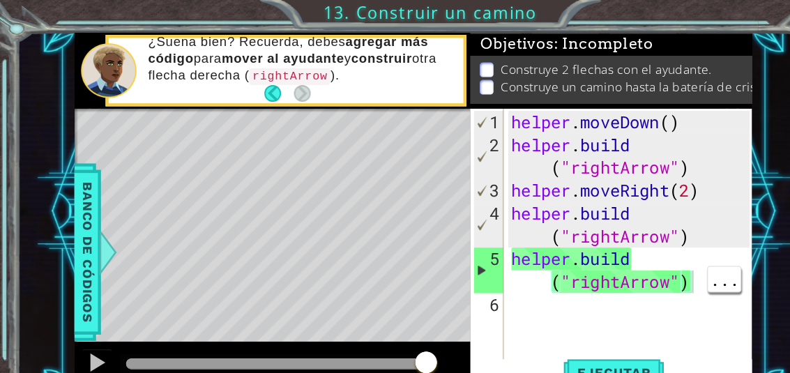
click at [643, 264] on div "helper . moveDown ( ) helper . build ( "rightArrow" ) helper . moveRight ( 2 ) …" at bounding box center [581, 248] width 228 height 293
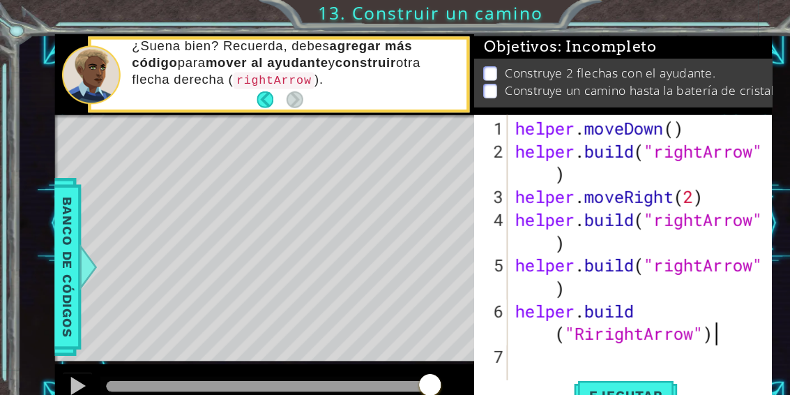
scroll to position [24, 89]
click at [662, 16] on div "1 ההההההההההההההההההההההההההההההההההההההההההההההההההההההההההההההההההההההההההההה…" at bounding box center [395, 197] width 790 height 395
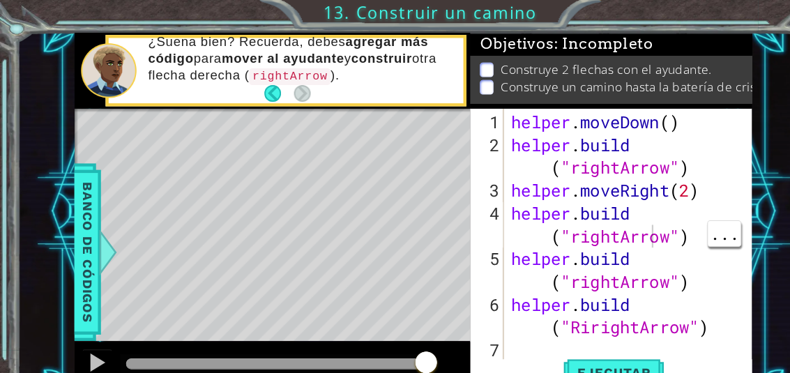
click at [601, 220] on div "helper . moveDown ( ) helper . build ( "rightArrow" ) helper . moveRight ( 2 ) …" at bounding box center [581, 248] width 228 height 293
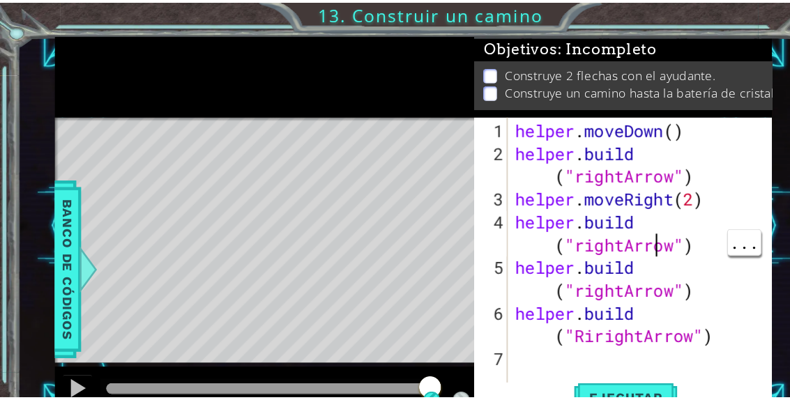
scroll to position [24, 33]
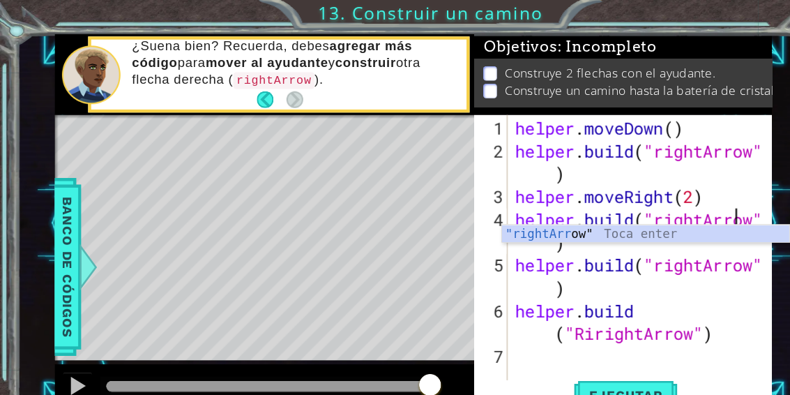
click at [672, 8] on div "1 ההההההההההההההההההההההההההההההההההההההההההההההההההההההההההההההההההההההההההההה…" at bounding box center [395, 197] width 790 height 395
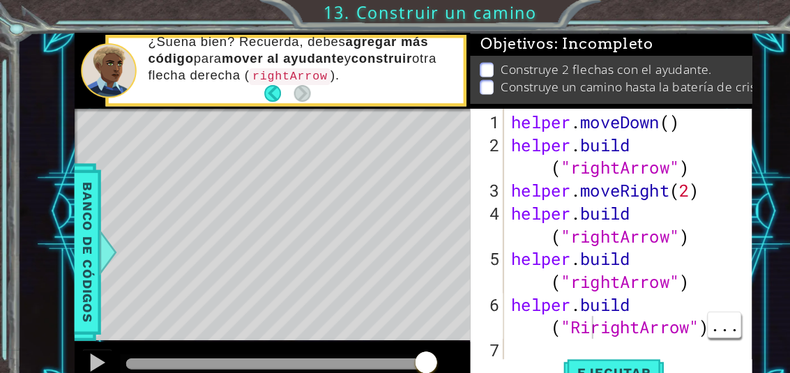
click at [547, 303] on div "helper . moveDown ( ) helper . build ( "rightArrow" ) helper . moveRight ( 2 ) …" at bounding box center [581, 248] width 228 height 293
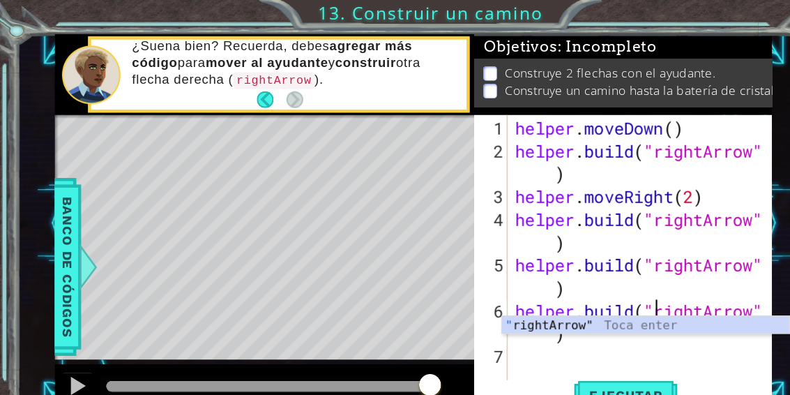
click at [691, 11] on div "1 ההההההההההההההההההההההההההההההההההההההההההההההההההההההההההההההההההההההההההההה…" at bounding box center [395, 197] width 790 height 395
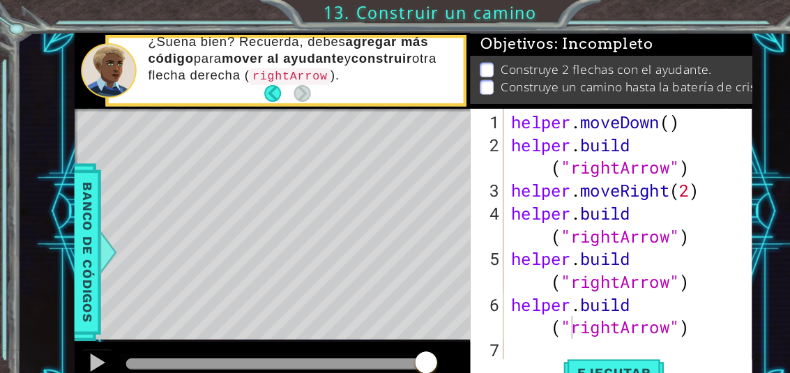
click at [597, 331] on button "Ejecutar" at bounding box center [564, 343] width 96 height 26
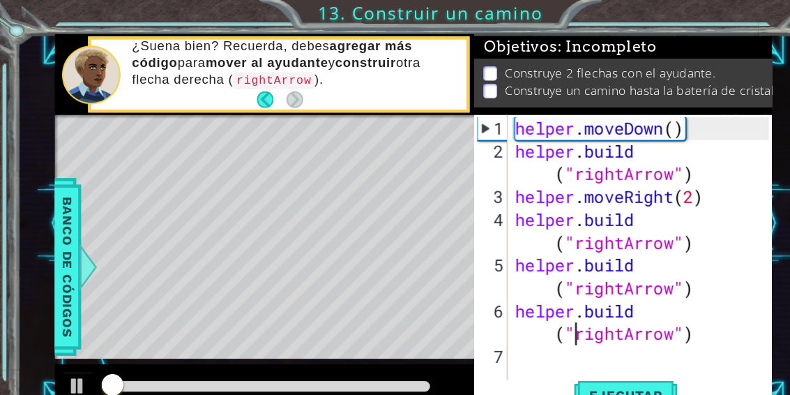
click at [690, 10] on div "1 ההההההההההההההההההההההההההההההההההההההההההההההההההההההההההההההההההההההההההההה…" at bounding box center [395, 197] width 790 height 395
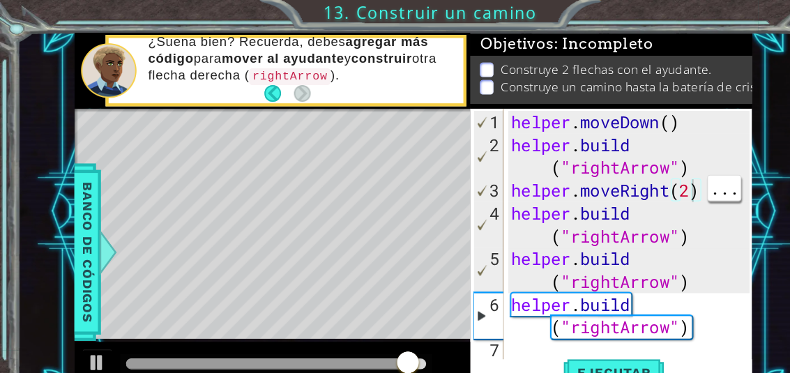
click at [638, 181] on div "helper . moveDown ( ) helper . build ( "rightArrow" ) helper . moveRight ( 2 ) …" at bounding box center [581, 248] width 228 height 293
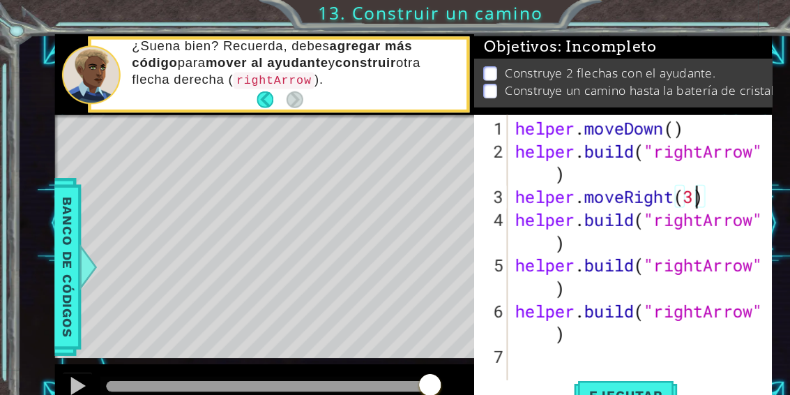
click at [666, 17] on div "1 ההההההההההההההההההההההההההההההההההההההההההההההההההההההההההההההההההההההההההההה…" at bounding box center [395, 197] width 790 height 395
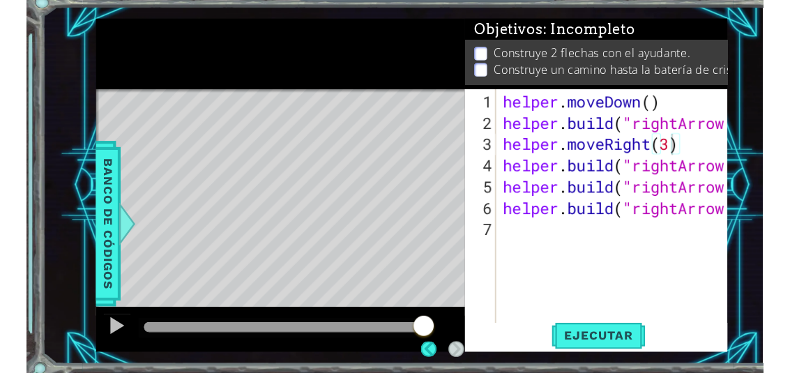
scroll to position [15, 0]
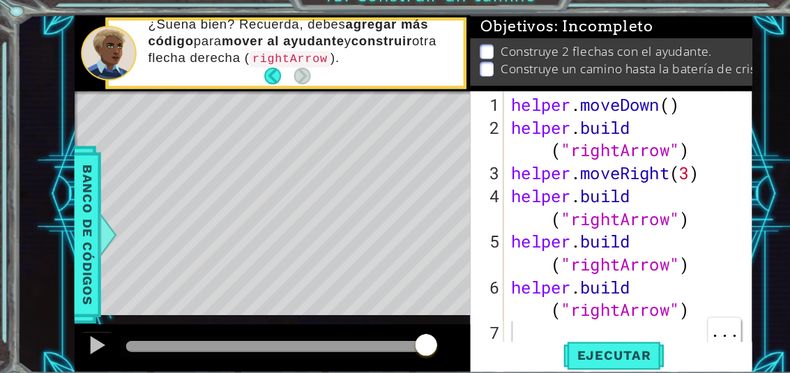
click at [587, 330] on button "Ejecutar" at bounding box center [564, 343] width 96 height 26
type textarea "abcde fg"
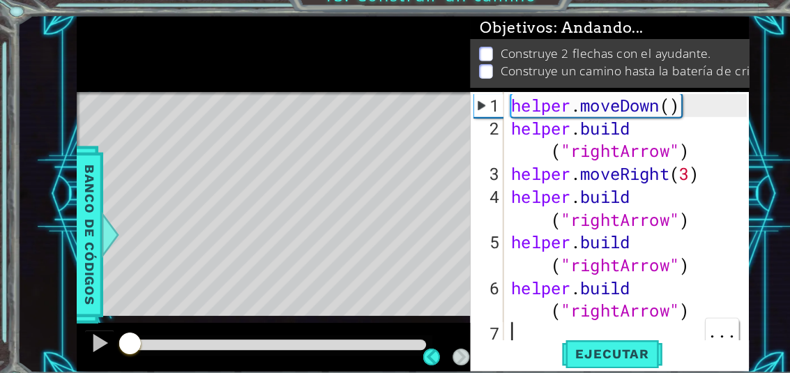
scroll to position [0, 0]
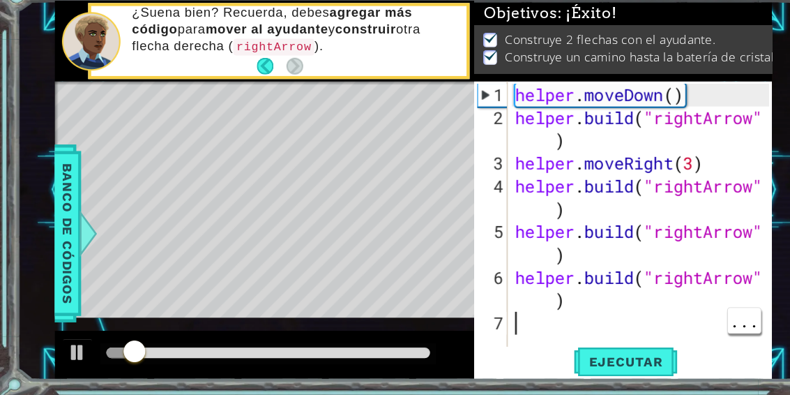
click at [686, 31] on div "Objetivos : ¡Éxito!" at bounding box center [571, 42] width 273 height 22
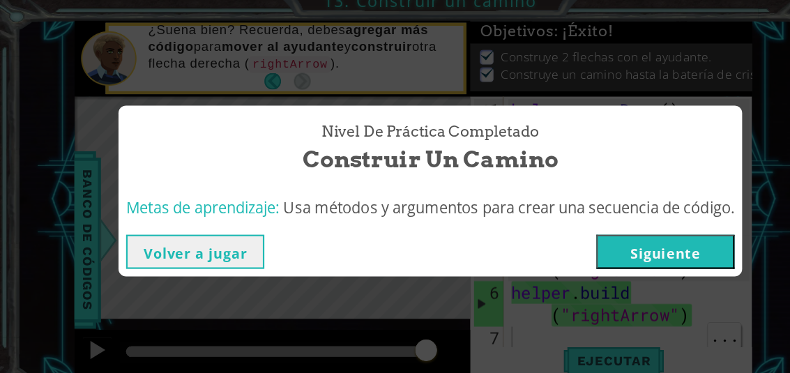
click at [656, 234] on button "Siguiente" at bounding box center [611, 242] width 127 height 31
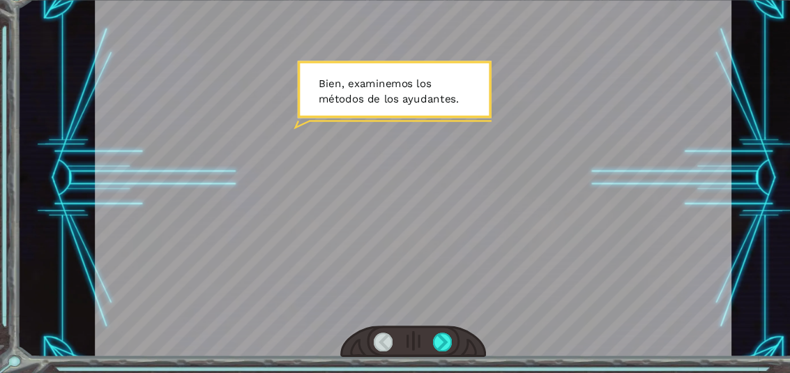
click at [415, 336] on div at bounding box center [406, 344] width 17 height 17
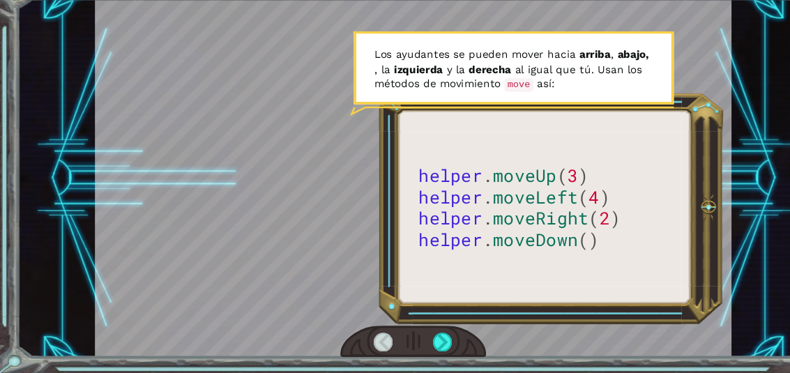
click at [400, 336] on div at bounding box center [406, 344] width 17 height 17
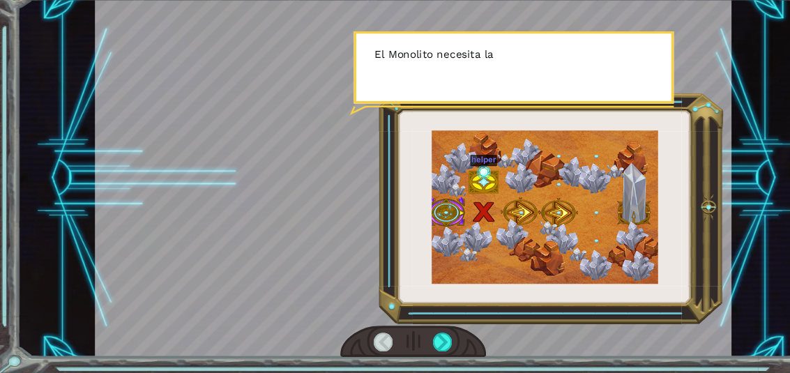
click at [407, 336] on div at bounding box center [406, 344] width 17 height 17
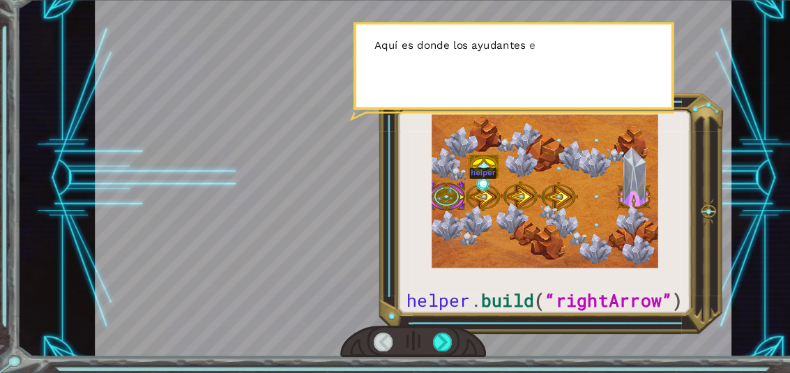
click at [409, 336] on div at bounding box center [406, 344] width 17 height 17
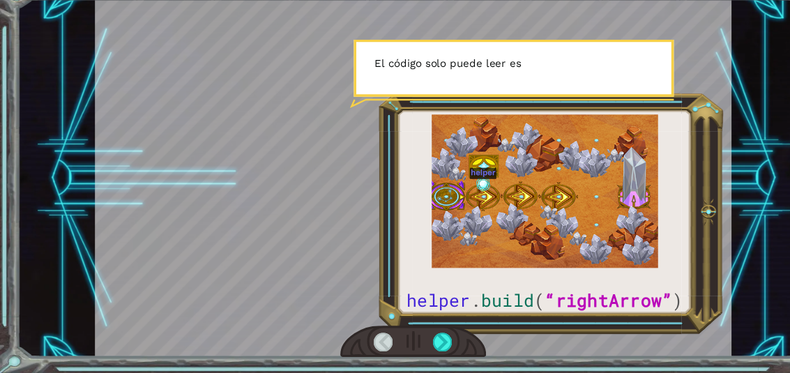
click at [413, 336] on div at bounding box center [406, 344] width 17 height 17
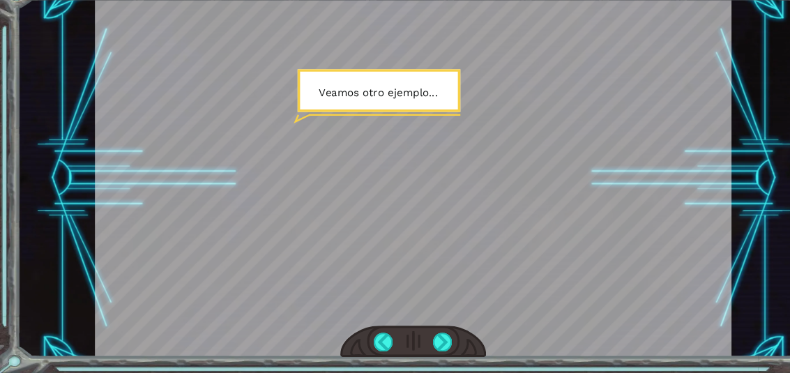
click at [407, 336] on div at bounding box center [406, 344] width 17 height 17
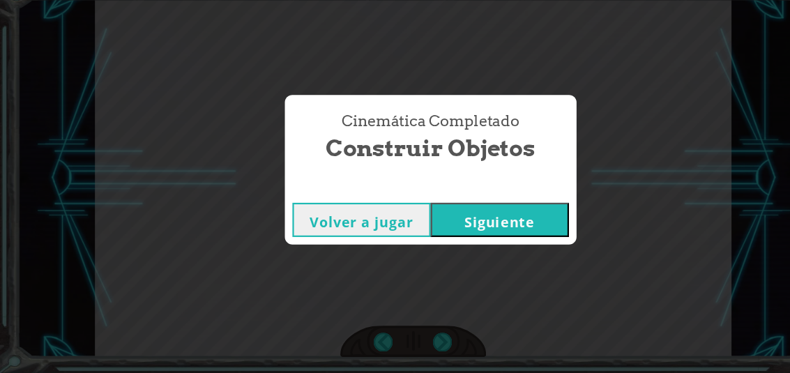
click at [501, 217] on button "Siguiente" at bounding box center [459, 232] width 127 height 31
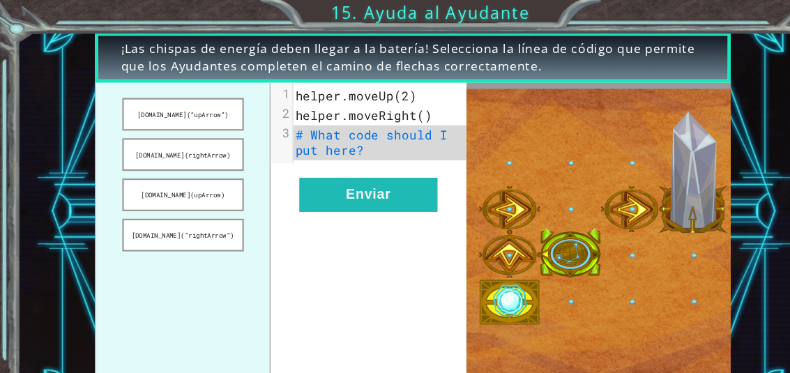
click at [193, 140] on button "[DOMAIN_NAME](rightArrow)" at bounding box center [168, 142] width 112 height 30
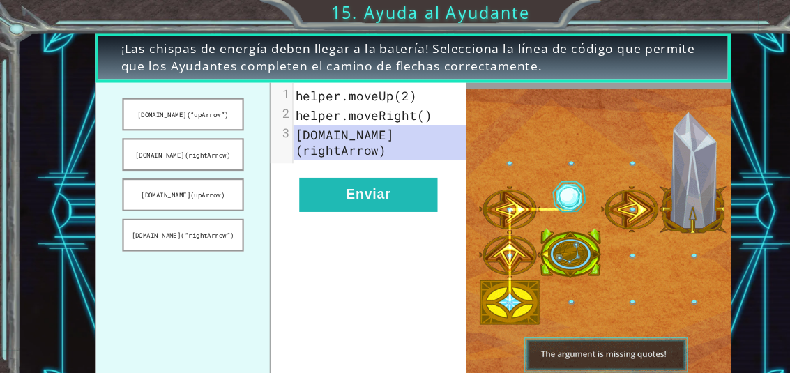
click at [329, 176] on button "Enviar" at bounding box center [338, 178] width 127 height 31
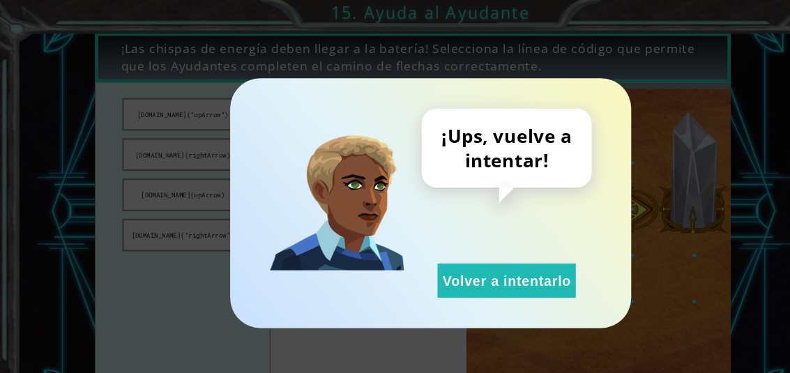
click at [505, 260] on button "Volver a intentarlo" at bounding box center [465, 257] width 127 height 31
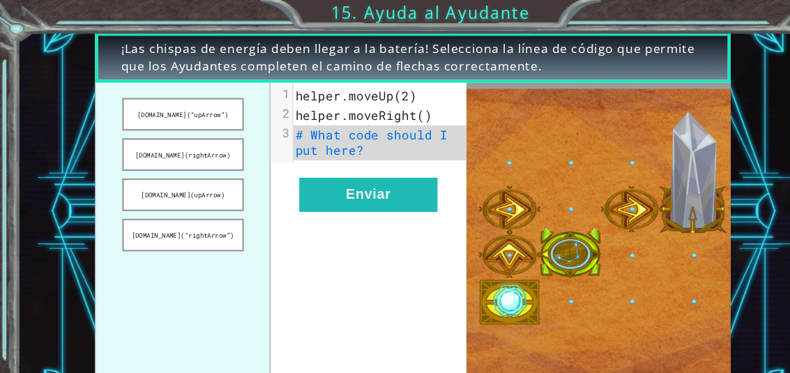
click at [173, 279] on ul "[DOMAIN_NAME](“upArrow”) [DOMAIN_NAME](rightArrow) [DOMAIN_NAME](upArrow) [DOMA…" at bounding box center [167, 217] width 160 height 282
click at [196, 215] on button "[DOMAIN_NAME](“rightArrow”)" at bounding box center [168, 216] width 112 height 30
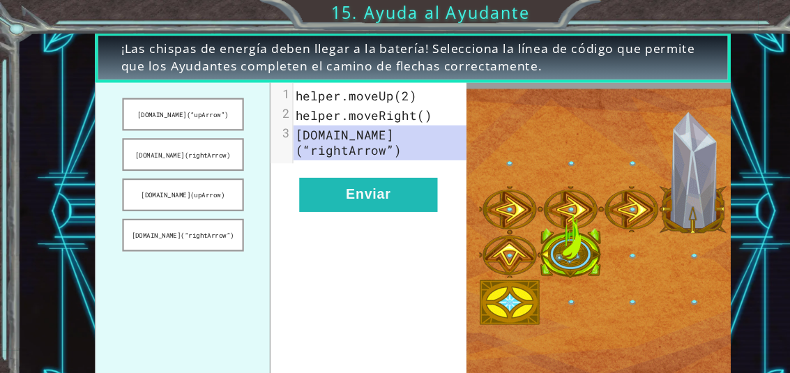
click at [368, 188] on button "Enviar" at bounding box center [338, 178] width 127 height 31
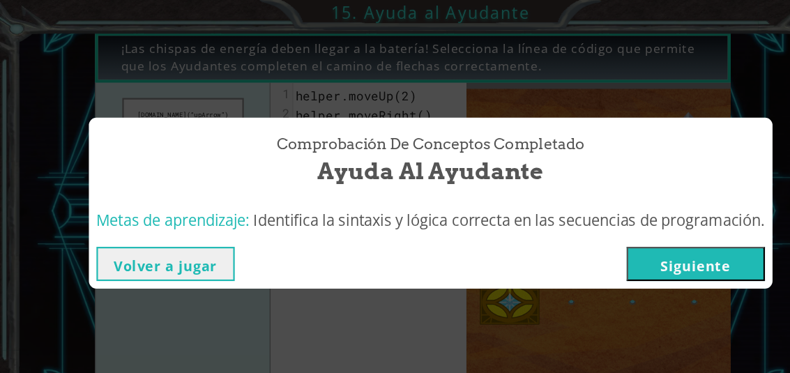
click at [649, 249] on button "Siguiente" at bounding box center [639, 242] width 127 height 31
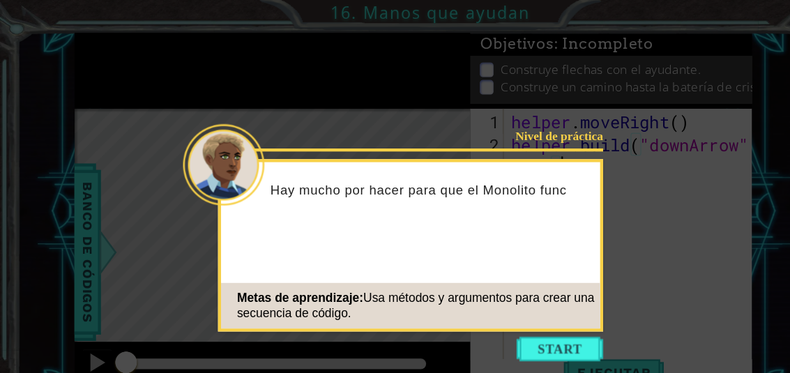
click at [520, 316] on button "Start" at bounding box center [514, 321] width 80 height 22
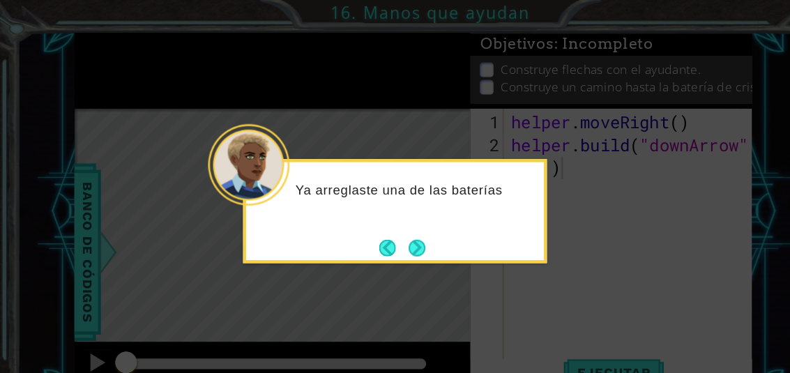
click at [384, 235] on button "Next" at bounding box center [382, 227] width 15 height 15
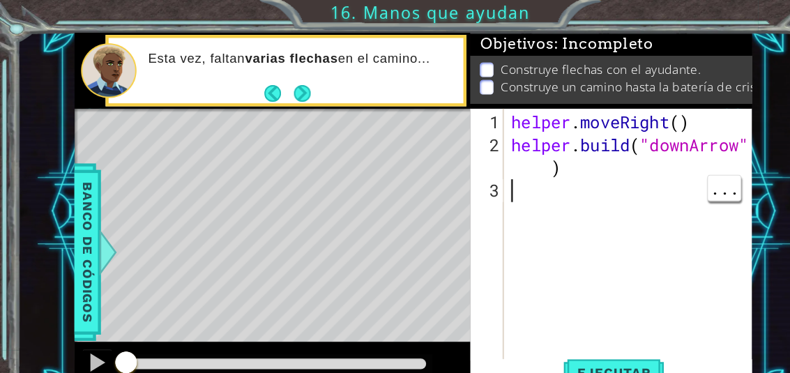
click at [488, 183] on div "helper . moveRight ( ) helper . build ( "downArrow" )" at bounding box center [581, 238] width 228 height 272
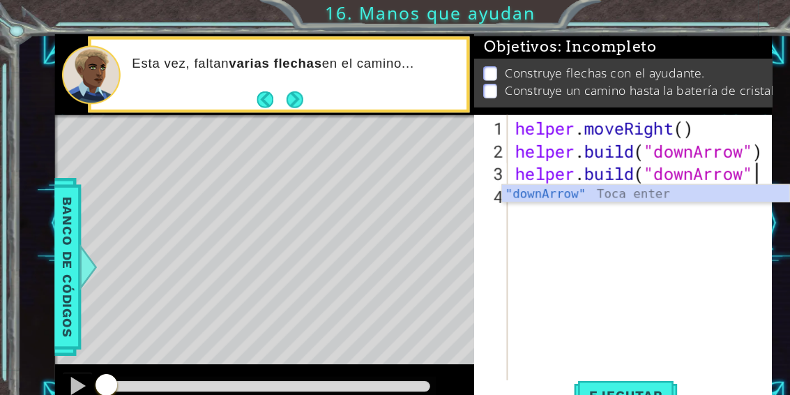
scroll to position [24, 52]
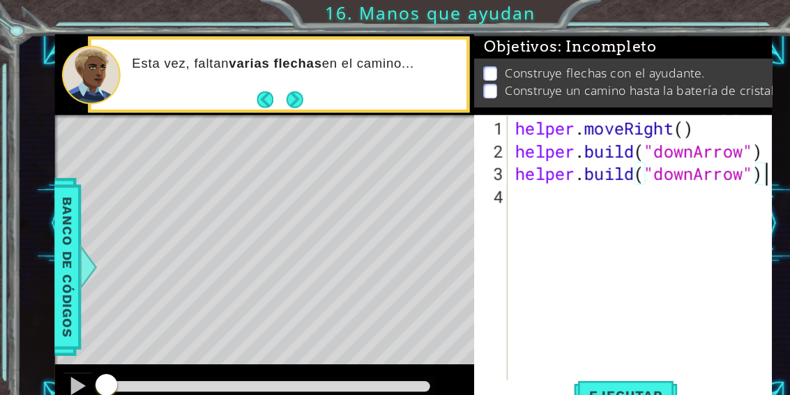
click at [654, 23] on div "1 ההההההההההההההההההההההההההההההההההההההההההההההההההההההההההההההההההההההההההההה…" at bounding box center [395, 197] width 790 height 395
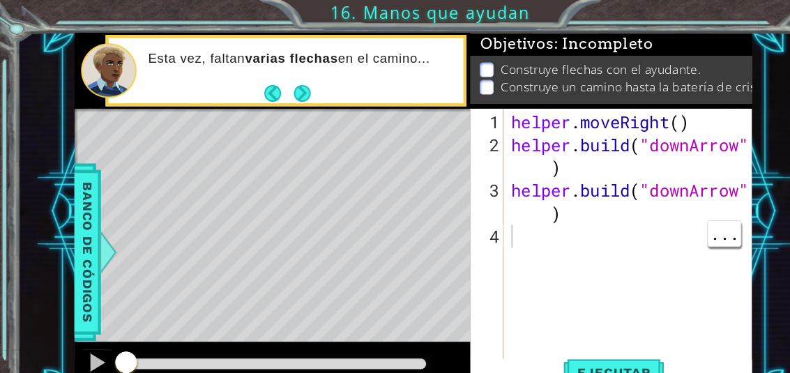
click at [485, 216] on div "helper . moveRight ( ) helper . build ( "downArrow" ) helper . build ( "downArr…" at bounding box center [581, 238] width 228 height 272
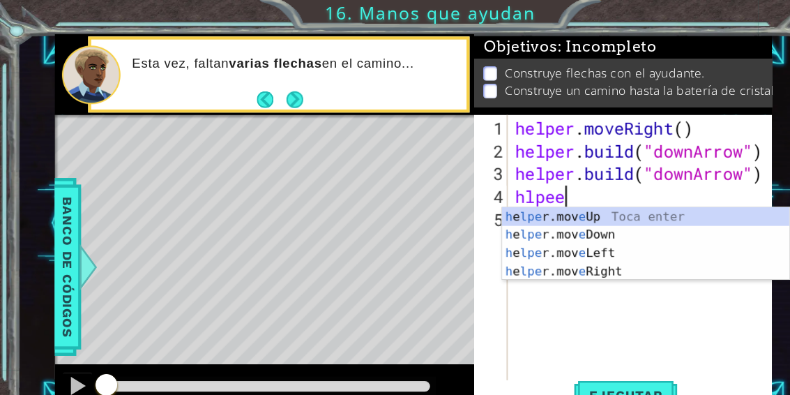
scroll to position [24, 61]
click at [666, 17] on div "1 ההההההההההההההההההההההההההההההההההההההההההההההההההההההההההההההההההההההההההההה…" at bounding box center [395, 197] width 790 height 395
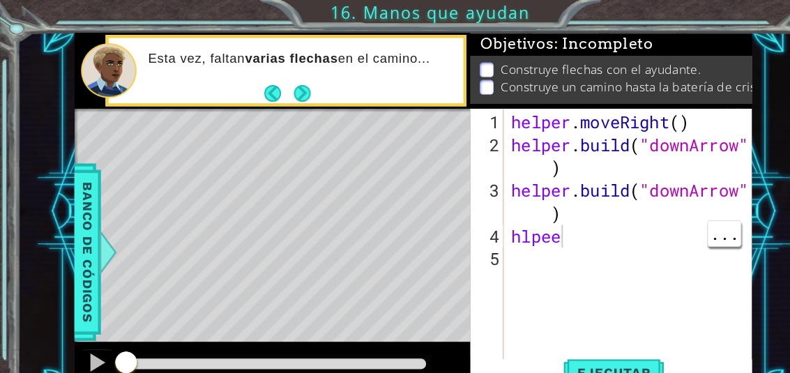
click at [532, 219] on div "helper . moveRight ( ) helper . build ( "downArrow" ) helper . build ( "downArr…" at bounding box center [581, 238] width 228 height 272
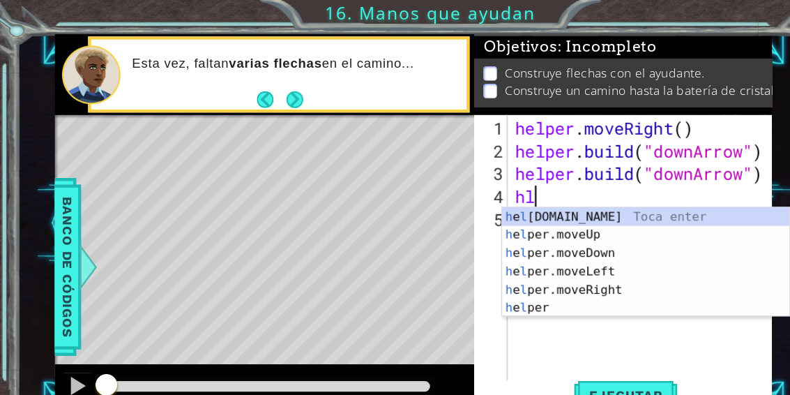
click at [660, 12] on div "1 ההההההההההההההההההההההההההההההההההההההההההההההההההההההההההההההההההההההההההההה…" at bounding box center [395, 197] width 790 height 395
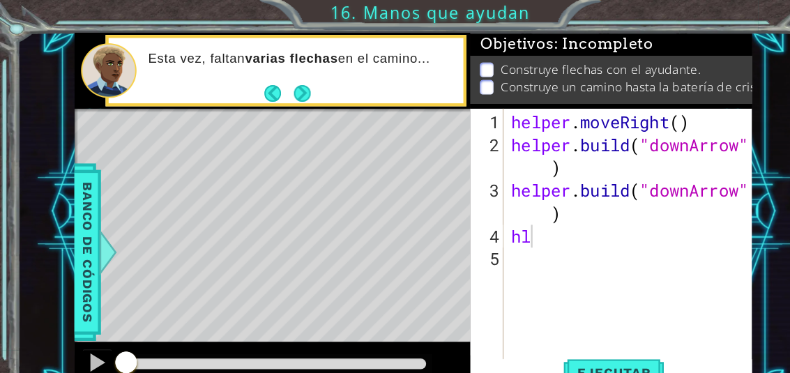
click at [589, 336] on span "Ejecutar" at bounding box center [564, 343] width 96 height 14
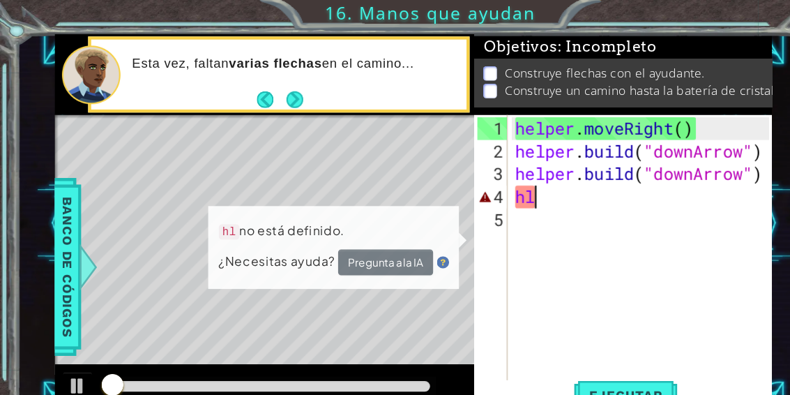
click at [658, 14] on div "1 ההההההההההההההההההההההההההההההההההההההההההההההההההההההההההההההההההההההההההההה…" at bounding box center [395, 197] width 790 height 395
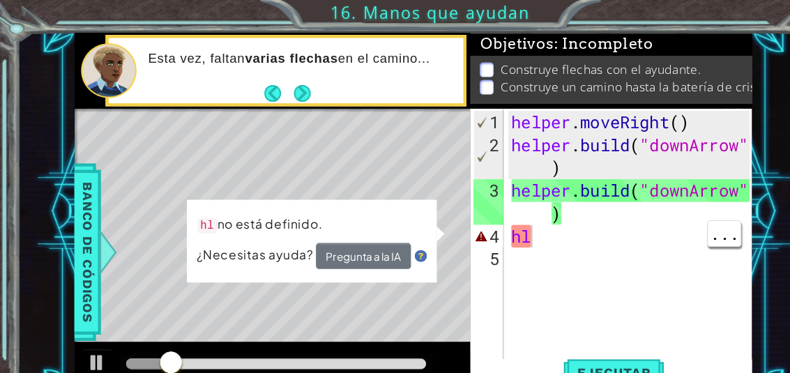
click at [563, 225] on div "helper . moveRight ( ) helper . build ( "downArrow" ) helper . build ( "downArr…" at bounding box center [581, 238] width 228 height 272
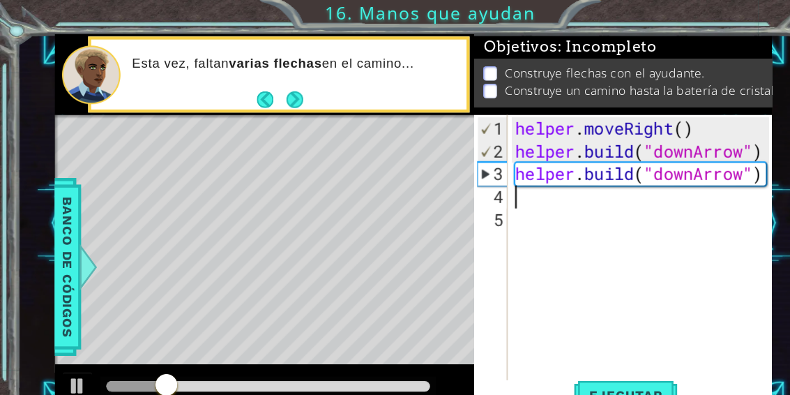
click at [684, 6] on div "1 ההההההההההההההההההההההההההההההההההההההההההההההההההההההההההההההההההההההההההההה…" at bounding box center [395, 197] width 790 height 395
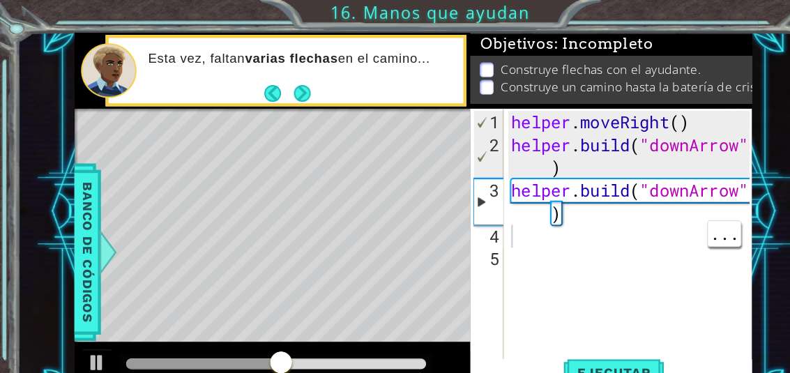
click at [488, 214] on div "helper . moveRight ( ) helper . build ( "downArrow" ) helper . build ( "downArr…" at bounding box center [581, 238] width 228 height 272
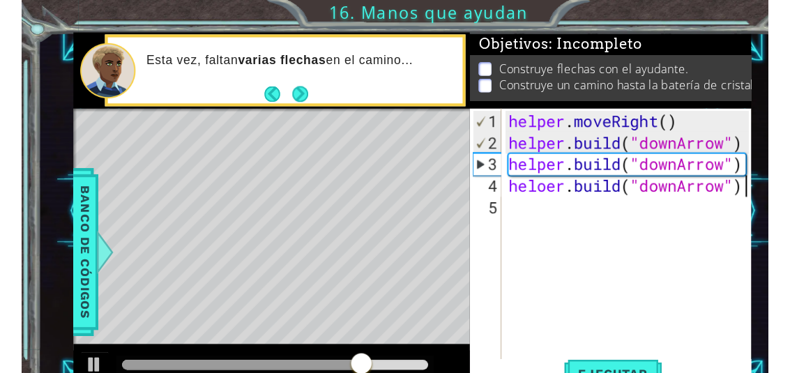
scroll to position [24, 255]
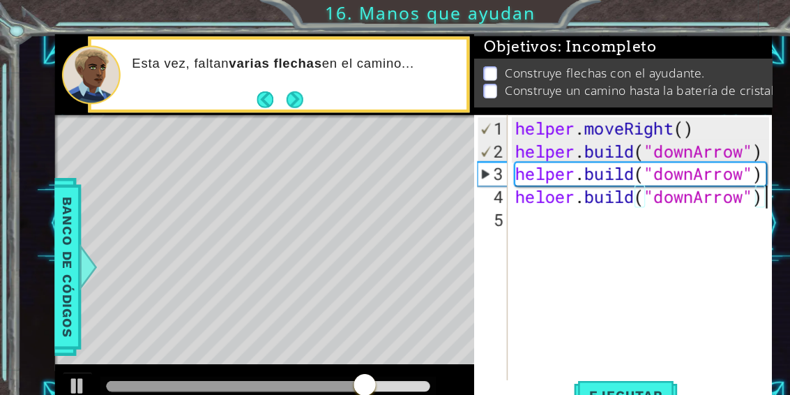
click at [676, 13] on div "1 ההההההההההההההההההההההההההההההההההההההההההההההההההההההההההההההההההההההההההההה…" at bounding box center [395, 197] width 790 height 395
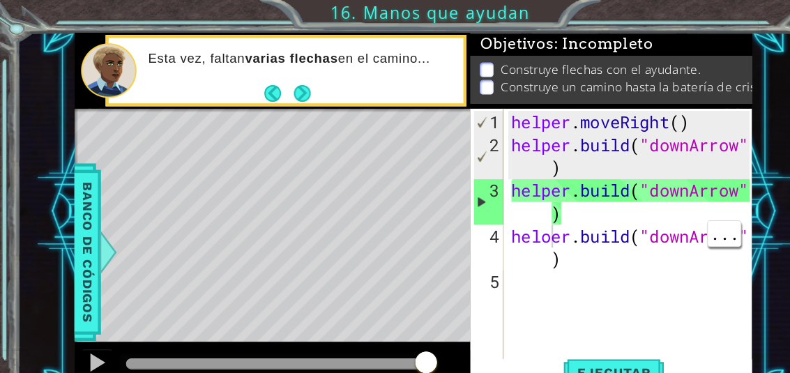
click at [507, 218] on div "helper . moveRight ( ) helper . build ( "downArrow" ) helper . build ( "downArr…" at bounding box center [581, 238] width 228 height 272
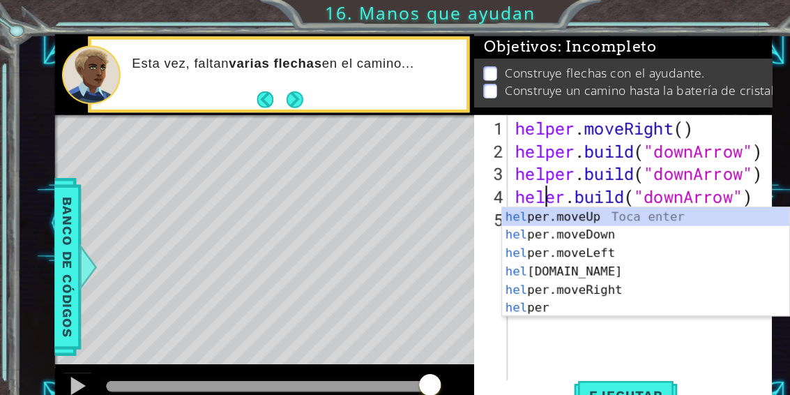
scroll to position [24, 33]
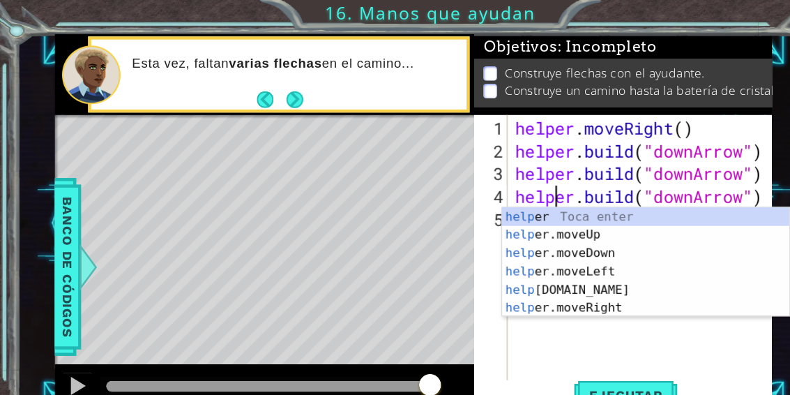
click at [663, 15] on div "1 ההההההההההההההההההההההההההההההההההההההההההההההההההההההההההההההההההההההההההההה…" at bounding box center [395, 197] width 790 height 395
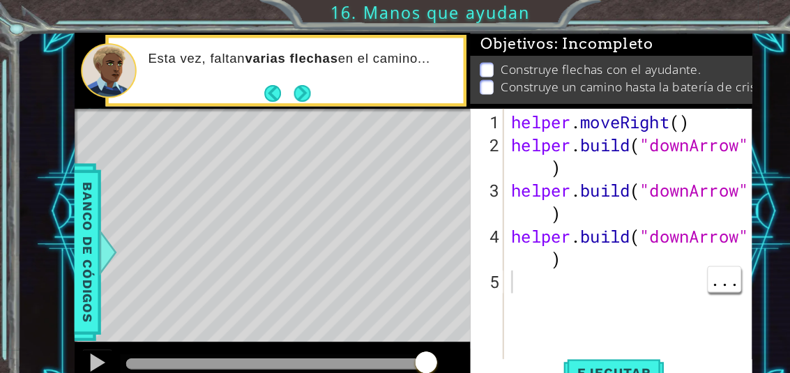
click at [484, 254] on div "helper . moveRight ( ) helper . build ( "downArrow" ) helper . build ( "downArr…" at bounding box center [581, 238] width 228 height 272
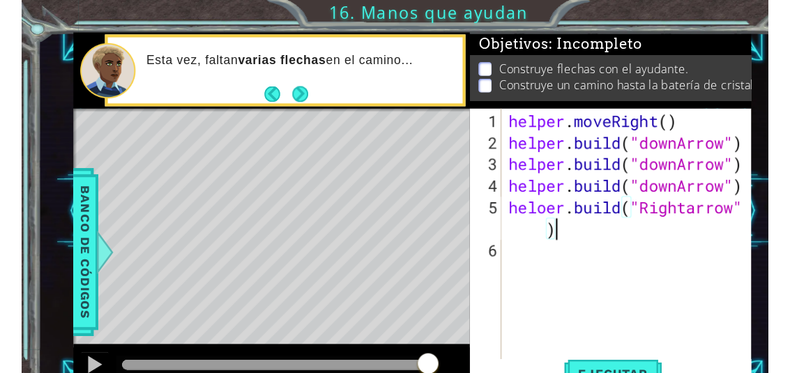
scroll to position [24, 255]
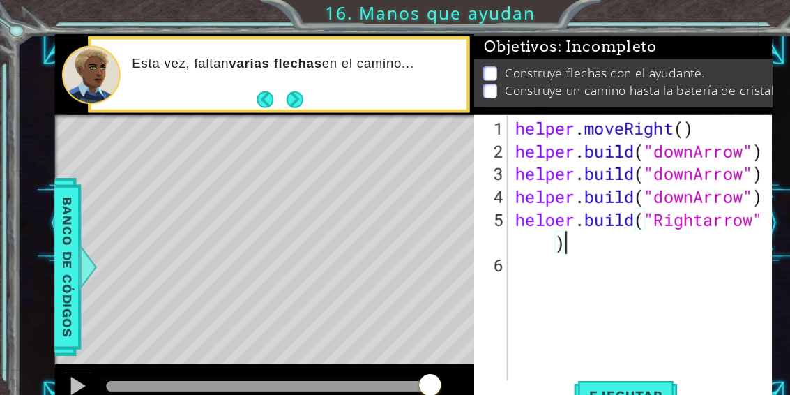
click at [680, 10] on div "1 ההההההההההההההההההההההההההההההההההההההההההההההההההההההההההההההההההההההההההההה…" at bounding box center [395, 197] width 790 height 395
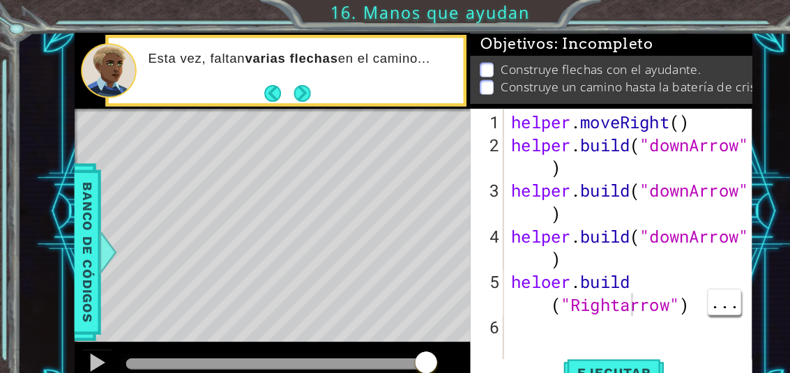
click at [580, 283] on div "helper . moveRight ( ) helper . build ( "downArrow" ) helper . build ( "downArr…" at bounding box center [581, 238] width 228 height 272
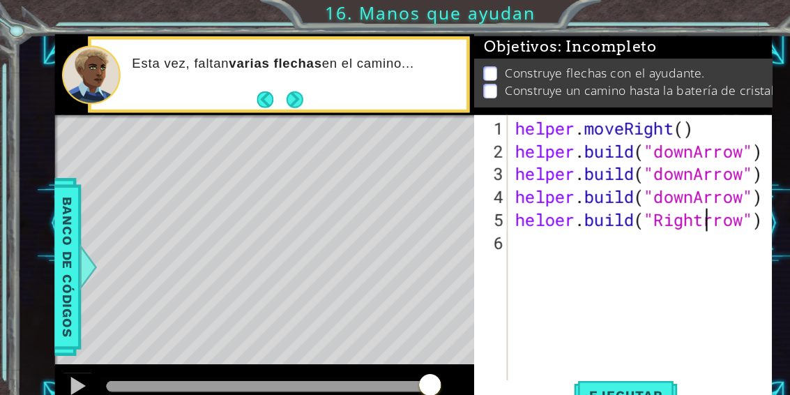
scroll to position [24, 33]
click at [665, 12] on div "1 ההההההההההההההההההההההההההההההההההההההההההההההההההההההההההההההההההההההההההההה…" at bounding box center [395, 197] width 790 height 395
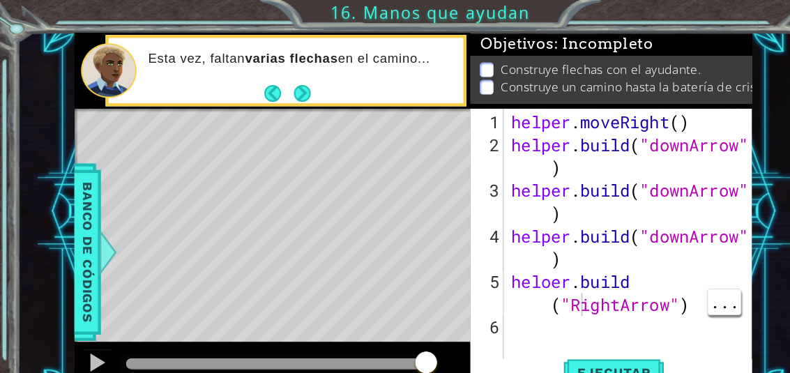
click at [533, 283] on div "helper . moveRight ( ) helper . build ( "downArrow" ) helper . build ( "downArr…" at bounding box center [581, 238] width 228 height 272
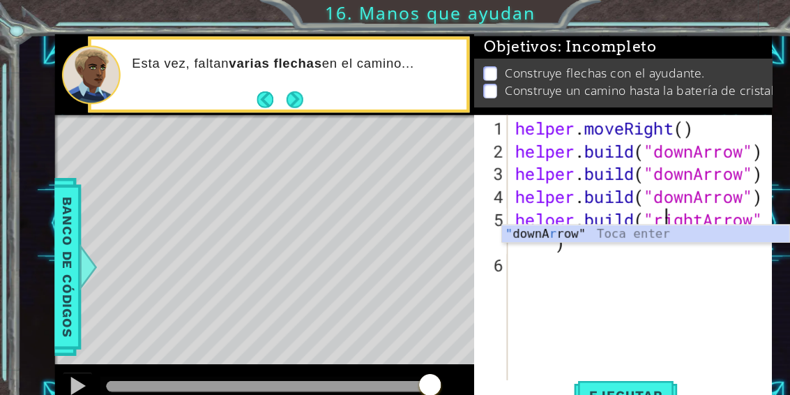
click at [696, 15] on div "1 ההההההההההההההההההההההההההההההההההההההההההההההההההההההההההההההההההההההההההההה…" at bounding box center [395, 197] width 790 height 395
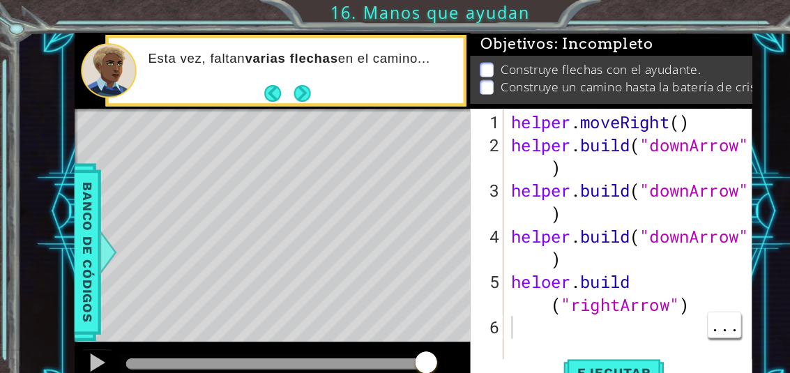
click at [480, 302] on div "helper . moveRight ( ) helper . build ( "downArrow" ) helper . build ( "downArr…" at bounding box center [581, 238] width 228 height 272
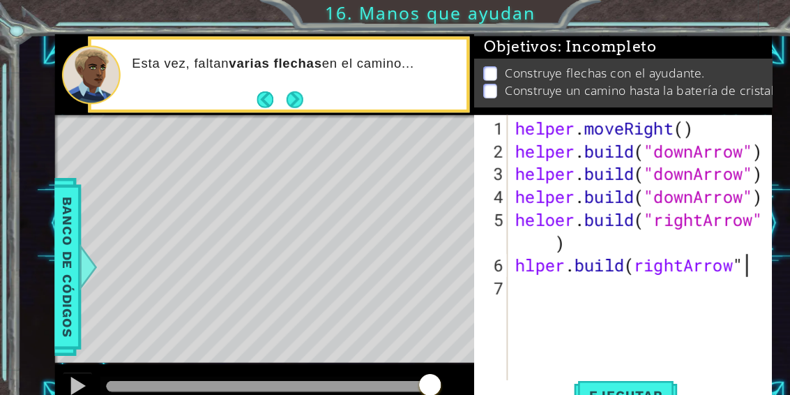
scroll to position [24, 236]
click at [666, 12] on div "1 ההההההההההההההההההההההההההההההההההההההההההההההההההההההההההההההההההההההההההההה…" at bounding box center [395, 197] width 790 height 395
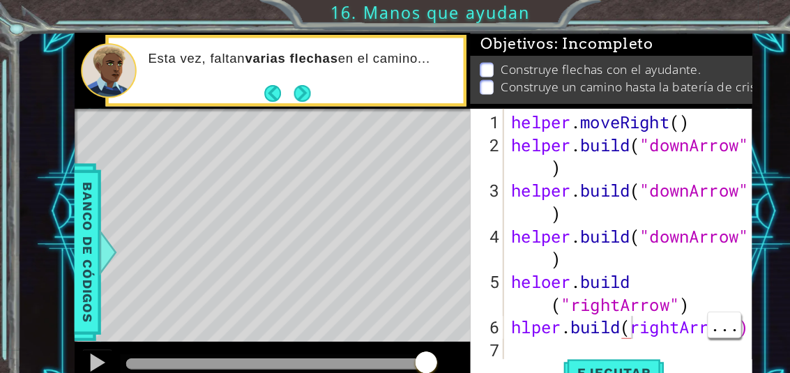
click at [578, 300] on div "helper . moveRight ( ) helper . build ( "downArrow" ) helper . build ( "downArr…" at bounding box center [581, 238] width 228 height 272
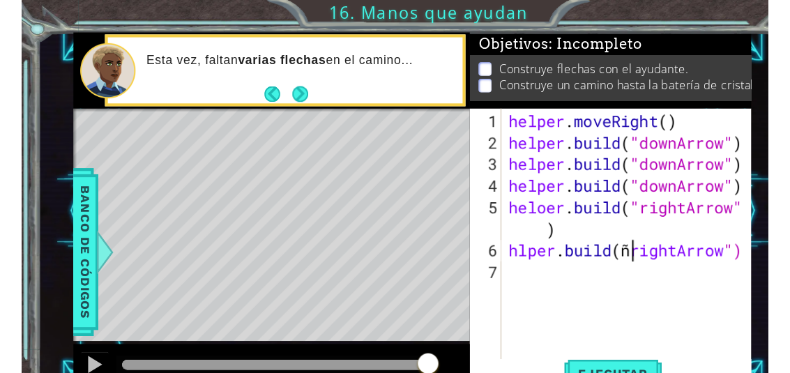
scroll to position [24, 33]
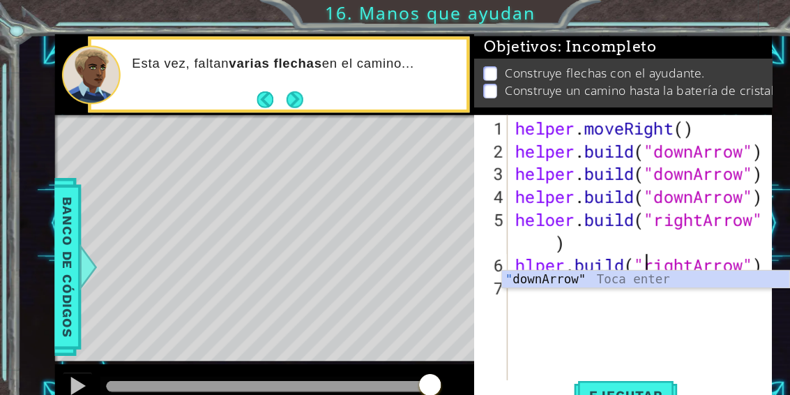
click at [686, 7] on div "1 ההההההההההההההההההההההההההההההההההההההההההההההההההההההההההההההההההההההההההההה…" at bounding box center [395, 197] width 790 height 395
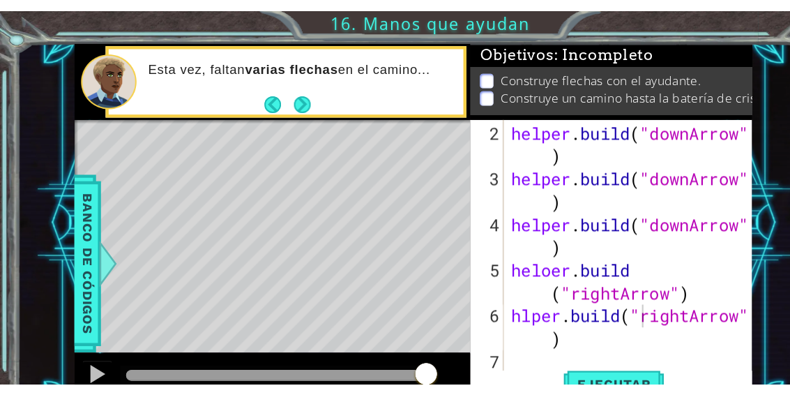
scroll to position [3, 0]
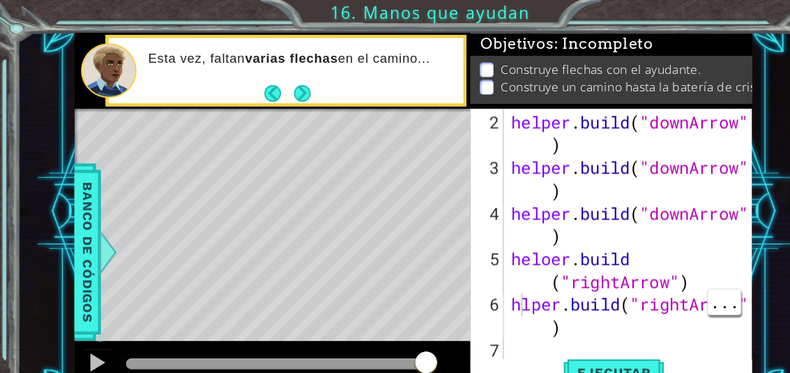
click at [481, 283] on div "helper . build ( "downArrow" ) helper . build ( "downArrow" ) helper . build ( …" at bounding box center [581, 248] width 228 height 293
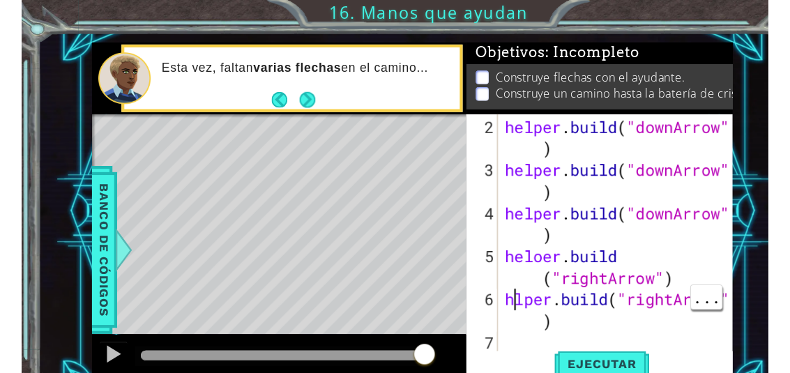
scroll to position [21, 0]
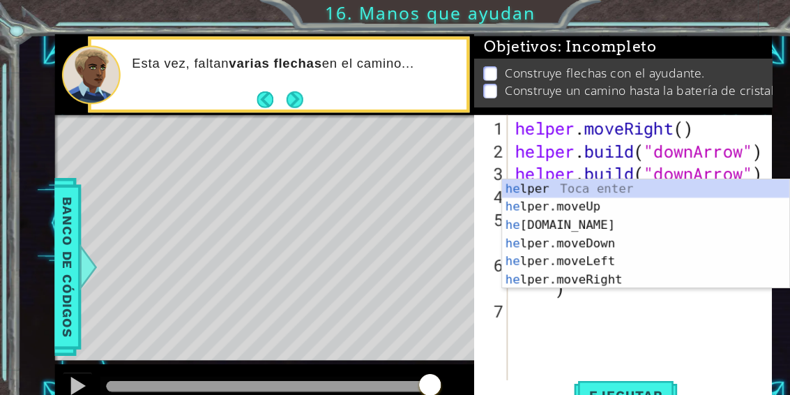
click at [671, 13] on div "1 ההההההההההההההההההההההההההההההההההההההההההההההההההההההההההההההההההההההההההההה…" at bounding box center [395, 197] width 790 height 395
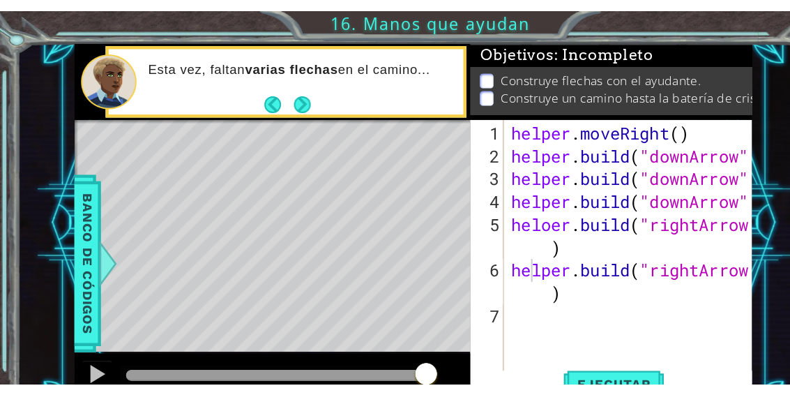
scroll to position [3, 0]
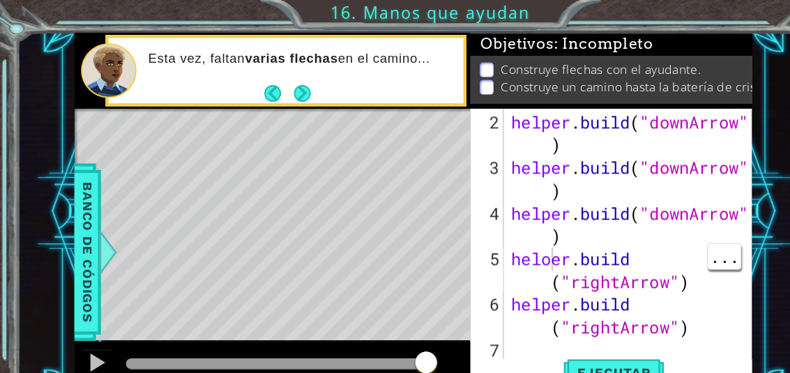
click at [509, 241] on div "helper . build ( "downArrow" ) helper . build ( "downArrow" ) helper . build ( …" at bounding box center [581, 248] width 228 height 293
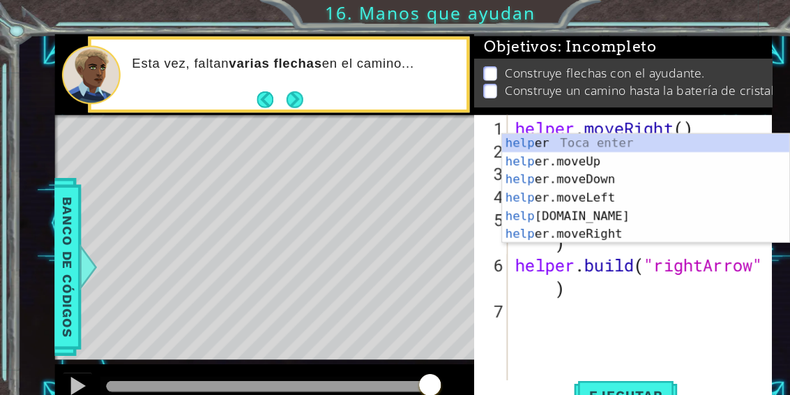
click at [692, 13] on div "1 ההההההההההההההההההההההההההההההההההההההההההההההההההההההההההההההההההההההההההההה…" at bounding box center [395, 197] width 790 height 395
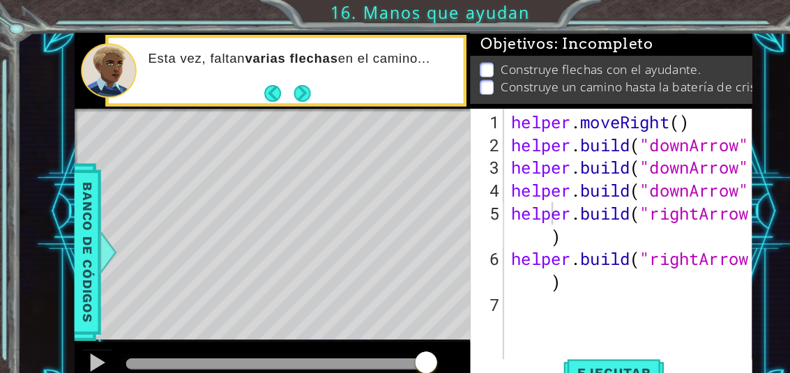
scroll to position [0, 0]
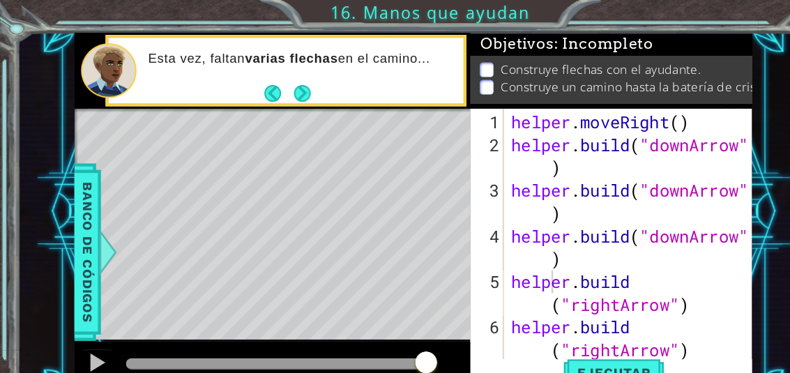
click at [585, 336] on span "Ejecutar" at bounding box center [564, 343] width 96 height 14
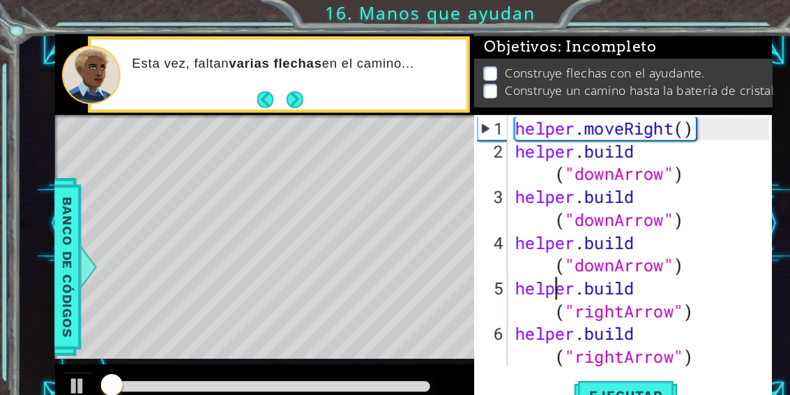
click at [668, 17] on div "1 ההההההההההההההההההההההההההההההההההההההההההההההההההההההההההההההההההההההההההההה…" at bounding box center [395, 197] width 790 height 395
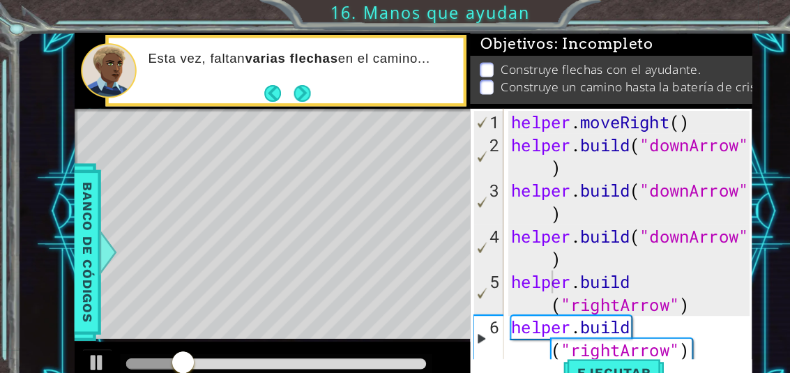
scroll to position [21, 0]
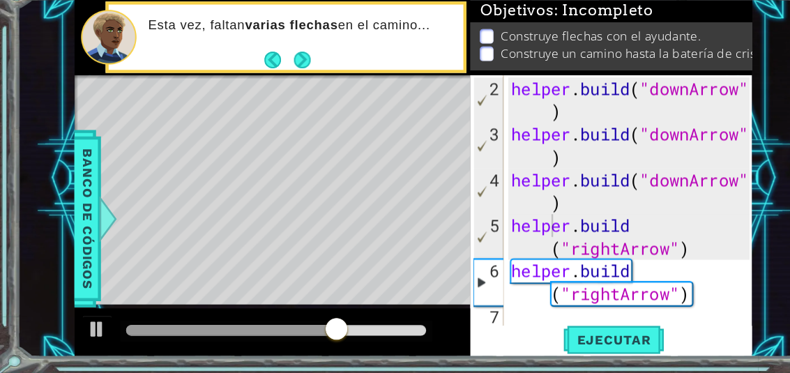
click at [580, 336] on span "Ejecutar" at bounding box center [564, 343] width 96 height 14
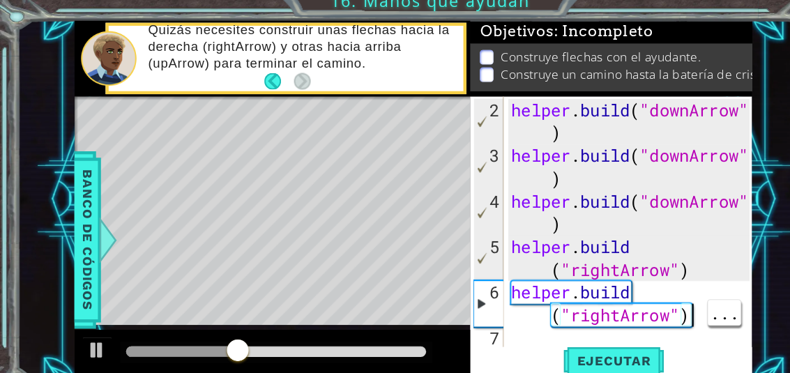
click at [638, 293] on div "helper . build ( "downArrow" ) helper . build ( "downArrow" ) helper . build ( …" at bounding box center [581, 248] width 228 height 293
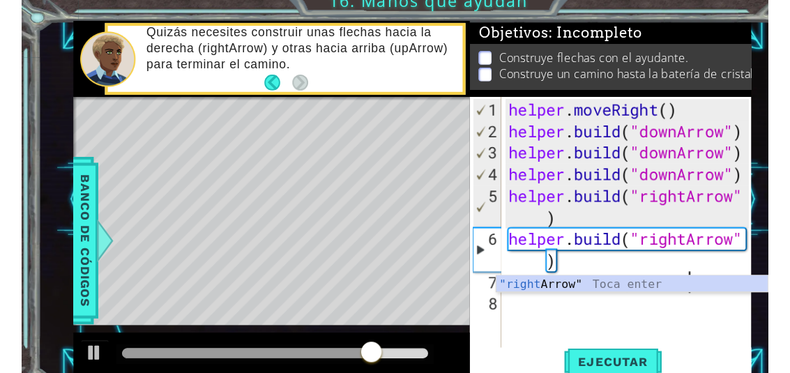
scroll to position [24, 76]
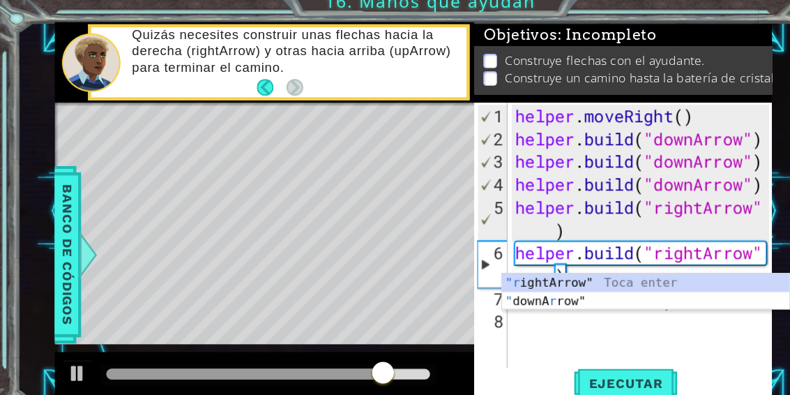
click at [672, 6] on div "1 ההההההההההההההההההההההההההההההההההההההההההההההההההההההההההההההההההההההההההההה…" at bounding box center [395, 197] width 790 height 395
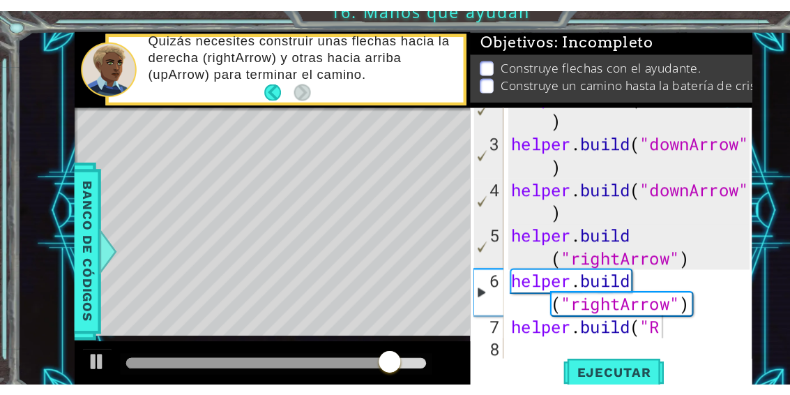
scroll to position [24, 0]
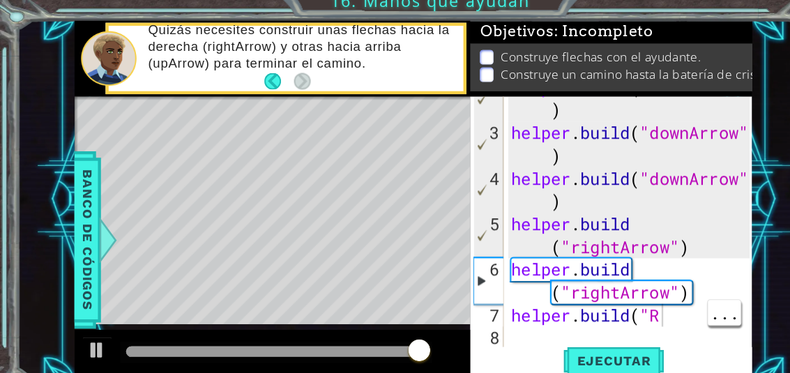
click at [615, 292] on div "helper . build ( "downArrow" ) helper . build ( "downArrow" ) helper . build ( …" at bounding box center [581, 227] width 228 height 293
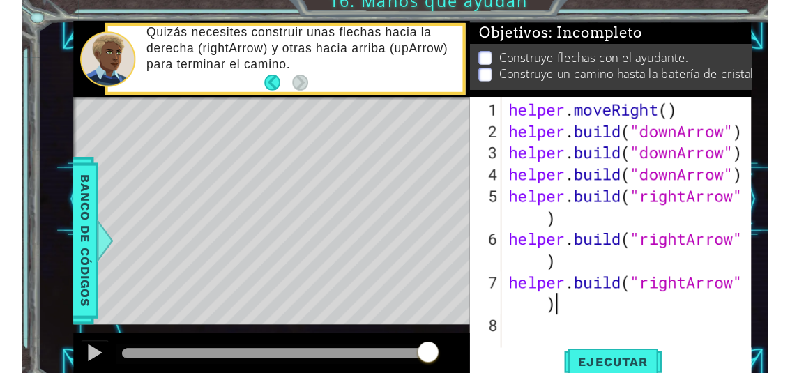
scroll to position [24, 43]
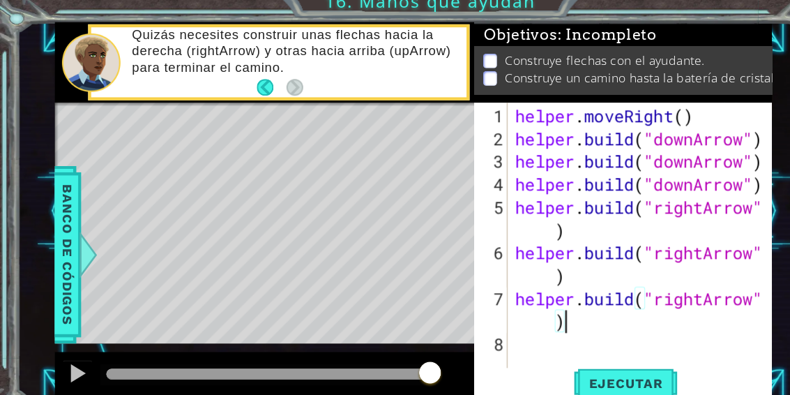
click at [670, 7] on div "1 ההההההההההההההההההההההההההההההההההההההההההההההההההההההההההההההההההההההההההההה…" at bounding box center [395, 197] width 790 height 395
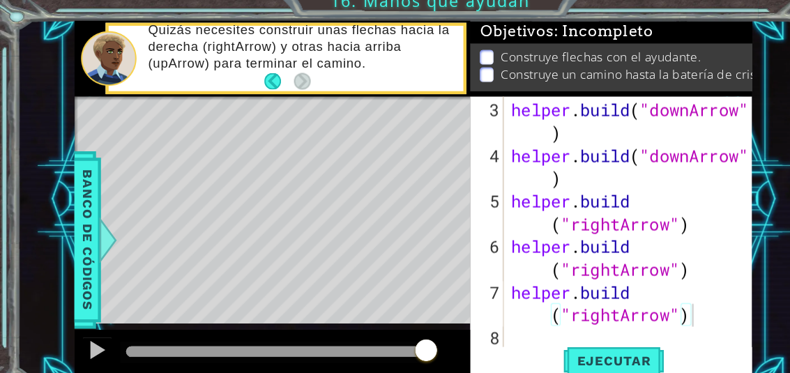
click at [580, 336] on span "Ejecutar" at bounding box center [564, 343] width 96 height 14
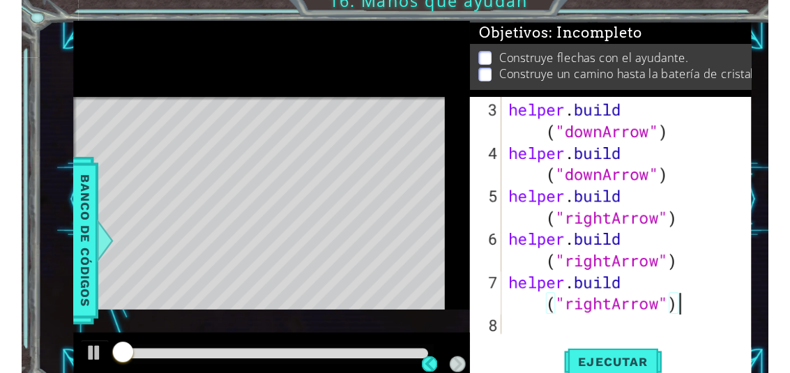
scroll to position [63, 0]
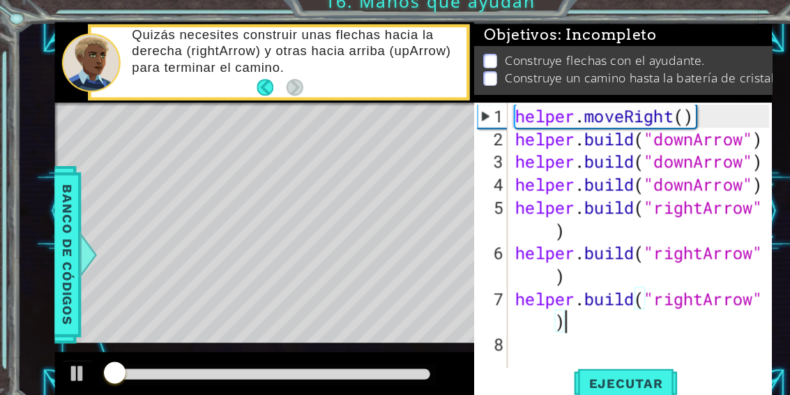
click at [661, 31] on div "Objetivos : Incompleto" at bounding box center [571, 42] width 273 height 22
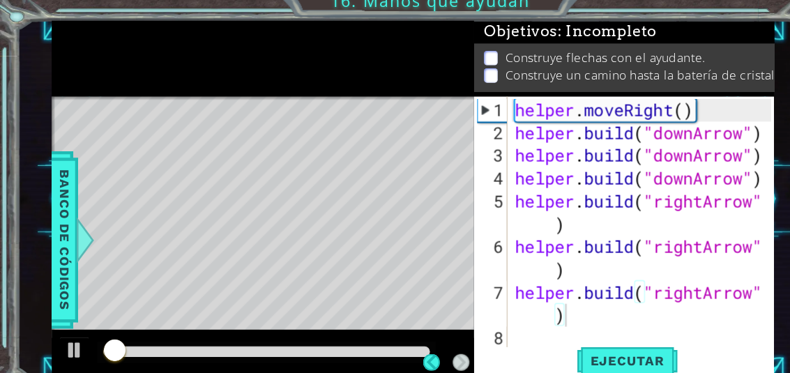
click at [669, 11] on div "1 ההההההההההההההההההההההההההההההההההההההההההההההההההההההההההההההההההההההההההההה…" at bounding box center [395, 186] width 790 height 373
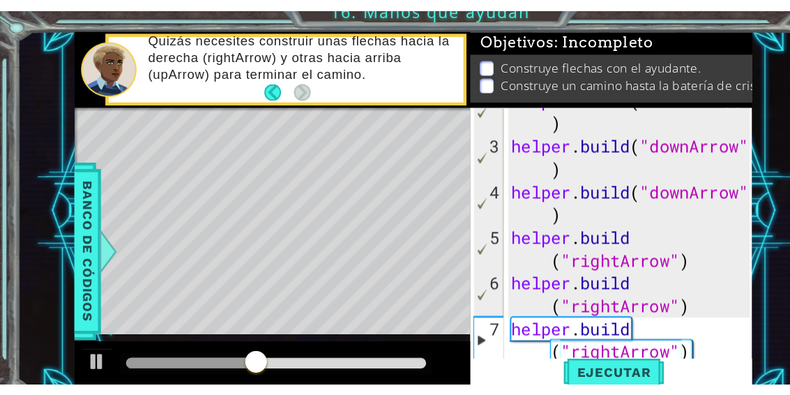
scroll to position [40, 0]
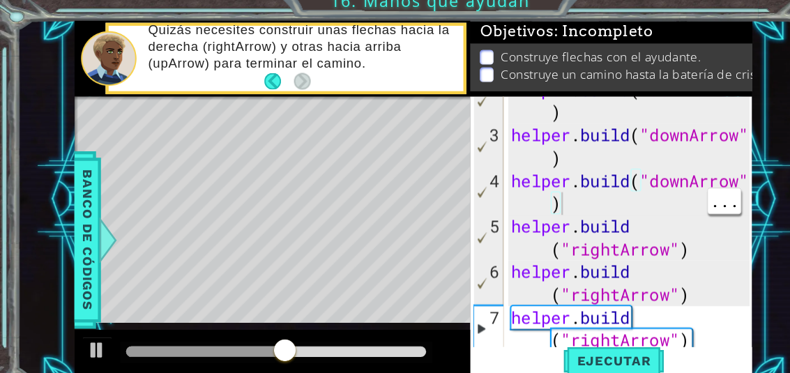
click at [528, 185] on div "helper . build ( "downArrow" ) helper . build ( "downArrow" ) helper . build ( …" at bounding box center [581, 240] width 228 height 314
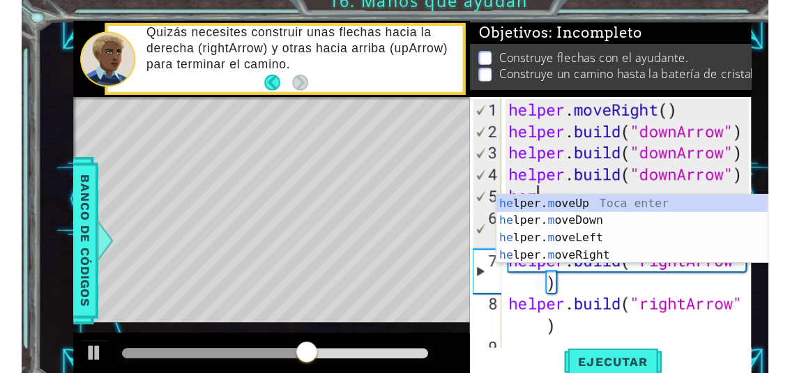
scroll to position [24, 61]
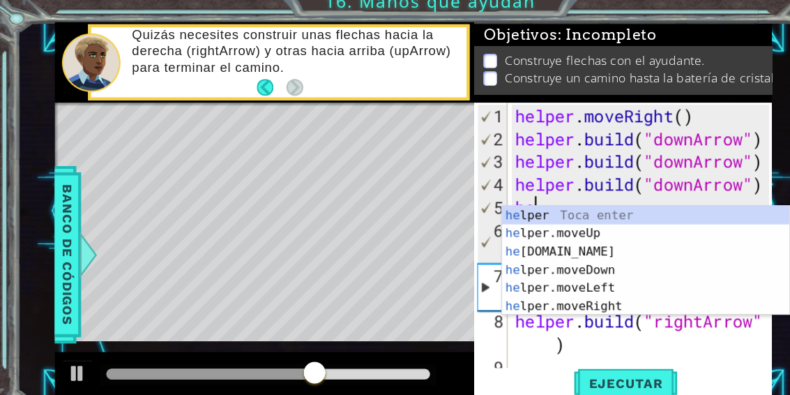
click at [682, 13] on div "1 ההההההההההההההההההההההההההההההההההההההההההההההההההההההההההההההההההההההההההההה…" at bounding box center [395, 197] width 790 height 395
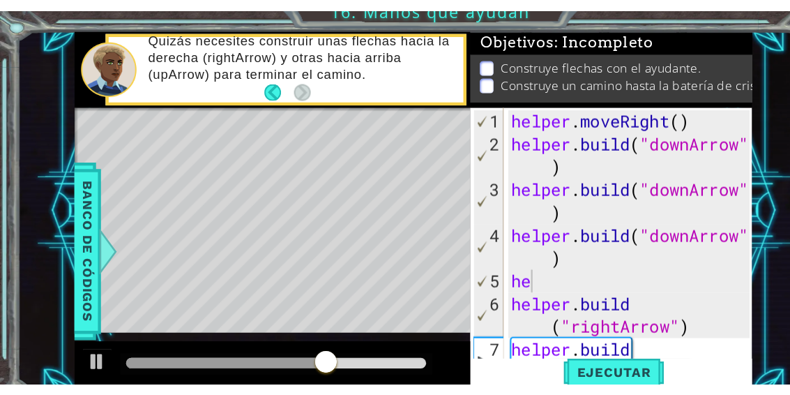
scroll to position [0, 0]
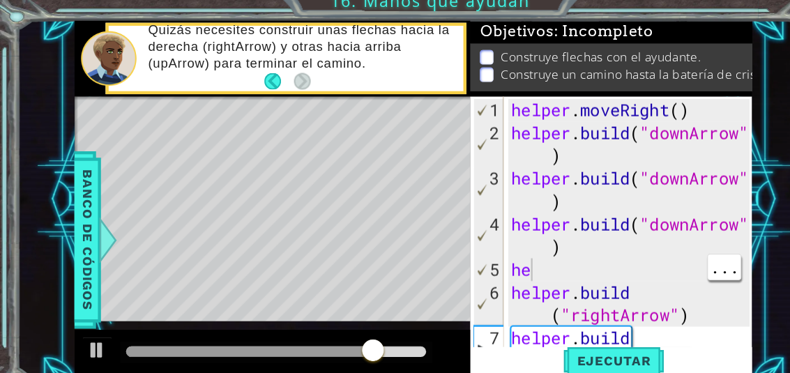
click at [513, 248] on div "helper . moveRight ( ) helper . build ( "downArrow" ) helper . build ( "downArr…" at bounding box center [581, 248] width 228 height 293
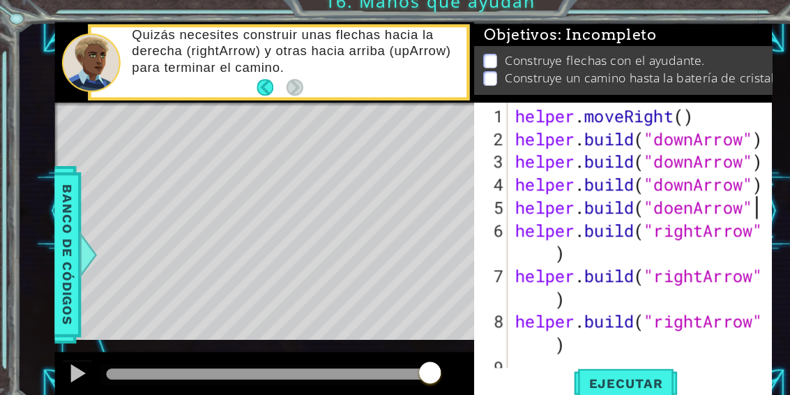
scroll to position [24, 135]
click at [689, 8] on div "1 ההההההההההההההההההההההההההההההההההההההההההההההההההההההההההההההההההההההההההההה…" at bounding box center [395, 197] width 790 height 395
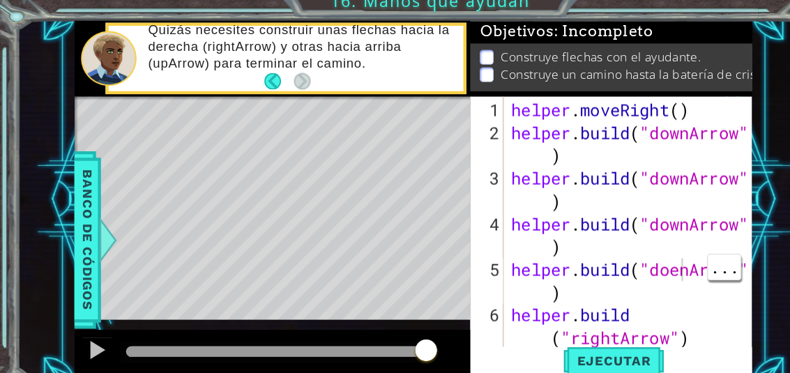
click at [623, 247] on div "helper . moveRight ( ) helper . build ( "downArrow" ) helper . build ( "downArr…" at bounding box center [581, 248] width 228 height 293
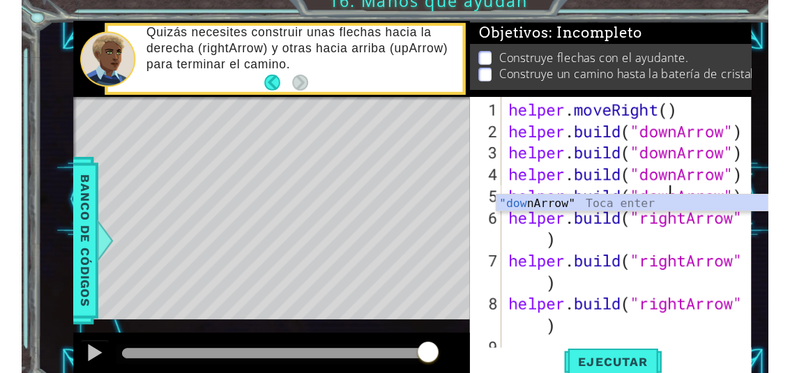
scroll to position [24, 33]
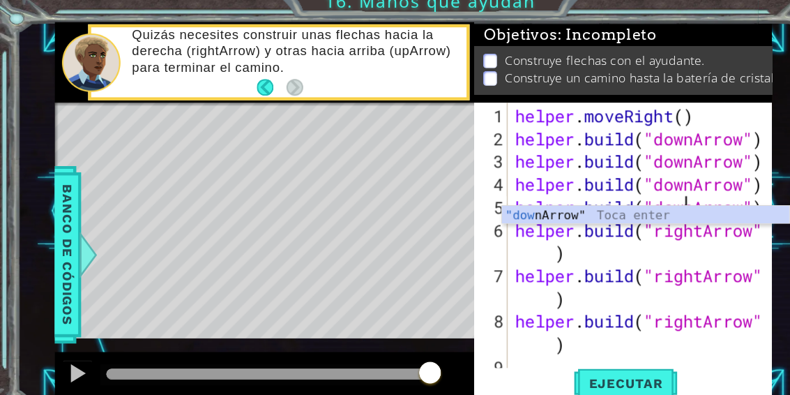
click at [679, 12] on div "1 ההההההההההההההההההההההההההההההההההההההההההההההההההההההההההההההההההההההההההההה…" at bounding box center [395, 197] width 790 height 395
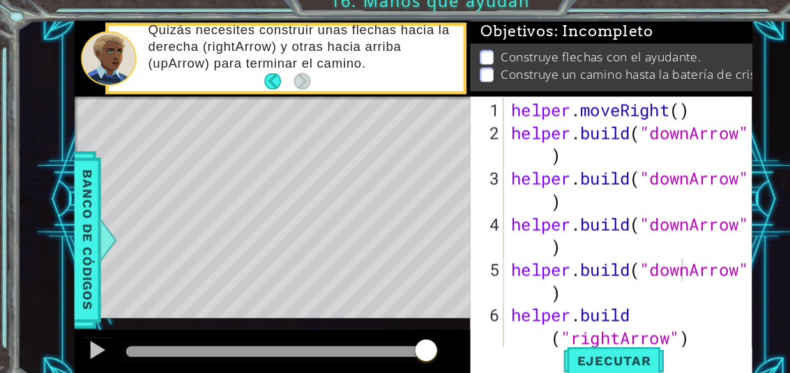
click at [580, 338] on span "Ejecutar" at bounding box center [564, 343] width 96 height 14
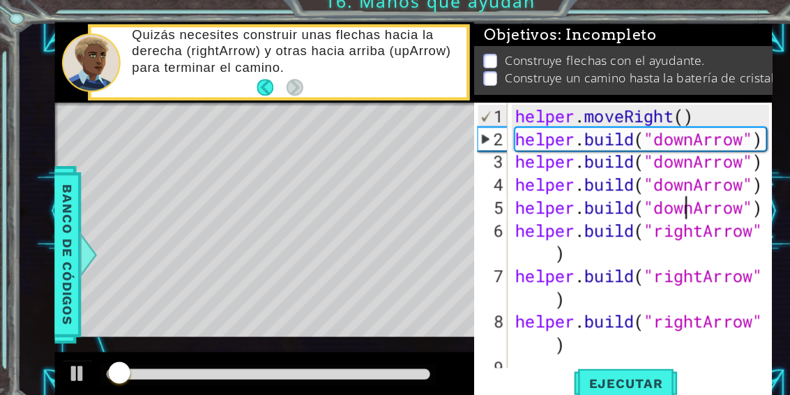
click at [687, 31] on div "Objetivos : Incompleto" at bounding box center [571, 42] width 273 height 22
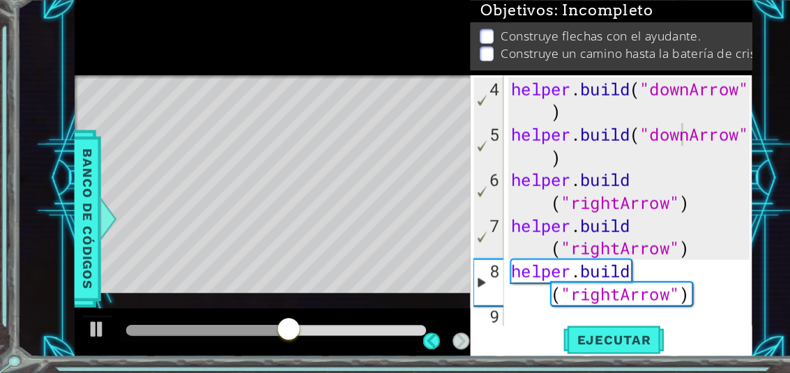
scroll to position [0, 0]
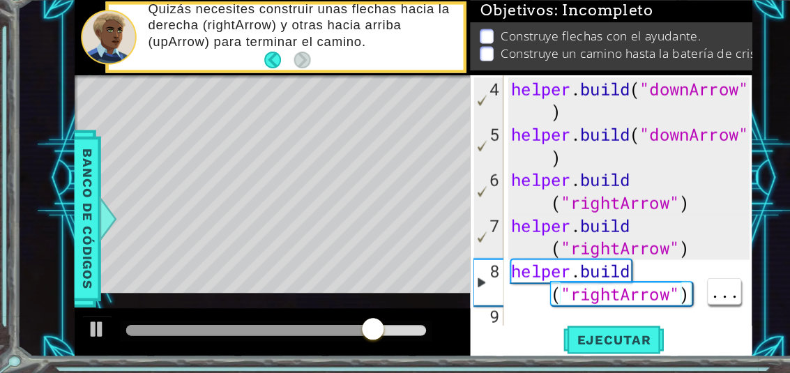
click at [633, 273] on div "helper . build ( "downArrow" ) helper . build ( "downArrow" ) helper . build ( …" at bounding box center [581, 248] width 228 height 293
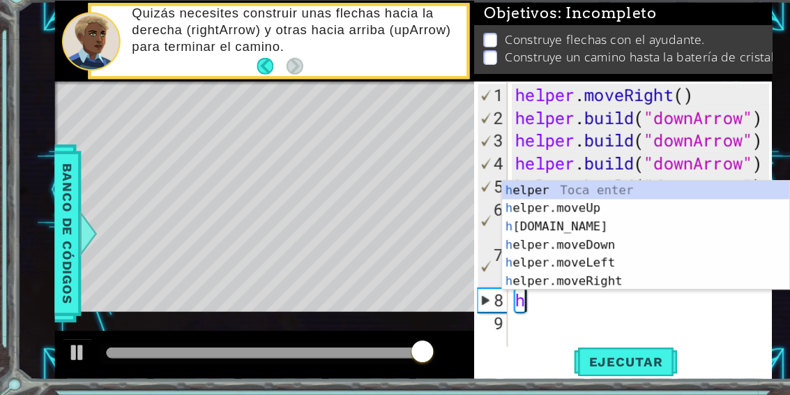
click at [720, 67] on div "1 ההההההההההההההההההההההההההההההההההההההההההההההההההההההההההההההההההההההההההההה…" at bounding box center [379, 204] width 727 height 347
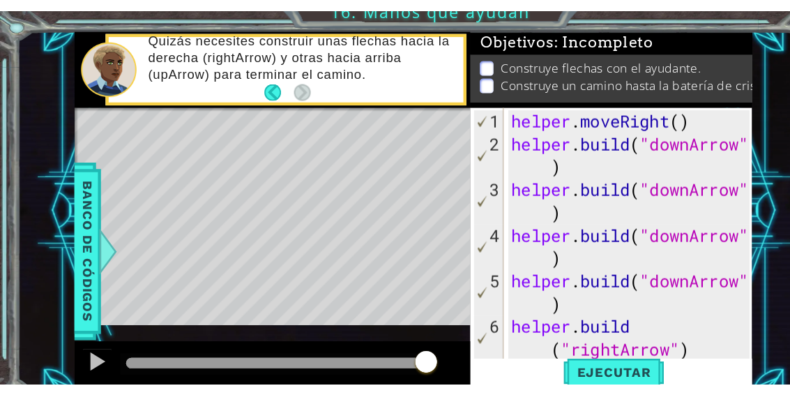
scroll to position [66, 0]
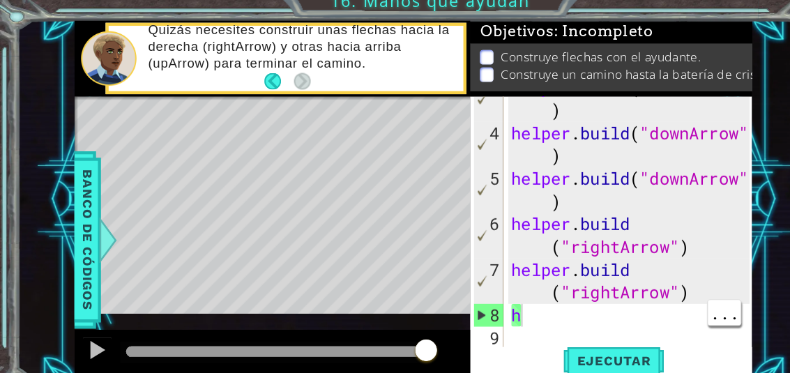
click at [613, 291] on div "helper . build ( "downArrow" ) helper . build ( "downArrow" ) helper . build ( …" at bounding box center [581, 227] width 228 height 293
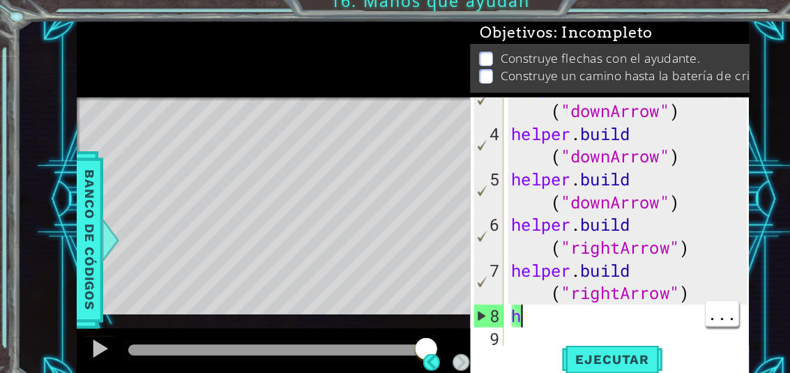
scroll to position [84, 0]
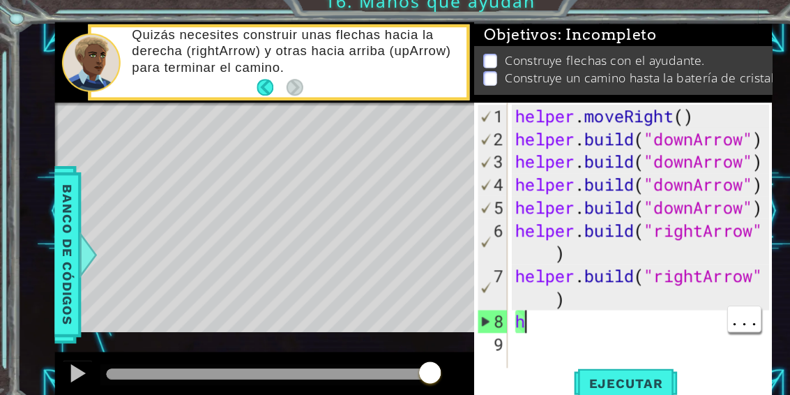
click at [702, 59] on li "Construye flechas con el ayudante." at bounding box center [574, 67] width 260 height 16
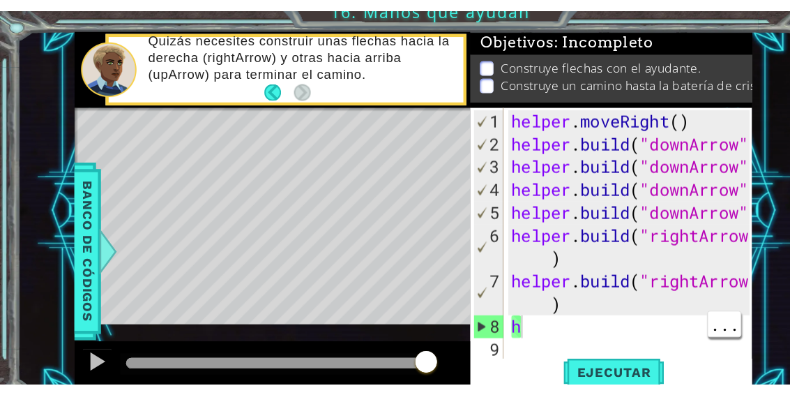
scroll to position [66, 0]
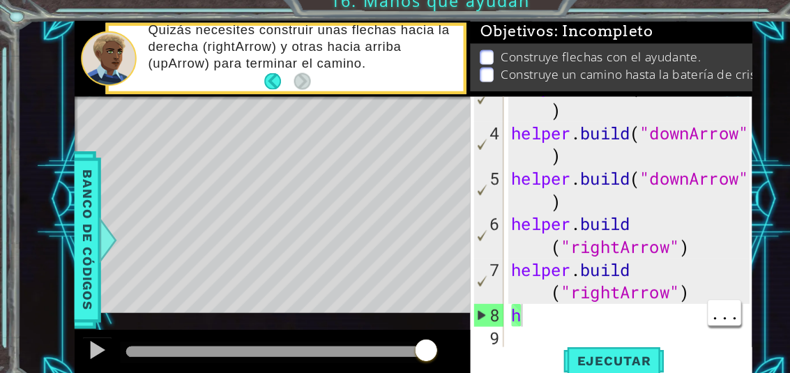
click at [582, 285] on div "helper . build ( "downArrow" ) helper . build ( "downArrow" ) helper . build ( …" at bounding box center [581, 227] width 228 height 293
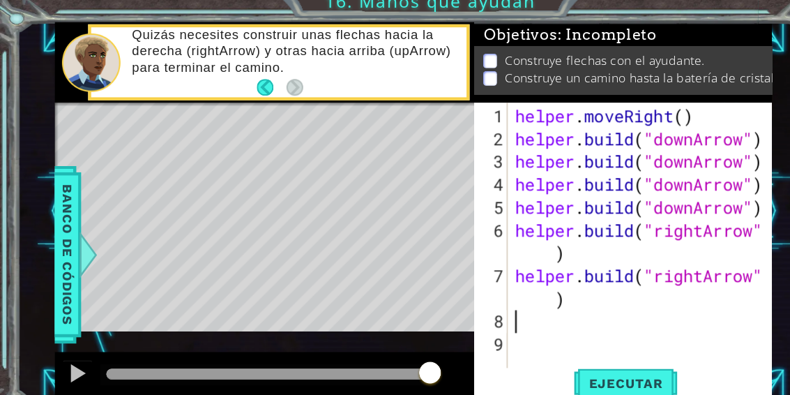
click at [703, 75] on p "Construye un camino hasta la batería de cristal." at bounding box center [588, 82] width 250 height 15
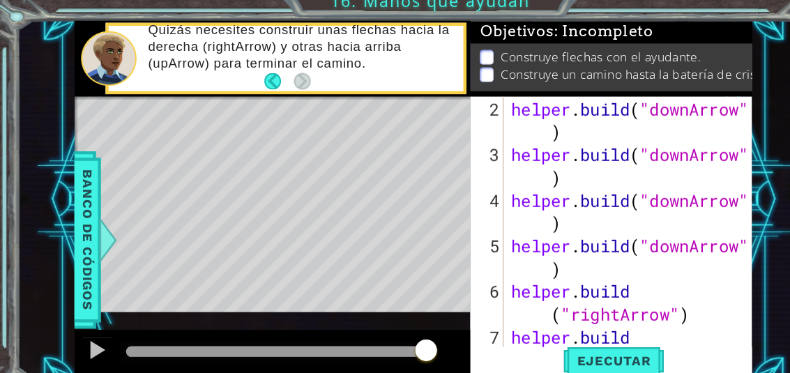
scroll to position [0, 0]
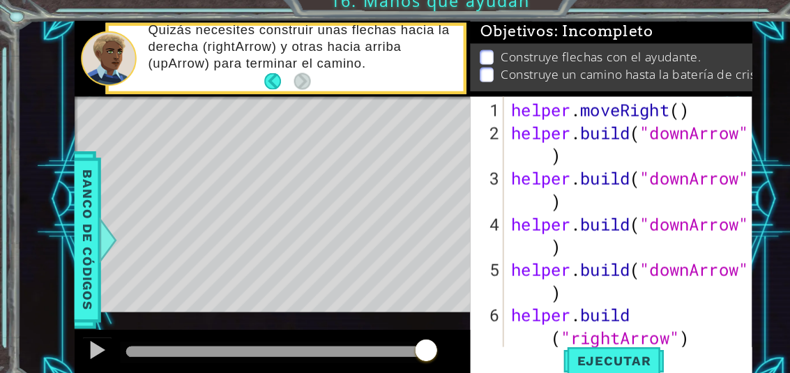
click at [571, 336] on span "Ejecutar" at bounding box center [564, 343] width 96 height 14
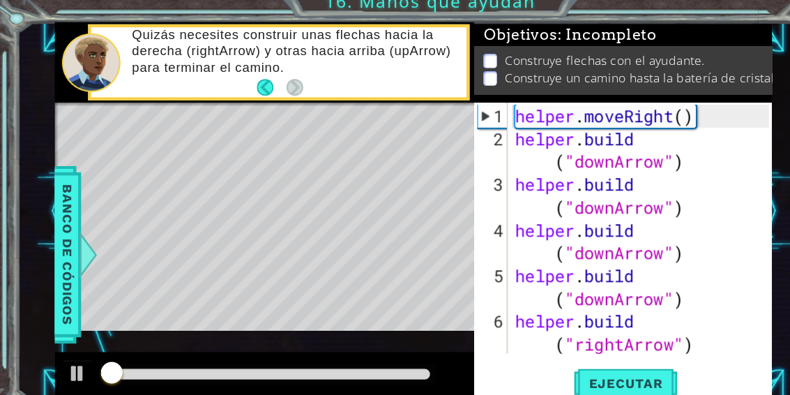
click at [687, 15] on div "1 ההההההההההההההההההההההההההההההההההההההההההההההההההההההההההההההההההההההההההההה…" at bounding box center [395, 197] width 790 height 395
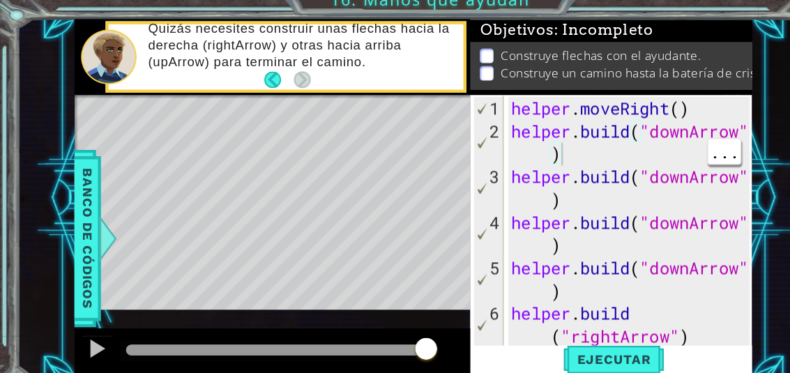
click at [536, 142] on div "helper . moveRight ( ) helper . build ( "downArrow" ) helper . build ( "downArr…" at bounding box center [581, 248] width 228 height 293
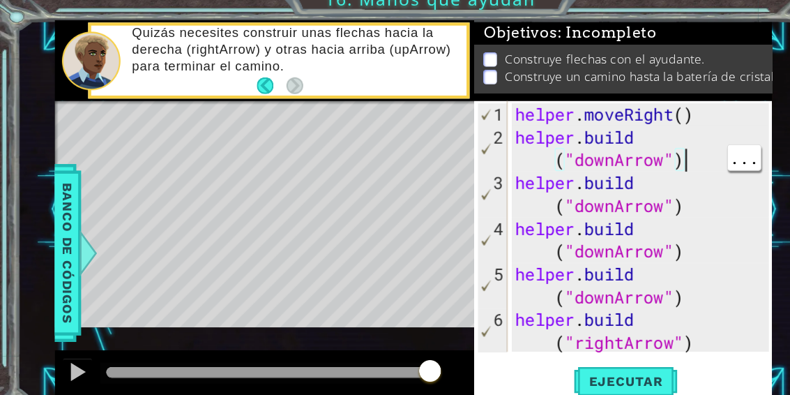
click at [552, 139] on div "helper . moveRight ( ) helper . build ( "downArrow" ) helper . build ( "downArr…" at bounding box center [588, 253] width 236 height 293
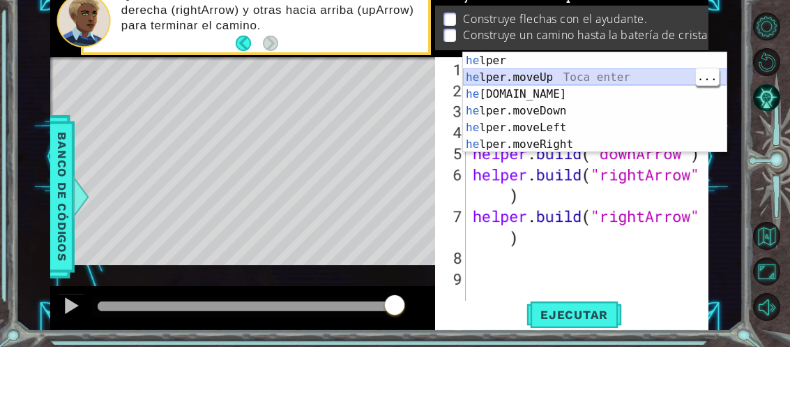
click at [637, 100] on div "he lper Toca enter he lper.moveUp Toca enter he [DOMAIN_NAME] Toca enter he lpe…" at bounding box center [595, 167] width 264 height 134
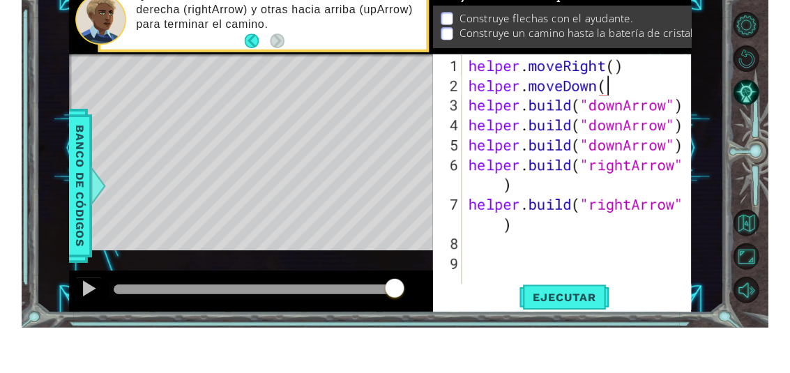
scroll to position [24, 80]
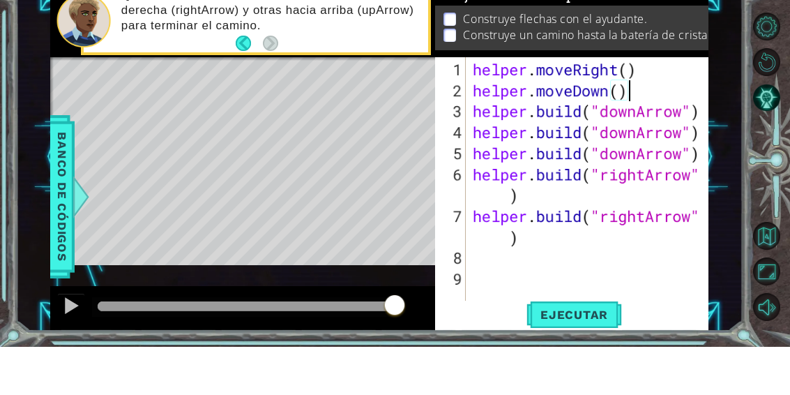
click at [731, 59] on div "1 ההההההההההההההההההההההההההההההההההההההההההההההההההההההההההההההההההההההההההההה…" at bounding box center [379, 204] width 727 height 347
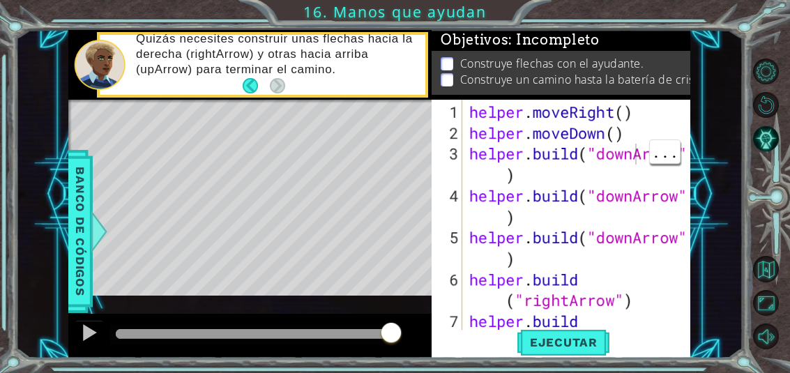
click at [637, 157] on div "helper . moveRight ( ) helper . moveDown ( ) helper . build ( "downArrow" ) hel…" at bounding box center [581, 248] width 228 height 293
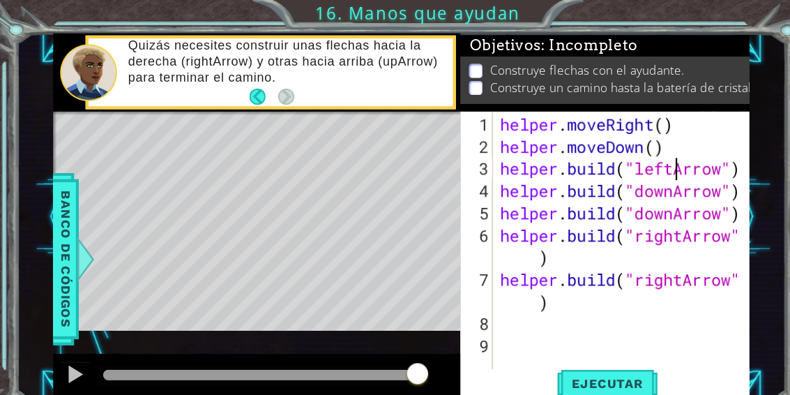
scroll to position [24, 61]
click at [661, 13] on div "1 ההההההההההההההההההההההההההההההההההההההההההההההההההההההההההההההההההההההההההההה…" at bounding box center [395, 197] width 790 height 395
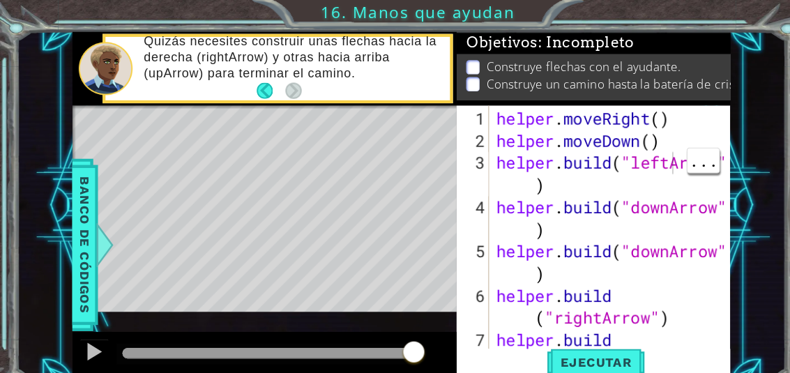
click at [638, 158] on div "helper . moveRight ( ) helper . moveDown ( ) helper . build ( "leftArrow" ) hel…" at bounding box center [581, 248] width 228 height 293
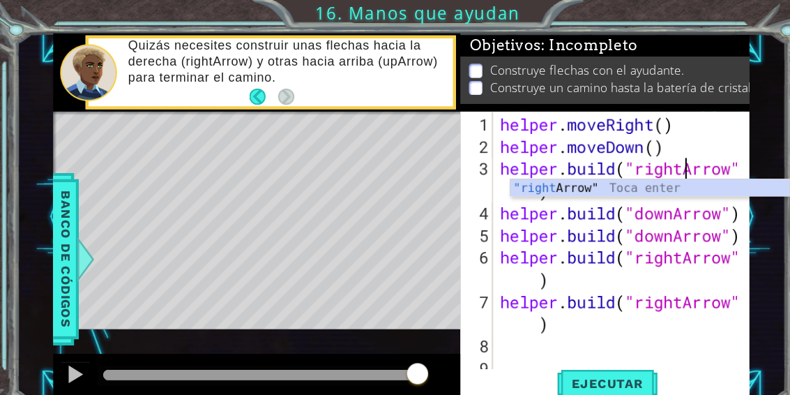
scroll to position [24, 52]
click at [634, 6] on div "1 ההההההההההההההההההההההההההההההההההההההההההההההההההההההההההההההההההההההההההההה…" at bounding box center [395, 197] width 790 height 395
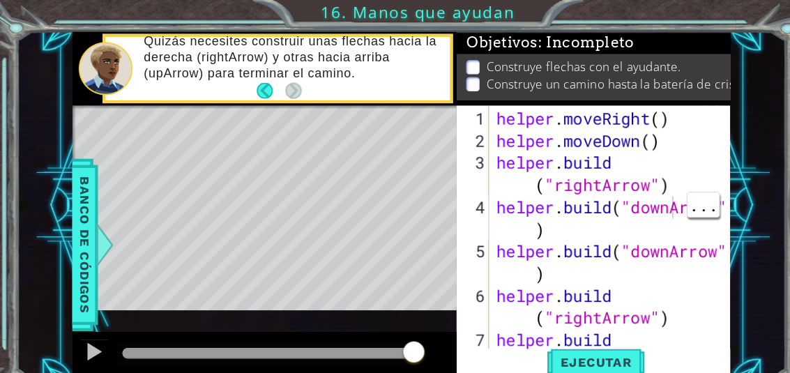
click at [638, 197] on div "helper . moveRight ( ) helper . moveDown ( ) helper . build ( "rightArrow" ) he…" at bounding box center [581, 248] width 228 height 293
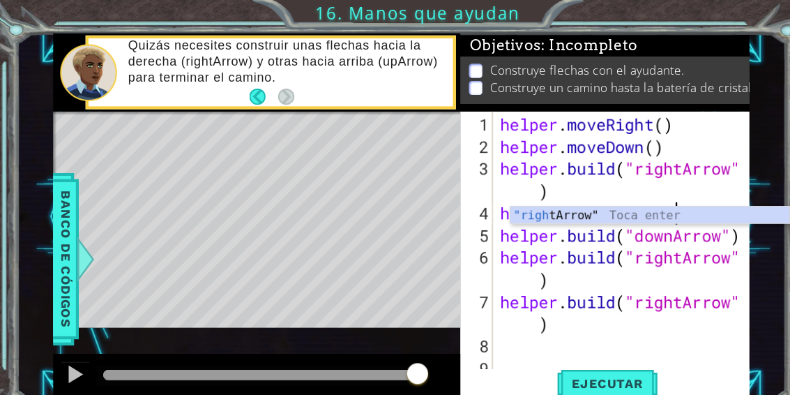
scroll to position [24, 70]
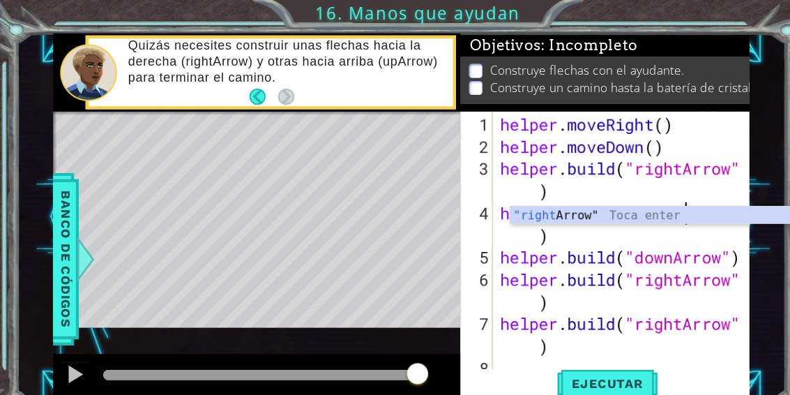
click at [626, 10] on div "1 ההההההההההההההההההההההההההההההההההההההההההההההההההההההההההההההההההההההההההההה…" at bounding box center [395, 197] width 790 height 395
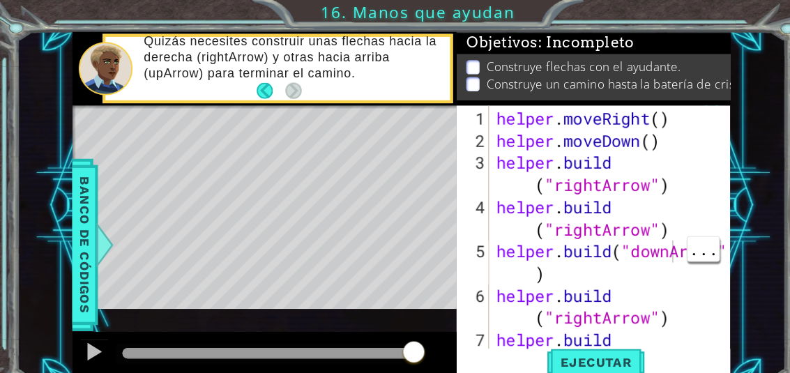
click at [633, 241] on div "helper . moveRight ( ) helper . moveDown ( ) helper . build ( "rightArrow" ) he…" at bounding box center [581, 248] width 228 height 293
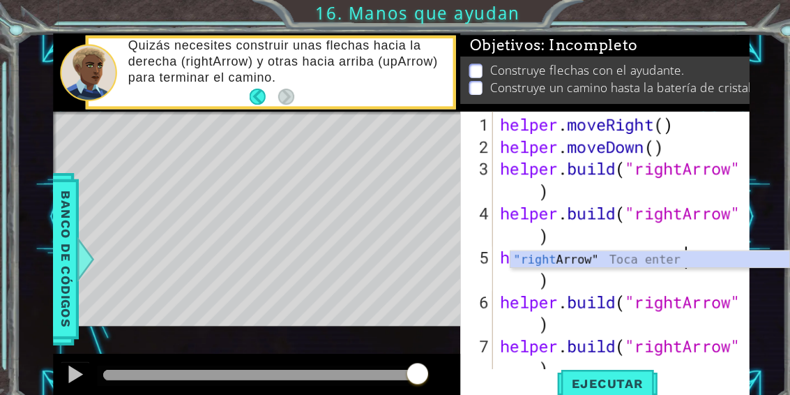
click at [620, 17] on div "1 ההההההההההההההההההההההההההההההההההההההההההההההההההההההההההההההההההההההההההההה…" at bounding box center [395, 197] width 790 height 395
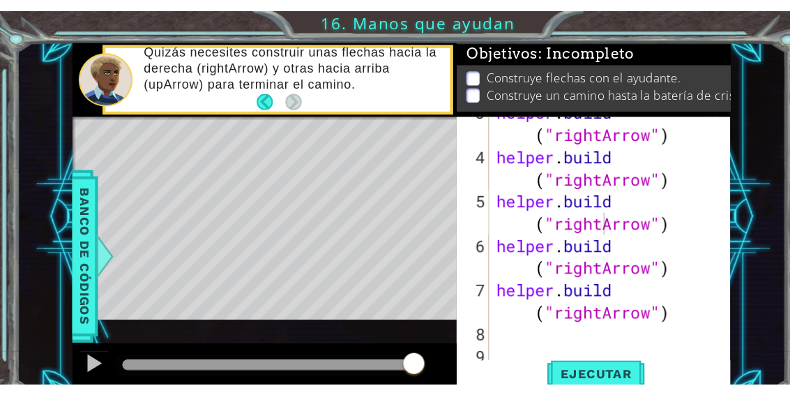
scroll to position [63, 0]
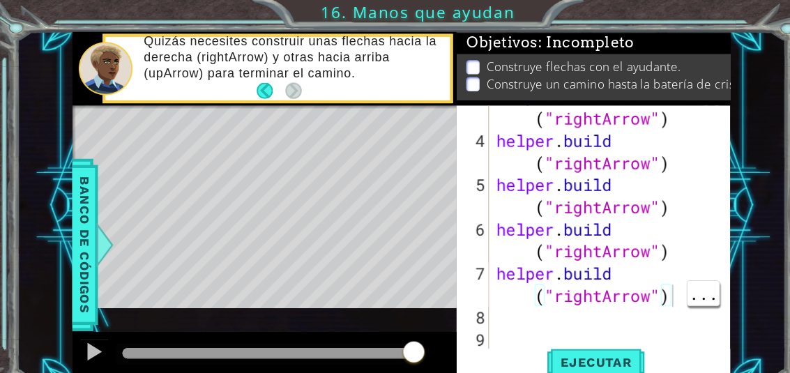
click at [638, 280] on div "helper . build ( "rightArrow" ) helper . build ( "rightArrow" ) helper . build …" at bounding box center [581, 227] width 228 height 293
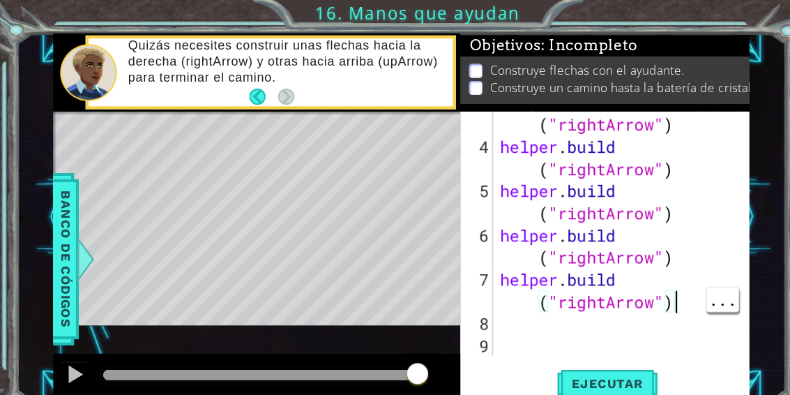
scroll to position [21, 0]
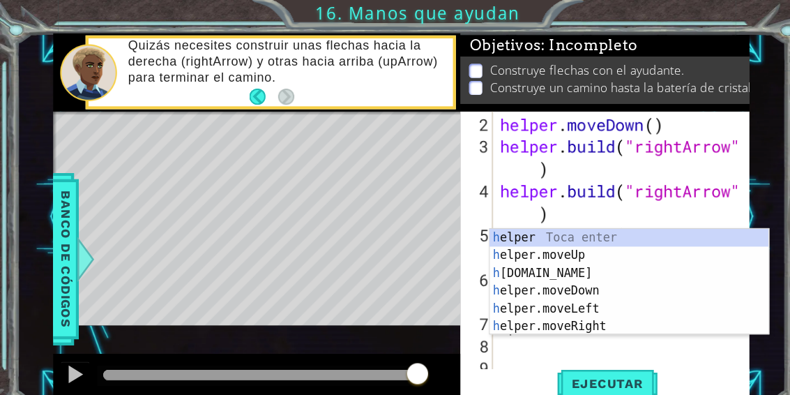
click at [678, 21] on div "1 ההההההההההההההההההההההההההההההההההההההההההההההההההההההההההההההההההההההההההההה…" at bounding box center [395, 197] width 790 height 395
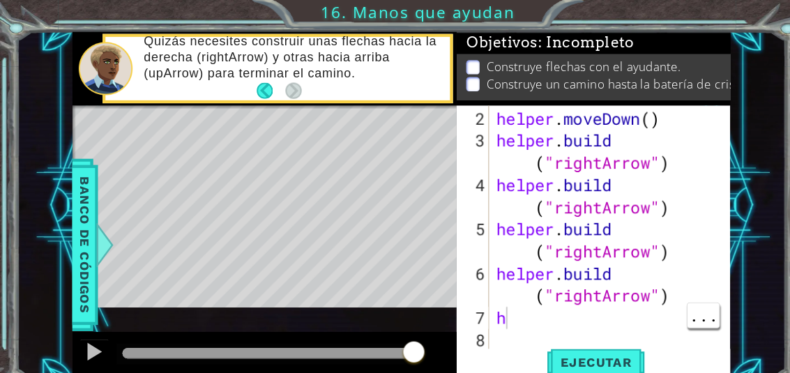
click at [527, 298] on div "helper . moveDown ( ) helper . build ( "rightArrow" ) helper . build ( "rightAr…" at bounding box center [581, 248] width 228 height 293
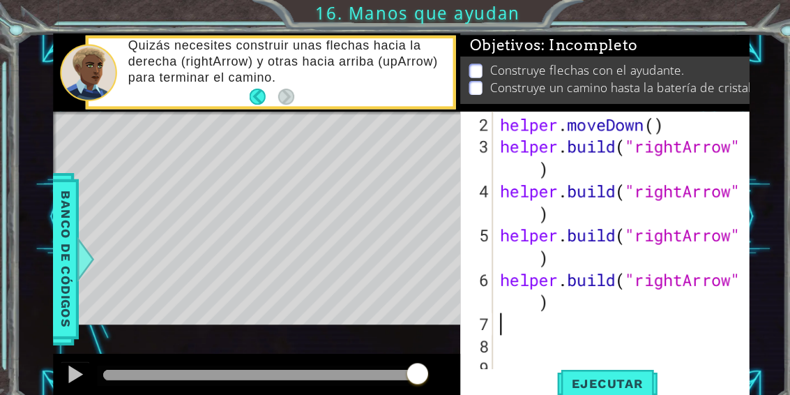
click at [685, 18] on div "1 ההההההההההההההההההההההההההההההההההההההההההההההההההההההההההההההההההההההההההההה…" at bounding box center [395, 197] width 790 height 395
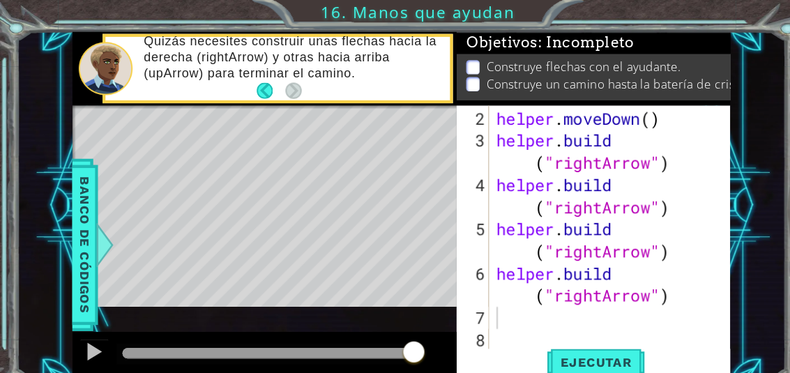
click at [587, 336] on span "Ejecutar" at bounding box center [564, 343] width 96 height 14
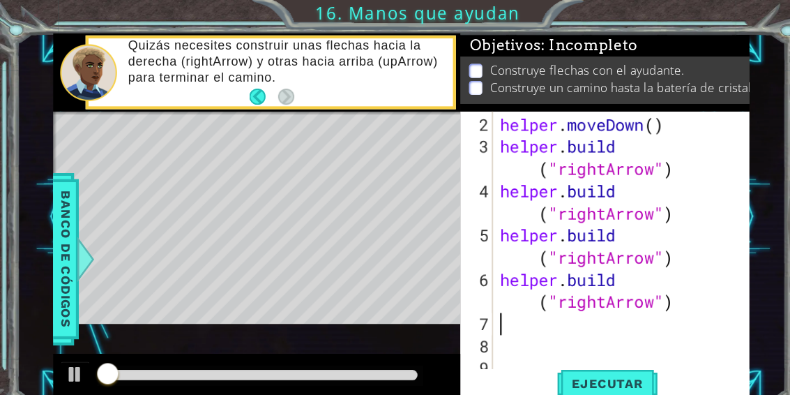
click at [679, 19] on div "1 ההההההההההההההההההההההההההההההההההההההההההההההההההההההההההההההההההההההההההההה…" at bounding box center [395, 197] width 790 height 395
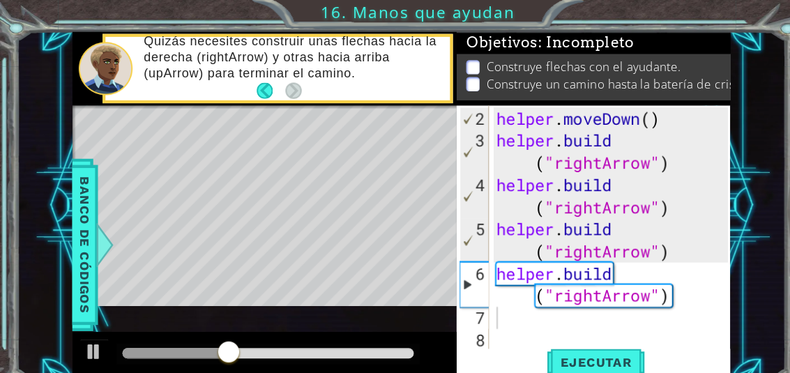
click at [582, 336] on span "Ejecutar" at bounding box center [564, 343] width 96 height 14
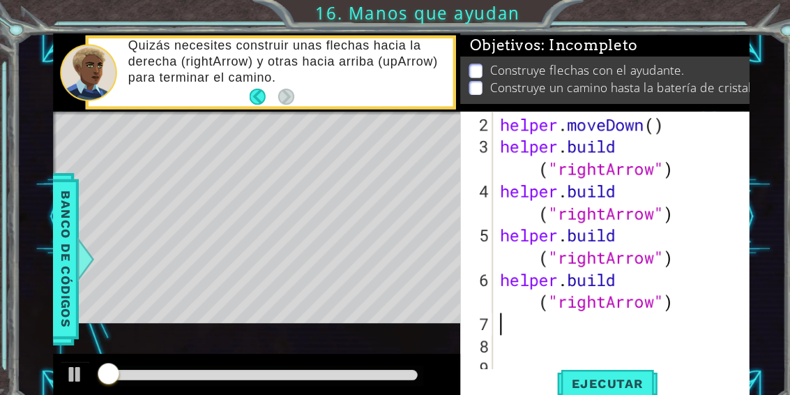
click at [684, 13] on div "1 ההההההההההההההההההההההההההההההההההההההההההההההההההההההההההההההההההההההההההההה…" at bounding box center [395, 197] width 790 height 395
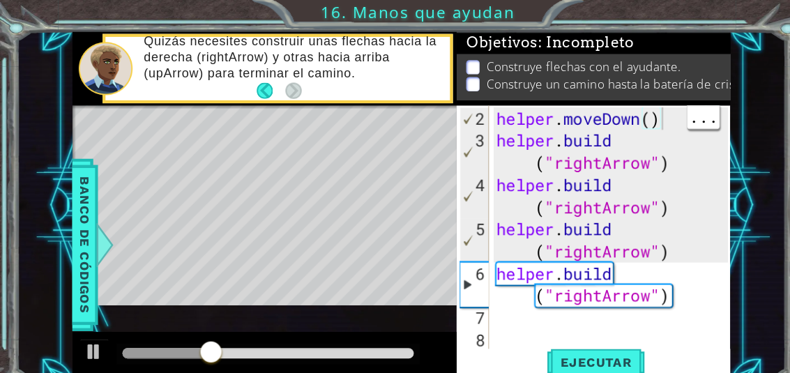
click at [631, 114] on div "helper . moveDown ( ) helper . build ( "rightArrow" ) helper . build ( "rightAr…" at bounding box center [581, 248] width 228 height 293
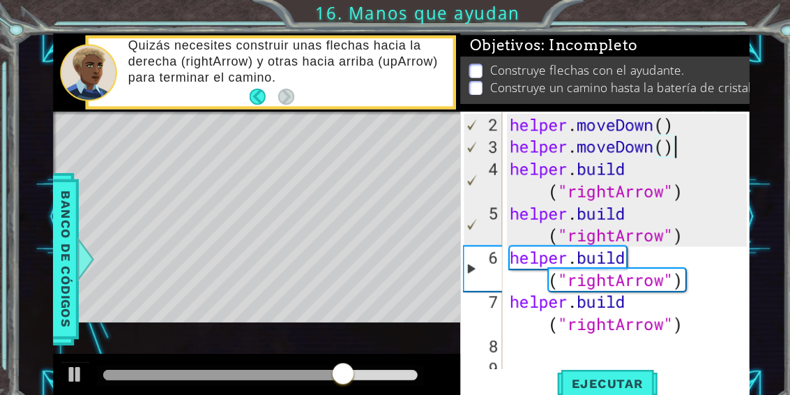
scroll to position [24, 80]
click at [697, 1] on div "1 ההההההההההההההההההההההההההההההההההההההההההההההההההההההההההההההההההההההההההההה…" at bounding box center [395, 197] width 790 height 395
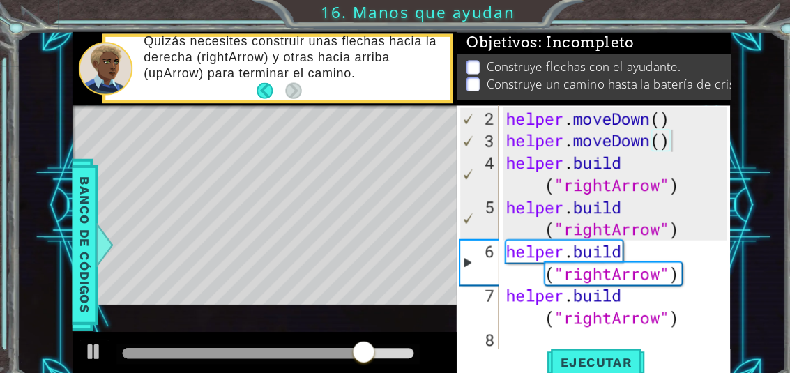
click at [588, 340] on span "Ejecutar" at bounding box center [564, 343] width 96 height 14
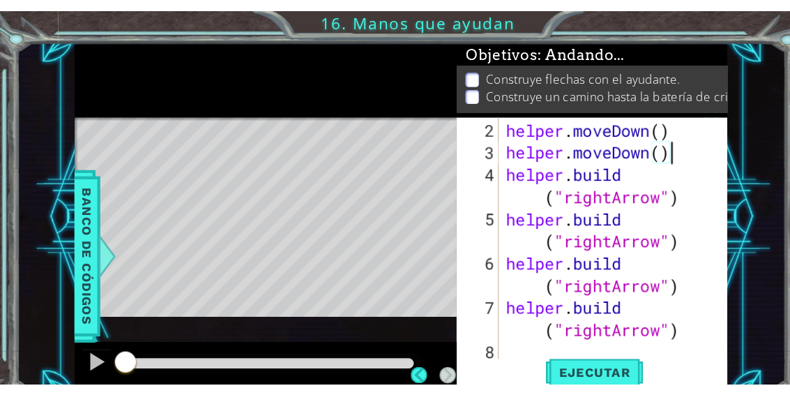
scroll to position [24, 76]
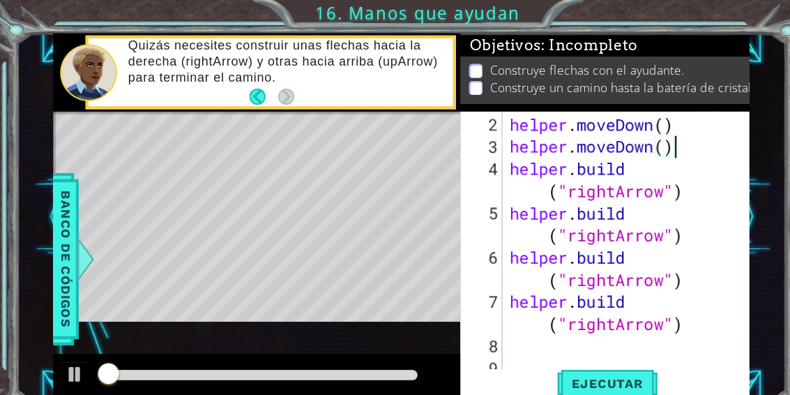
click at [703, 15] on div "1 ההההההההההההההההההההההההההההההההההההההההההההההההההההההההההההההההההההההההההההה…" at bounding box center [395, 197] width 790 height 395
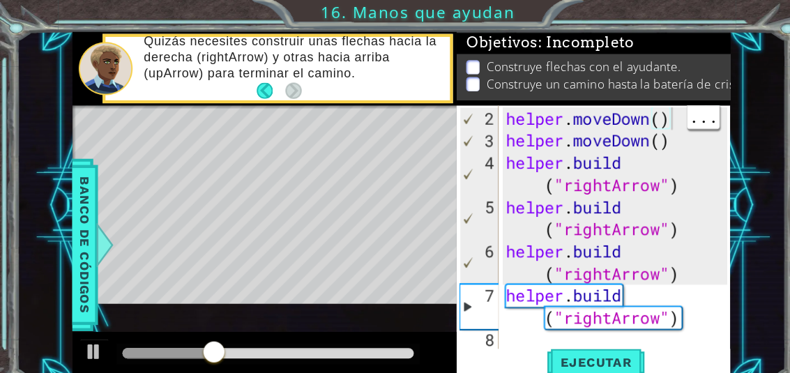
click at [638, 116] on div "helper . moveDown ( ) helper . moveDown ( ) helper . build ( "rightArrow" ) hel…" at bounding box center [585, 248] width 219 height 293
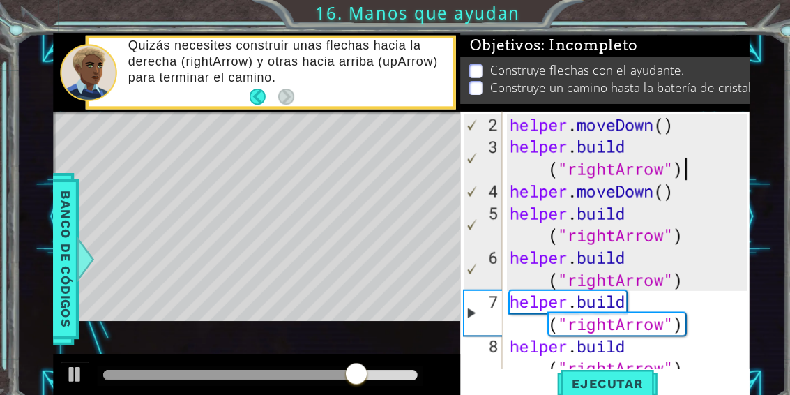
scroll to position [24, 264]
click at [697, 15] on div "1 ההההההההההההההההההההההההההההההההההההההההההההההההההההההההההההההההההההההההההההה…" at bounding box center [395, 197] width 790 height 395
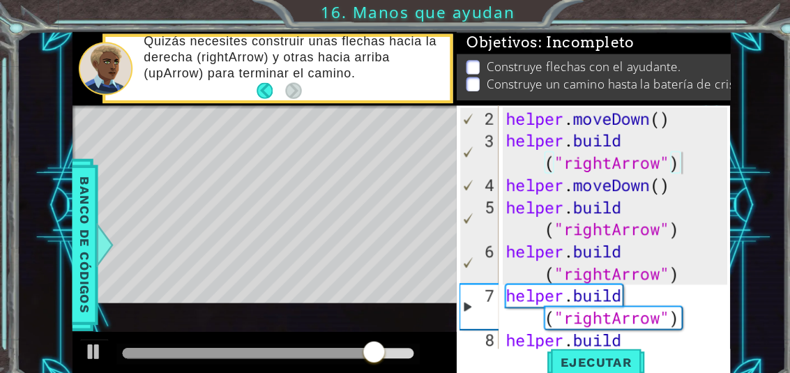
click at [594, 338] on span "Ejecutar" at bounding box center [564, 343] width 96 height 14
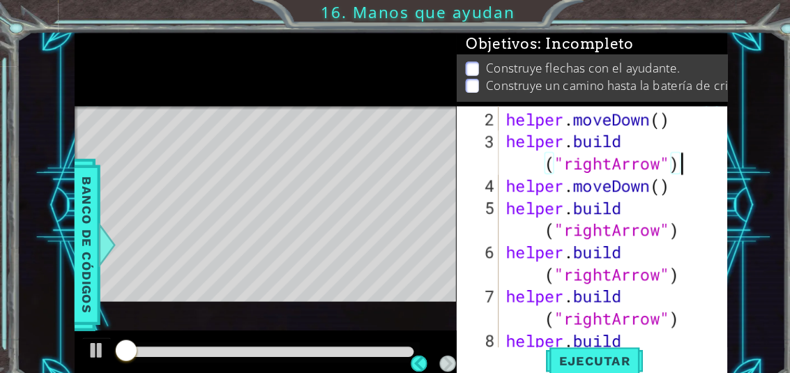
scroll to position [24, 76]
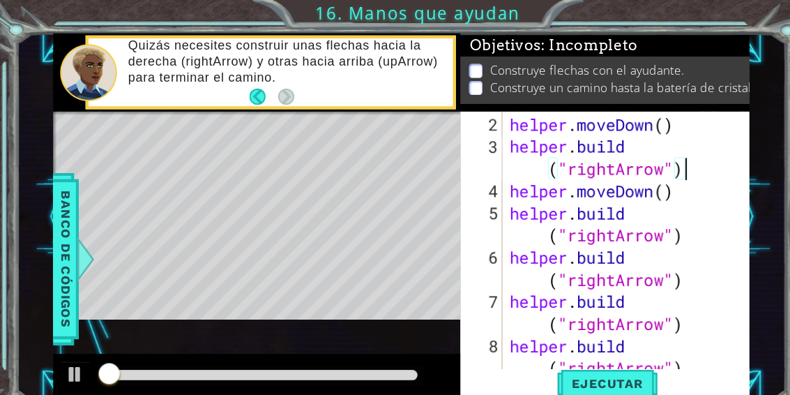
click at [704, 13] on div "1 ההההההההההההההההההההההההההההההההההההההההההההההההההההההההההההההההההההההההההההה…" at bounding box center [395, 197] width 790 height 395
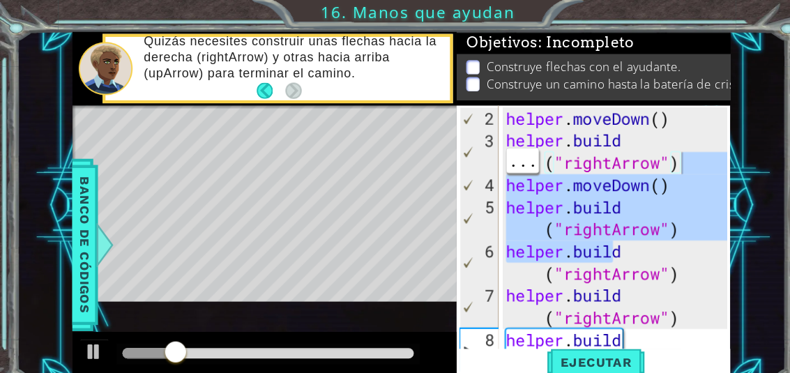
click at [715, 126] on div "1 ההההההההההההההההההההההההההההההההההההההההההההההההההההההההההההההההההההההההההההה…" at bounding box center [379, 194] width 727 height 329
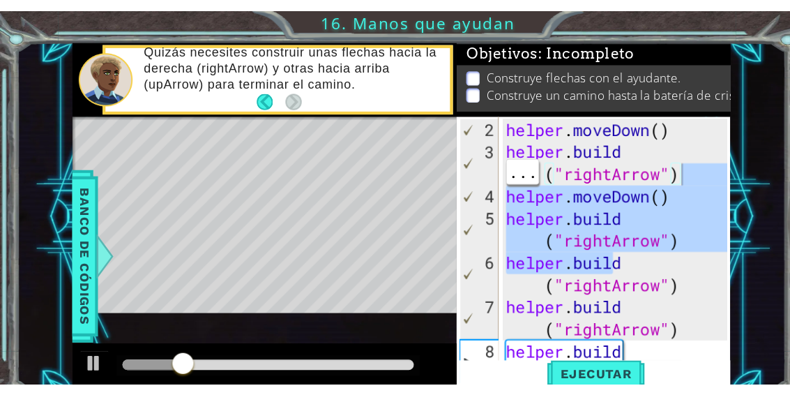
scroll to position [0, 0]
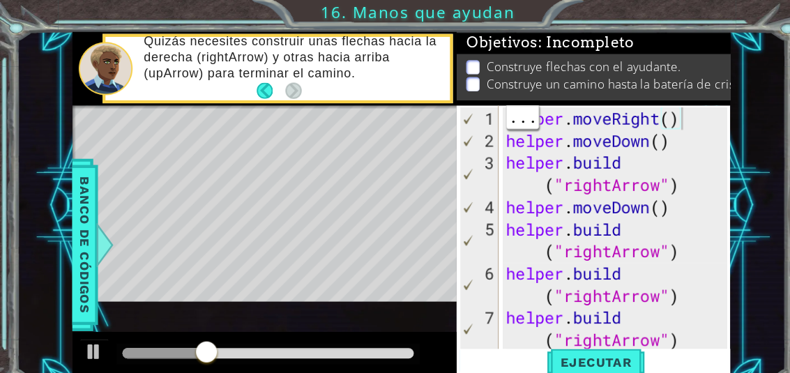
click at [654, 112] on div "helper . moveRight ( ) helper . moveDown ( ) helper . build ( "rightArrow" ) he…" at bounding box center [585, 259] width 219 height 314
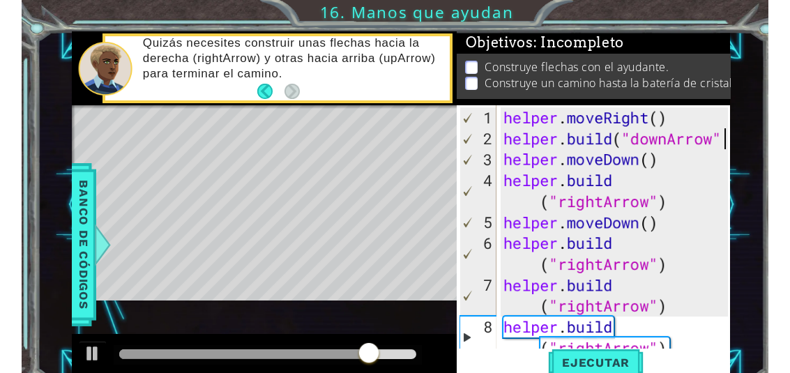
scroll to position [24, 43]
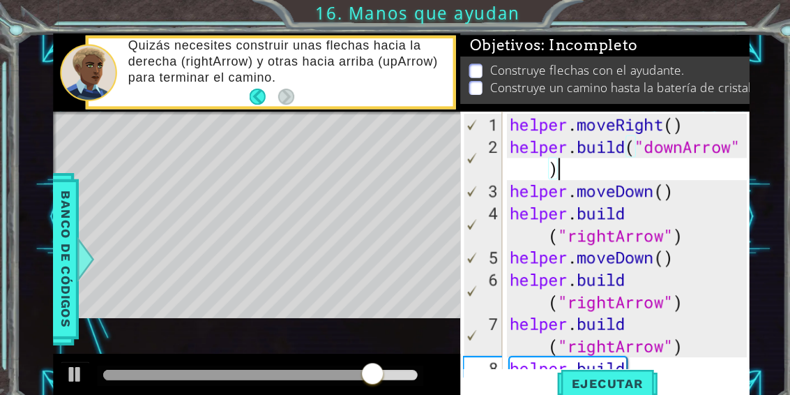
click at [686, 13] on div "1 ההההההההההההההההההההההההההההההההההההההההההההההההההההההההההההההההההההההההההההה…" at bounding box center [395, 197] width 790 height 395
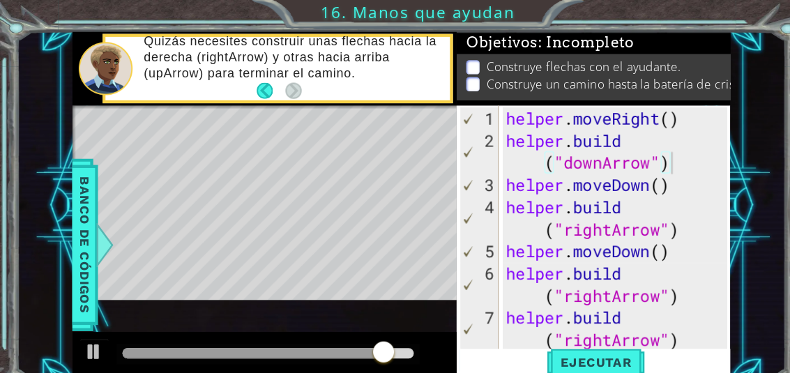
click at [589, 340] on span "Ejecutar" at bounding box center [564, 343] width 96 height 14
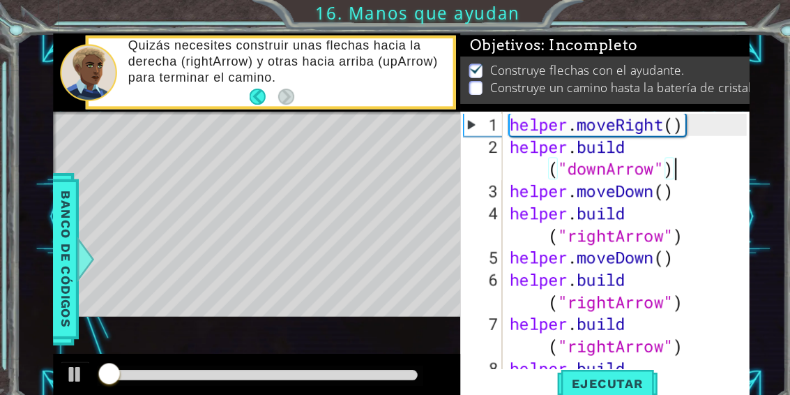
click at [711, 17] on div "1 ההההההההההההההההההההההההההההההההההההההההההההההההההההההההההההההההההההההההההההה…" at bounding box center [395, 197] width 790 height 395
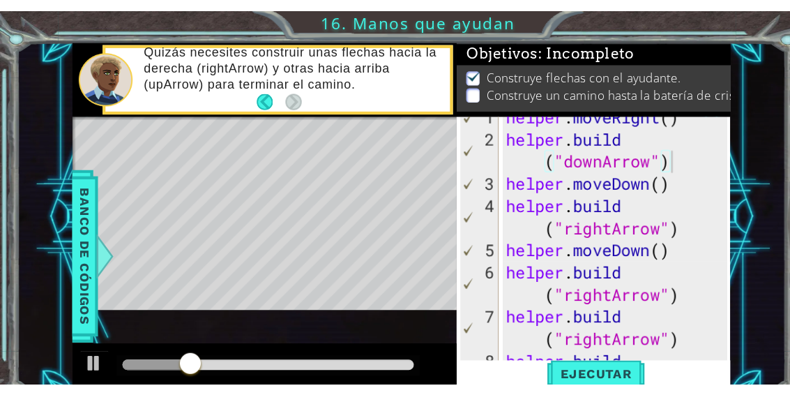
scroll to position [36, 0]
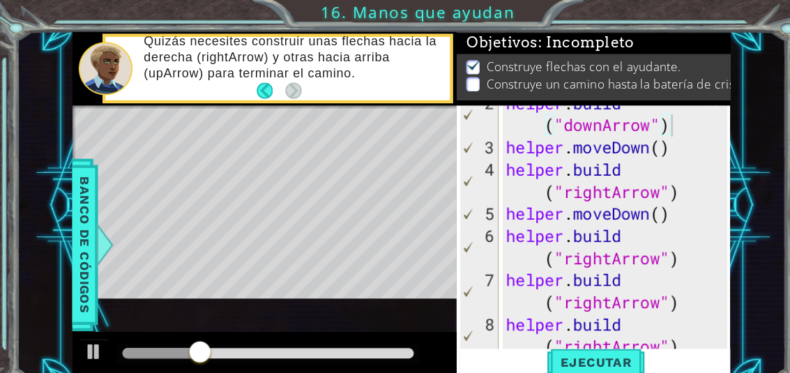
click at [599, 334] on button "Ejecutar" at bounding box center [564, 343] width 96 height 26
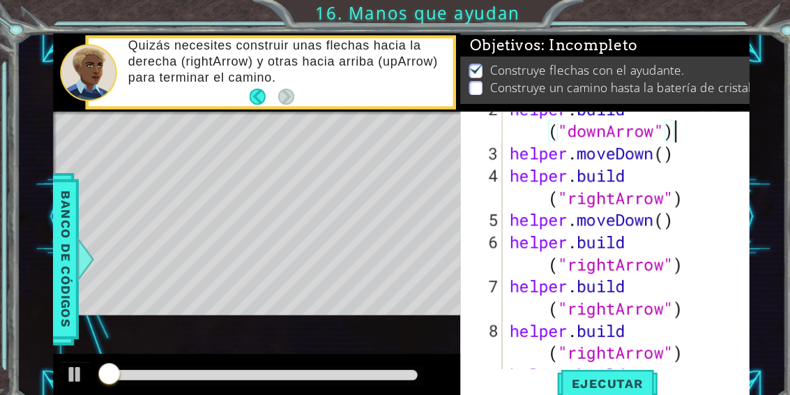
click at [716, 8] on div "1 ההההההההההההההההההההההההההההההההההההההההההההההההההההההההההההההההההההההההההההה…" at bounding box center [395, 197] width 790 height 395
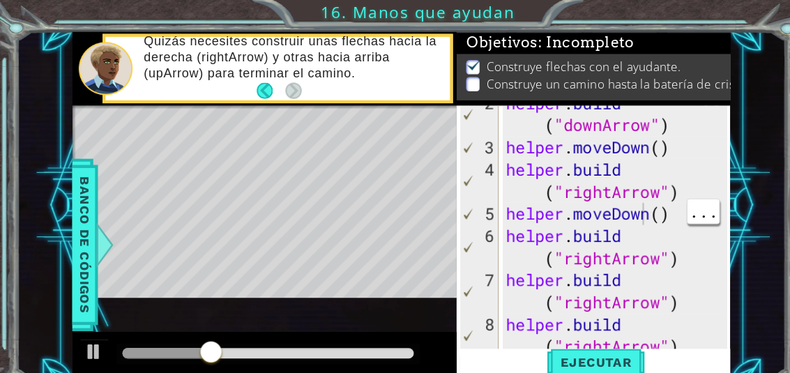
click at [612, 209] on div "helper . build ( "downArrow" ) helper . moveDown ( ) helper . build ( "rightArr…" at bounding box center [585, 254] width 219 height 335
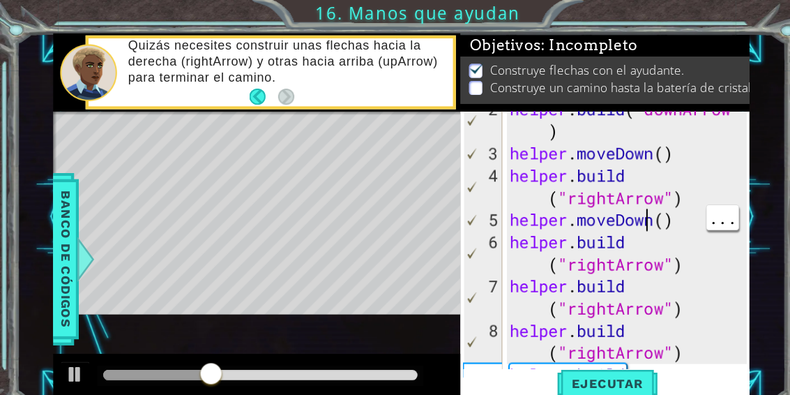
click at [727, 9] on div "1 ההההההההההההההההההההההההההההההההההההההההההההההההההההההההההההההההההההההההההההה…" at bounding box center [395, 197] width 790 height 395
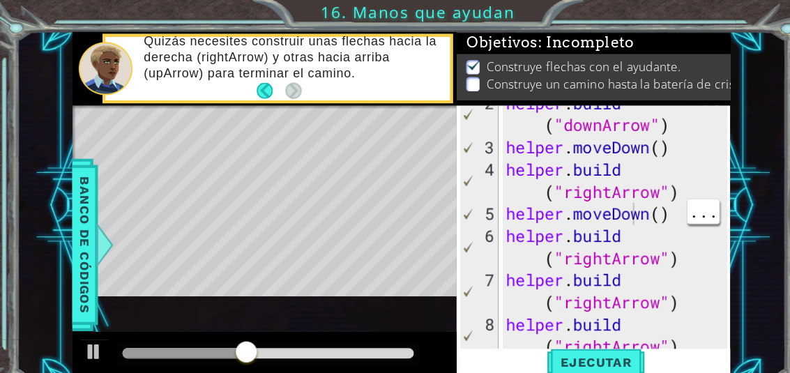
click at [603, 207] on div "helper . build ( "downArrow" ) helper . moveDown ( ) helper . build ( "rightArr…" at bounding box center [585, 254] width 219 height 335
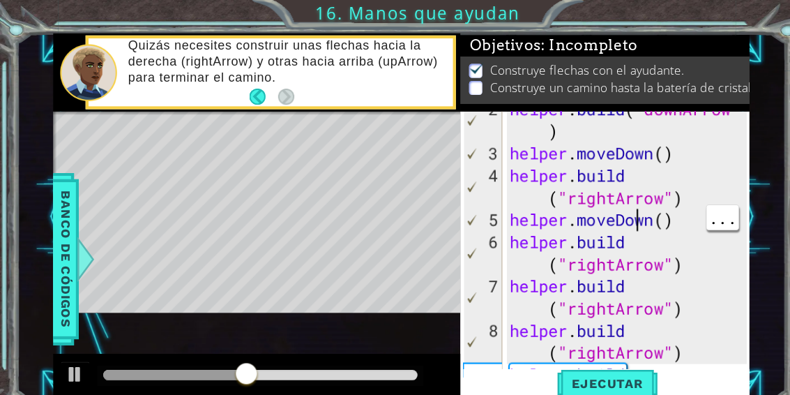
click at [710, 17] on div "1 ההההההההההההההההההההההההההההההההההההההההההההההההההההההההההההההההההההההההההההה…" at bounding box center [395, 197] width 790 height 395
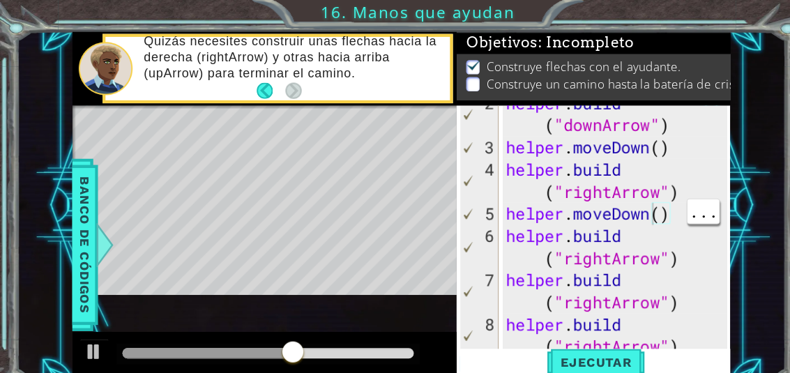
click at [614, 210] on div "helper . build ( "downArrow" ) helper . moveDown ( ) helper . build ( "rightArr…" at bounding box center [585, 254] width 219 height 335
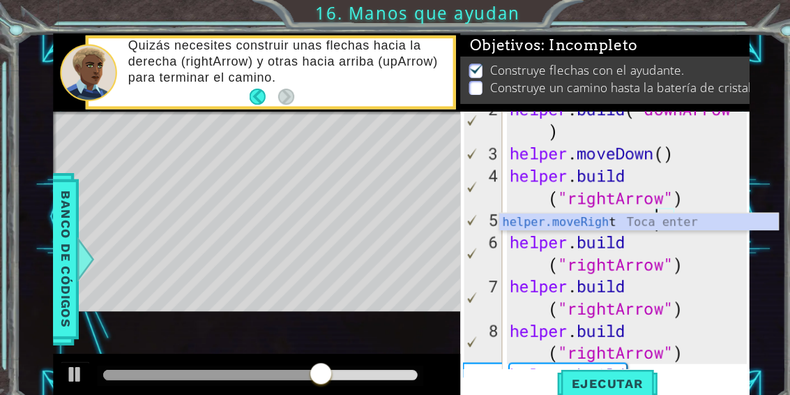
scroll to position [24, 70]
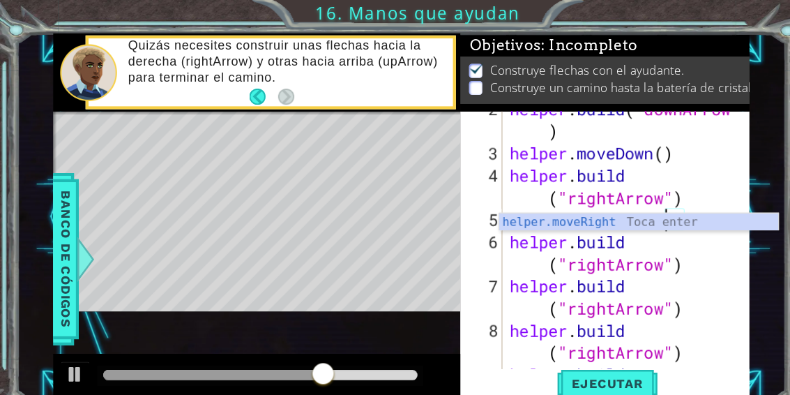
click at [672, 11] on div "1 ההההההההההההההההההההההההההההההההההההההההההההההההההההההההההההההההההההההההההההה…" at bounding box center [395, 197] width 790 height 395
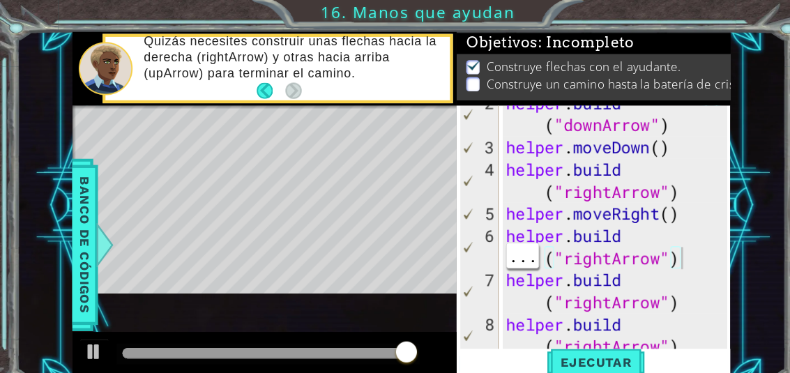
click at [657, 245] on div "helper . build ( "downArrow" ) helper . moveDown ( ) helper . build ( "rightArr…" at bounding box center [585, 254] width 219 height 335
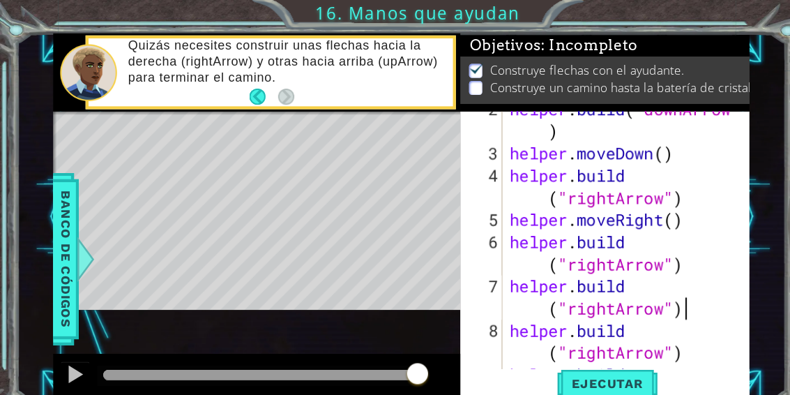
scroll to position [24, 135]
click at [688, 10] on div "1 ההההההההההההההההההההההההההההההההההההההההההההההההההההההההההההההההההההההההההההה…" at bounding box center [395, 197] width 790 height 395
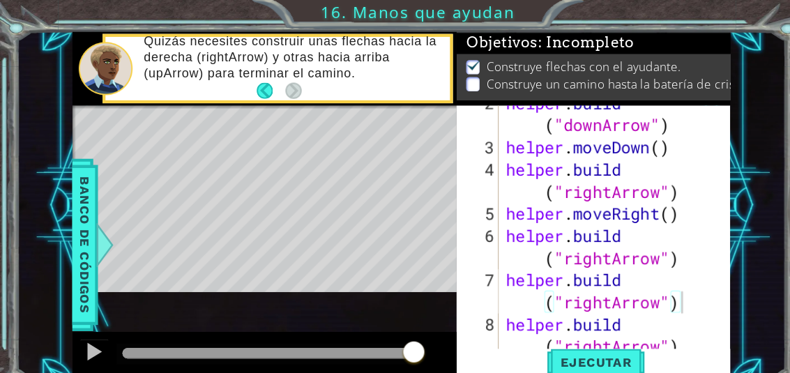
click at [587, 343] on span "Ejecutar" at bounding box center [564, 343] width 96 height 14
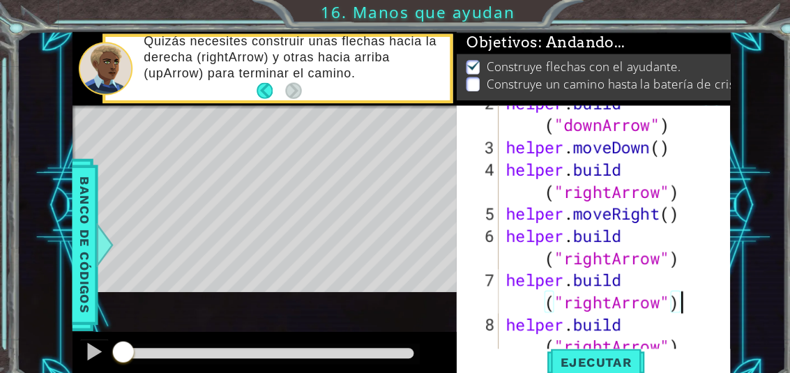
scroll to position [24, 76]
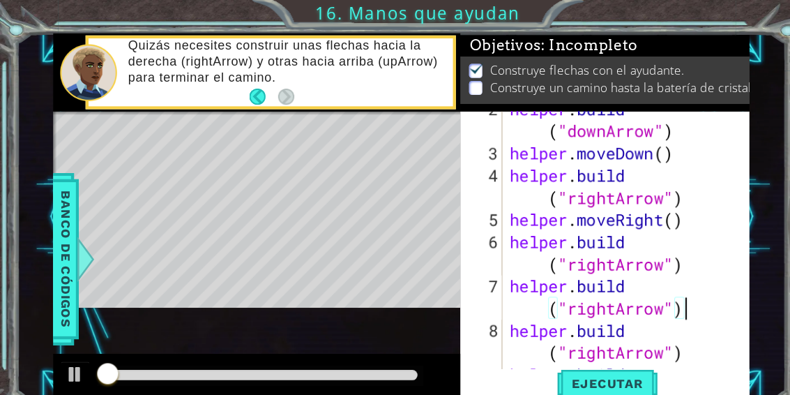
click at [693, 12] on div "1 ההההההההההההההההההההההההההההההההההההההההההההההההההההההההההההההההההההההההההההה…" at bounding box center [395, 197] width 790 height 395
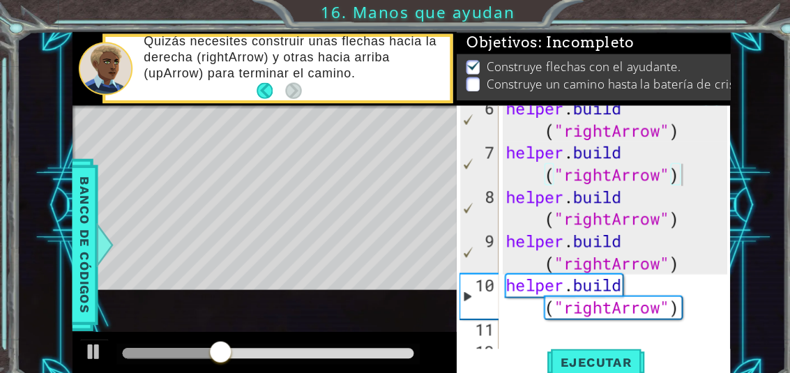
scroll to position [161, 0]
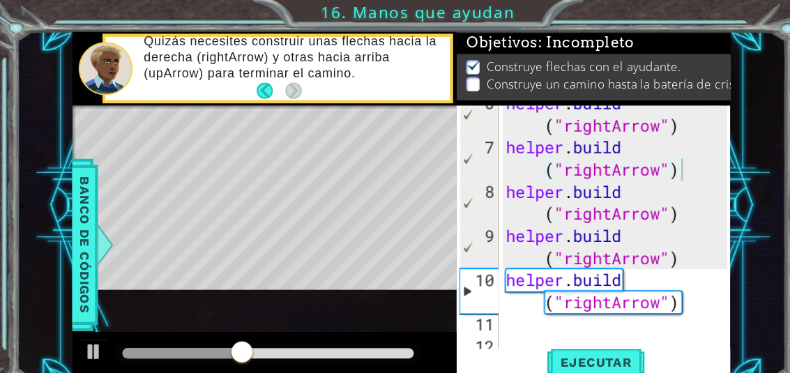
click at [585, 348] on span "Ejecutar" at bounding box center [564, 343] width 96 height 14
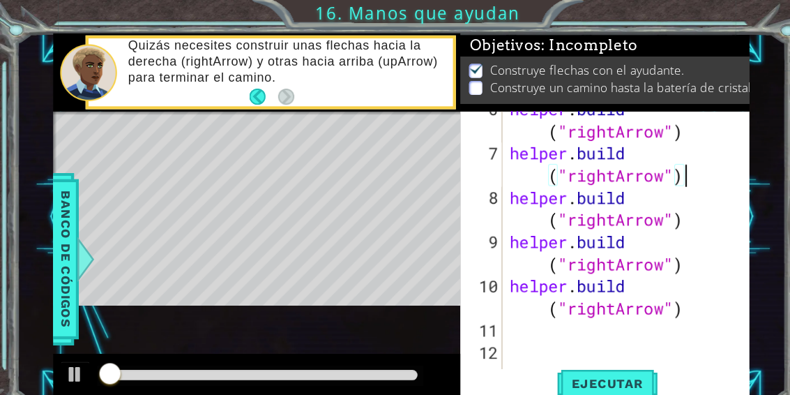
click at [691, 8] on div "1 ההההההההההההההההההההההההההההההההההההההההההההההההההההההההההההההההההההההההההההה…" at bounding box center [395, 197] width 790 height 395
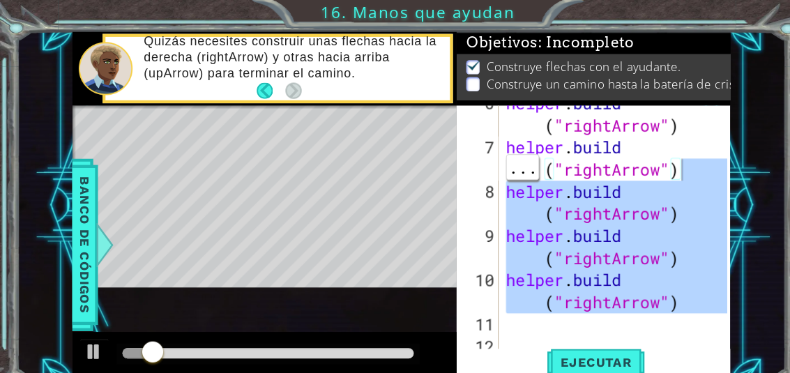
click at [721, 144] on div "1 ההההההההההההההההההההההההההההההההההההההההההההההההההההההההההההההההההההההההההההה…" at bounding box center [379, 194] width 727 height 329
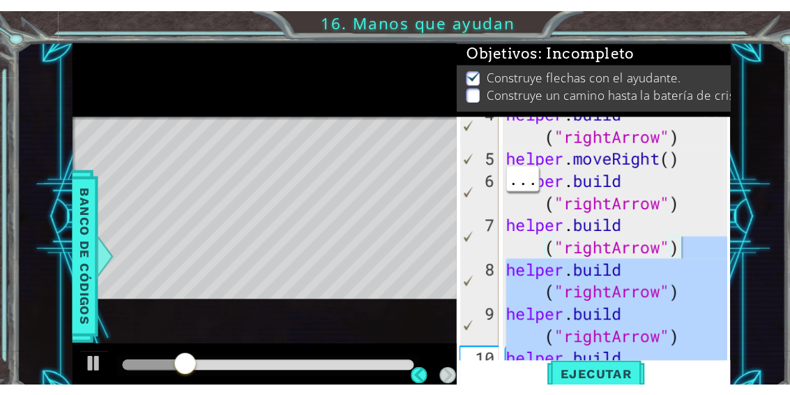
scroll to position [101, 0]
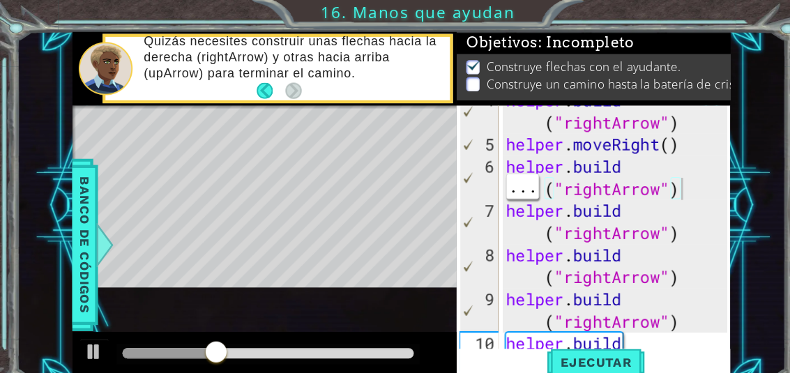
click at [655, 176] on div "helper . build ( "rightArrow" ) helper . moveRight ( ) helper . build ( "rightA…" at bounding box center [585, 251] width 219 height 335
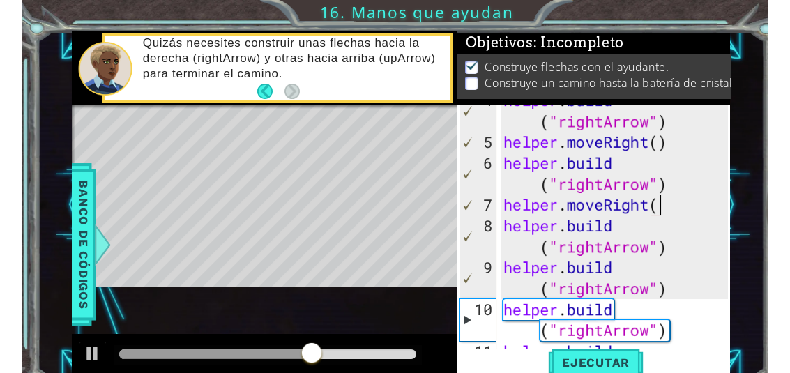
scroll to position [24, 43]
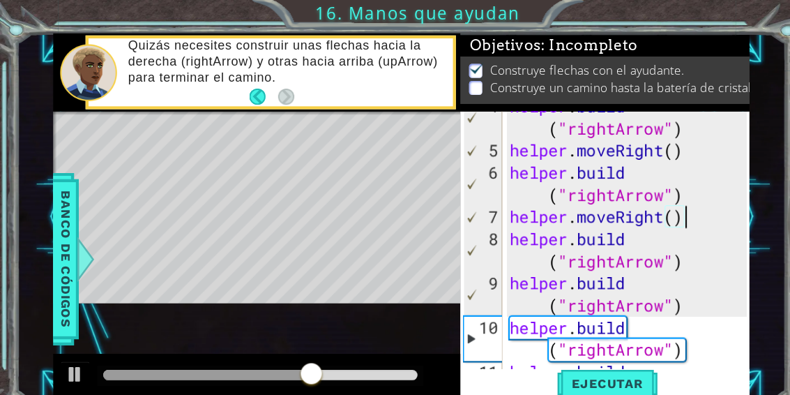
click at [689, 8] on div "1 ההההההההההההההההההההההההההההההההההההההההההההההההההההההההההההההההההההההההההההה…" at bounding box center [395, 197] width 790 height 395
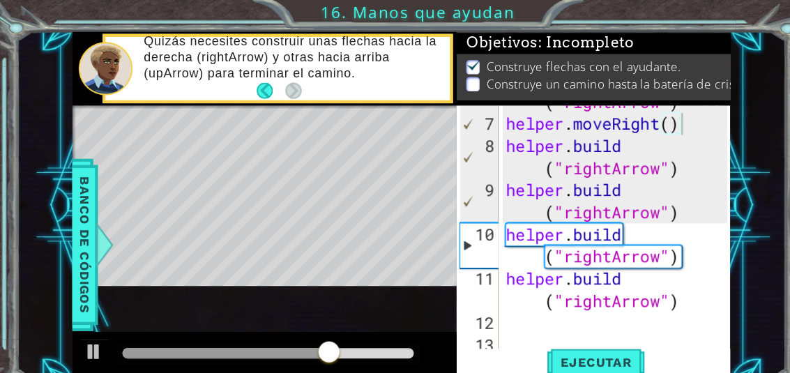
scroll to position [188, 0]
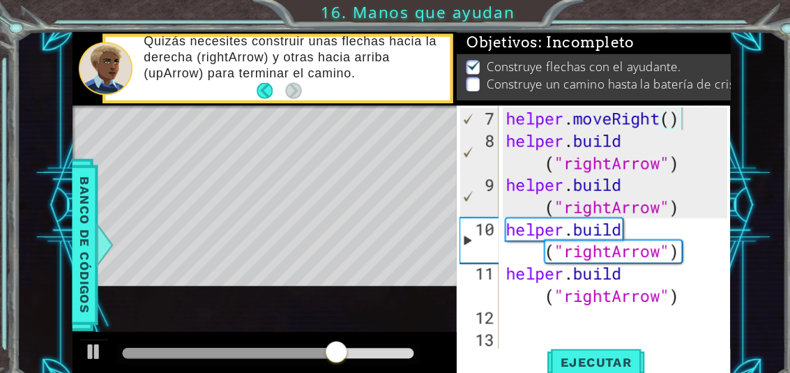
click at [596, 345] on span "Ejecutar" at bounding box center [564, 343] width 96 height 14
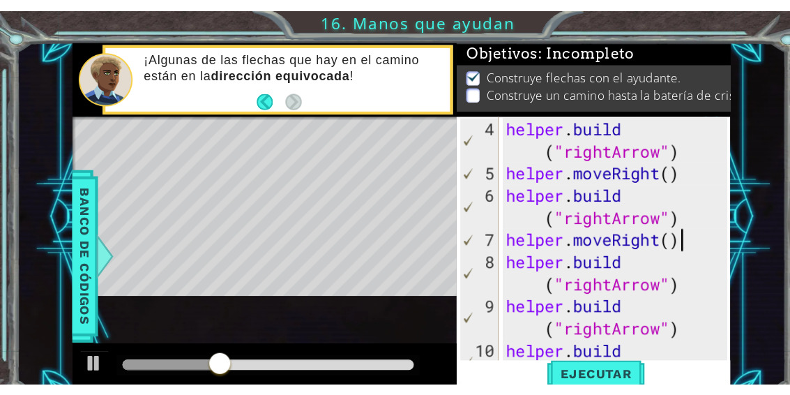
scroll to position [87, 0]
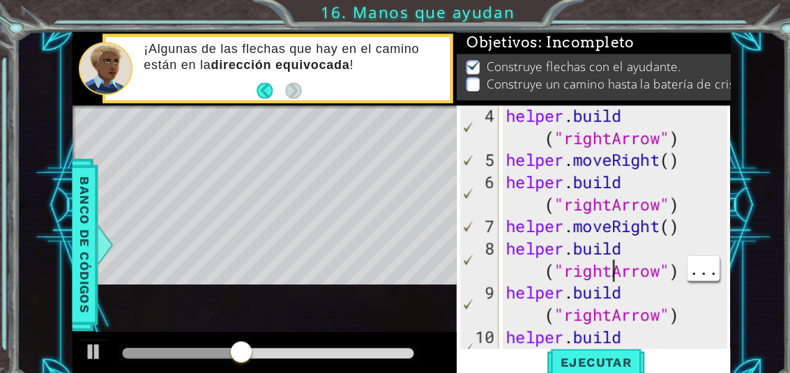
click at [580, 260] on div "helper . build ( "rightArrow" ) helper . moveRight ( ) helper . build ( "rightA…" at bounding box center [585, 266] width 219 height 335
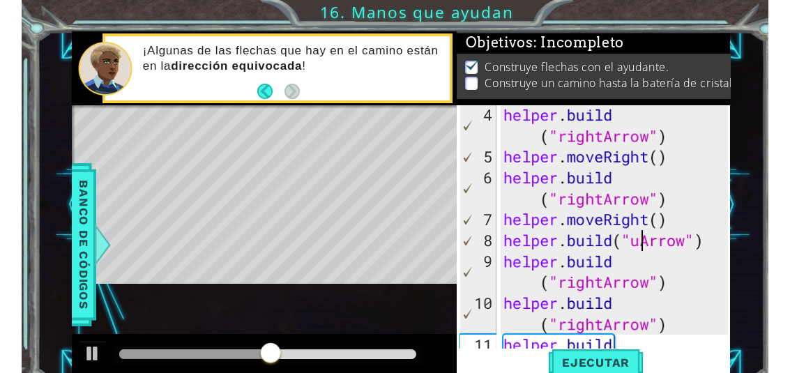
scroll to position [24, 43]
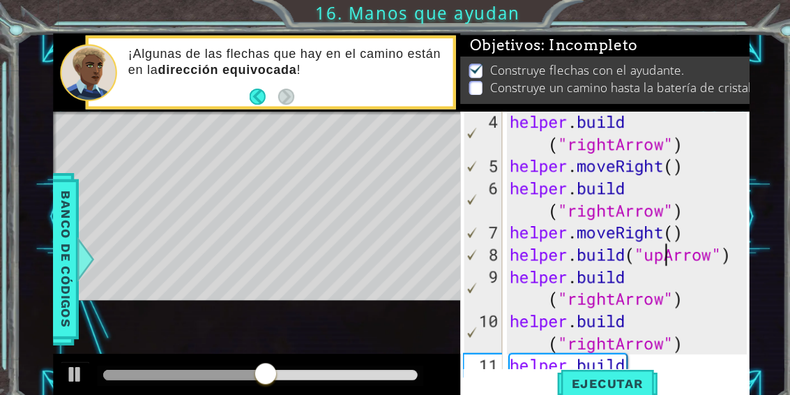
click at [700, 24] on div "1 ההההההההההההההההההההההההההההההההההההההההההההההההההההההההההההההההההההההההההההה…" at bounding box center [395, 197] width 790 height 395
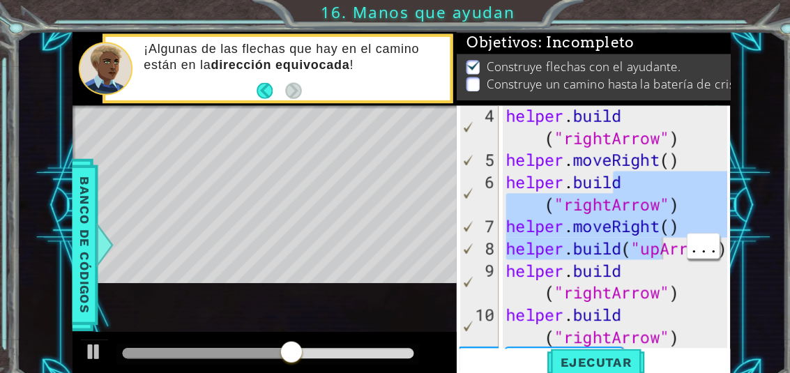
click at [710, 178] on div "1 ההההההההההההההההההההההההההההההההההההההההההההההההההההההההההההההההההההההההההההה…" at bounding box center [379, 194] width 727 height 329
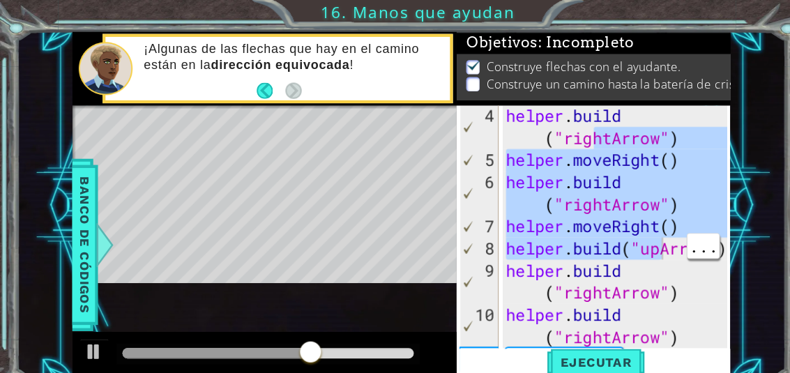
click at [688, 146] on div at bounding box center [681, 222] width 14 height 419
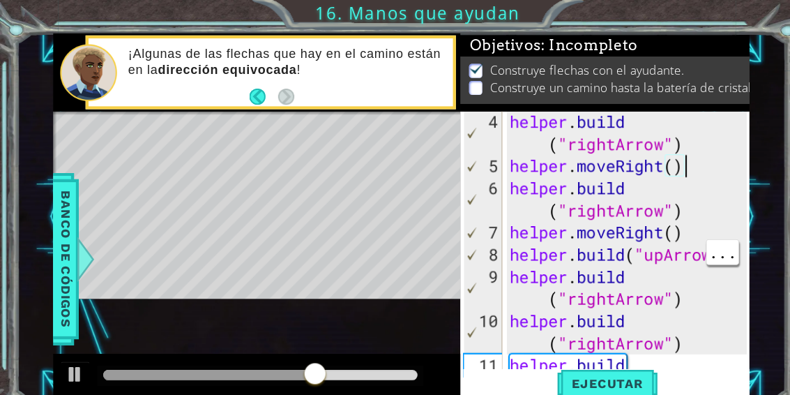
click at [731, 45] on div "1 ההההההההההההההההההההההההההההההההההההההההההההההההההההההההההההההההההההההההההההה…" at bounding box center [379, 204] width 727 height 347
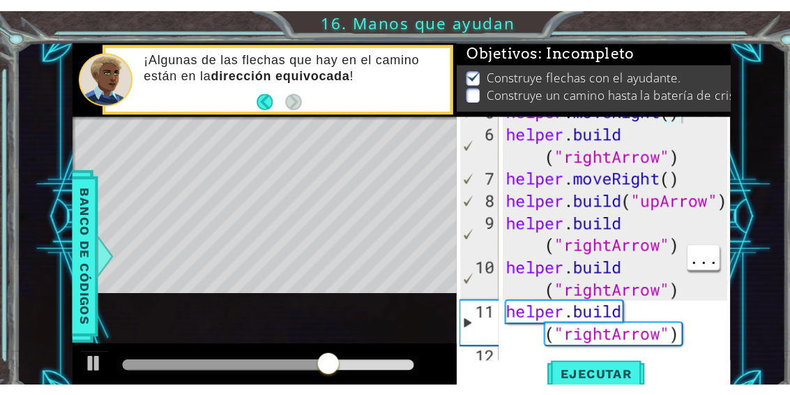
scroll to position [167, 0]
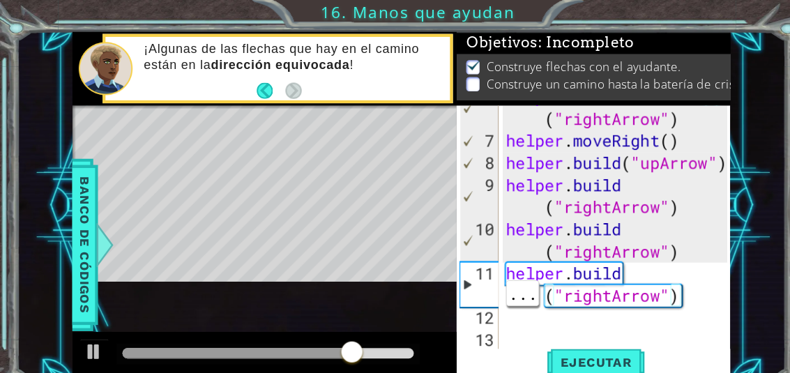
click at [654, 279] on div "helper . build ( "rightArrow" ) helper . moveRight ( ) helper . build ( "upArro…" at bounding box center [585, 238] width 219 height 314
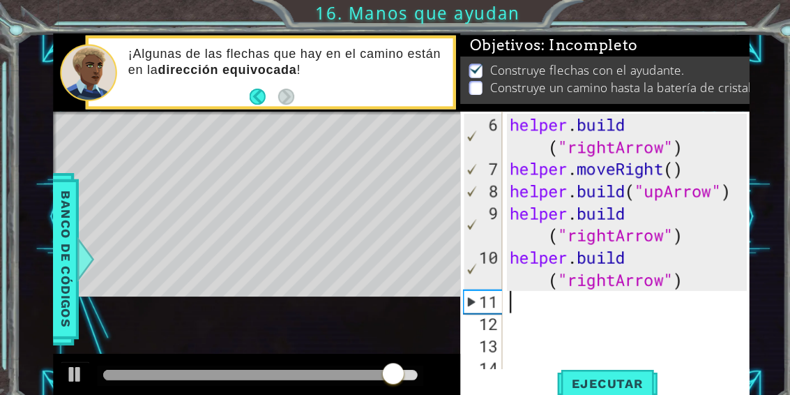
scroll to position [126, 0]
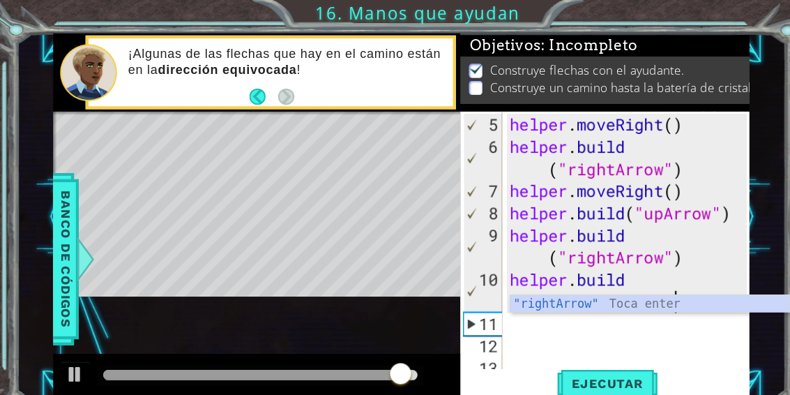
click at [681, 6] on div "1 ההההההההההההההההההההההההההההההההההההההההההההההההההההההההההההההההההההההההההההה…" at bounding box center [395, 197] width 790 height 395
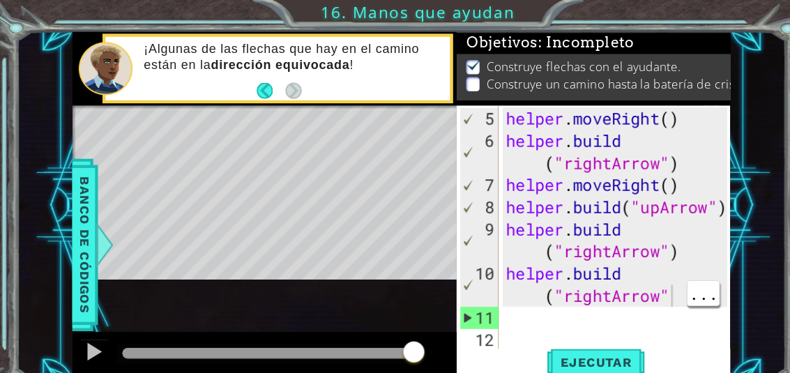
click at [639, 281] on div "helper . moveRight ( ) helper . build ( "rightArrow" ) helper . moveRight ( ) h…" at bounding box center [585, 248] width 219 height 293
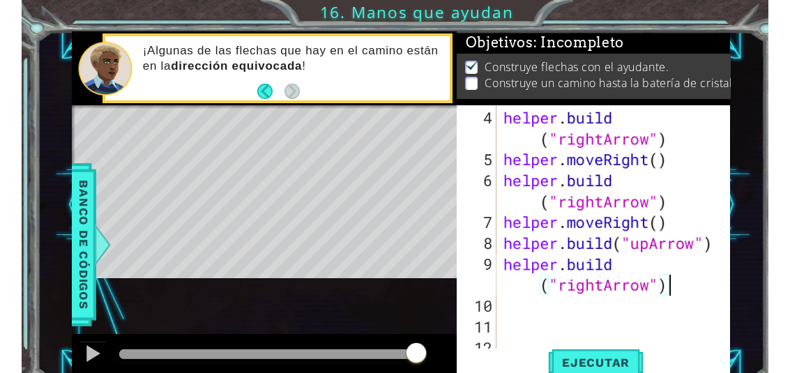
scroll to position [84, 0]
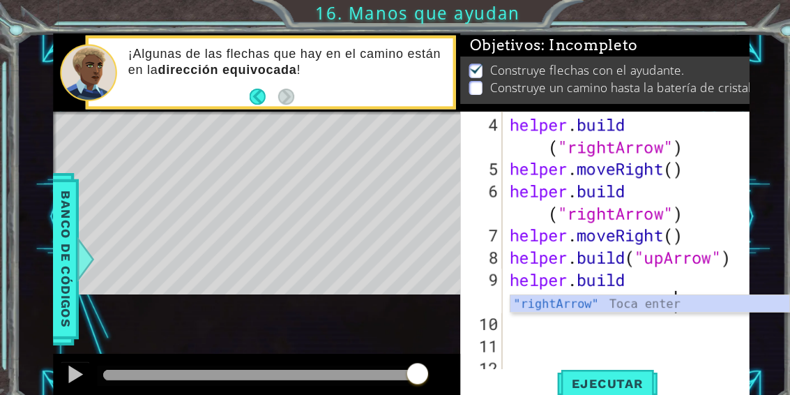
click at [734, 27] on div "1 ההההההההההההההההההההההההההההההההההההההההההההההההההההההההההההההההההההההההההההה…" at bounding box center [395, 197] width 790 height 395
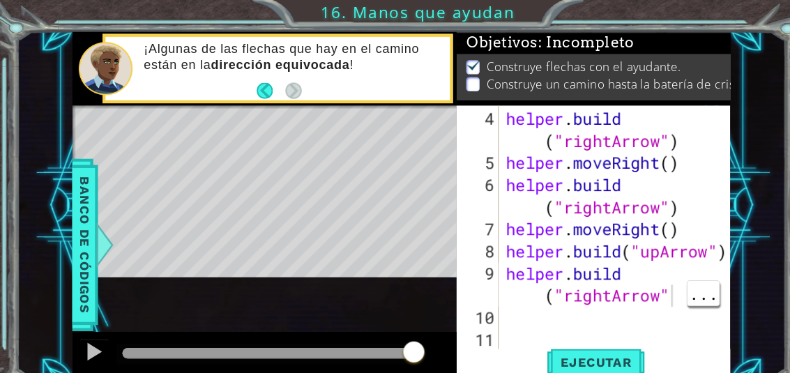
click at [639, 276] on div "helper . build ( "rightArrow" ) helper . moveRight ( ) helper . build ( "rightA…" at bounding box center [585, 259] width 219 height 314
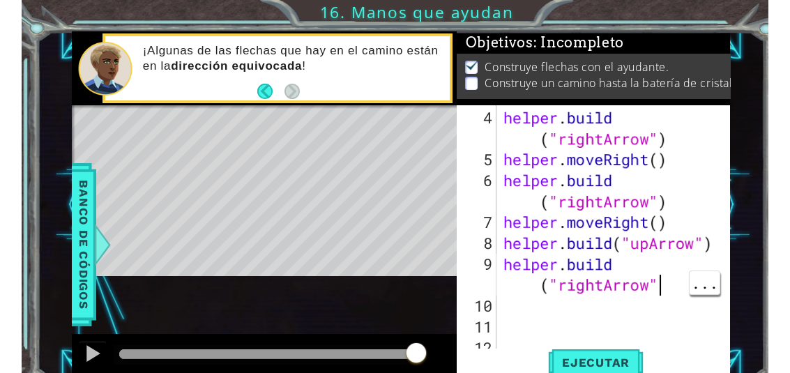
scroll to position [24, 33]
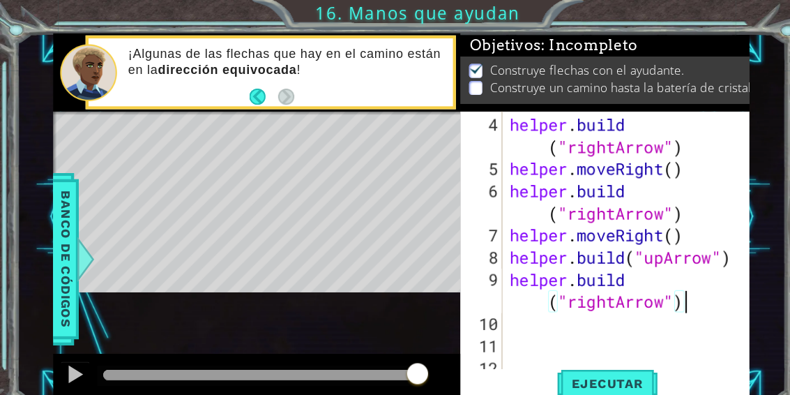
click at [700, 15] on div "1 ההההההההההההההההההההההההההההההההההההההההההההההההההההההההההההההההההההההההההההה…" at bounding box center [395, 197] width 790 height 395
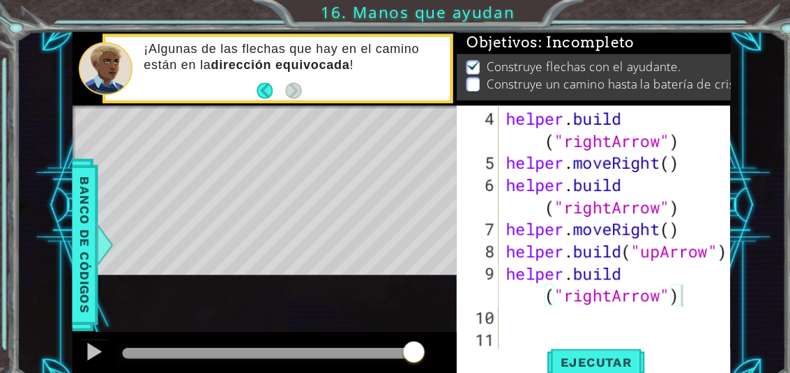
click at [592, 341] on span "Ejecutar" at bounding box center [564, 343] width 96 height 14
type textarea "abcde fg"
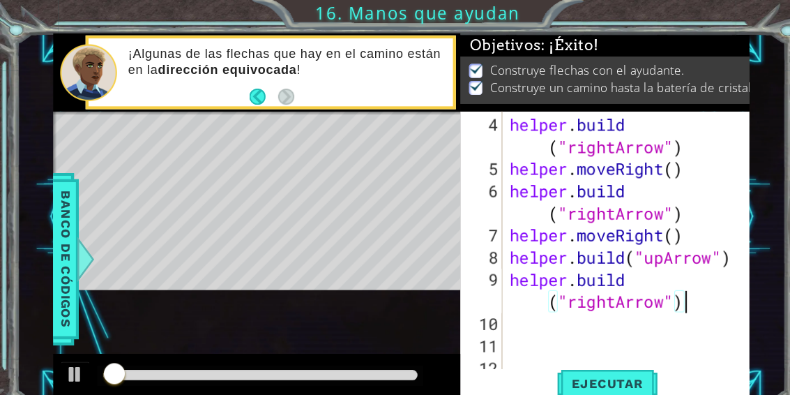
click at [691, 11] on div "1 ההההההההההההההההההההההההההההההההההההההההההההההההההההההההההההההההההההההההההההה…" at bounding box center [395, 197] width 790 height 395
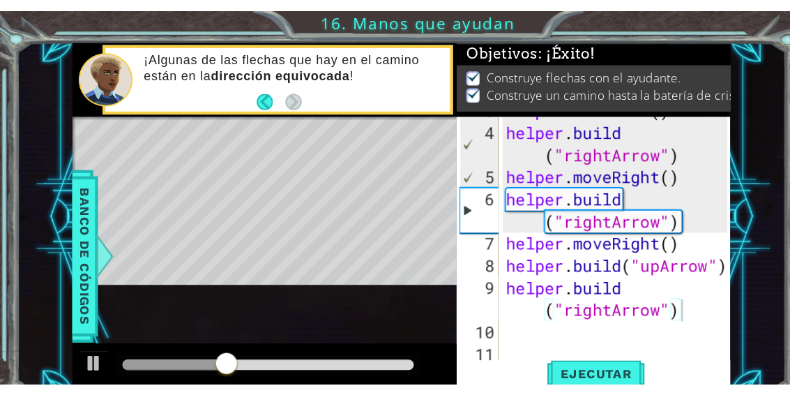
scroll to position [84, 0]
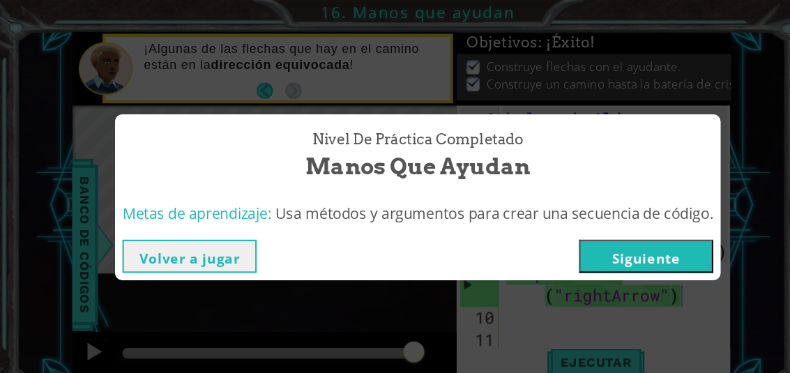
click at [622, 236] on button "Siguiente" at bounding box center [611, 242] width 127 height 31
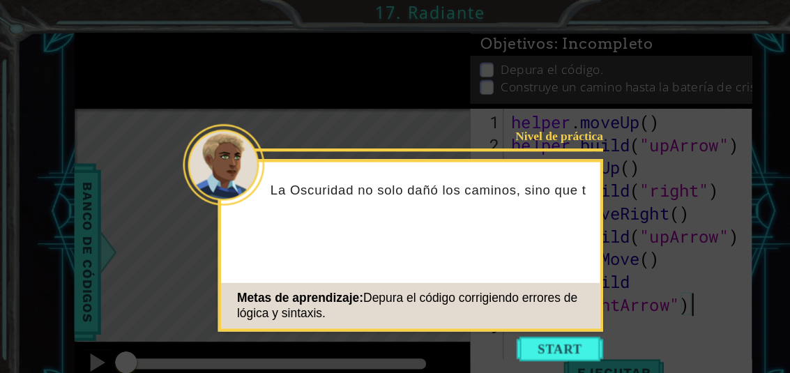
click at [529, 322] on button "Start" at bounding box center [514, 321] width 80 height 22
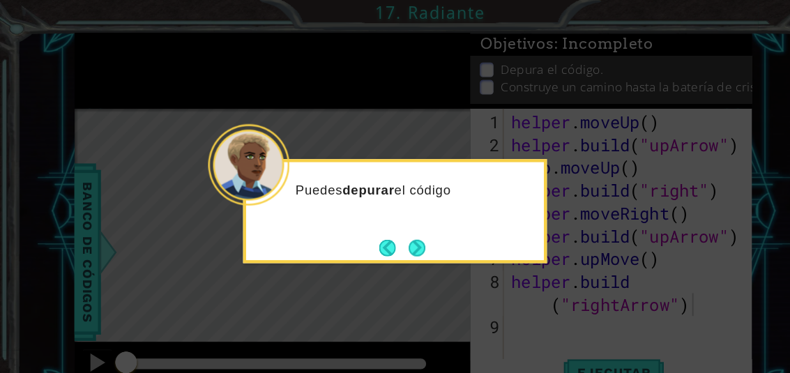
click at [577, 197] on icon at bounding box center [362, 171] width 725 height 343
click at [384, 230] on button "Next" at bounding box center [382, 227] width 15 height 15
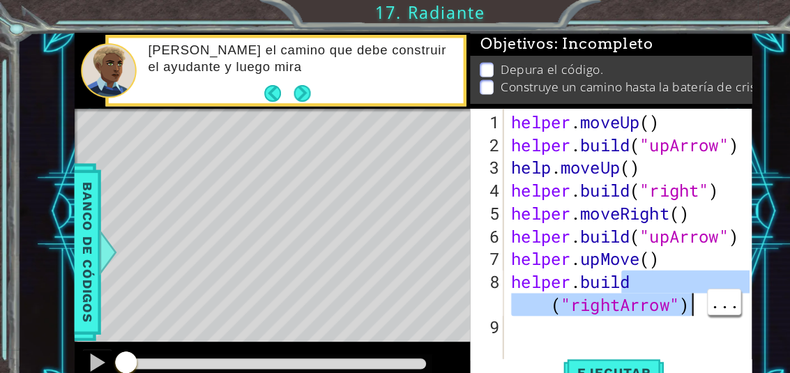
click at [703, 188] on div "1 ההההההההההההההההההההההההההההההההההההההההההההההההההההההההההההההההההההההההההההה…" at bounding box center [379, 194] width 727 height 329
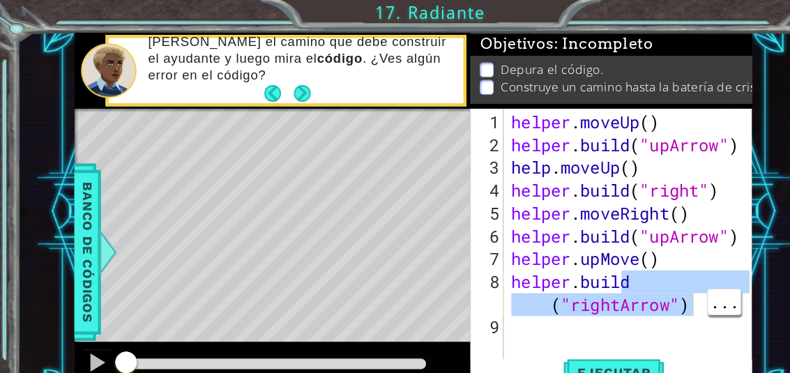
click at [671, 30] on div "Objetivos : Incompleto" at bounding box center [561, 40] width 259 height 21
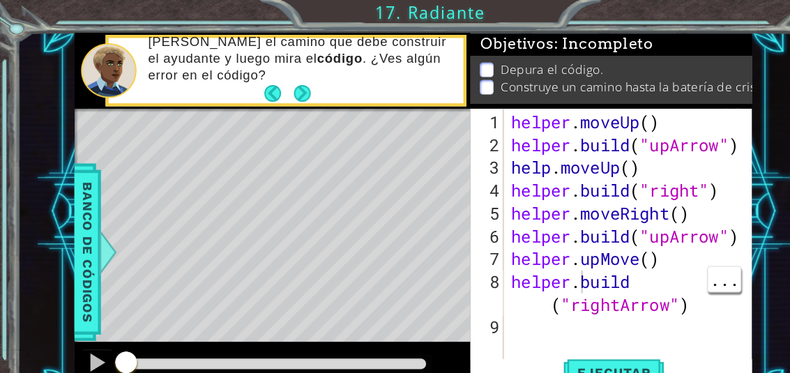
click at [539, 251] on div "helper . moveUp ( ) helper . build ( "upArrow" ) help . moveUp ( ) helper . bui…" at bounding box center [581, 238] width 228 height 272
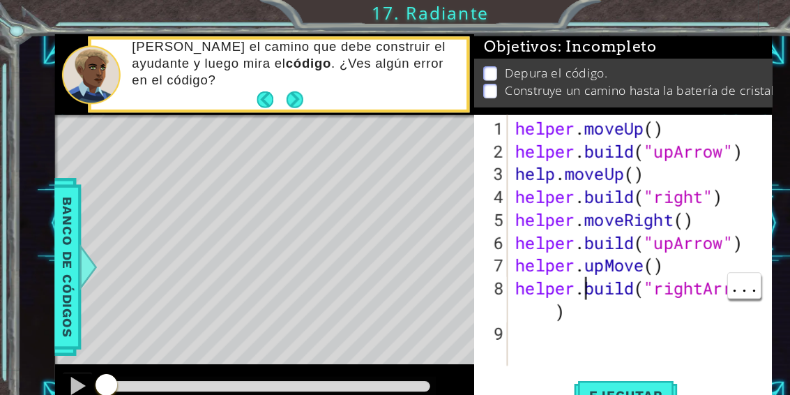
click at [672, 24] on div "1 ההההההההההההההההההההההההההההההההההההההההההההההההההההההההההההההההההההההההההההה…" at bounding box center [395, 197] width 790 height 395
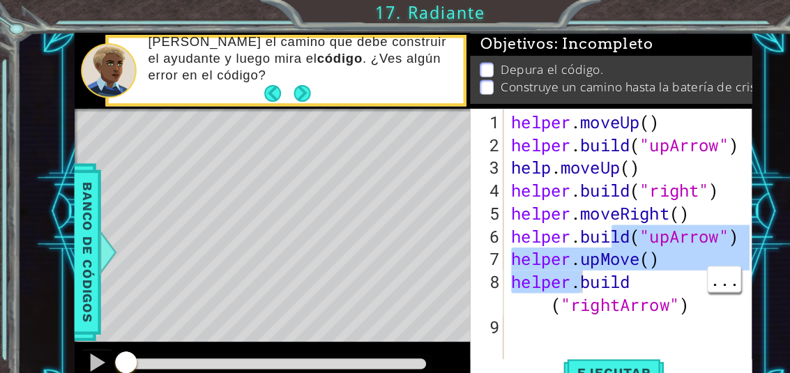
click at [583, 333] on button "Ejecutar" at bounding box center [564, 343] width 96 height 26
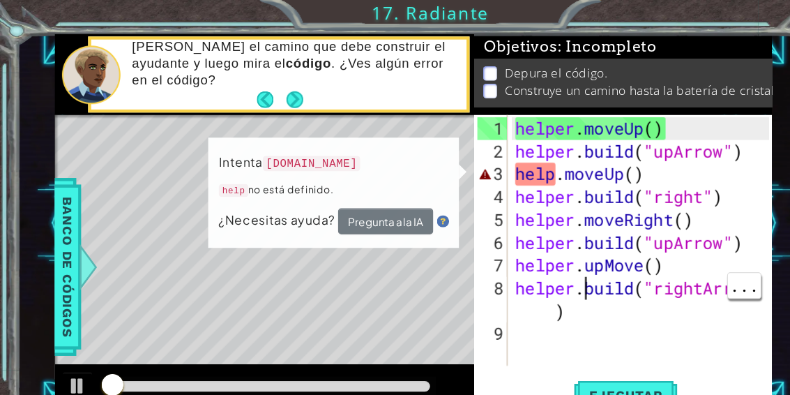
click at [672, 18] on div "1 ההההההההההההההההההההההההההההההההההההההההההההההההההההההההההההההההההההההההההההה…" at bounding box center [395, 197] width 790 height 395
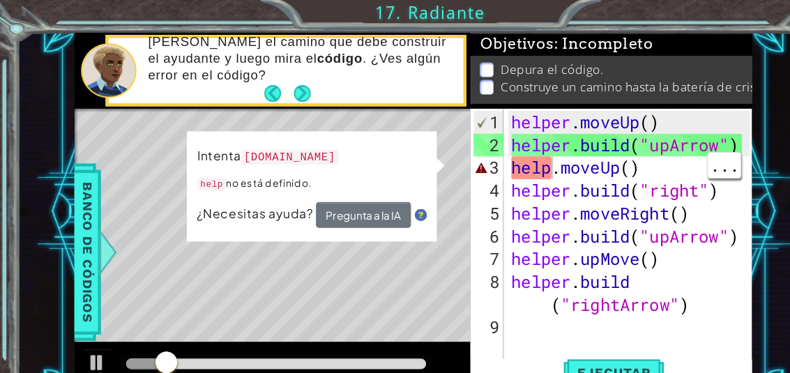
click at [504, 157] on div "helper . moveUp ( ) helper . build ( "upArrow" ) help . moveUp ( ) helper . bui…" at bounding box center [581, 238] width 228 height 272
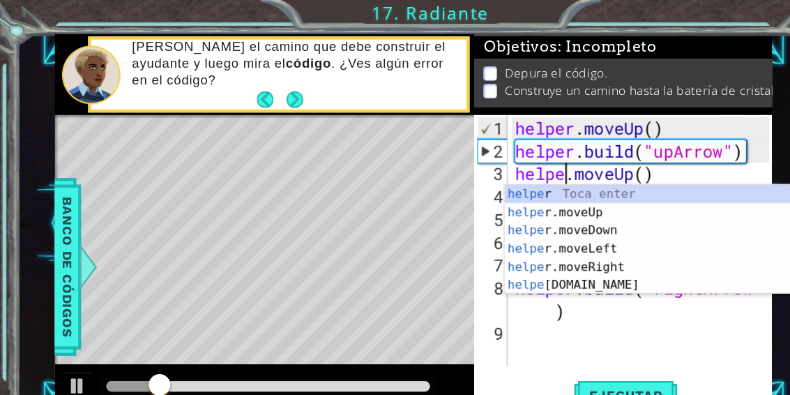
scroll to position [24, 43]
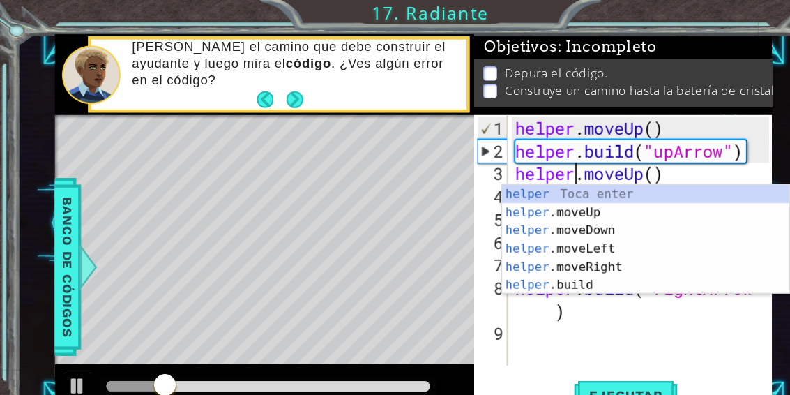
click at [677, 14] on div "1 ההההההההההההההההההההההההההההההההההההההההההההההההההההההההההההההההההההההההההההה…" at bounding box center [395, 197] width 790 height 395
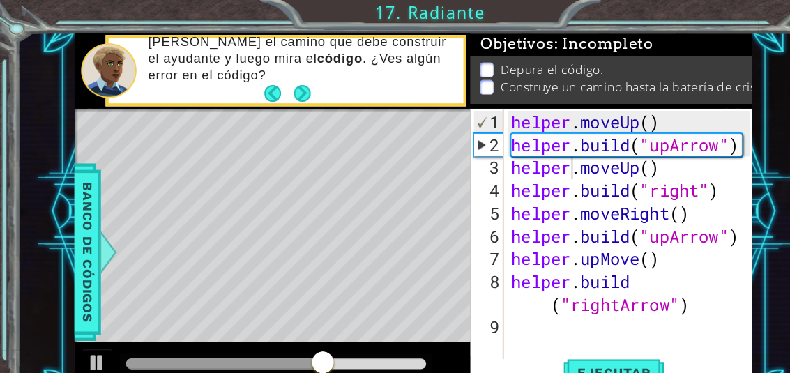
click at [582, 333] on button "Ejecutar" at bounding box center [564, 343] width 96 height 26
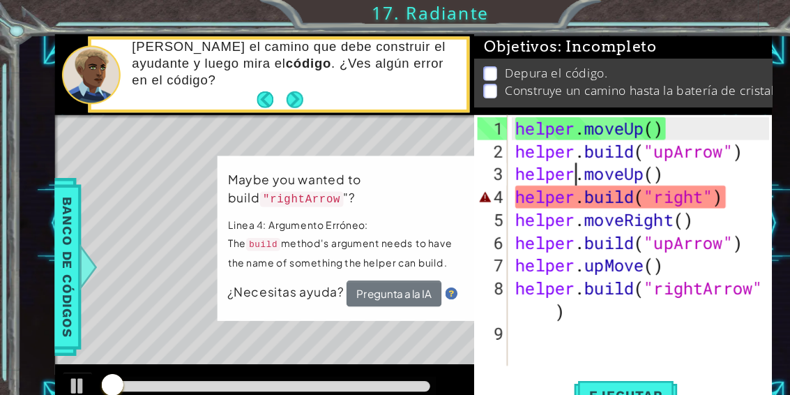
click at [672, 8] on div "1 ההההההההההההההההההההההההההההההההההההההההההההההההההההההההההההההההההההההההההההה…" at bounding box center [395, 197] width 790 height 395
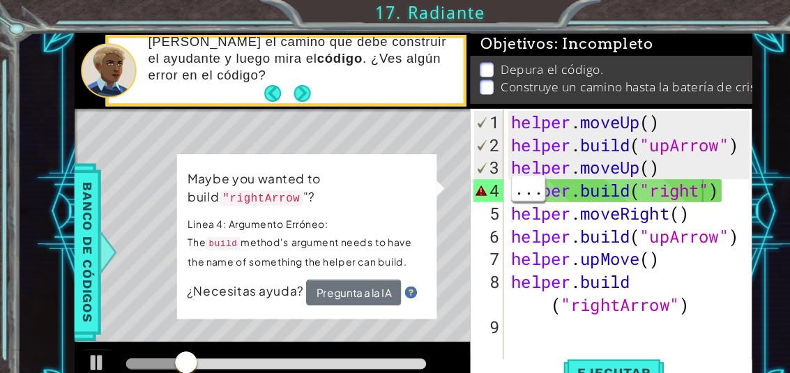
click at [649, 176] on div "helper . moveUp ( ) helper . build ( "upArrow" ) helper . moveUp ( ) helper . b…" at bounding box center [581, 238] width 228 height 272
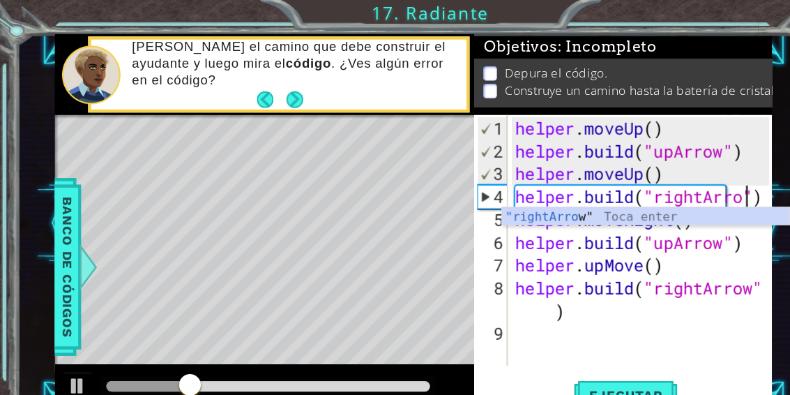
scroll to position [24, 70]
click at [671, 22] on div "1 ההההההההההההההההההההההההההההההההההההההההההההההההההההההההההההההההההההההההההההה…" at bounding box center [395, 197] width 790 height 395
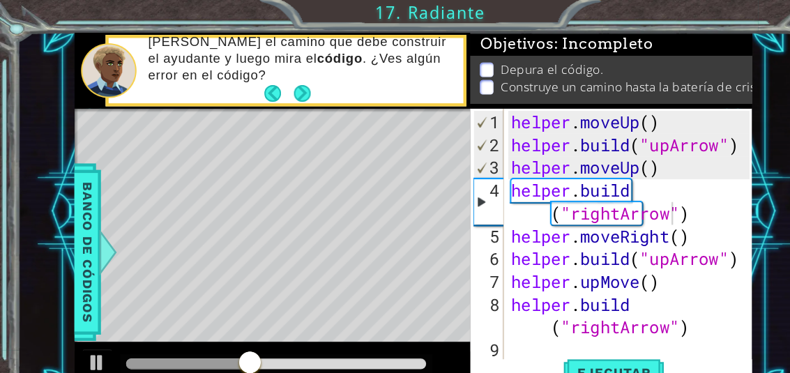
click at [589, 337] on span "Ejecutar" at bounding box center [564, 343] width 96 height 14
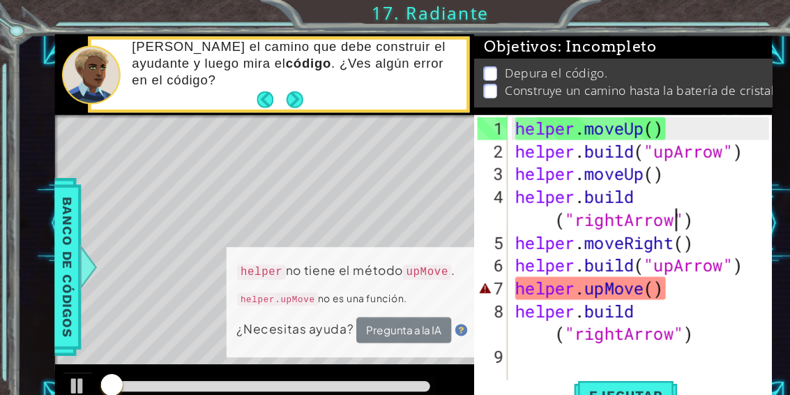
click at [690, 10] on div "1 ההההההההההההההההההההההההההההההההההההההההההההההההההההההההההההההההההההההההההההה…" at bounding box center [395, 197] width 790 height 395
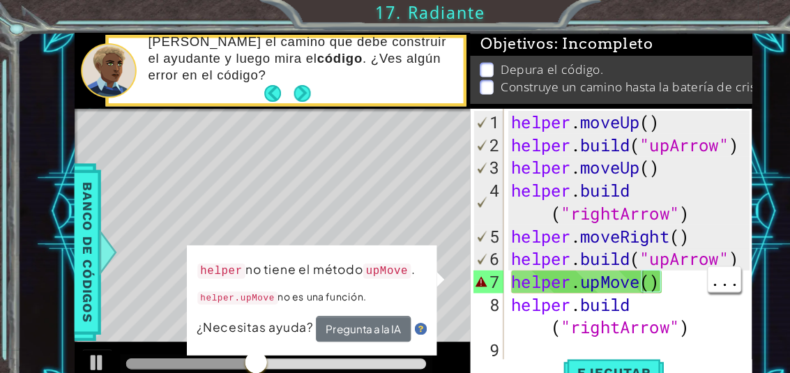
click at [591, 264] on div "helper . moveUp ( ) helper . build ( "upArrow" ) helper . moveUp ( ) helper . b…" at bounding box center [581, 248] width 228 height 293
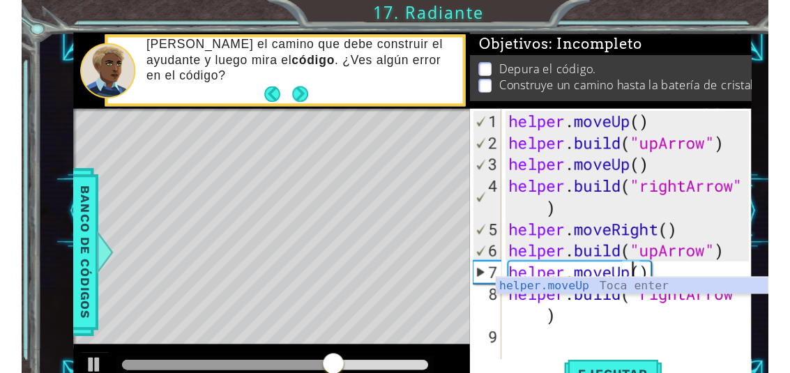
scroll to position [24, 43]
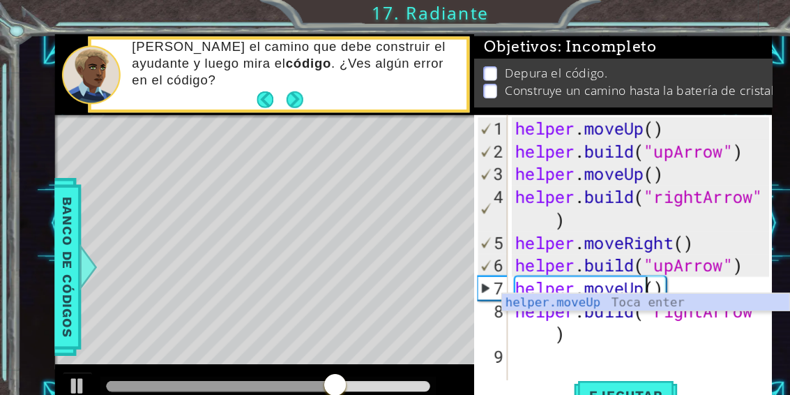
click at [654, 42] on div "Objetivos : Incompleto" at bounding box center [571, 42] width 273 height 22
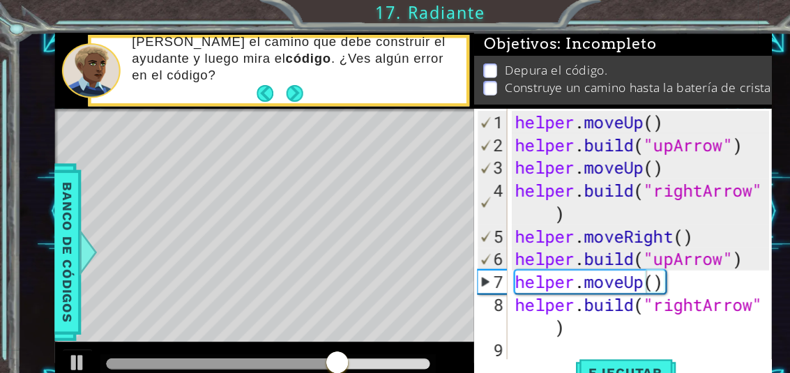
click at [688, 22] on div "1 ההההההההההההההההההההההההההההההההההההההההההההההההההההההההההההההההההההההההההההה…" at bounding box center [395, 186] width 790 height 373
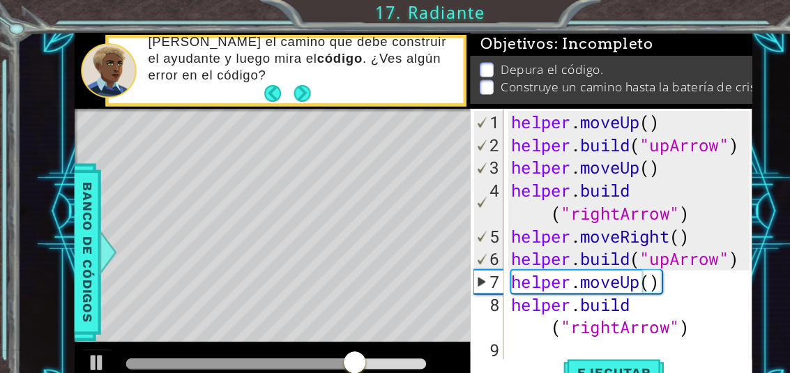
click at [591, 332] on button "Ejecutar" at bounding box center [564, 343] width 96 height 26
type textarea "abcde fg"
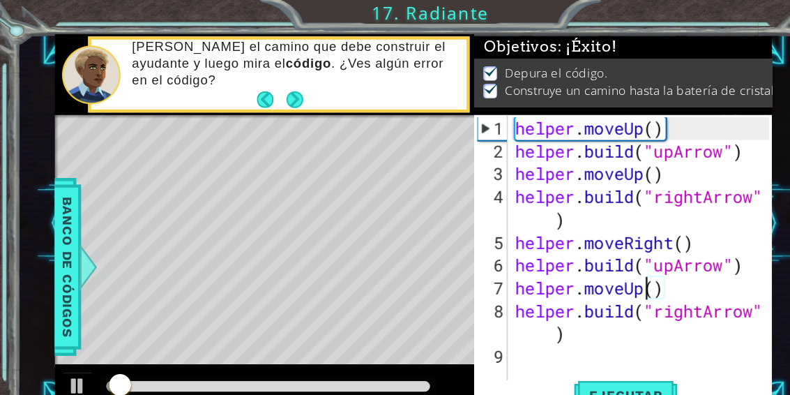
click at [671, 10] on div "1 ההההההההההההההההההההההההההההההההההההההההההההההההההההההההההההההההההההההההההההה…" at bounding box center [395, 197] width 790 height 395
